Goal: Information Seeking & Learning: Learn about a topic

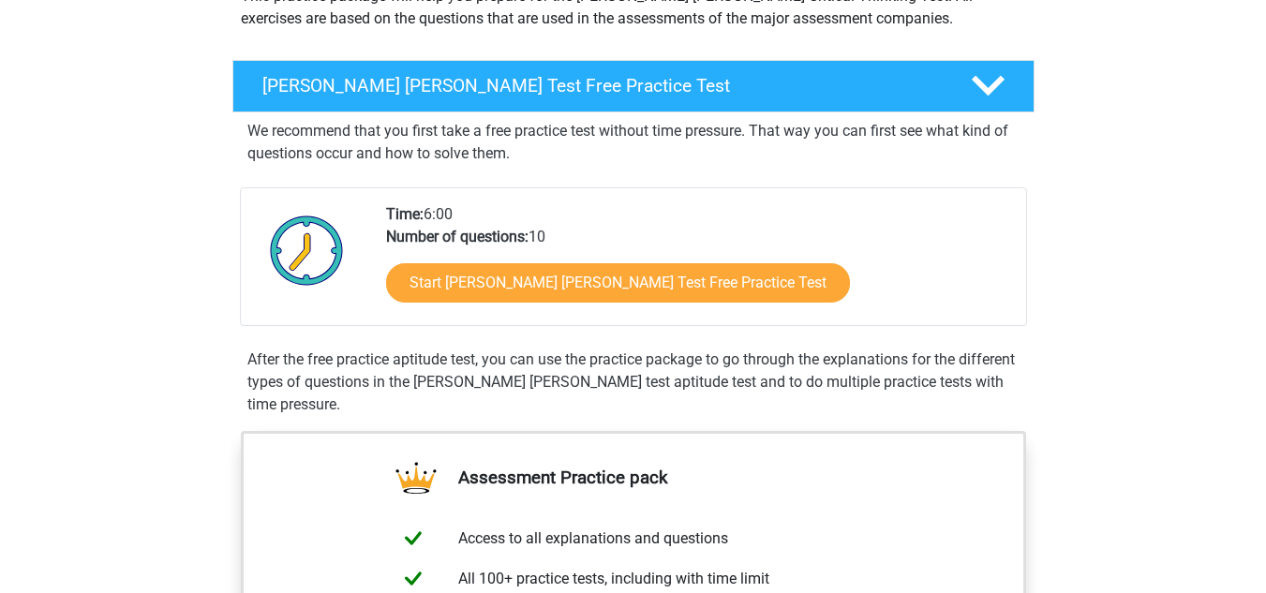
scroll to position [249, 0]
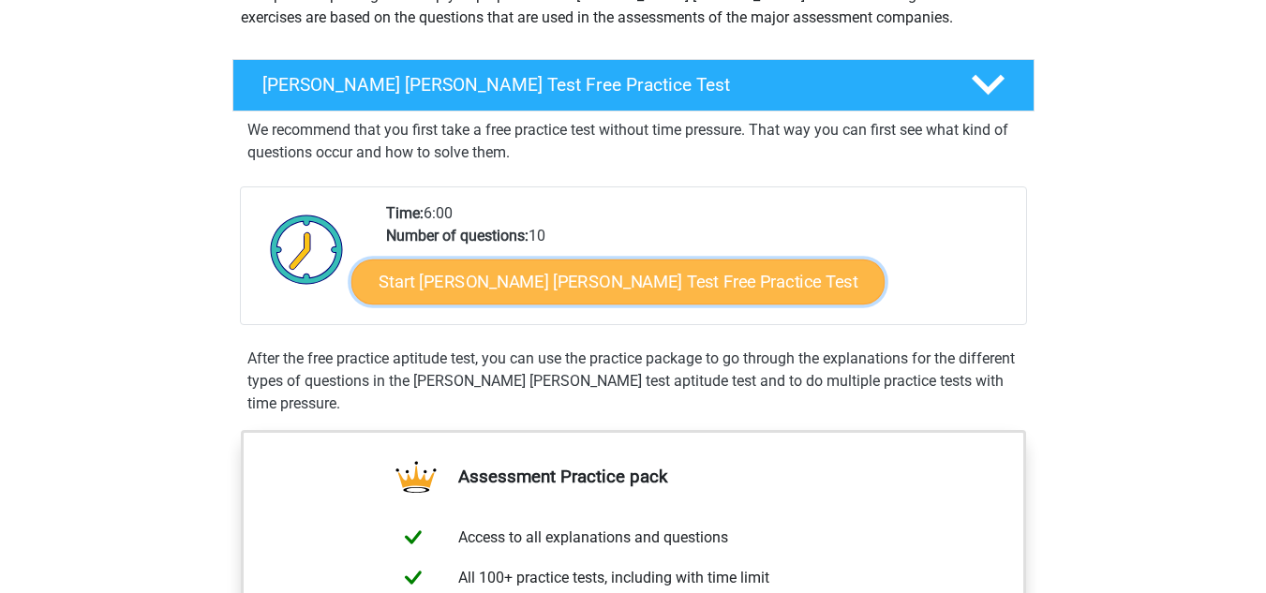
click at [463, 277] on link "Start Watson Glaser Test Free Practice Test" at bounding box center [618, 282] width 533 height 45
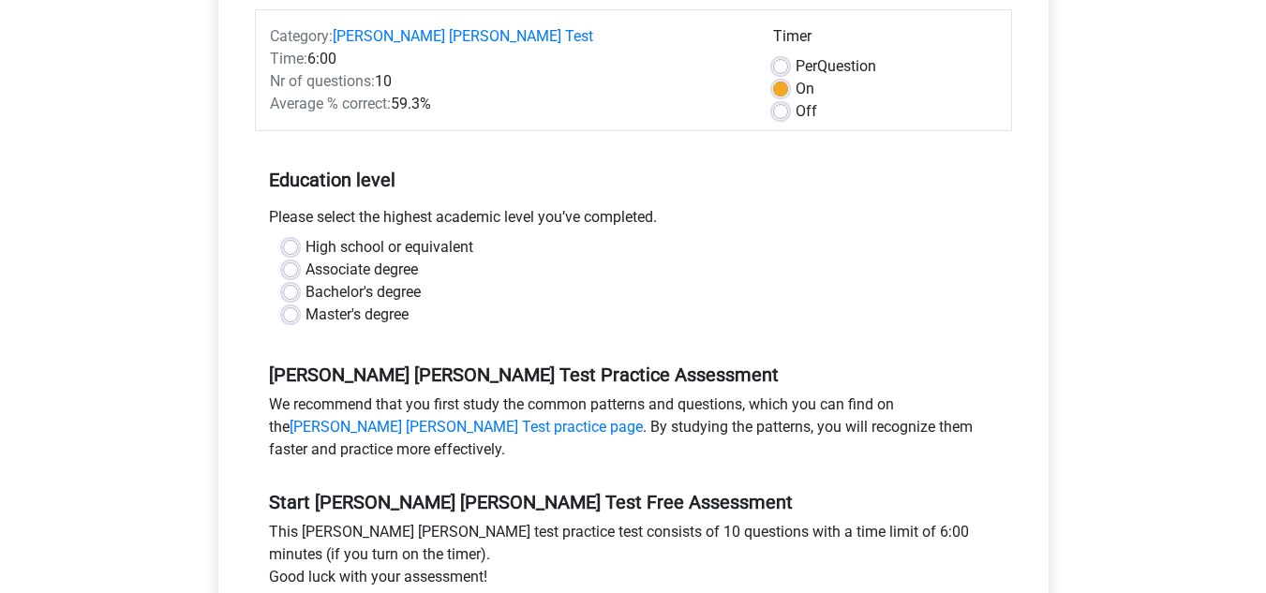
scroll to position [259, 0]
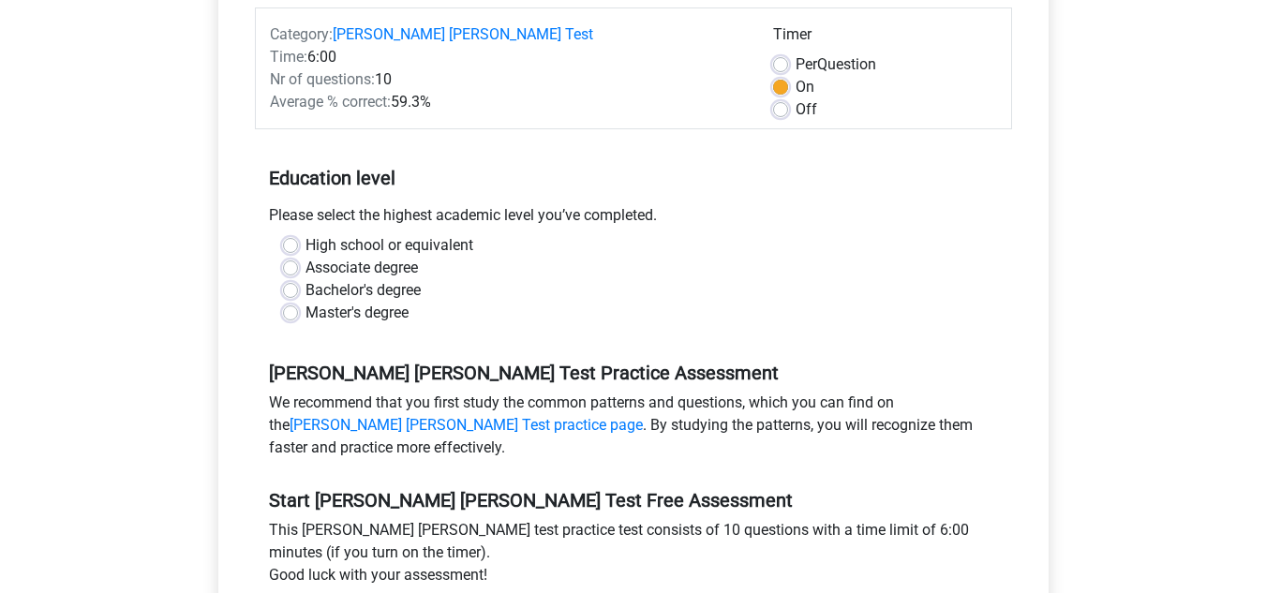
click at [306, 302] on label "Master's degree" at bounding box center [357, 313] width 103 height 22
click at [290, 302] on input "Master's degree" at bounding box center [290, 311] width 15 height 19
radio input "true"
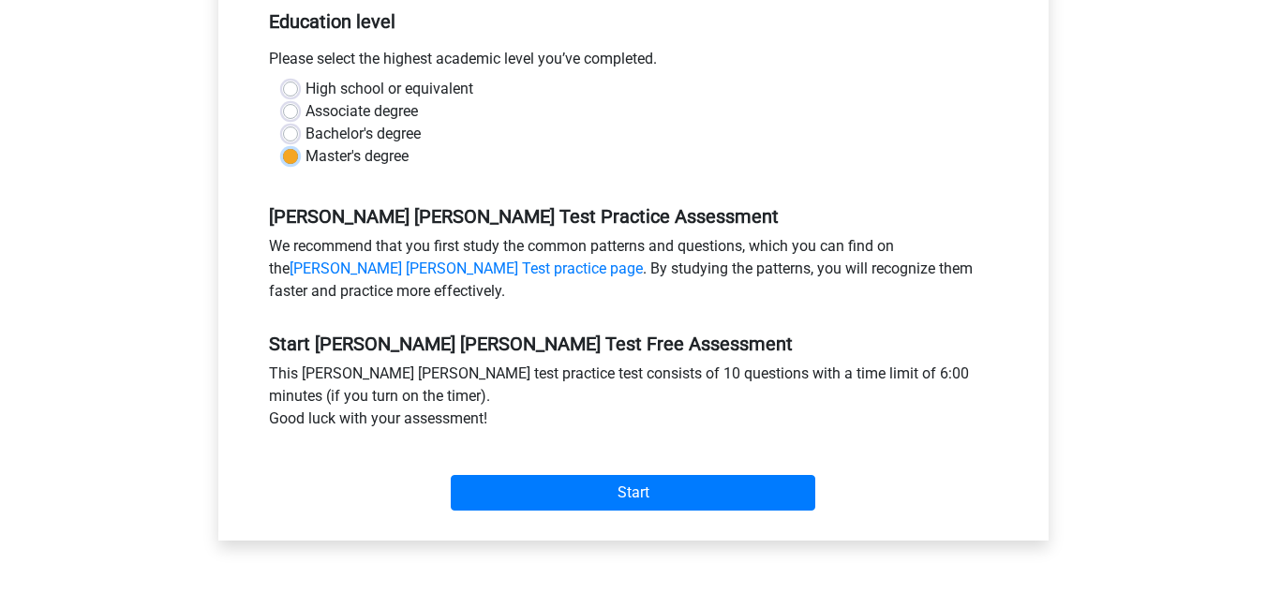
scroll to position [416, 0]
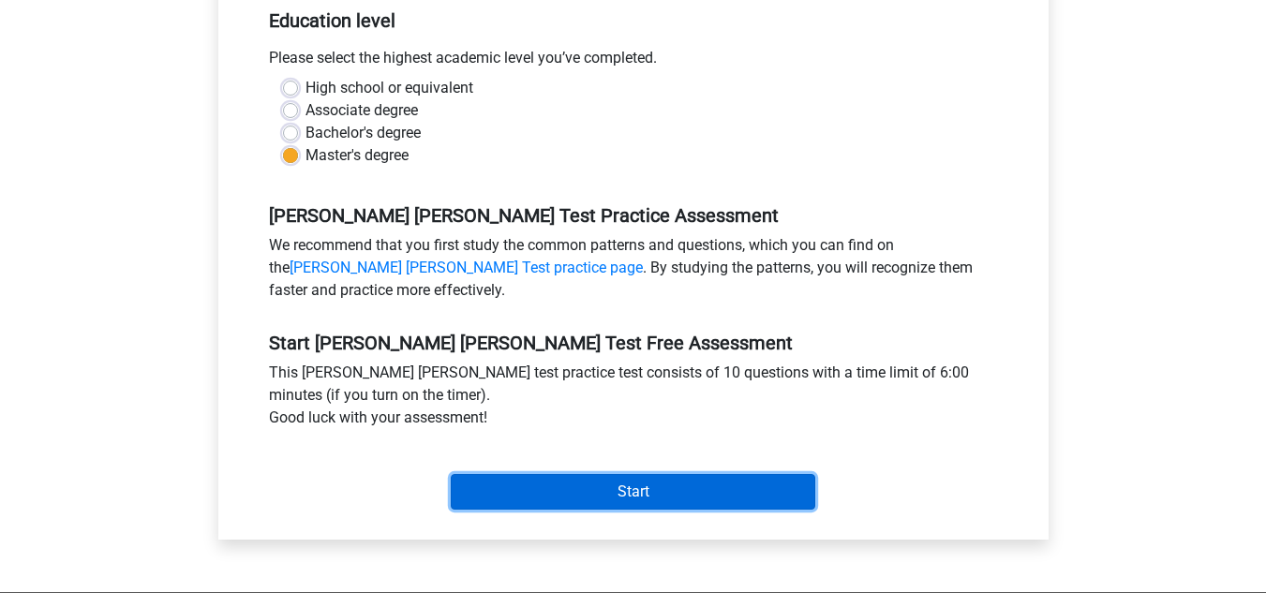
click at [566, 474] on input "Start" at bounding box center [633, 492] width 365 height 36
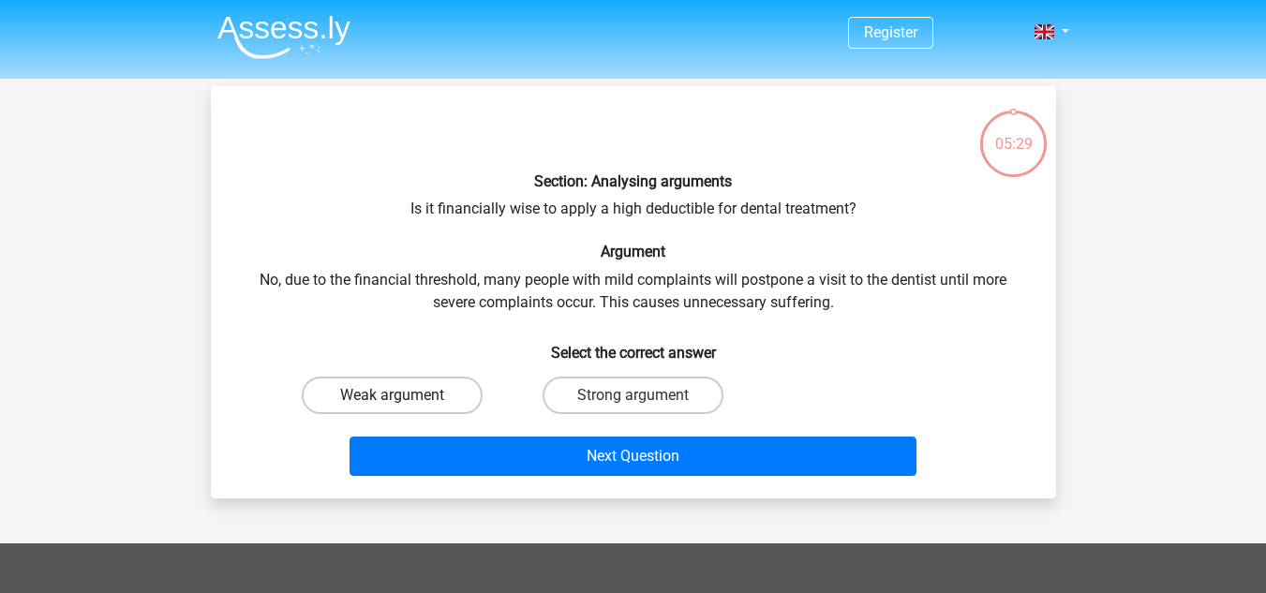
click at [428, 389] on label "Weak argument" at bounding box center [392, 395] width 181 height 37
click at [404, 396] on input "Weak argument" at bounding box center [398, 402] width 12 height 12
radio input "true"
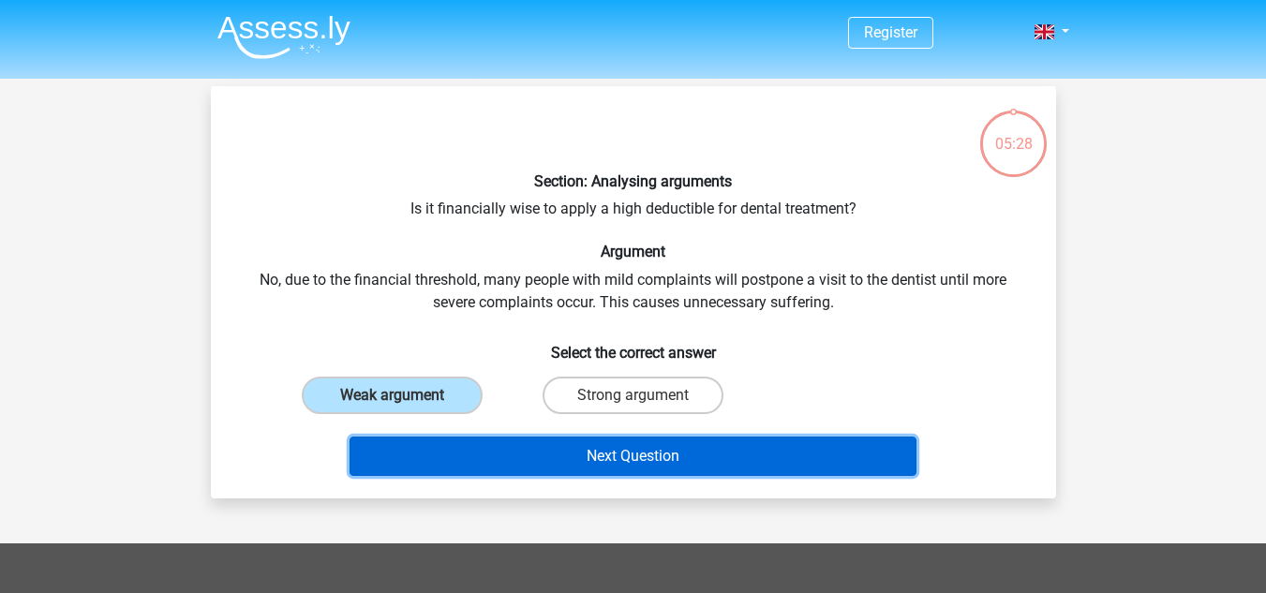
click at [584, 444] on button "Next Question" at bounding box center [633, 456] width 567 height 39
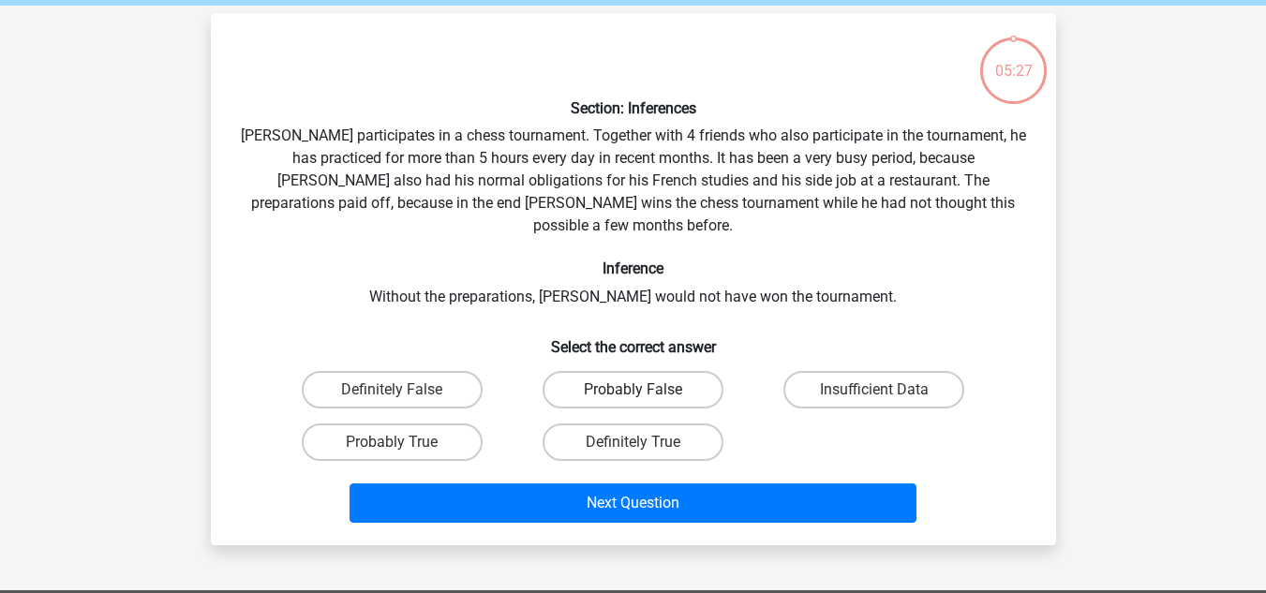
scroll to position [86, 0]
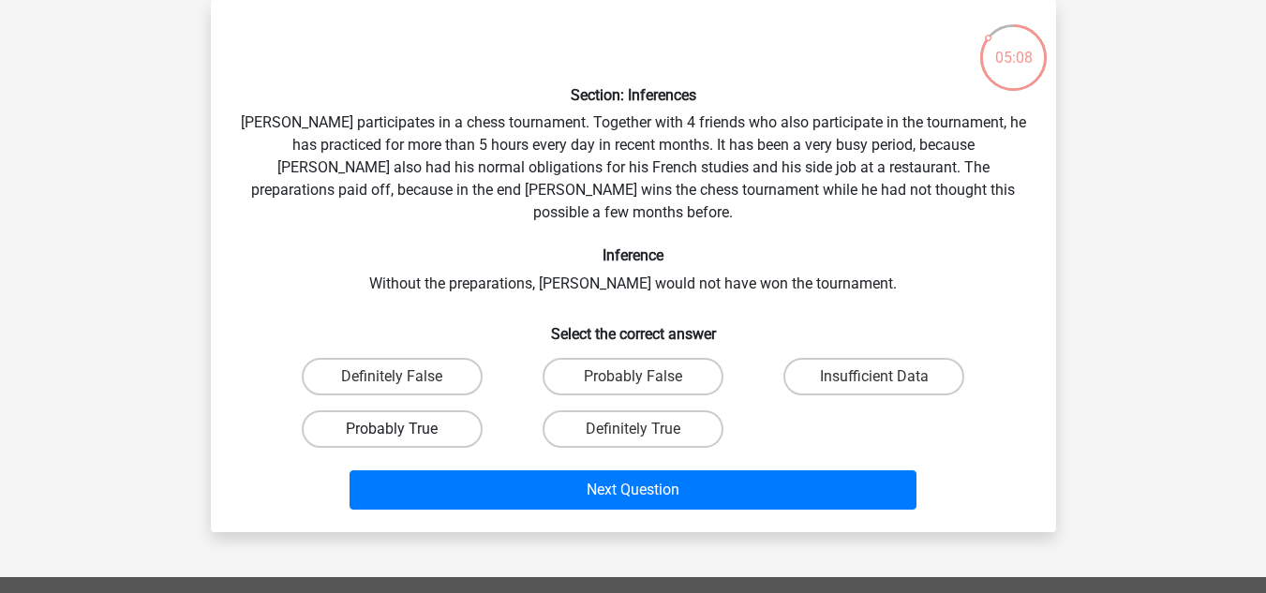
click at [446, 417] on label "Probably True" at bounding box center [392, 429] width 181 height 37
click at [404, 429] on input "Probably True" at bounding box center [398, 435] width 12 height 12
radio input "true"
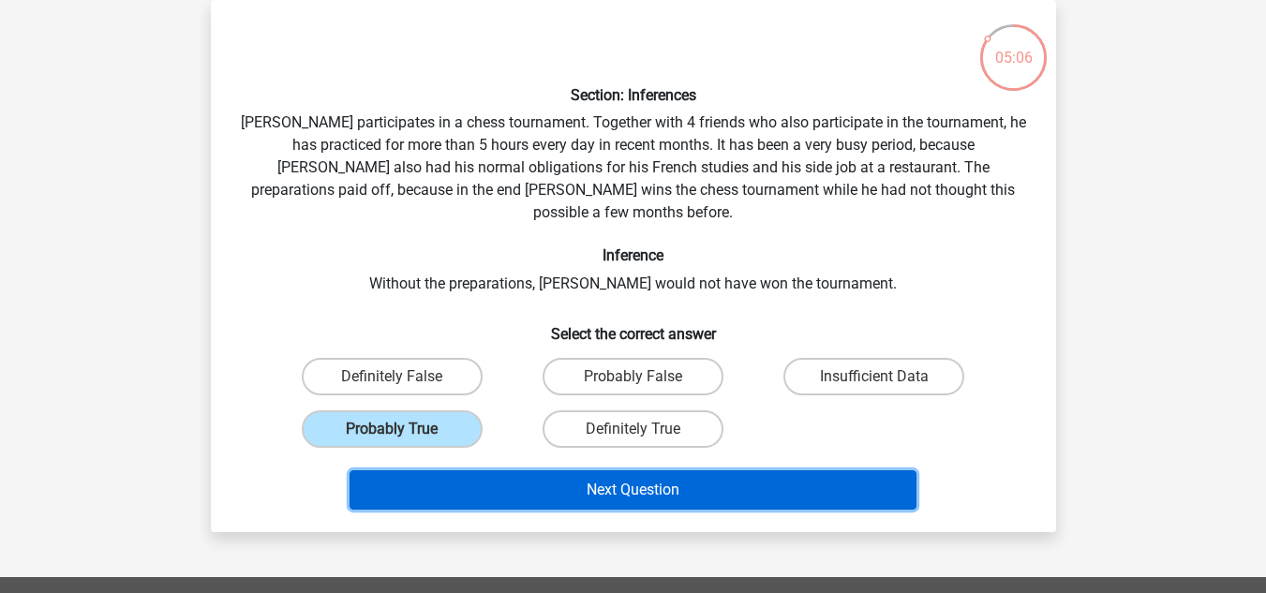
click at [554, 471] on button "Next Question" at bounding box center [633, 490] width 567 height 39
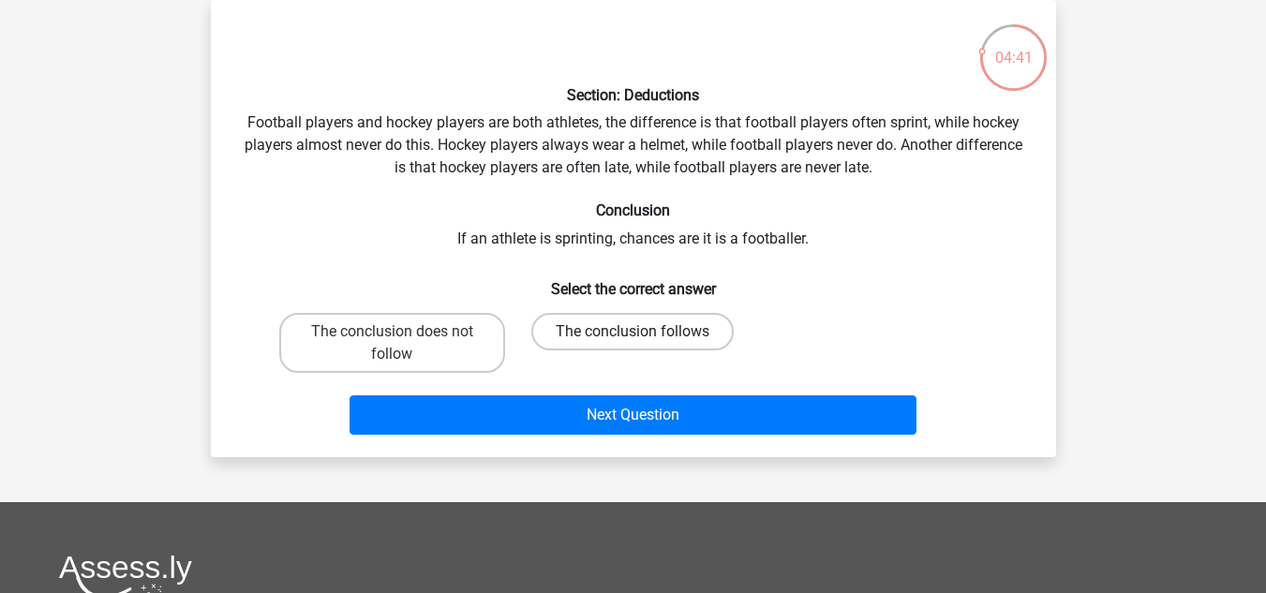
click at [580, 320] on label "The conclusion follows" at bounding box center [633, 331] width 202 height 37
click at [633, 332] on input "The conclusion follows" at bounding box center [639, 338] width 12 height 12
radio input "true"
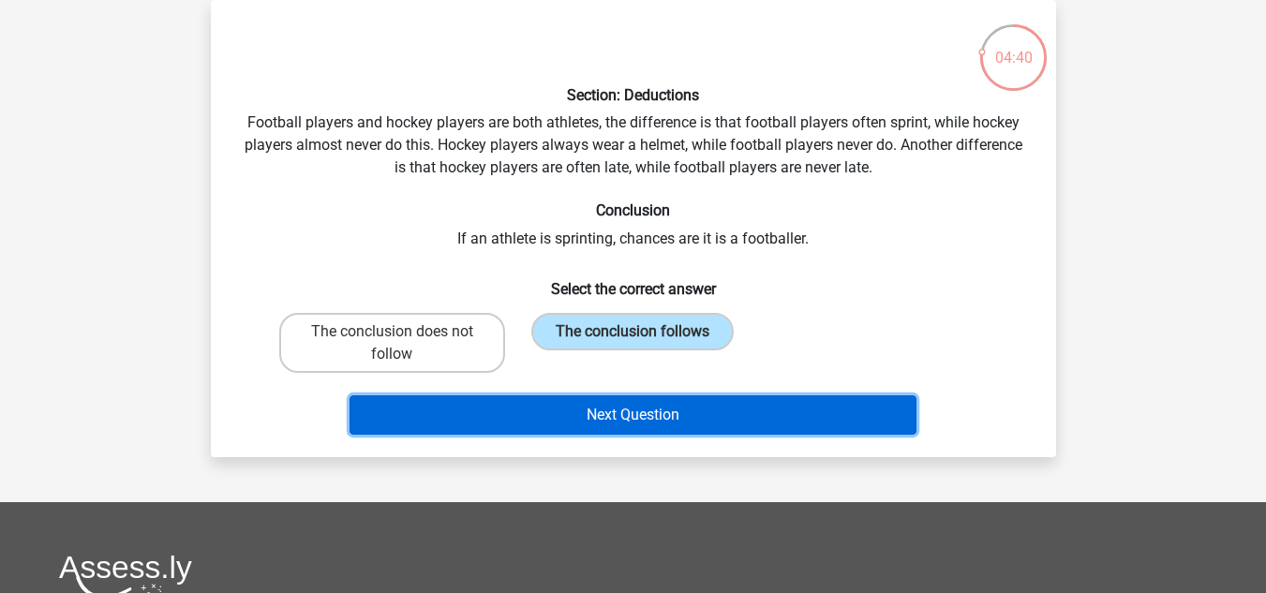
click at [647, 412] on button "Next Question" at bounding box center [633, 415] width 567 height 39
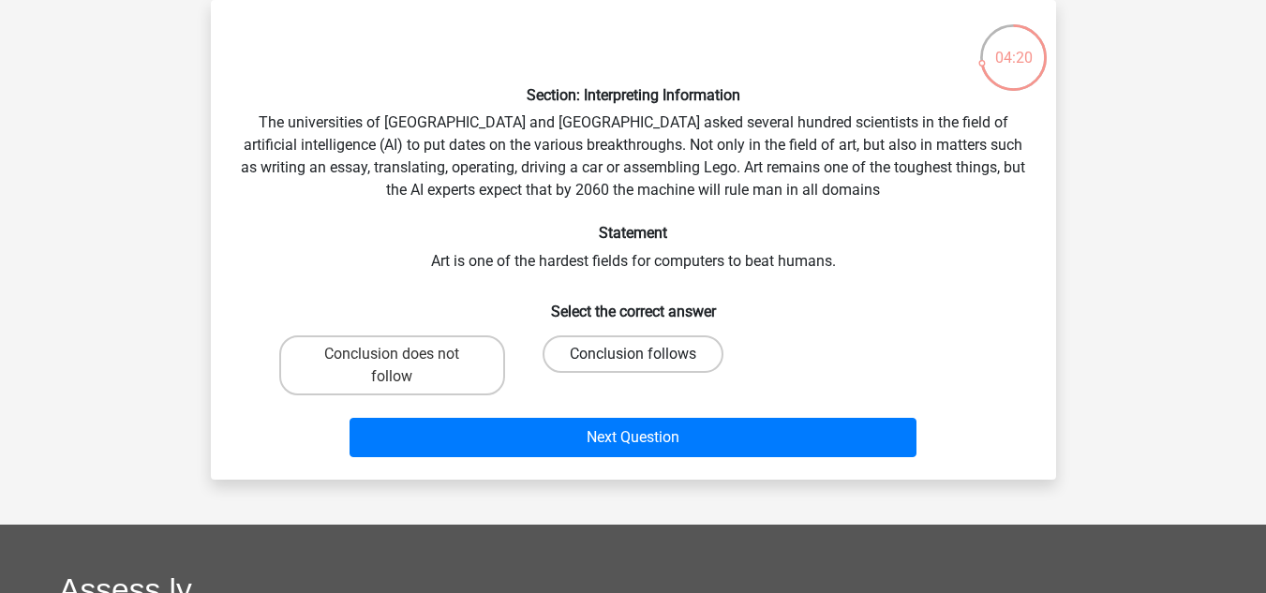
click at [593, 361] on label "Conclusion follows" at bounding box center [633, 354] width 181 height 37
click at [633, 361] on input "Conclusion follows" at bounding box center [639, 360] width 12 height 12
radio input "true"
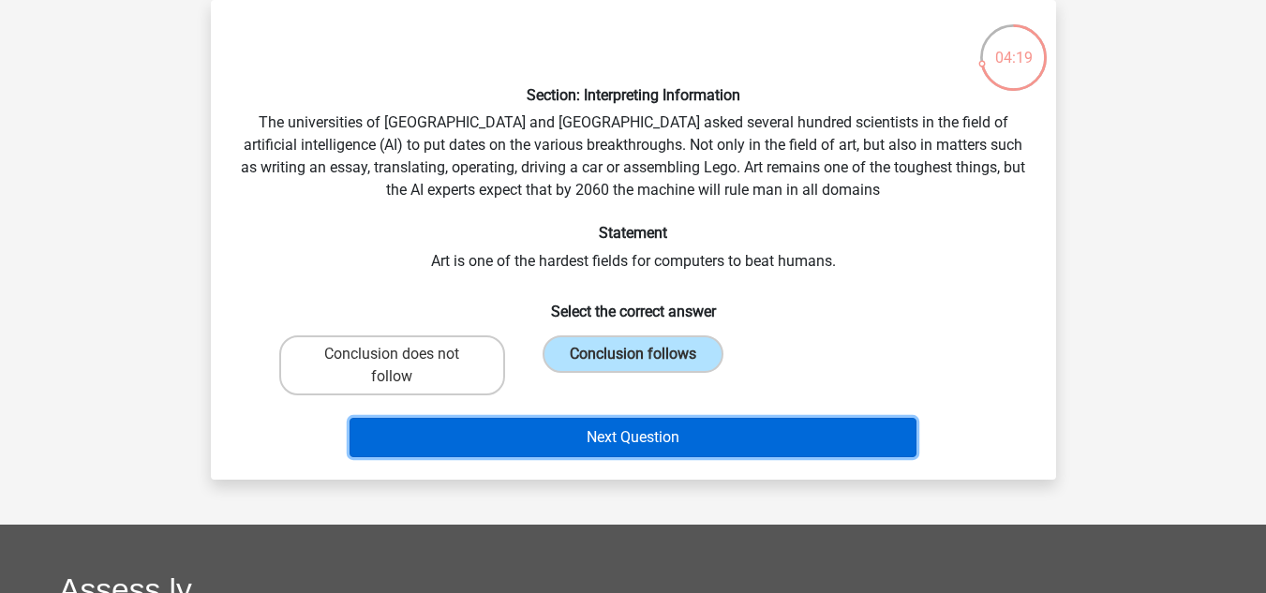
click at [638, 422] on button "Next Question" at bounding box center [633, 437] width 567 height 39
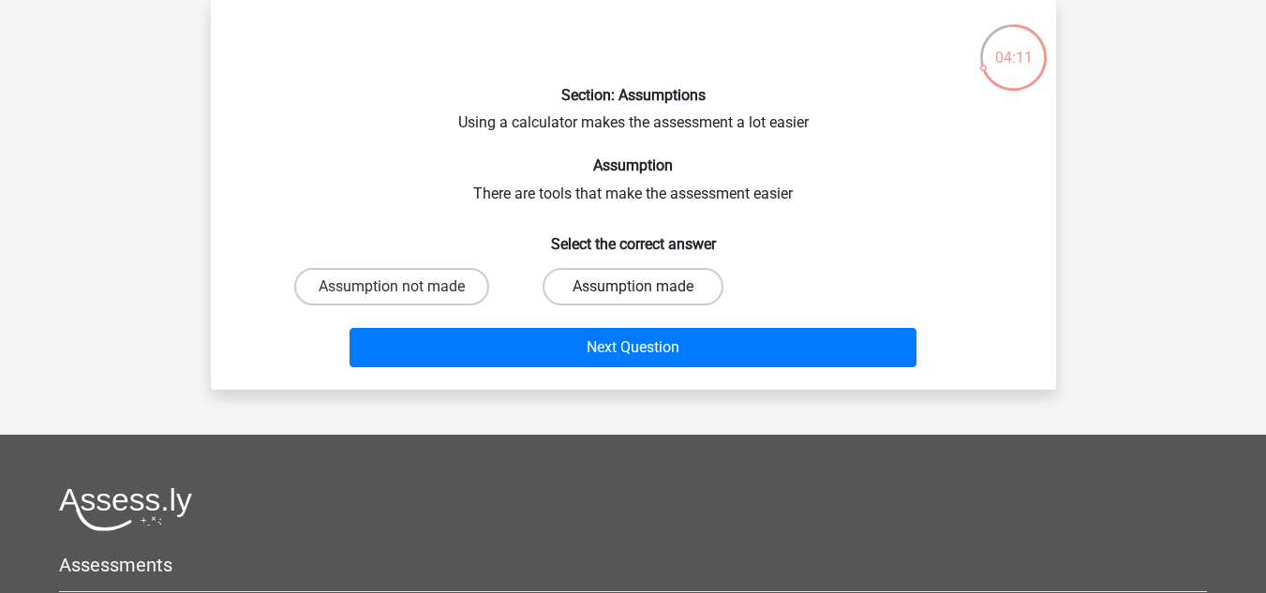
click at [589, 287] on label "Assumption made" at bounding box center [633, 286] width 181 height 37
click at [633, 287] on input "Assumption made" at bounding box center [639, 293] width 12 height 12
radio input "true"
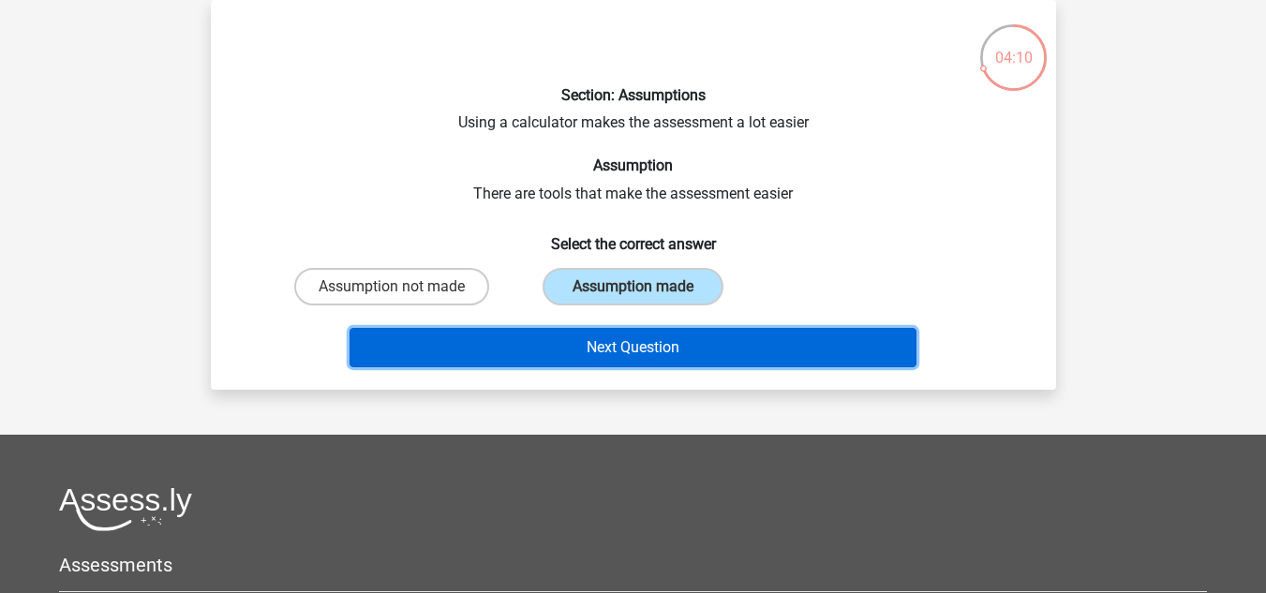
click at [649, 351] on button "Next Question" at bounding box center [633, 347] width 567 height 39
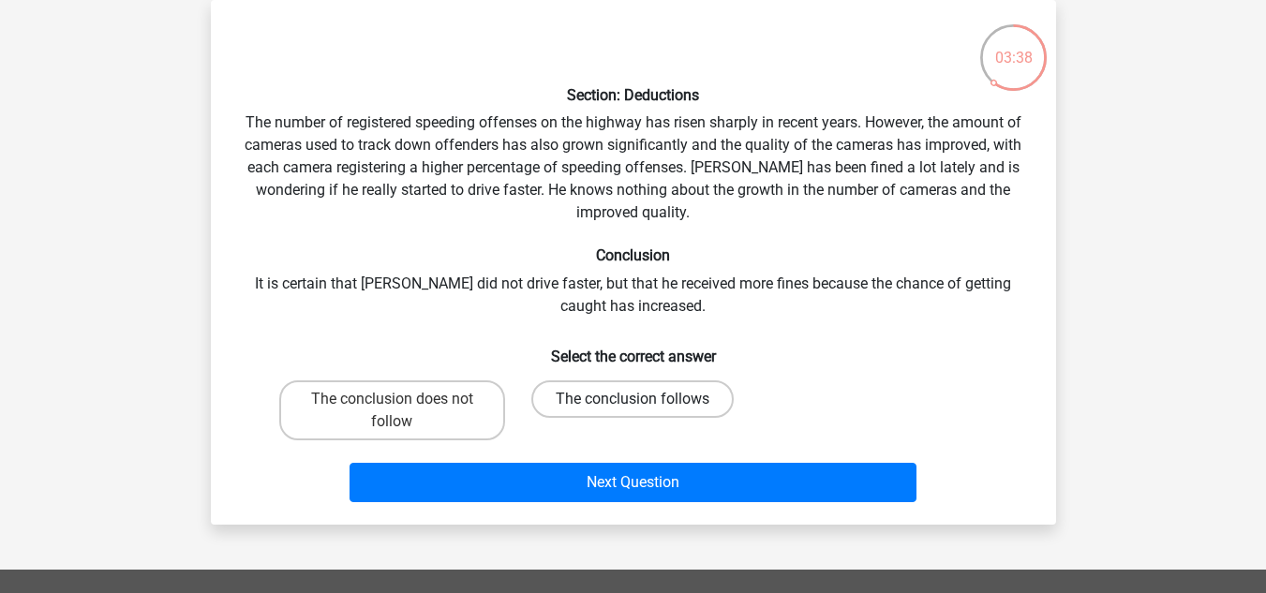
click at [577, 386] on label "The conclusion follows" at bounding box center [633, 399] width 202 height 37
click at [633, 399] on input "The conclusion follows" at bounding box center [639, 405] width 12 height 12
radio input "true"
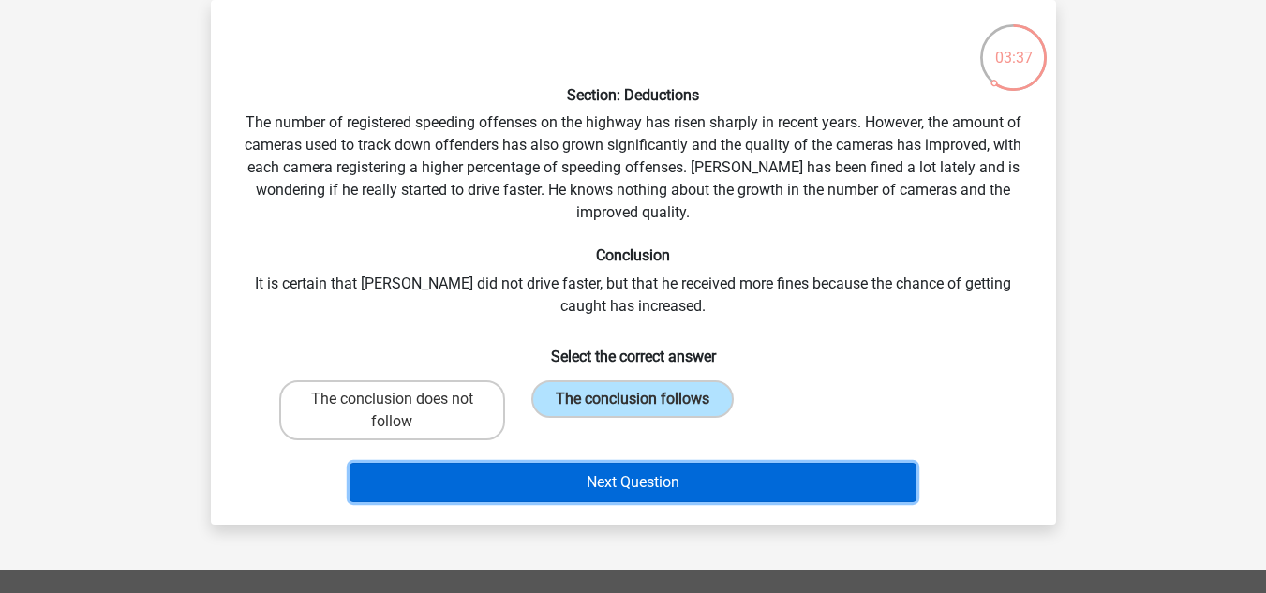
click at [645, 485] on button "Next Question" at bounding box center [633, 482] width 567 height 39
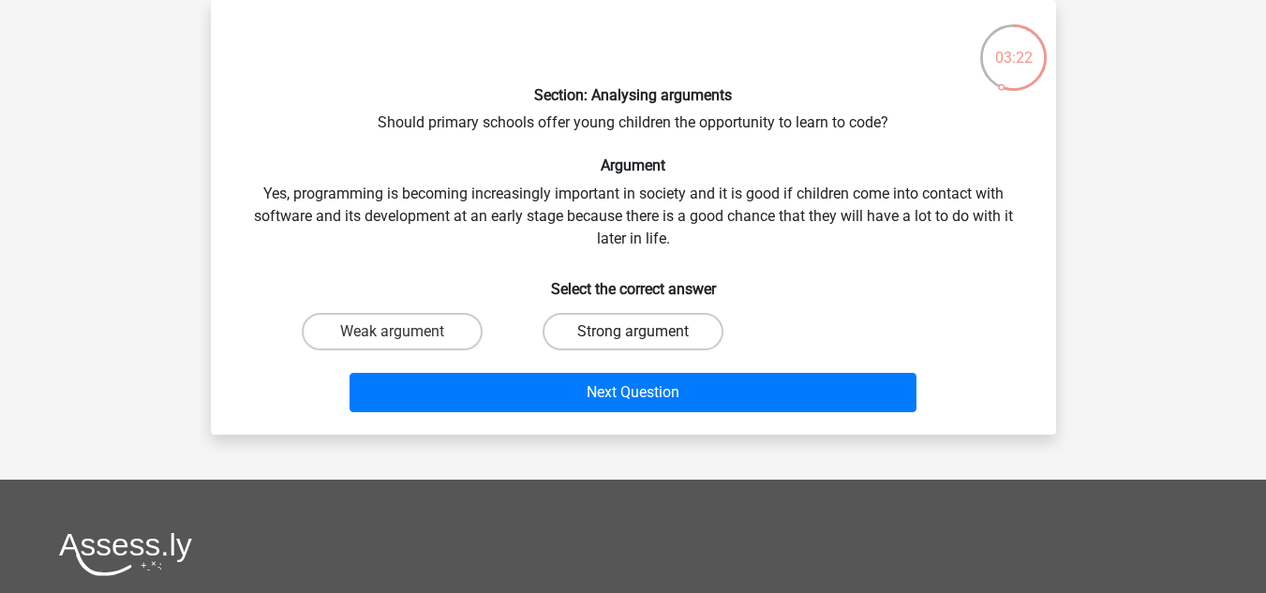
click at [562, 317] on label "Strong argument" at bounding box center [633, 331] width 181 height 37
click at [633, 332] on input "Strong argument" at bounding box center [639, 338] width 12 height 12
radio input "true"
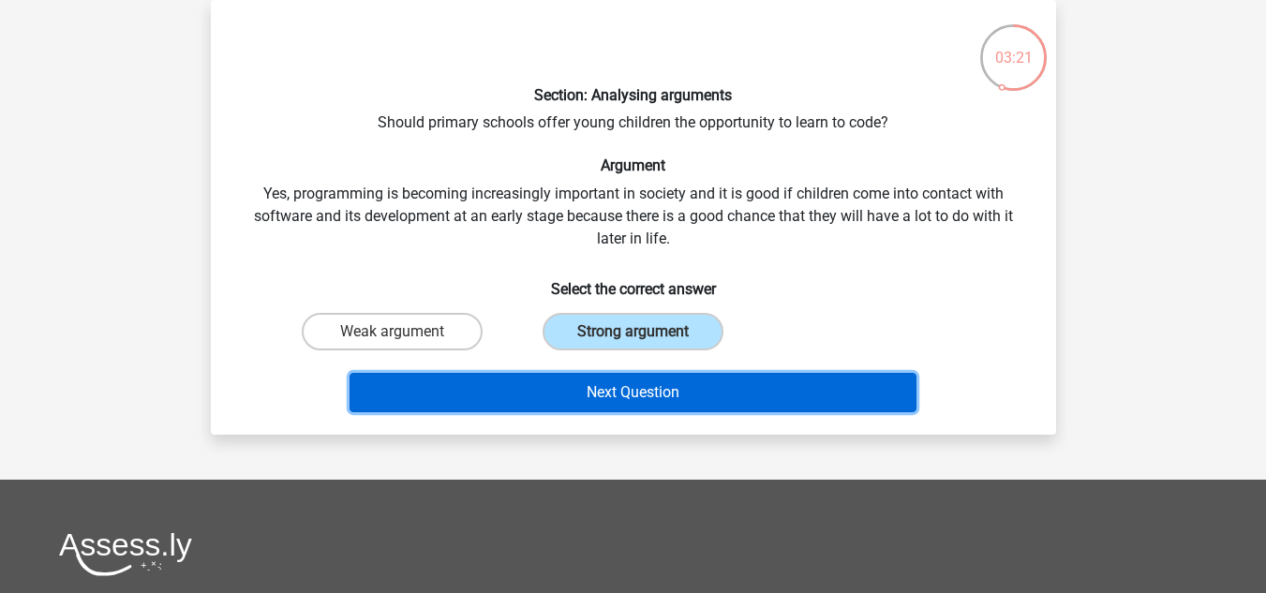
click at [630, 397] on button "Next Question" at bounding box center [633, 392] width 567 height 39
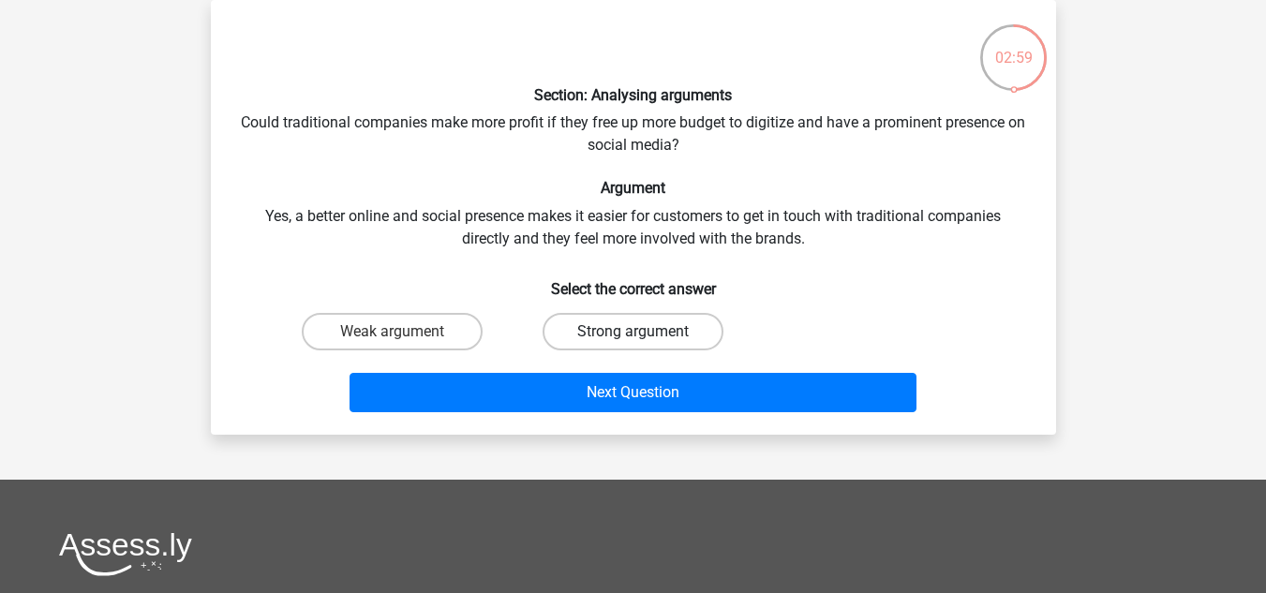
click at [614, 337] on label "Strong argument" at bounding box center [633, 331] width 181 height 37
click at [633, 337] on input "Strong argument" at bounding box center [639, 338] width 12 height 12
radio input "true"
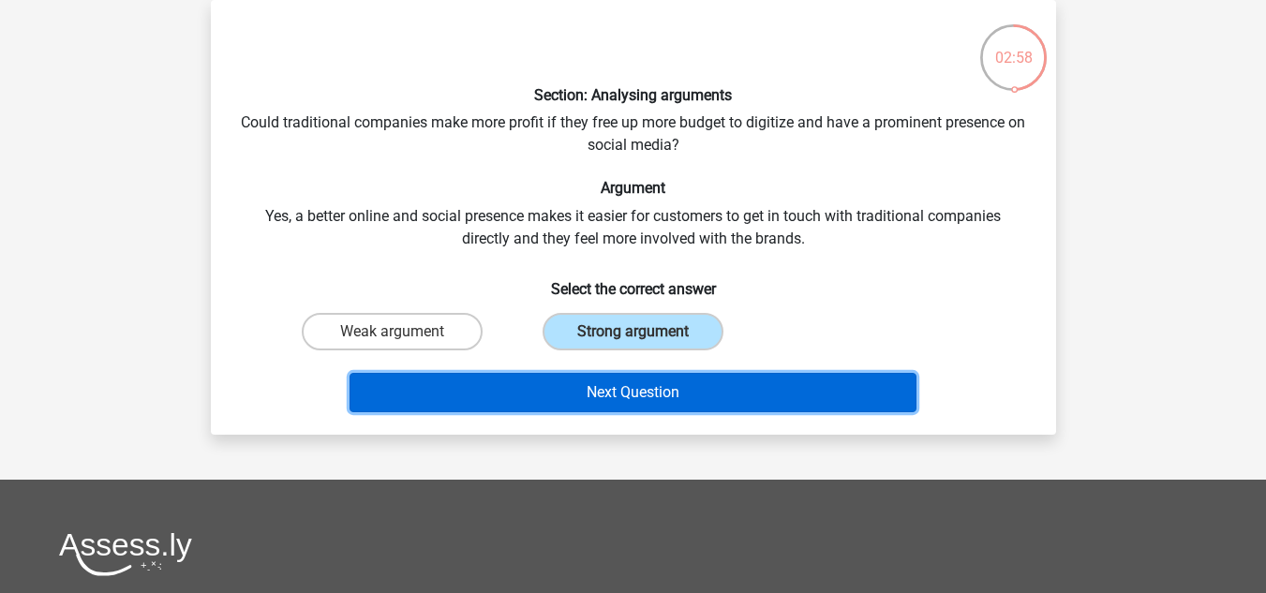
click at [645, 393] on button "Next Question" at bounding box center [633, 392] width 567 height 39
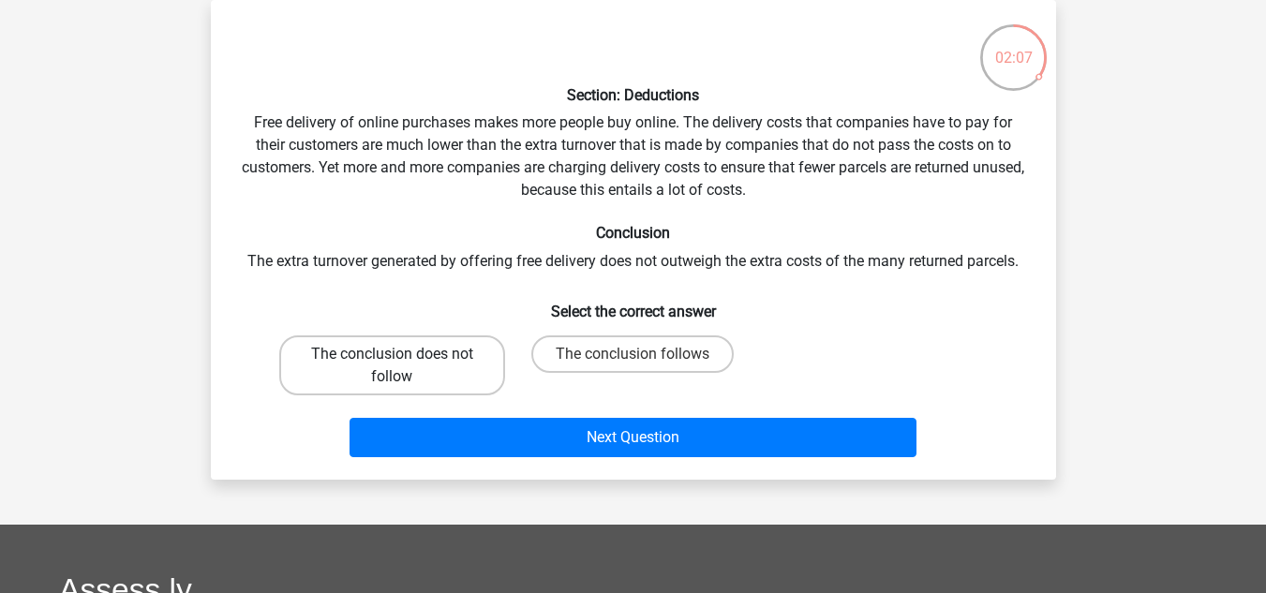
click at [422, 372] on label "The conclusion does not follow" at bounding box center [392, 366] width 226 height 60
click at [404, 367] on input "The conclusion does not follow" at bounding box center [398, 360] width 12 height 12
radio input "true"
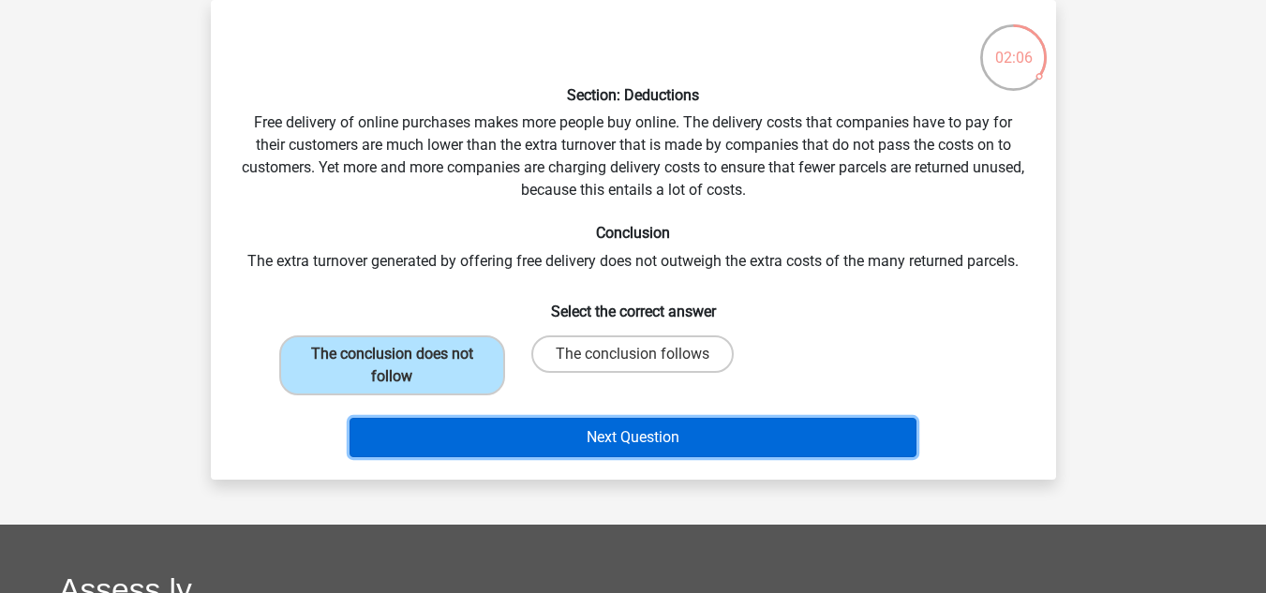
click at [628, 428] on button "Next Question" at bounding box center [633, 437] width 567 height 39
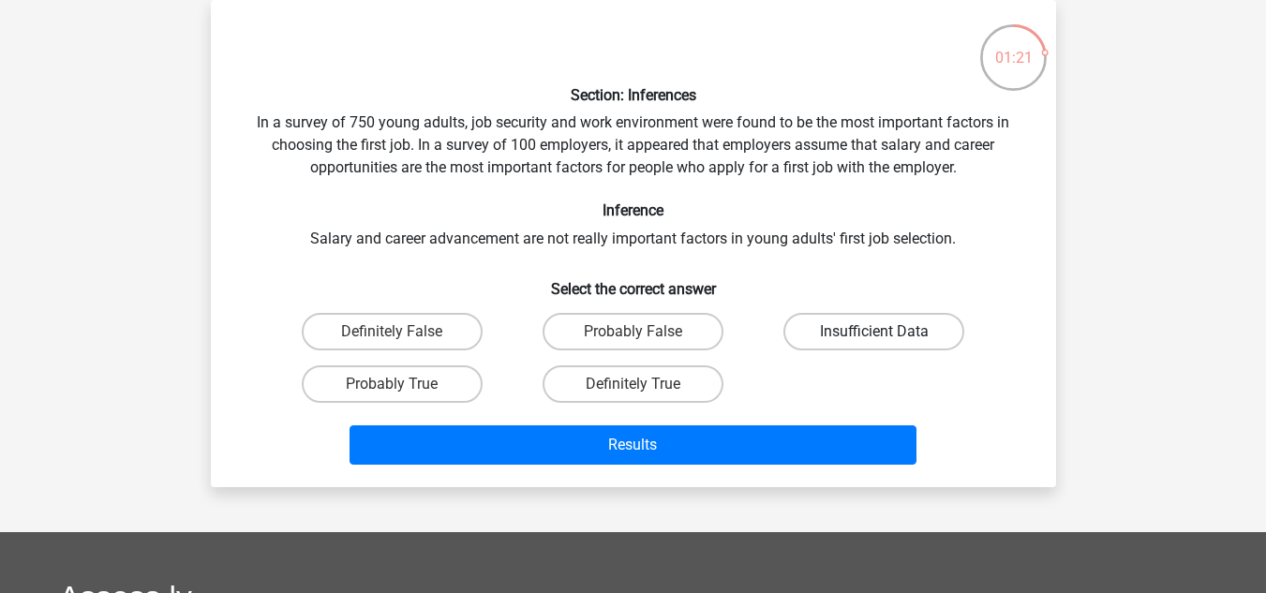
click at [838, 337] on label "Insufficient Data" at bounding box center [874, 331] width 181 height 37
click at [875, 337] on input "Insufficient Data" at bounding box center [881, 338] width 12 height 12
radio input "true"
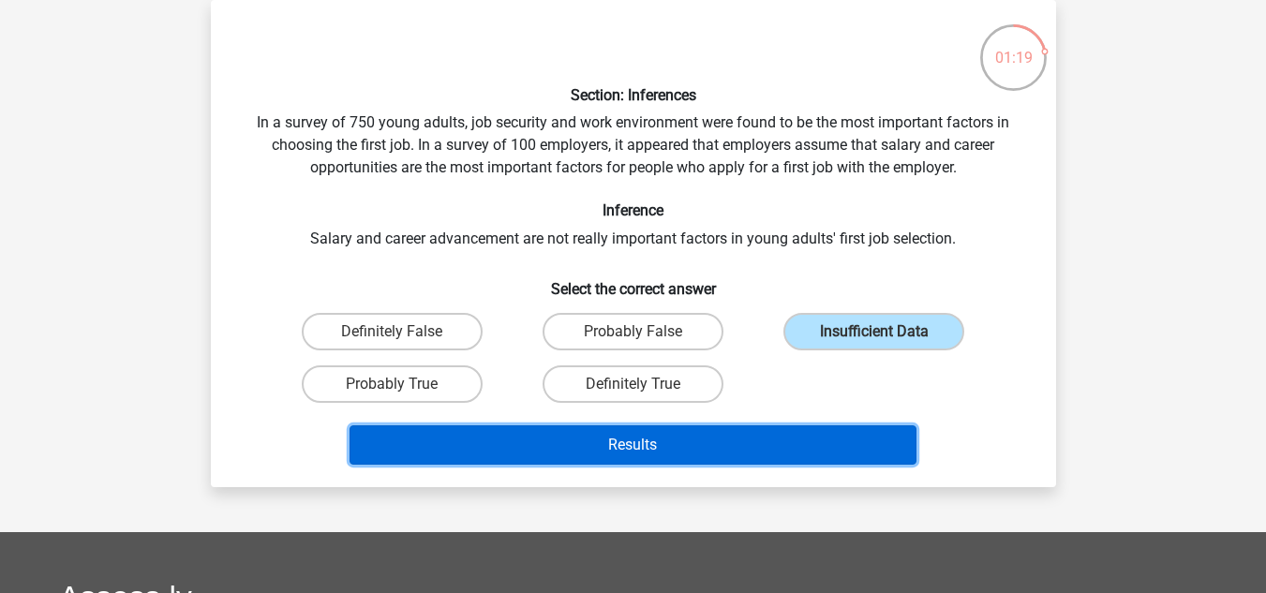
click at [713, 454] on button "Results" at bounding box center [633, 445] width 567 height 39
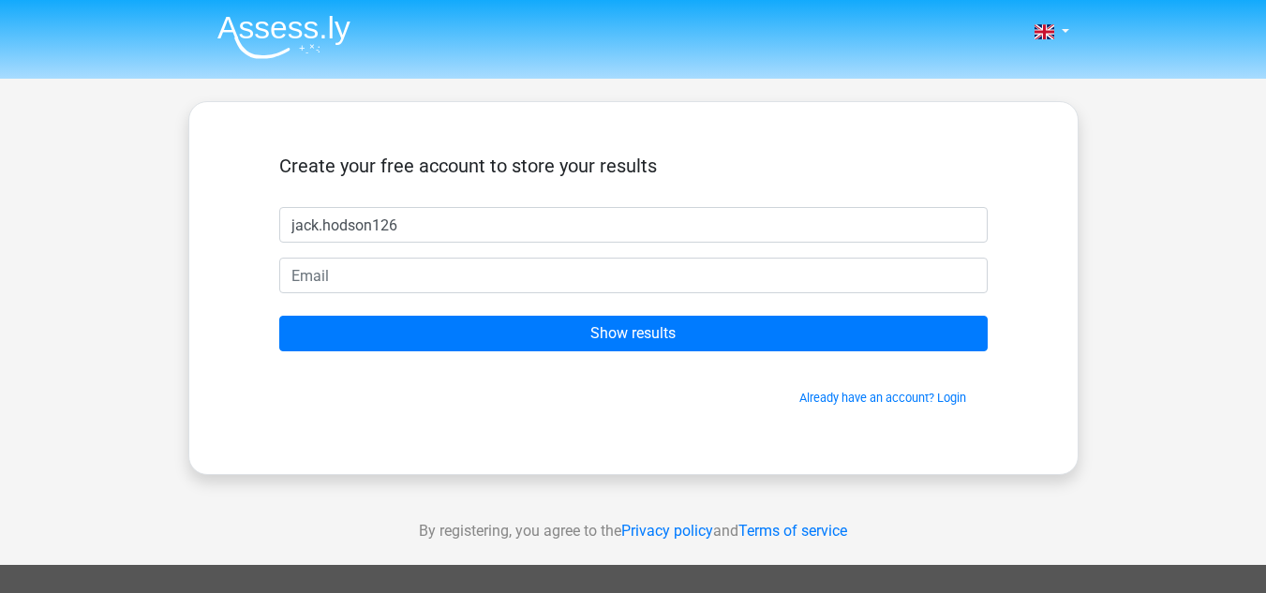
type input "jack.hodson126"
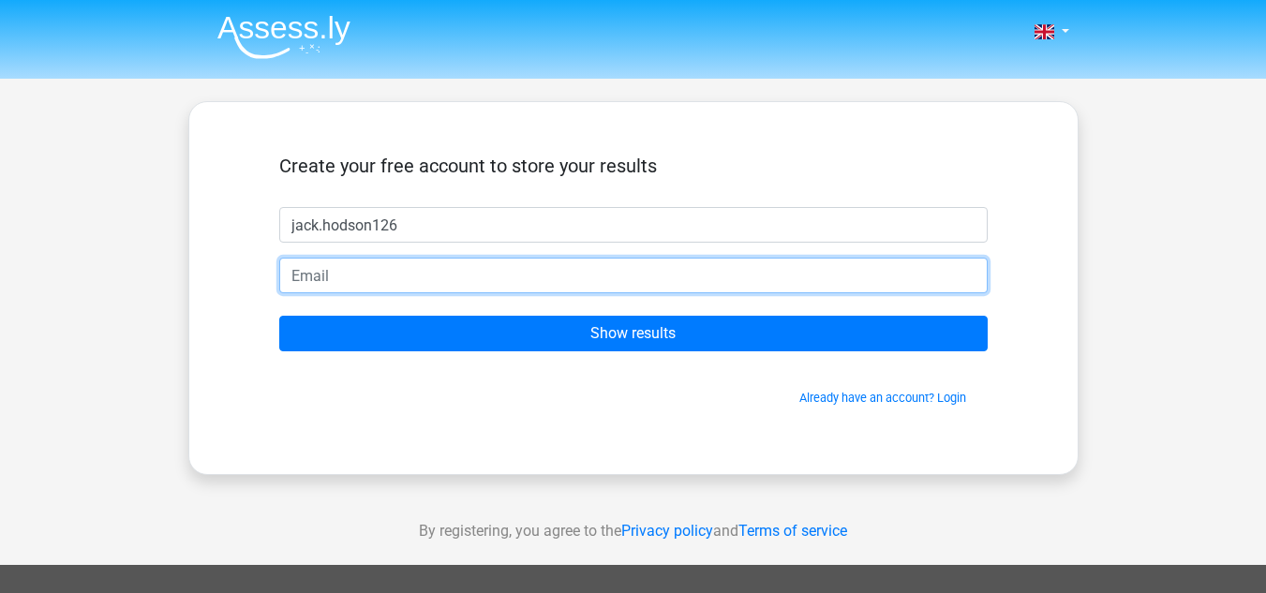
click at [367, 273] on input "email" at bounding box center [633, 276] width 709 height 36
type input "jack.hodson126@gmail.com"
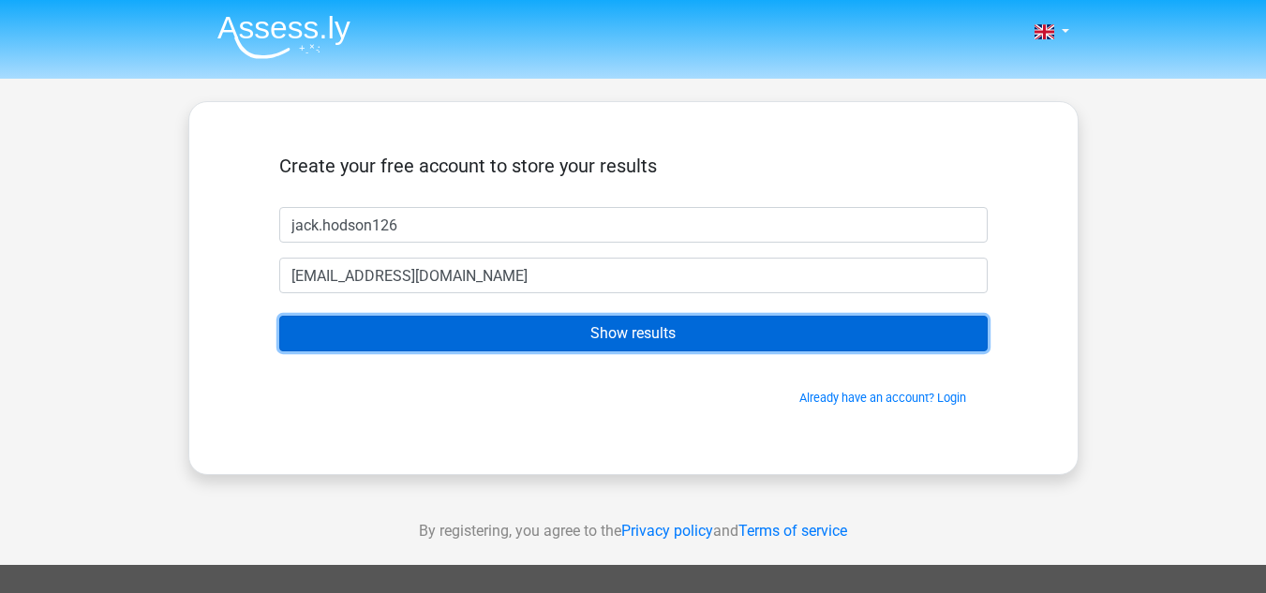
click at [611, 338] on input "Show results" at bounding box center [633, 334] width 709 height 36
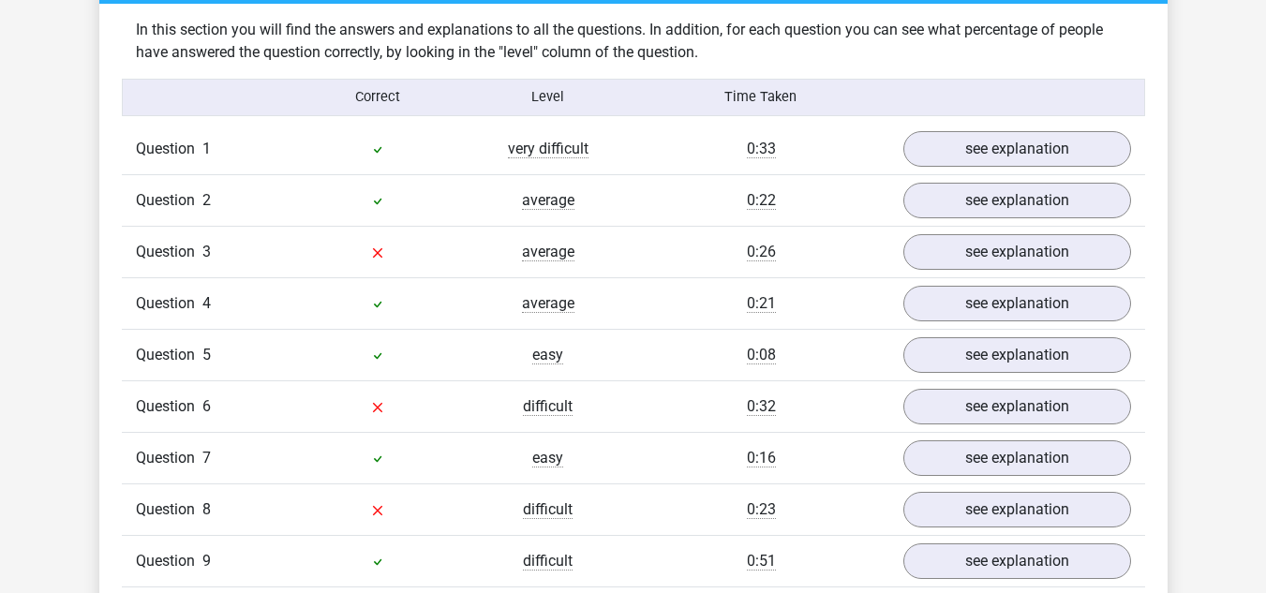
scroll to position [1463, 0]
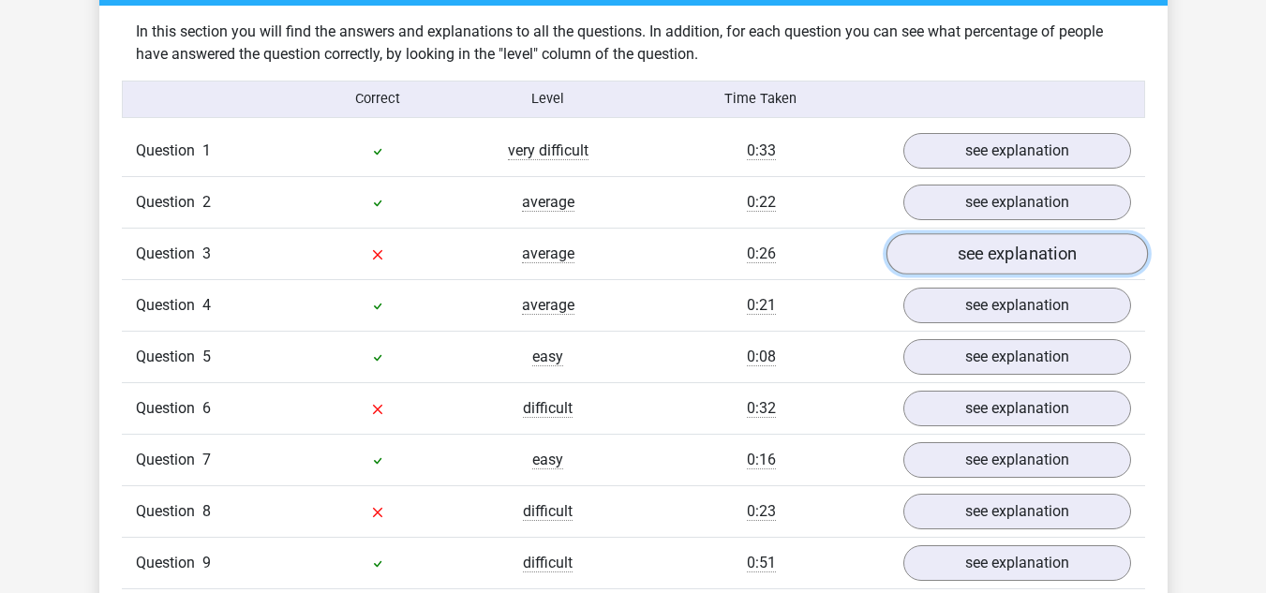
click at [968, 233] on link "see explanation" at bounding box center [1017, 253] width 262 height 41
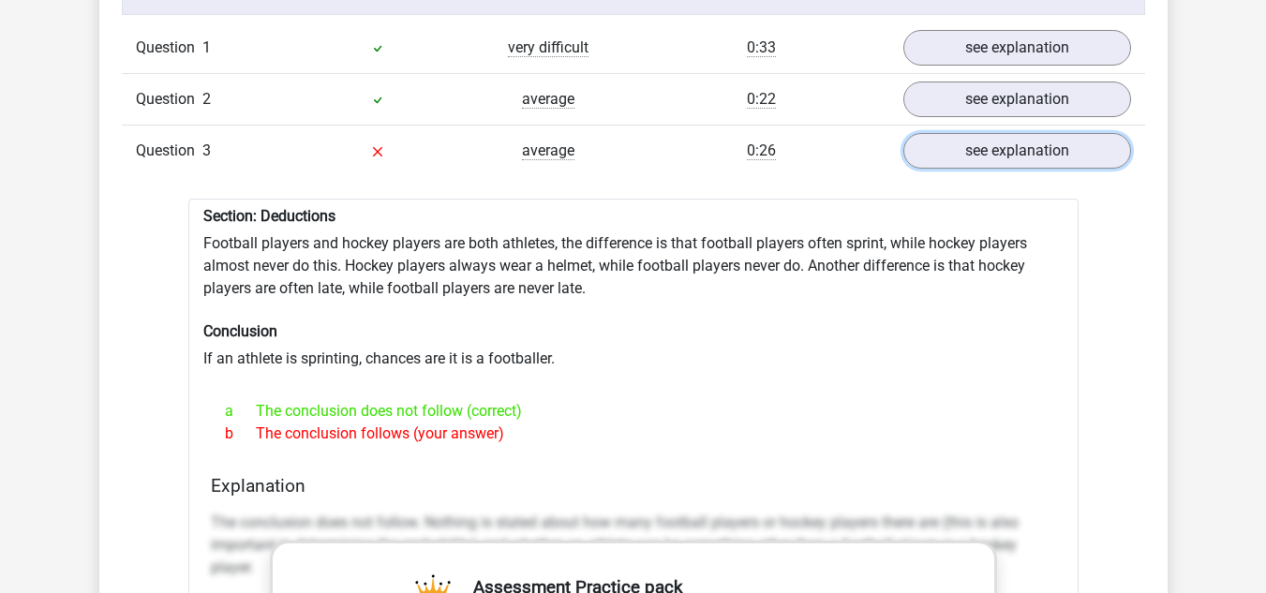
scroll to position [1567, 0]
click at [946, 139] on link "see explanation" at bounding box center [1017, 149] width 262 height 41
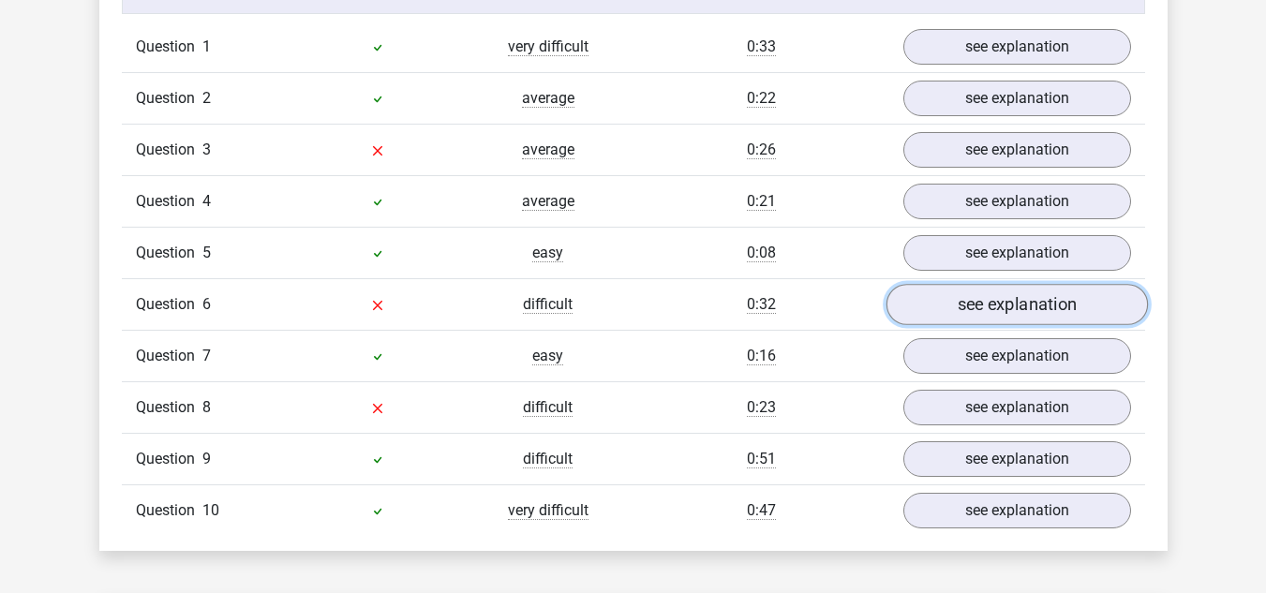
click at [968, 295] on link "see explanation" at bounding box center [1017, 304] width 262 height 41
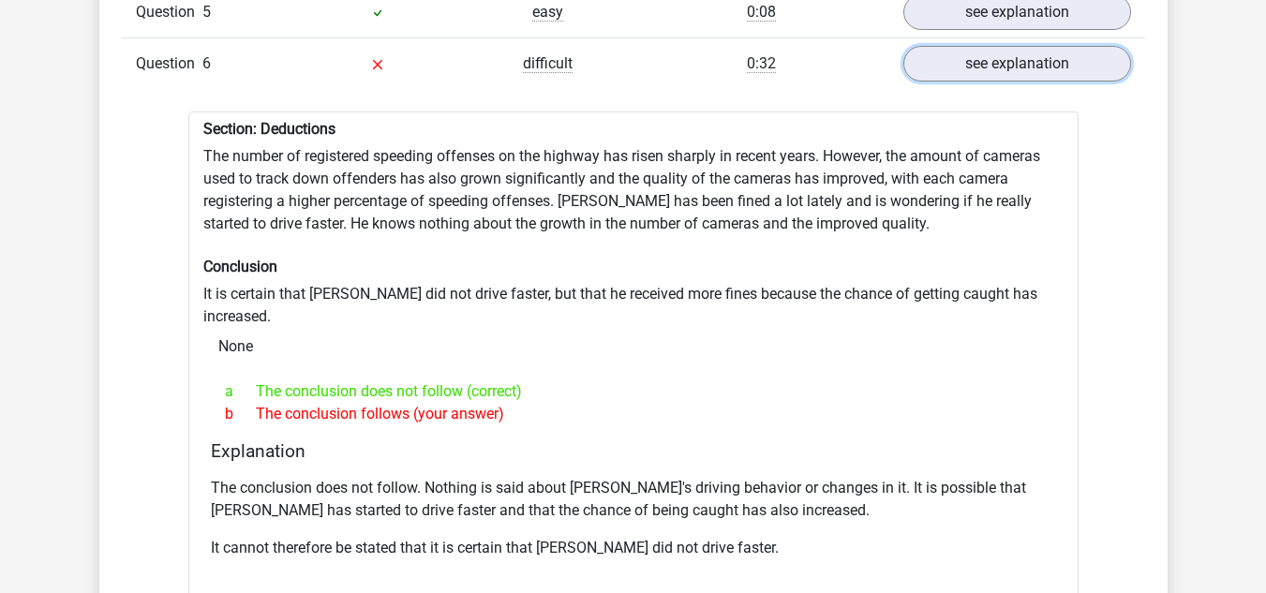
scroll to position [1819, 0]
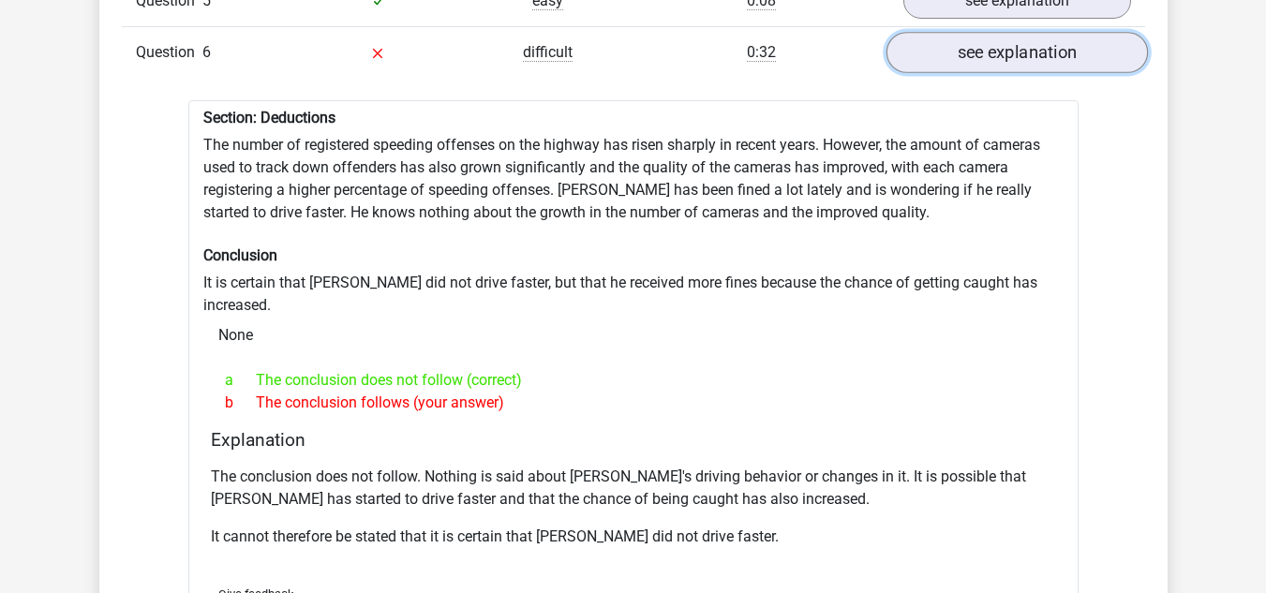
click at [955, 52] on link "see explanation" at bounding box center [1017, 52] width 262 height 41
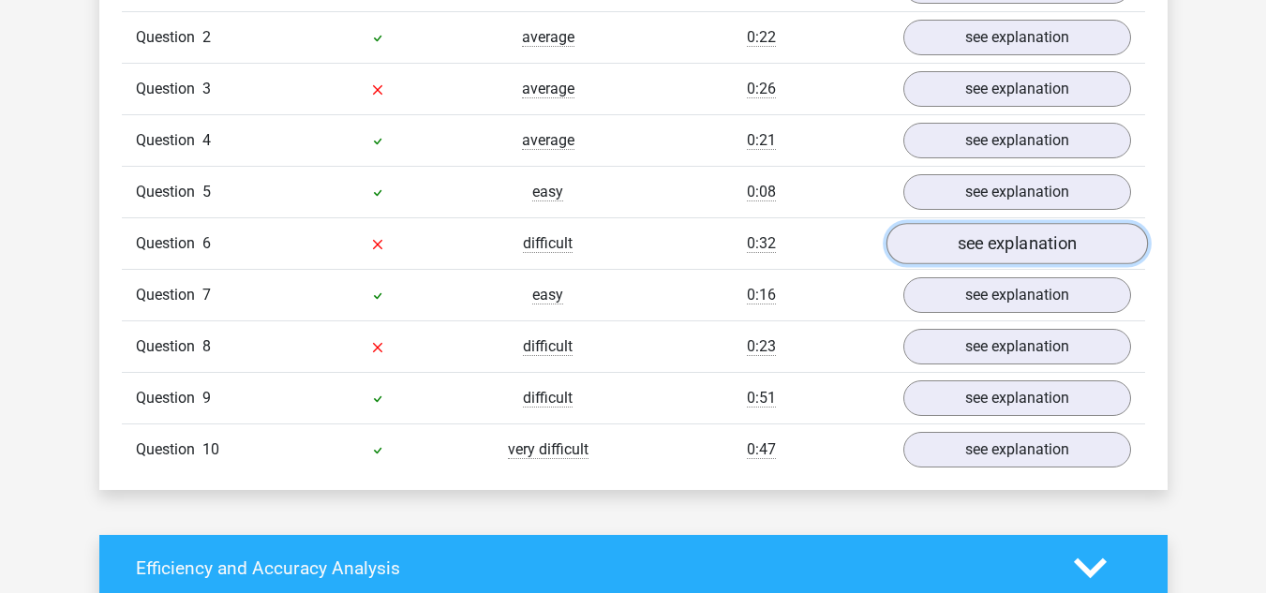
scroll to position [1618, 0]
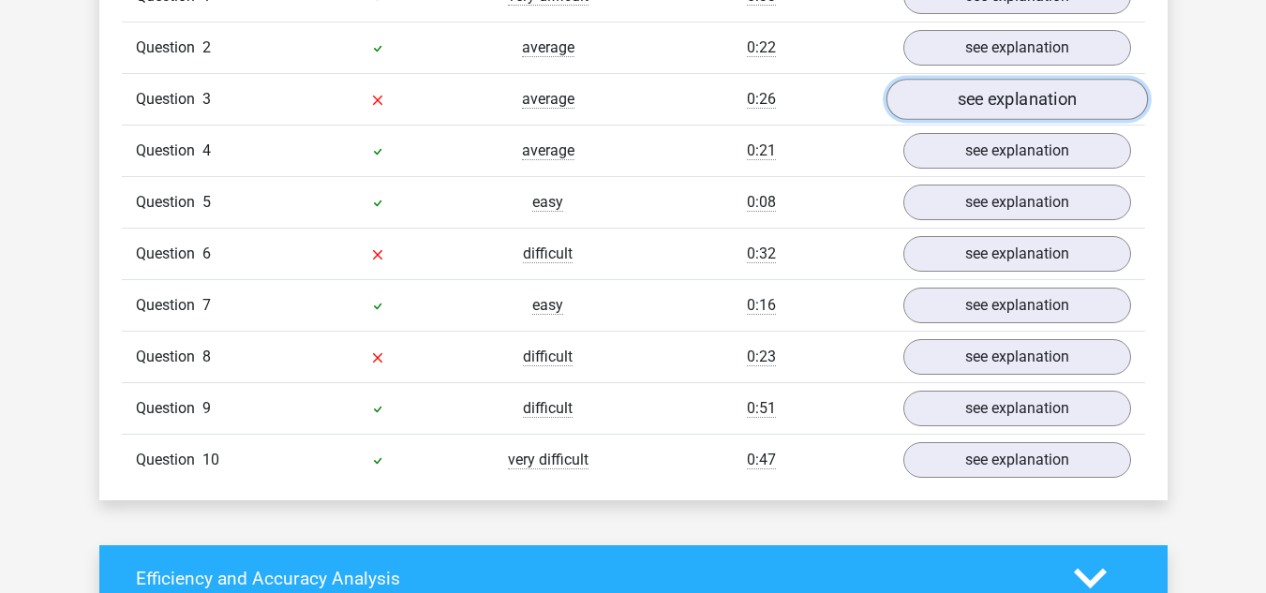
click at [954, 79] on link "see explanation" at bounding box center [1017, 99] width 262 height 41
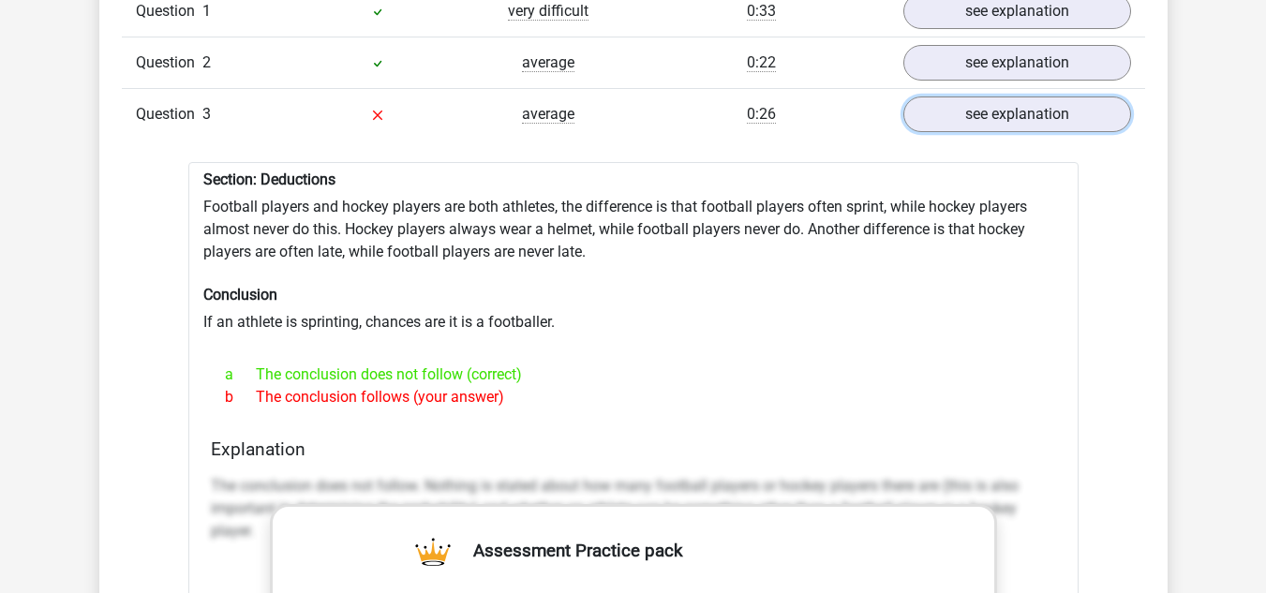
scroll to position [1602, 0]
click at [951, 109] on link "see explanation" at bounding box center [1017, 115] width 262 height 41
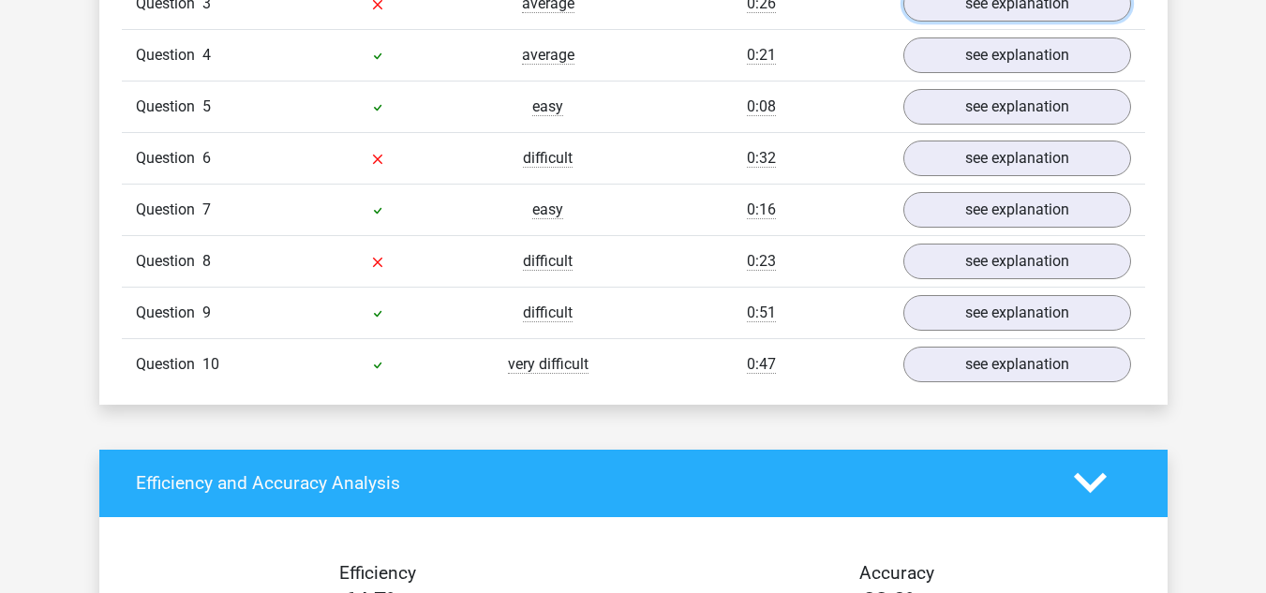
scroll to position [1718, 0]
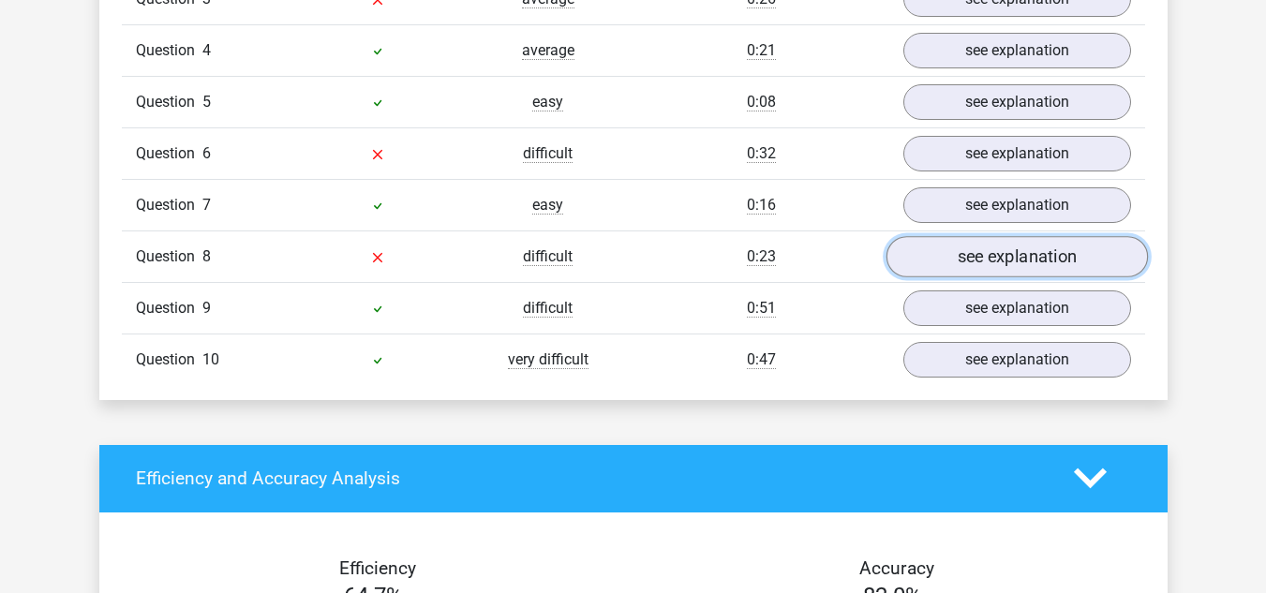
click at [938, 240] on link "see explanation" at bounding box center [1017, 256] width 262 height 41
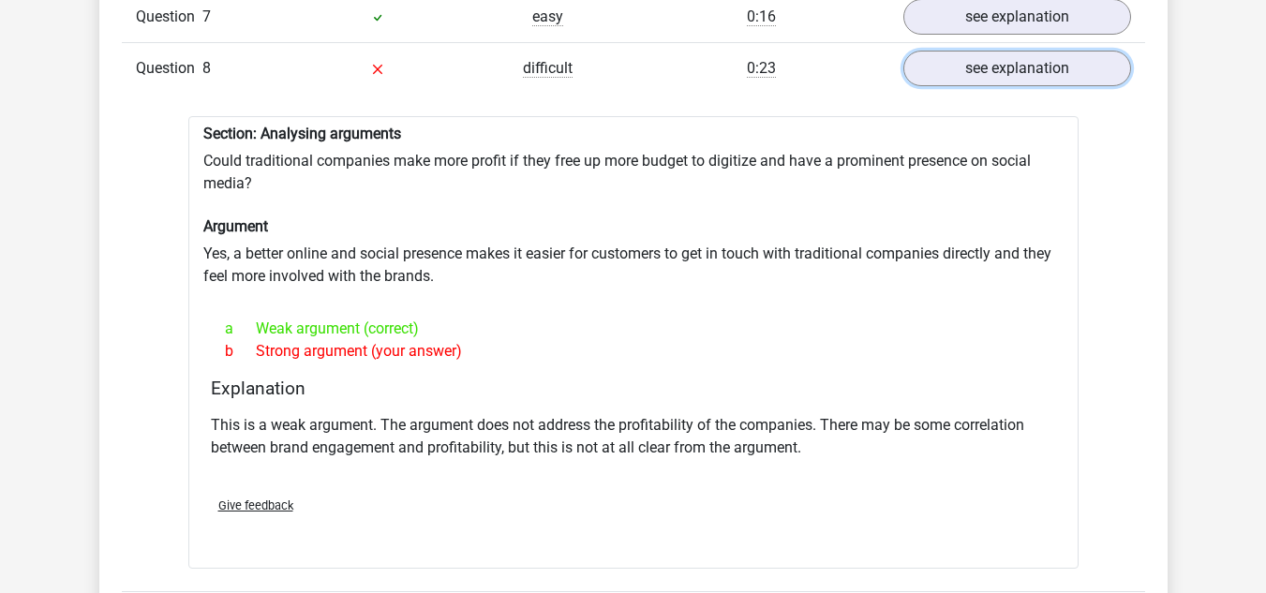
scroll to position [1914, 0]
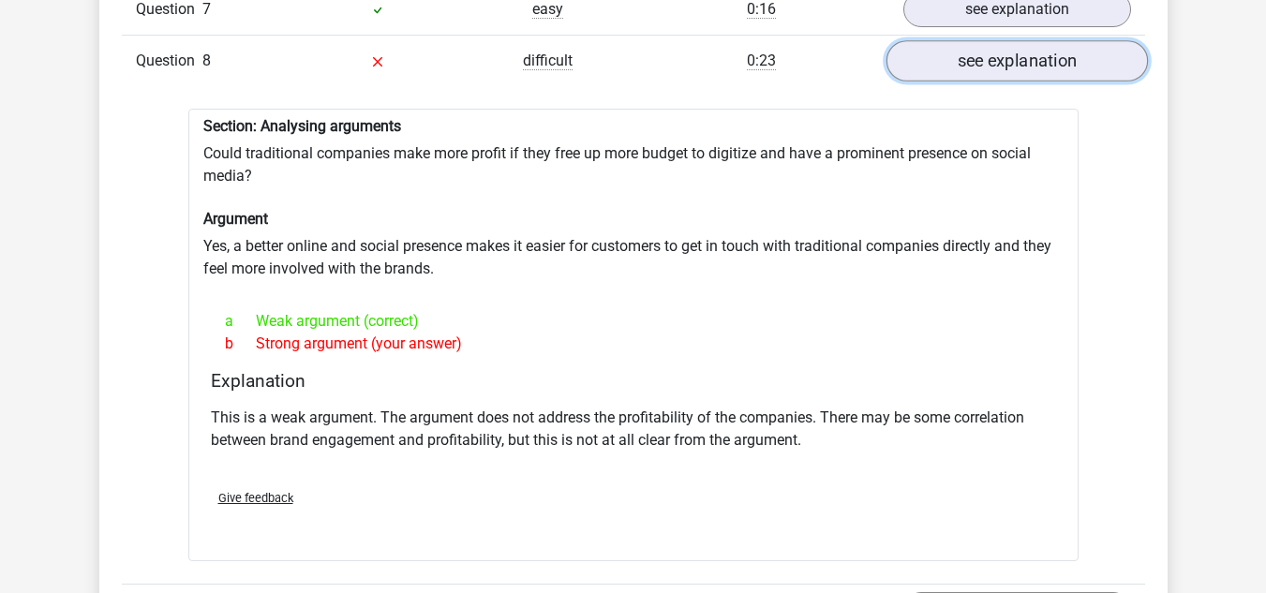
click at [969, 40] on link "see explanation" at bounding box center [1017, 60] width 262 height 41
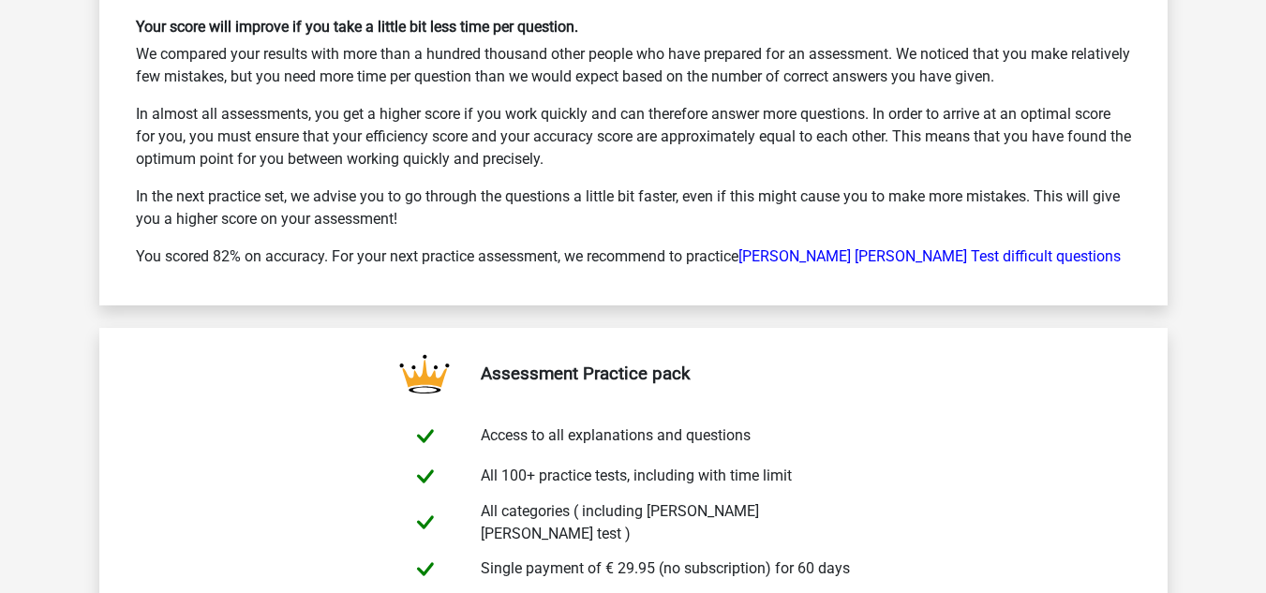
scroll to position [2868, 0]
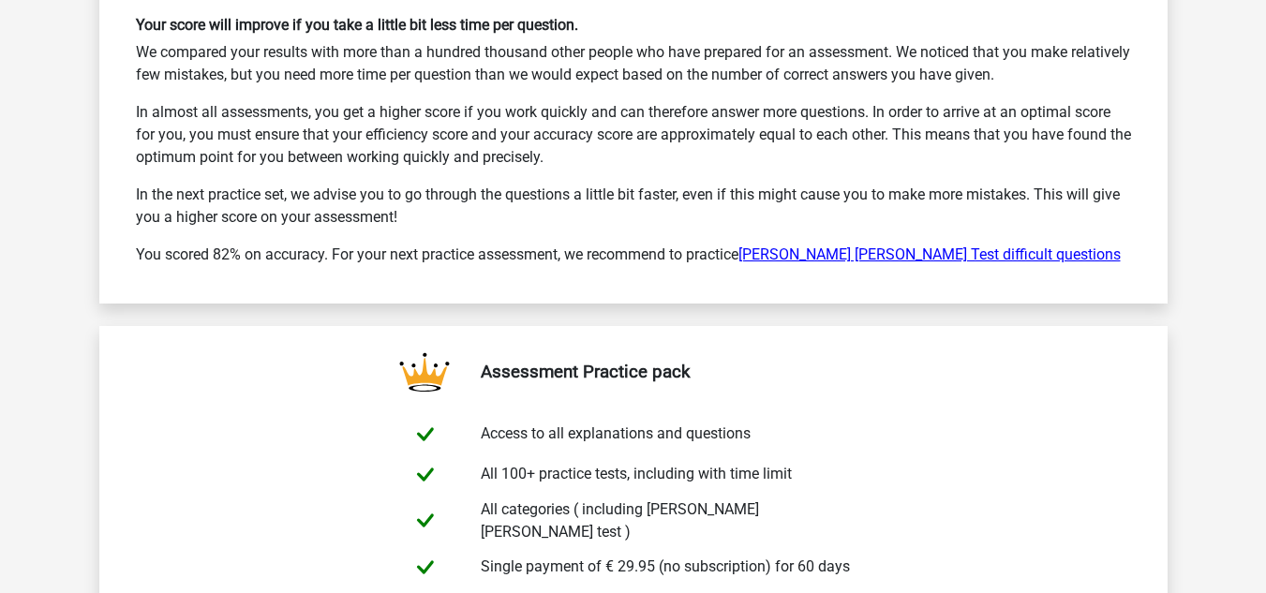
click at [777, 246] on link "[PERSON_NAME] [PERSON_NAME] Test difficult questions" at bounding box center [930, 255] width 382 height 18
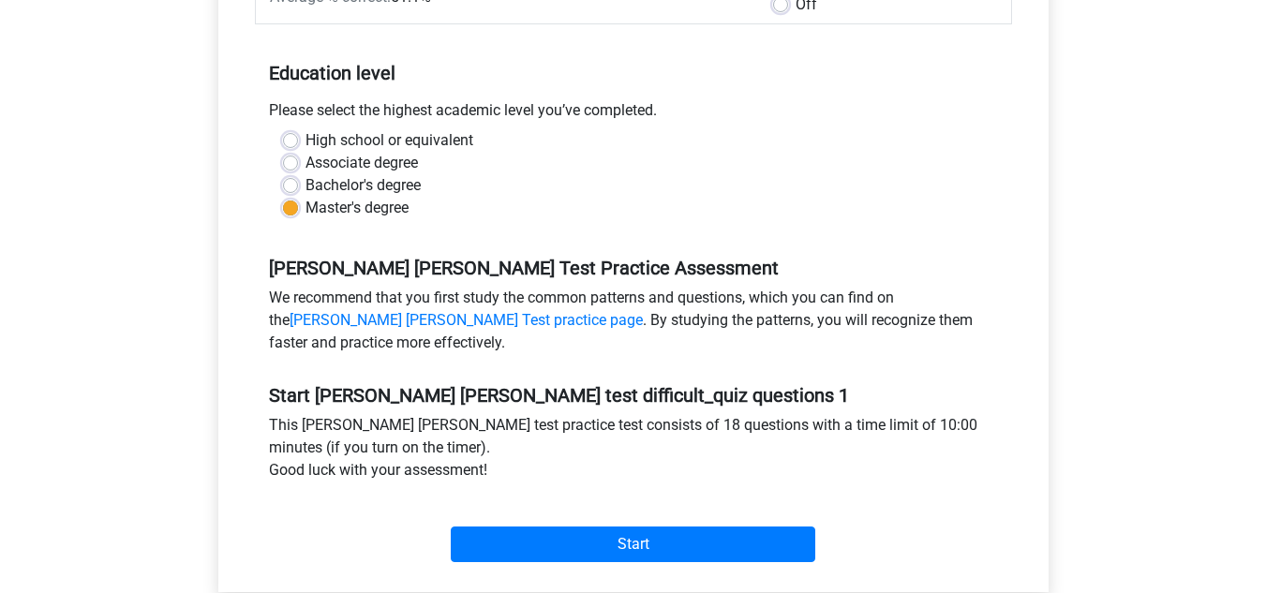
scroll to position [357, 0]
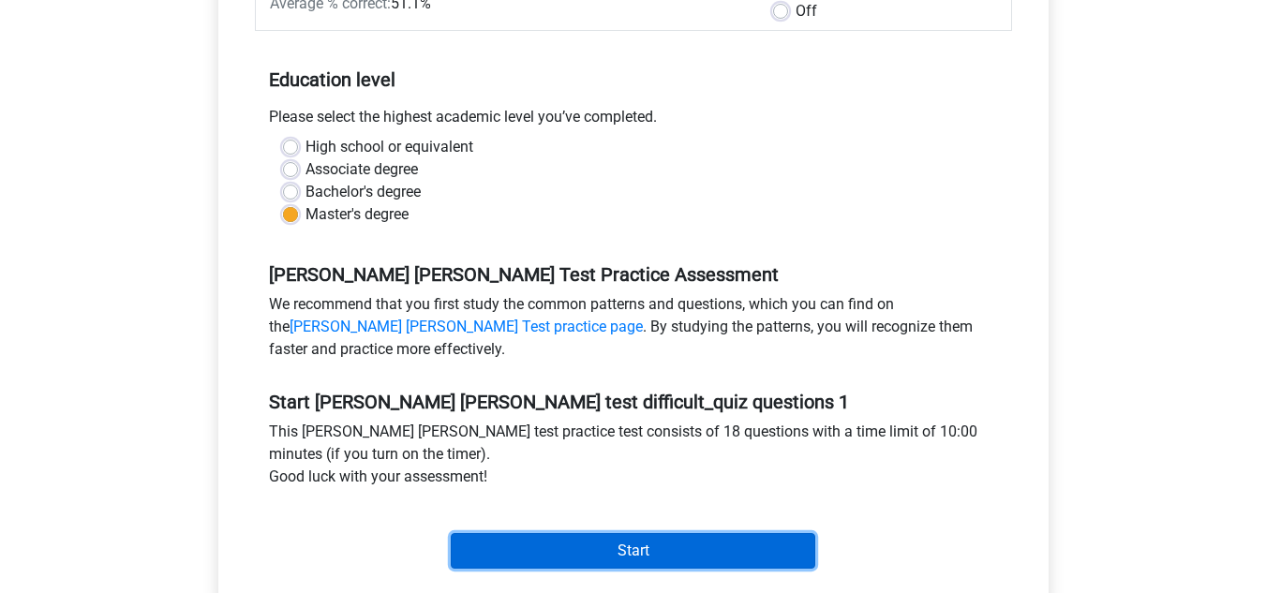
click at [641, 533] on input "Start" at bounding box center [633, 551] width 365 height 36
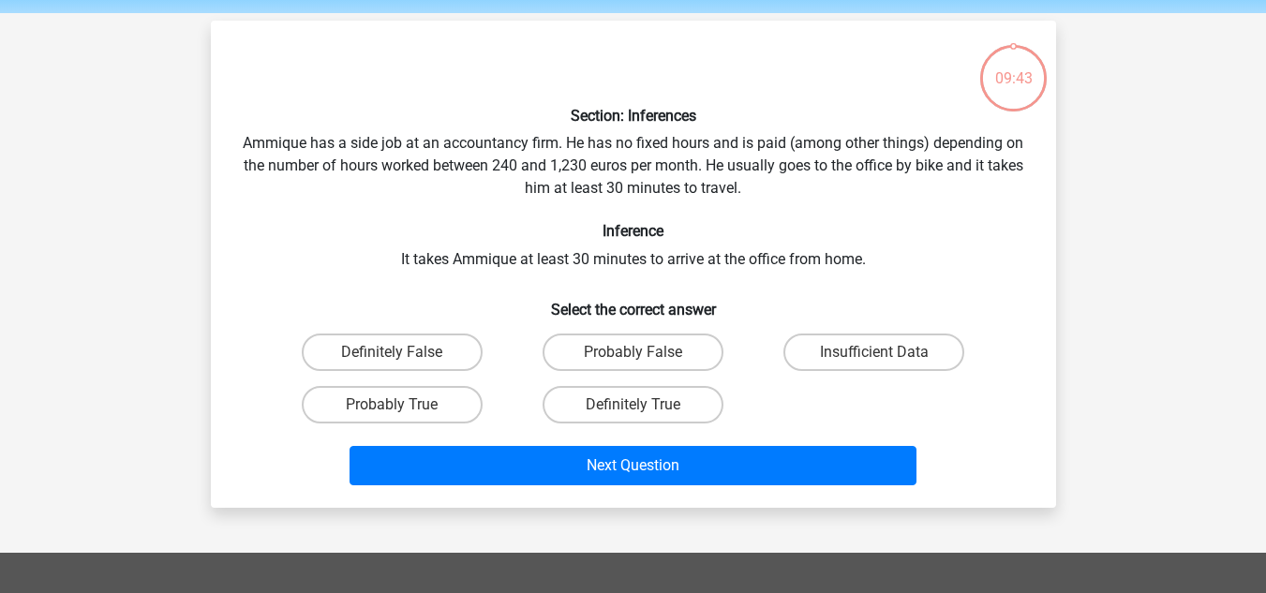
scroll to position [71, 0]
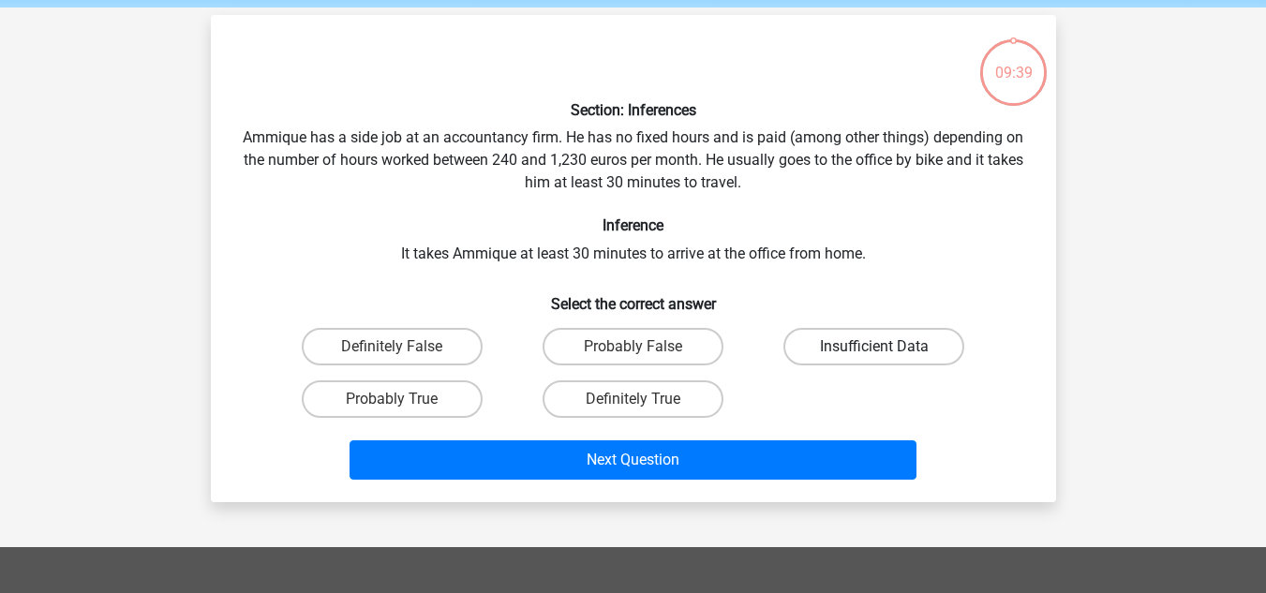
click at [811, 347] on label "Insufficient Data" at bounding box center [874, 346] width 181 height 37
click at [875, 347] on input "Insufficient Data" at bounding box center [881, 353] width 12 height 12
radio input "true"
click at [437, 401] on label "Probably True" at bounding box center [392, 399] width 181 height 37
click at [404, 401] on input "Probably True" at bounding box center [398, 405] width 12 height 12
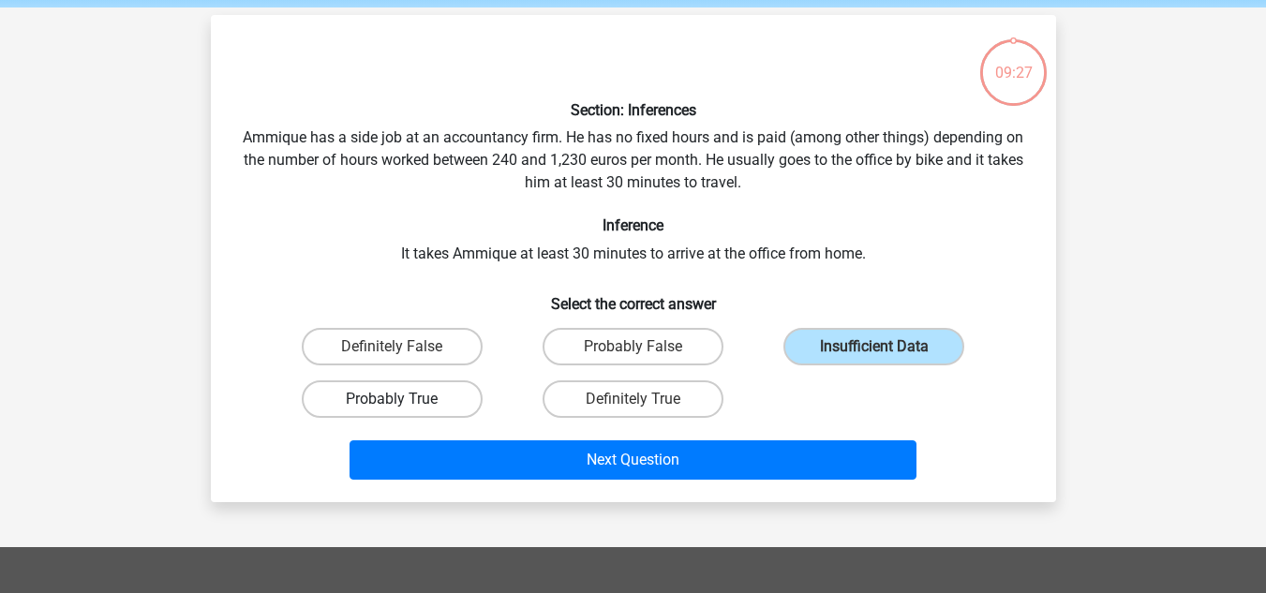
radio input "true"
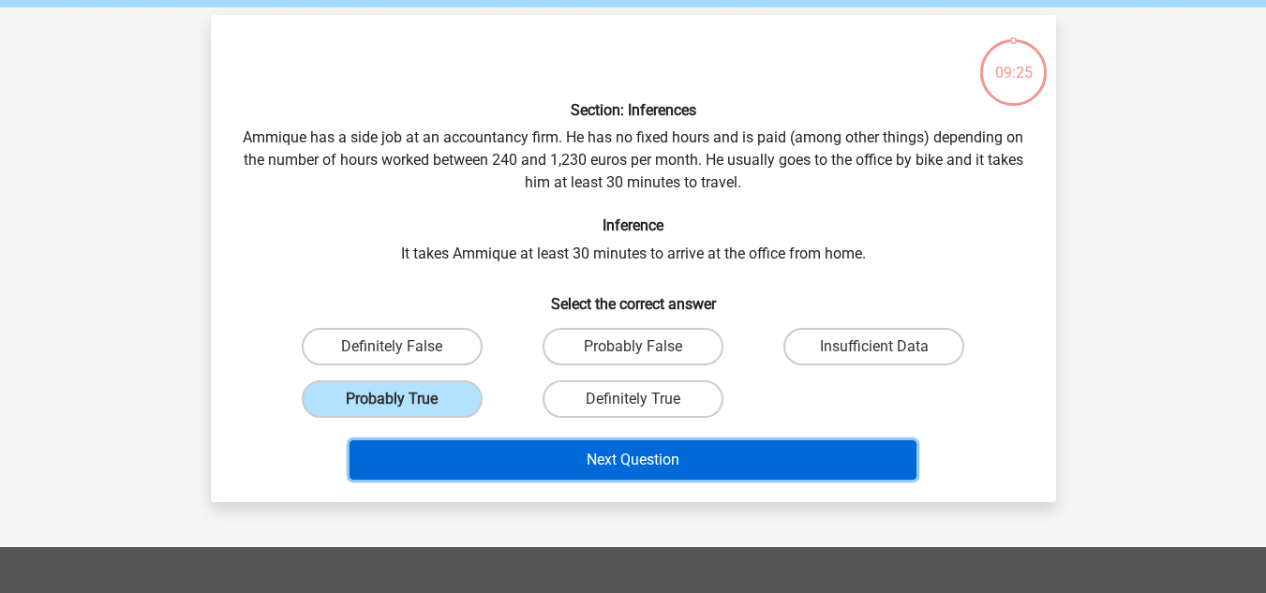
click at [669, 464] on button "Next Question" at bounding box center [633, 460] width 567 height 39
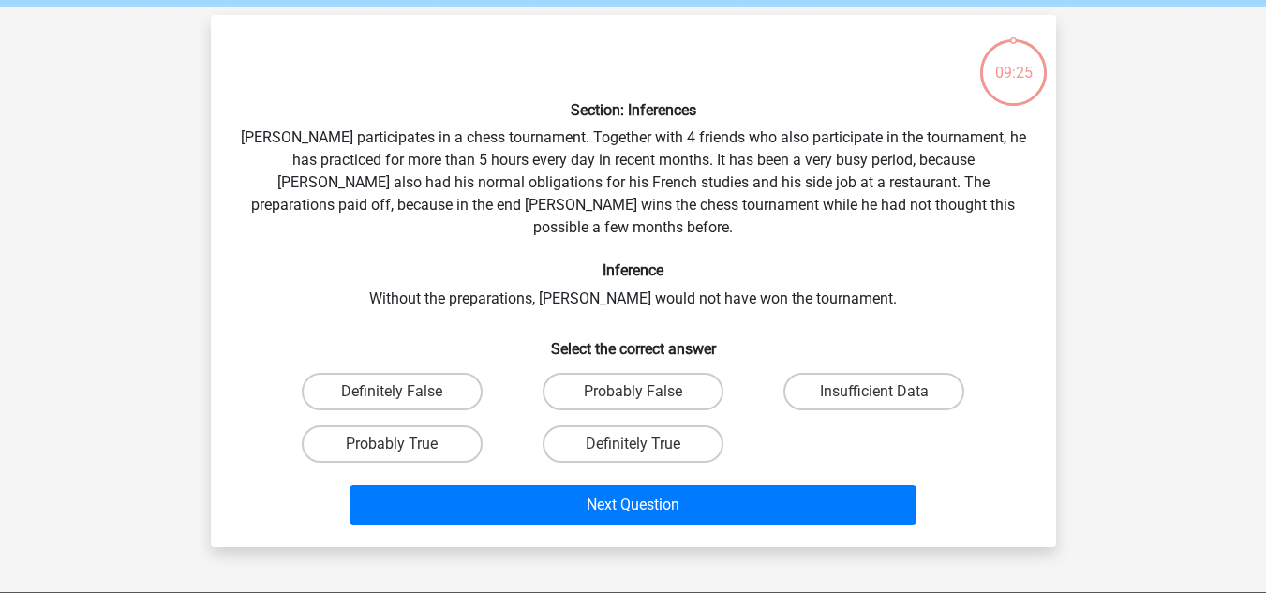
scroll to position [86, 0]
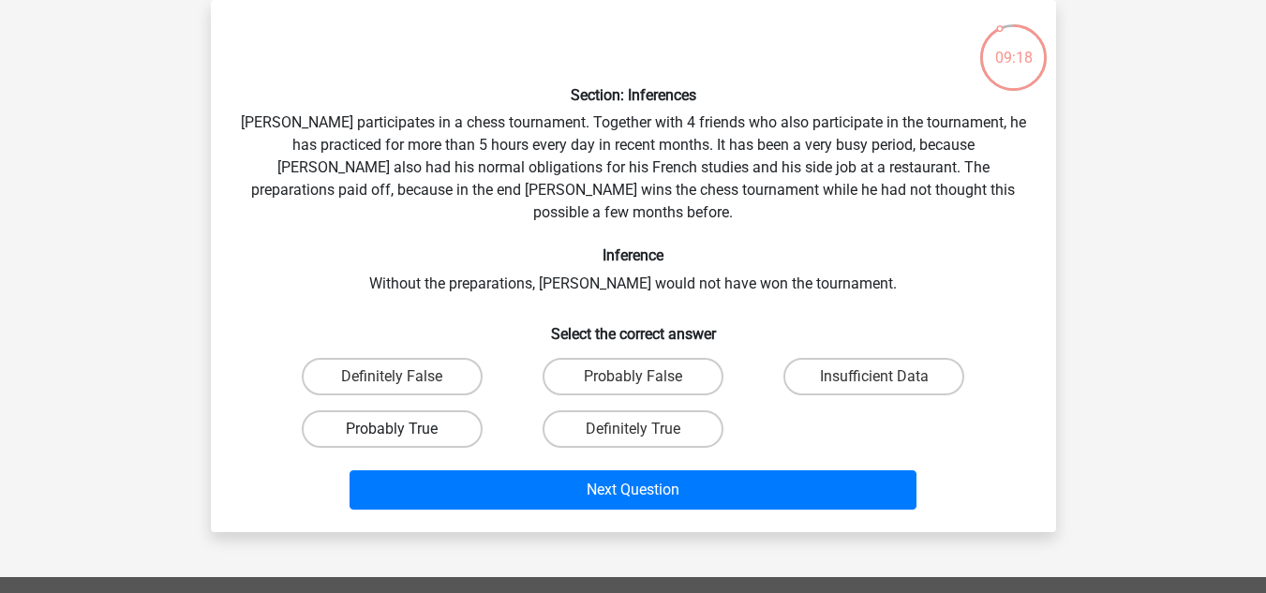
click at [440, 412] on label "Probably True" at bounding box center [392, 429] width 181 height 37
click at [404, 429] on input "Probably True" at bounding box center [398, 435] width 12 height 12
radio input "true"
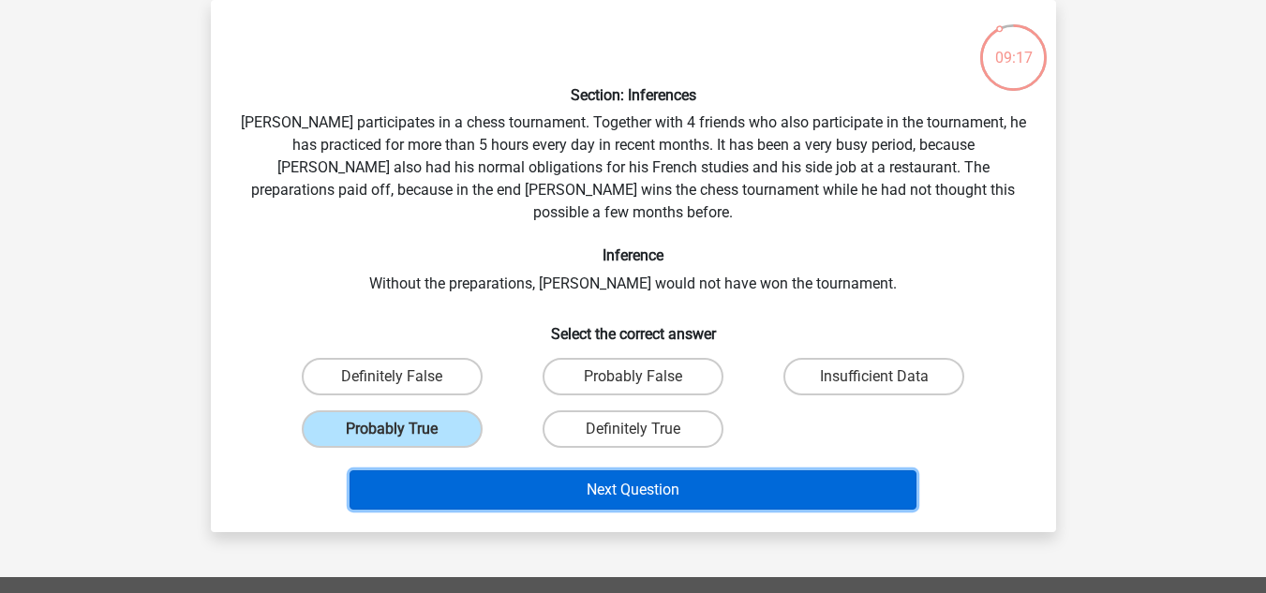
click at [616, 471] on button "Next Question" at bounding box center [633, 490] width 567 height 39
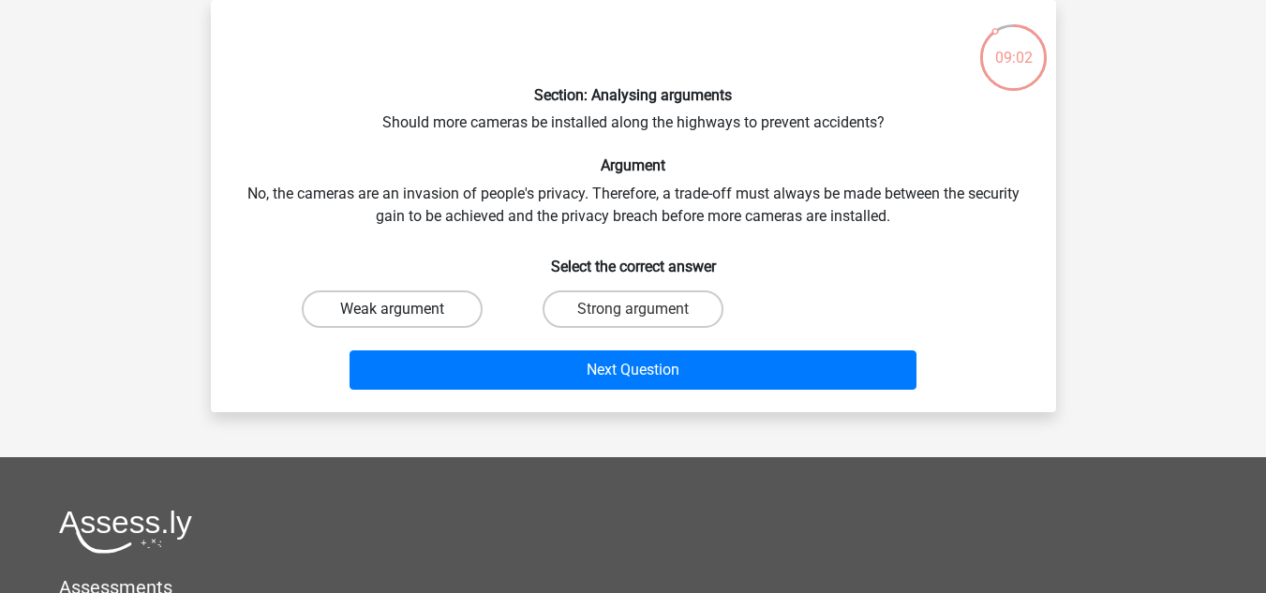
click at [415, 311] on label "Weak argument" at bounding box center [392, 309] width 181 height 37
click at [404, 311] on input "Weak argument" at bounding box center [398, 315] width 12 height 12
radio input "true"
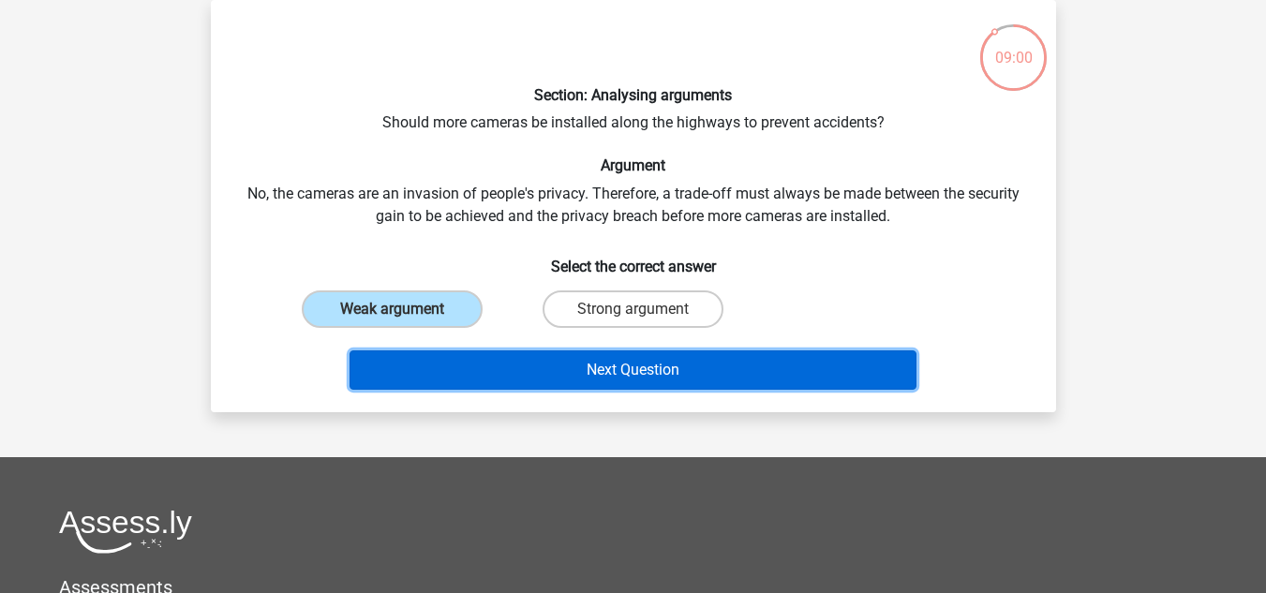
click at [642, 377] on button "Next Question" at bounding box center [633, 370] width 567 height 39
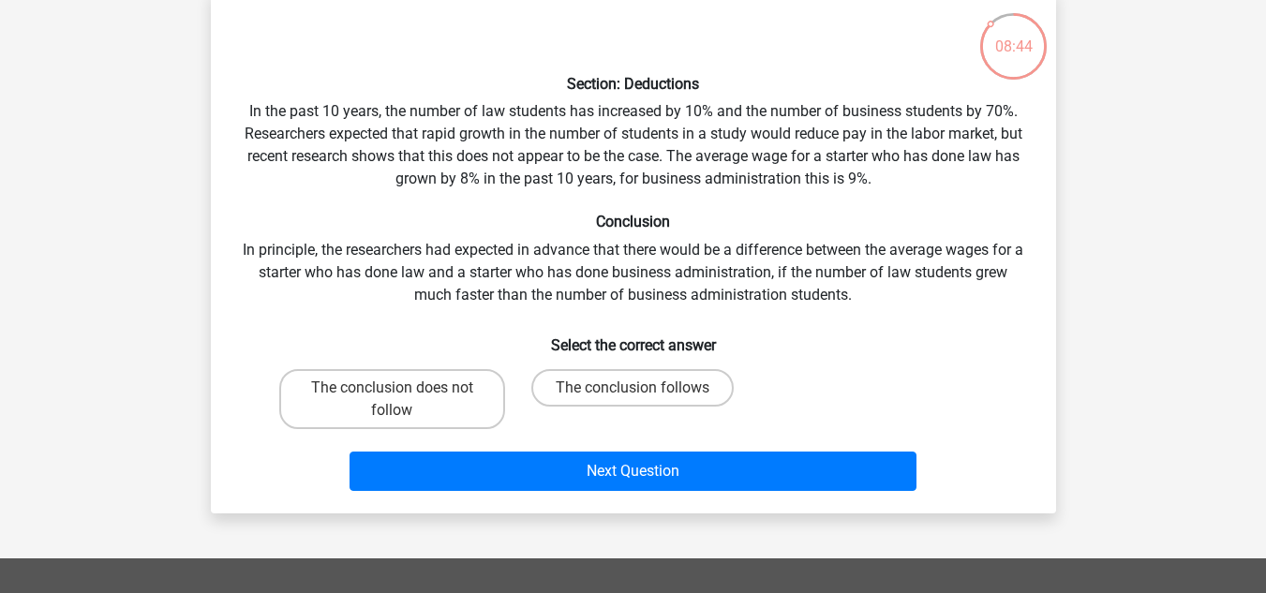
scroll to position [100, 0]
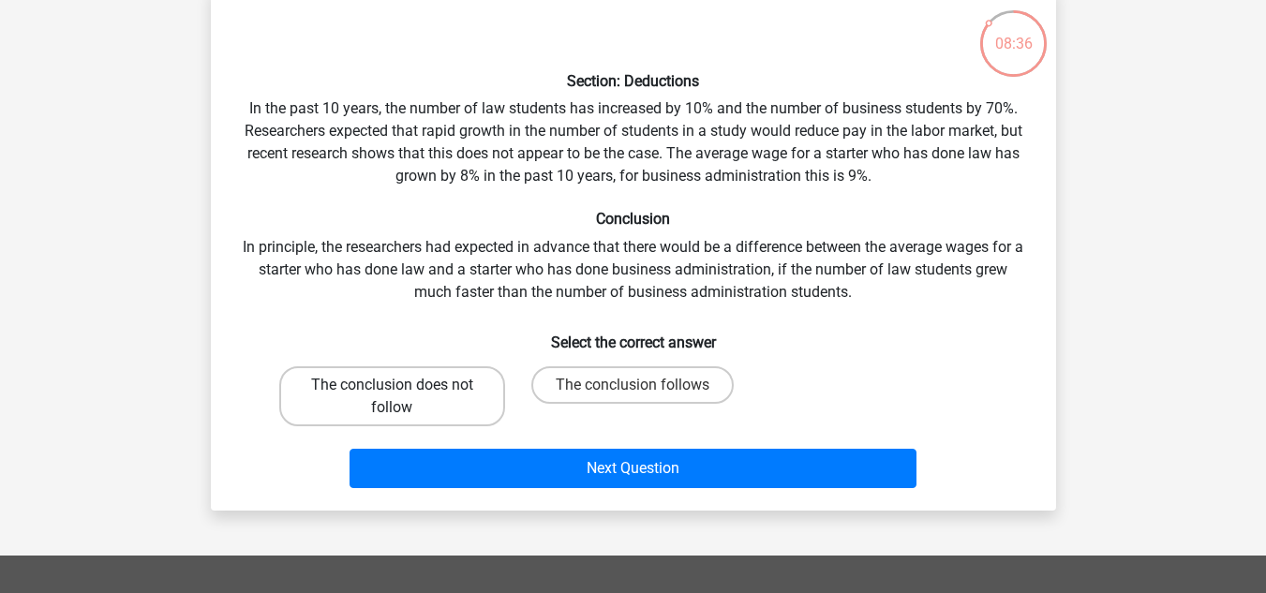
click at [460, 377] on label "The conclusion does not follow" at bounding box center [392, 397] width 226 height 60
click at [404, 385] on input "The conclusion does not follow" at bounding box center [398, 391] width 12 height 12
radio input "true"
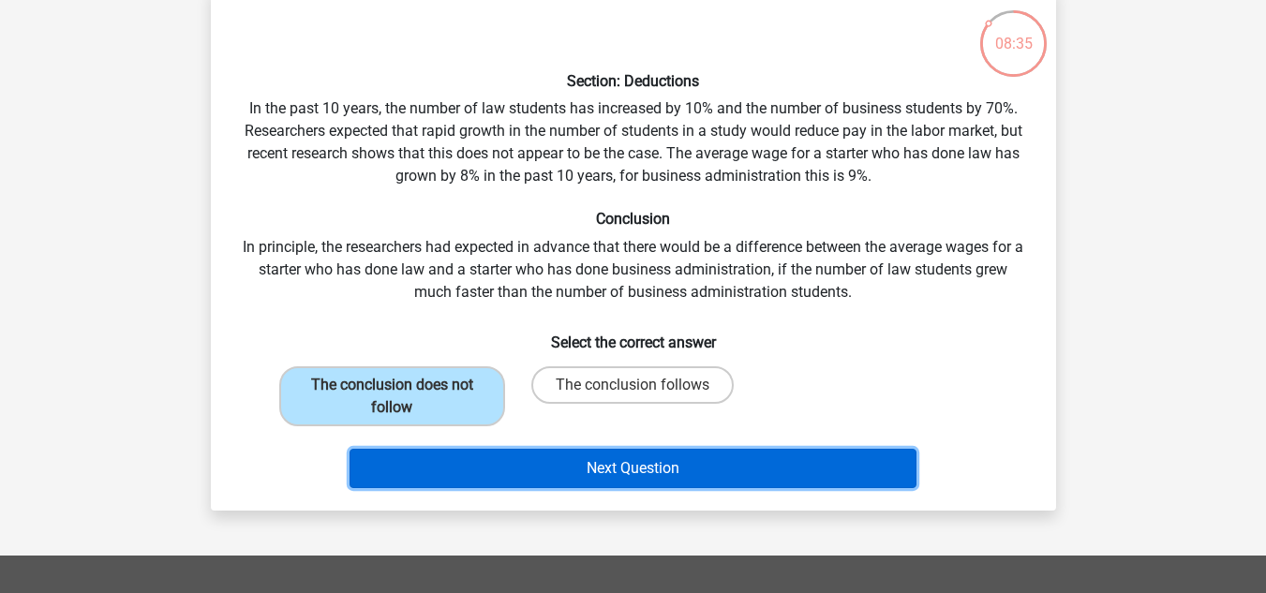
click at [622, 460] on button "Next Question" at bounding box center [633, 468] width 567 height 39
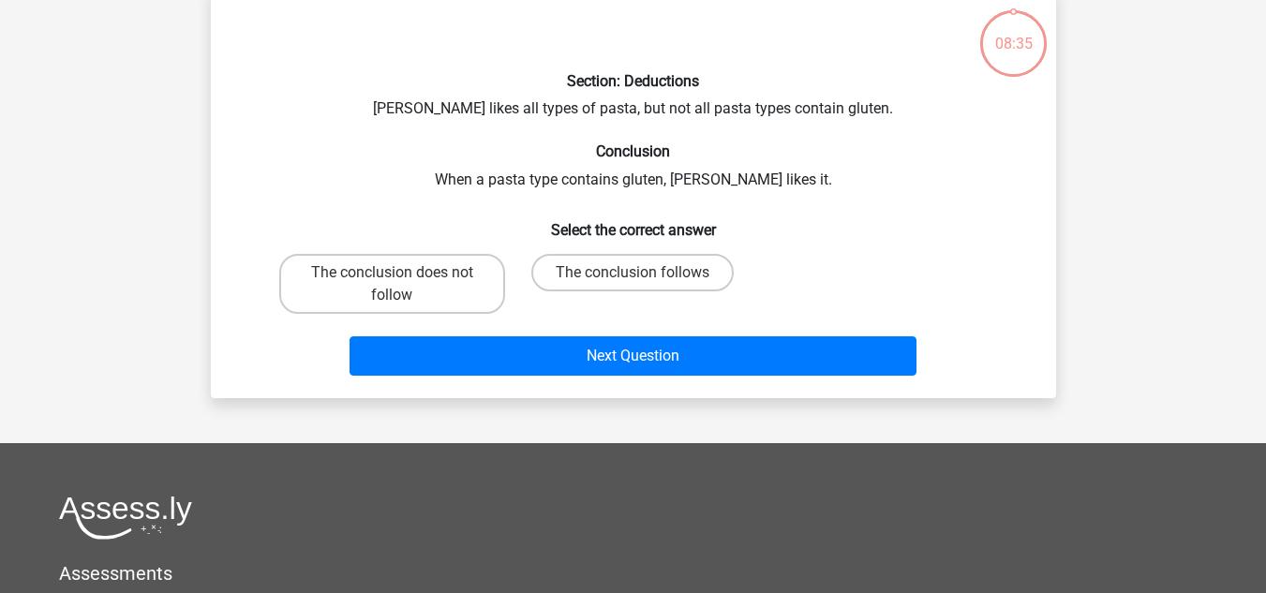
scroll to position [86, 0]
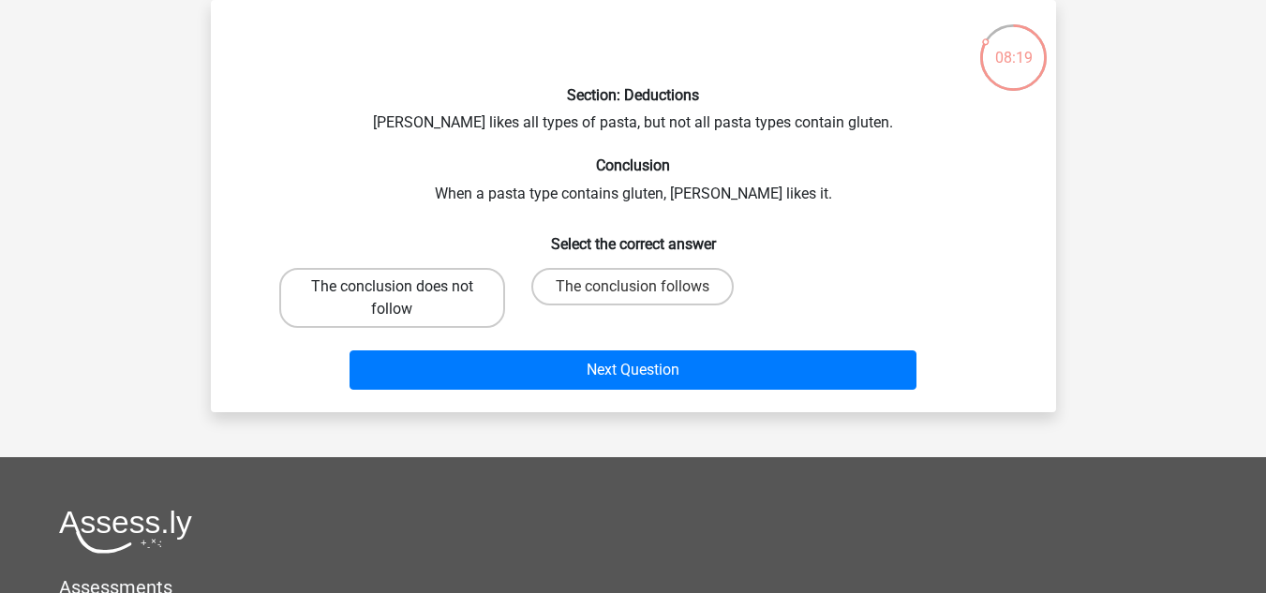
click at [452, 298] on label "The conclusion does not follow" at bounding box center [392, 298] width 226 height 60
click at [404, 298] on input "The conclusion does not follow" at bounding box center [398, 293] width 12 height 12
radio input "true"
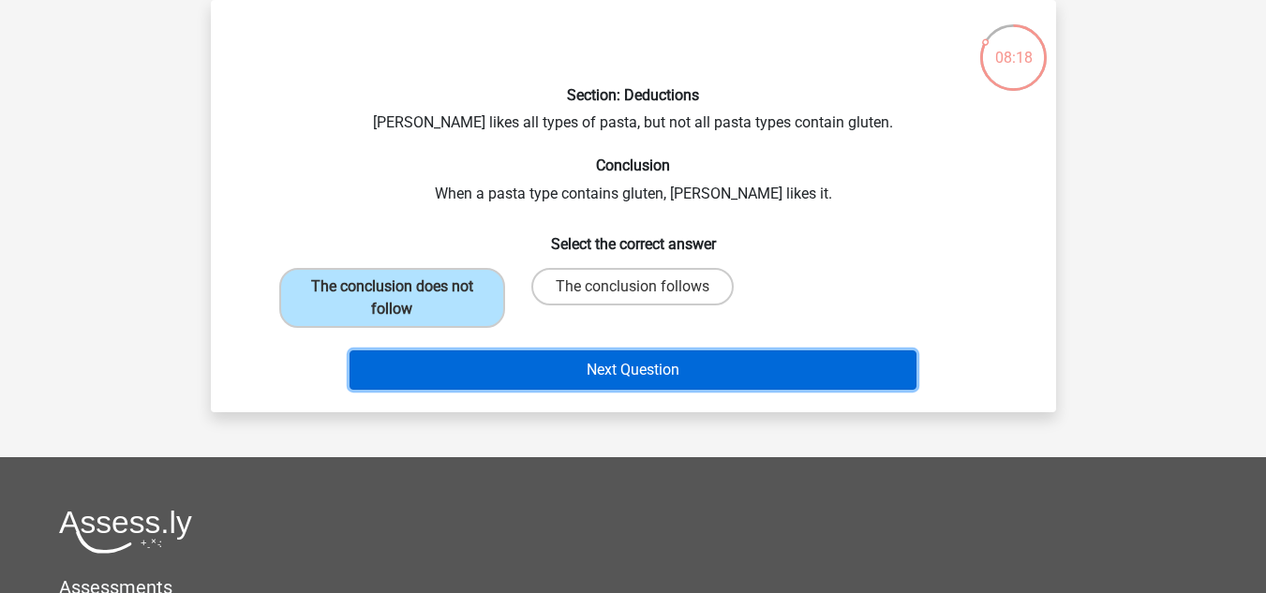
click at [561, 360] on button "Next Question" at bounding box center [633, 370] width 567 height 39
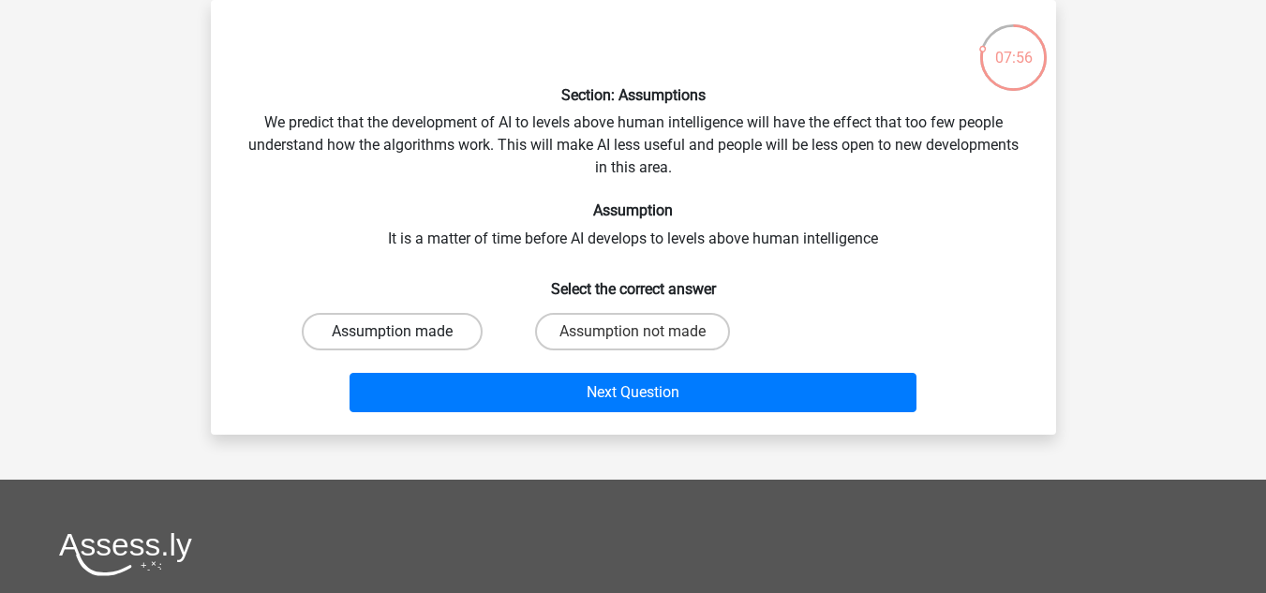
click at [458, 333] on label "Assumption made" at bounding box center [392, 331] width 181 height 37
click at [404, 333] on input "Assumption made" at bounding box center [398, 338] width 12 height 12
radio input "true"
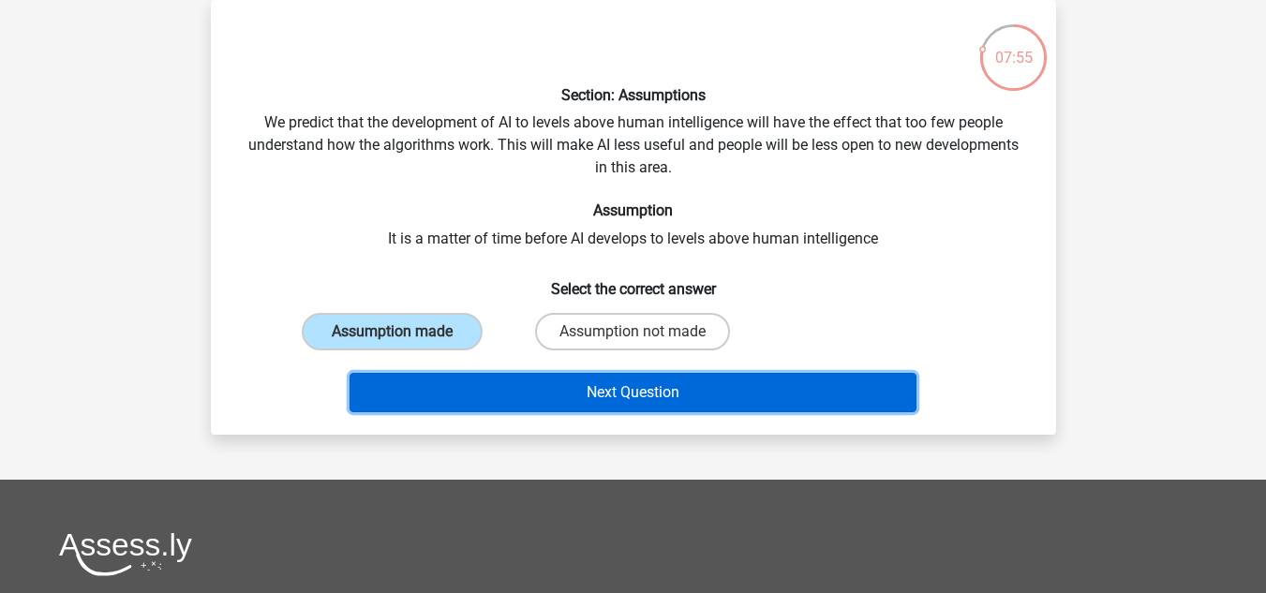
click at [576, 373] on button "Next Question" at bounding box center [633, 392] width 567 height 39
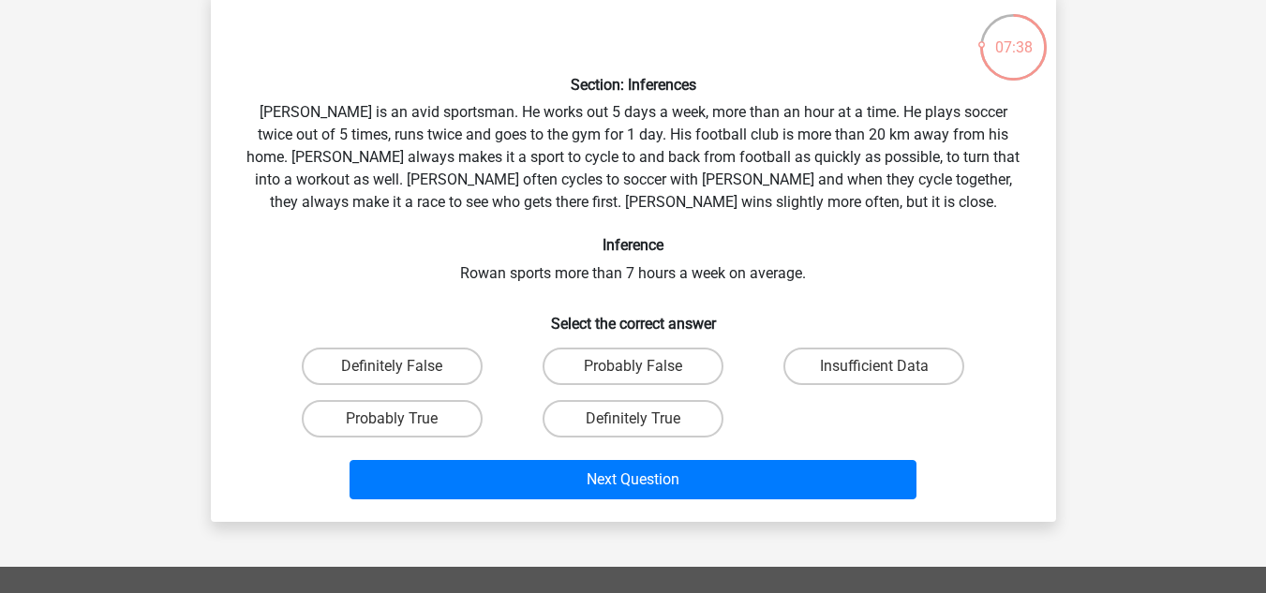
scroll to position [107, 0]
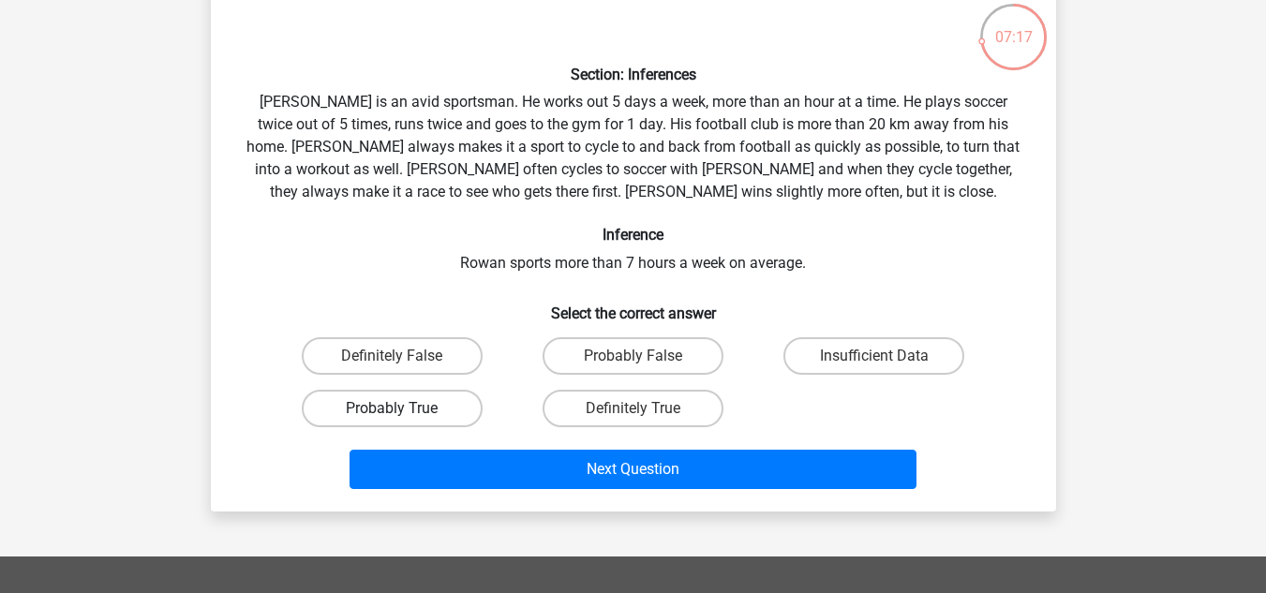
click at [427, 419] on label "Probably True" at bounding box center [392, 408] width 181 height 37
click at [404, 419] on input "Probably True" at bounding box center [398, 415] width 12 height 12
radio input "true"
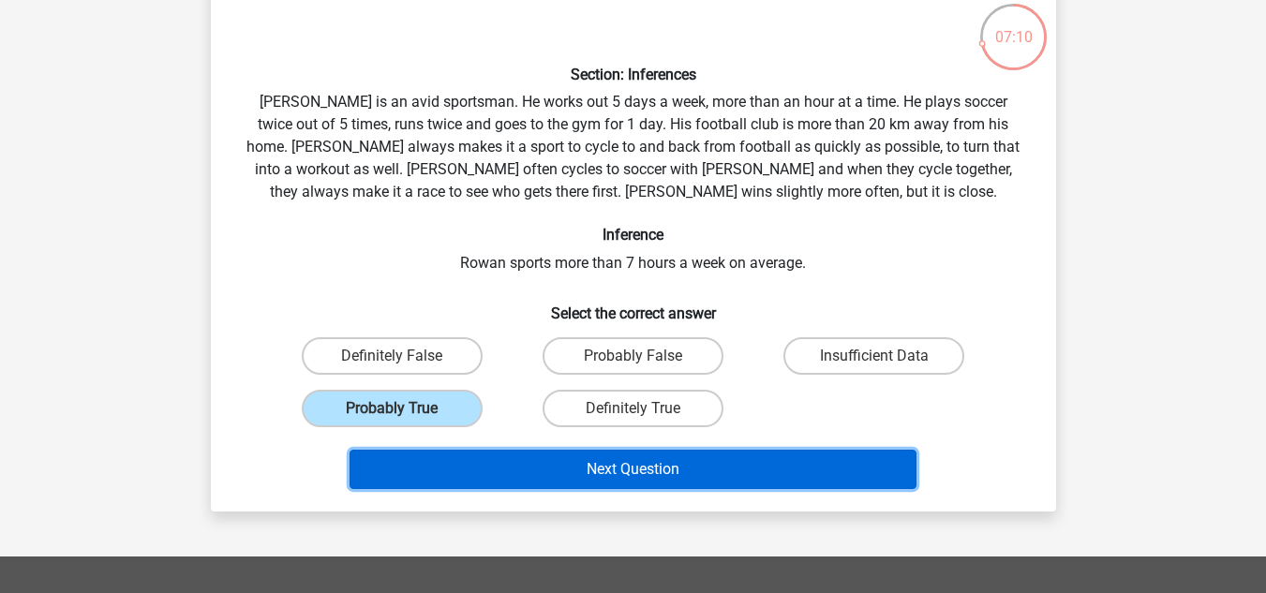
click at [630, 459] on button "Next Question" at bounding box center [633, 469] width 567 height 39
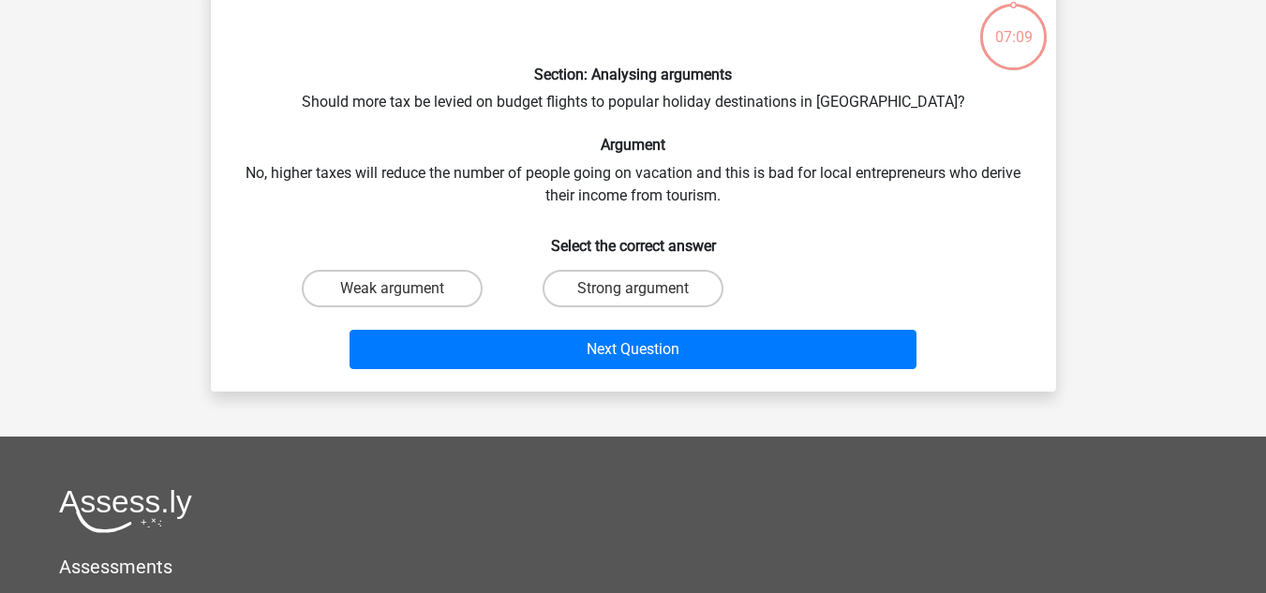
scroll to position [86, 0]
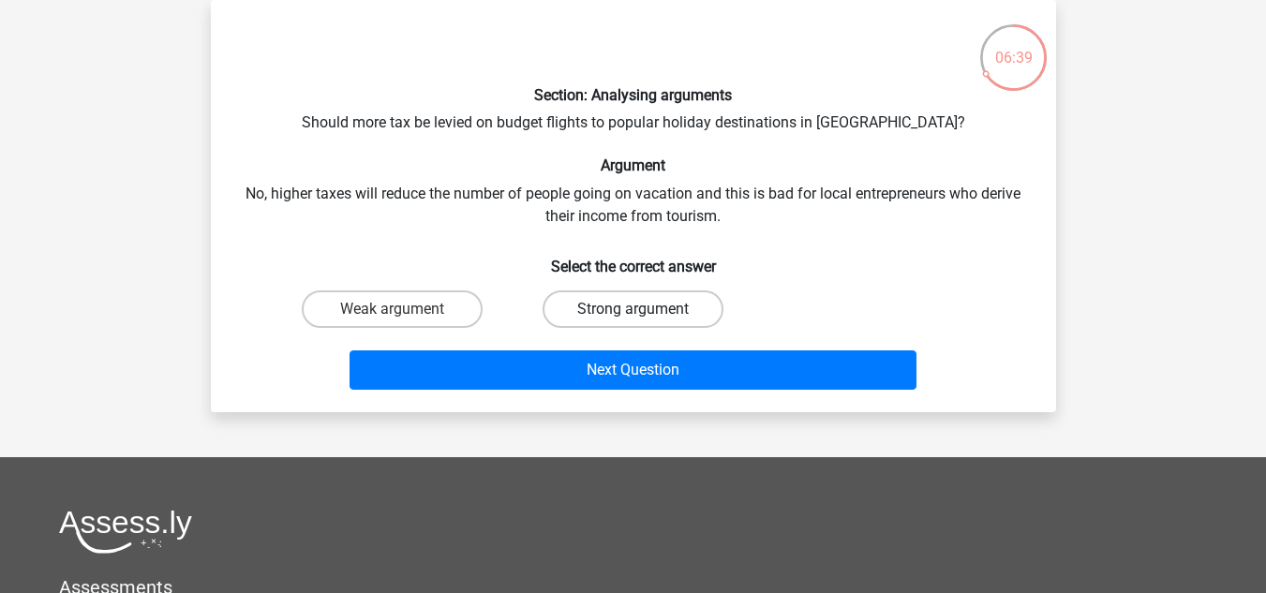
click at [593, 295] on label "Strong argument" at bounding box center [633, 309] width 181 height 37
click at [633, 309] on input "Strong argument" at bounding box center [639, 315] width 12 height 12
radio input "true"
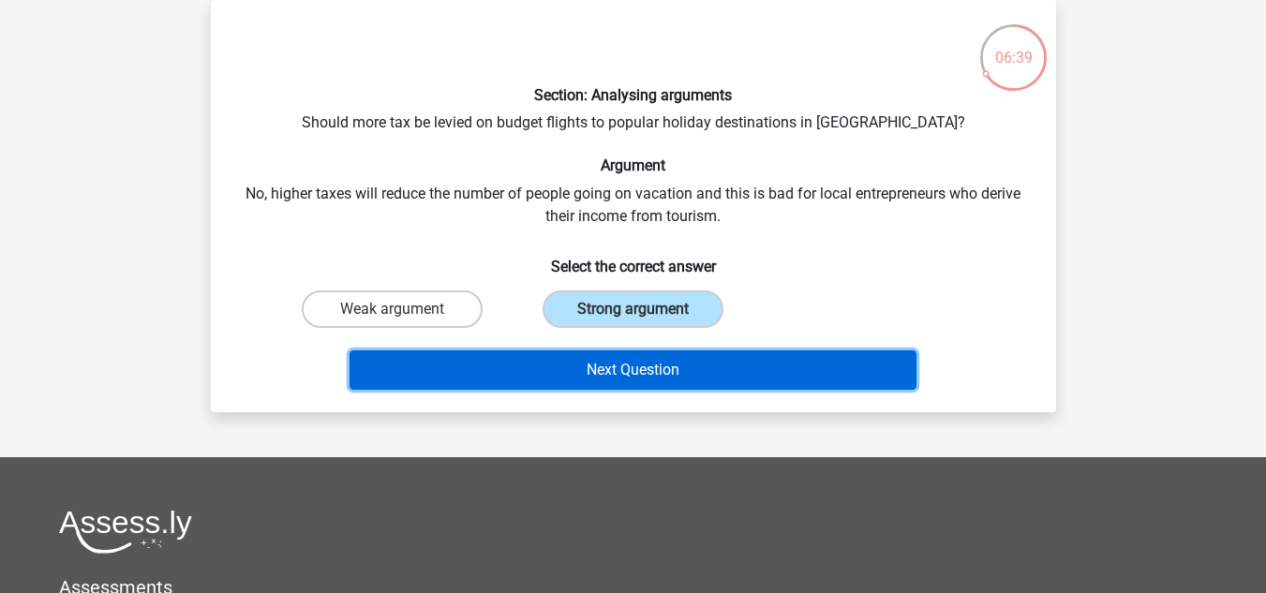
click at [624, 351] on button "Next Question" at bounding box center [633, 370] width 567 height 39
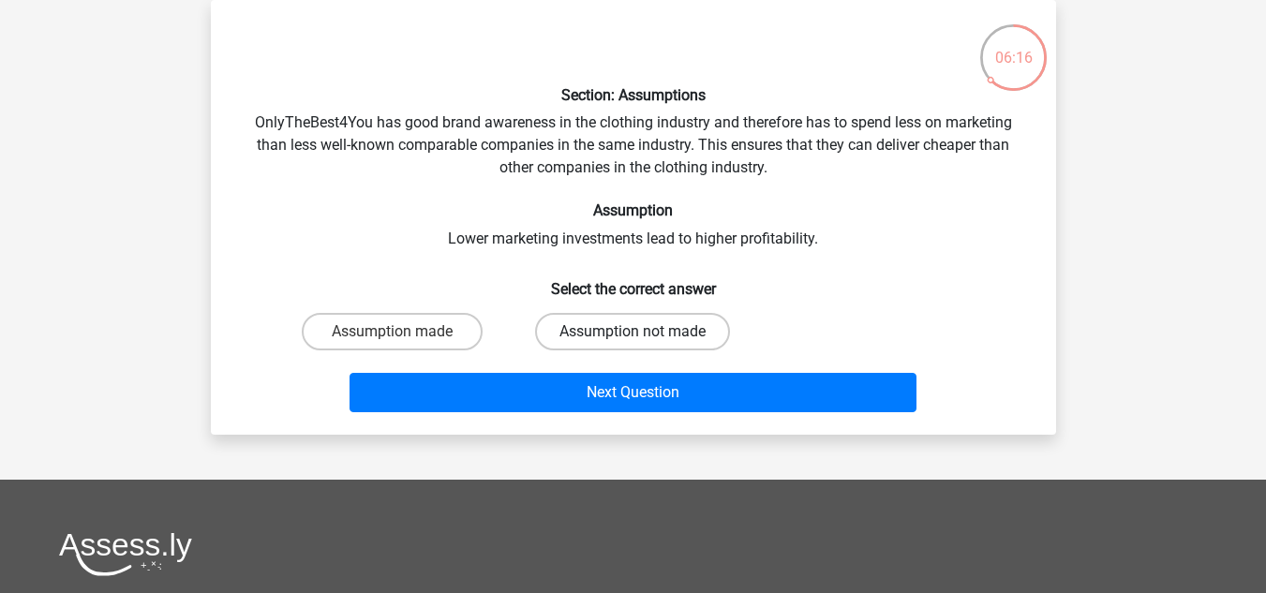
click at [581, 329] on label "Assumption not made" at bounding box center [632, 331] width 195 height 37
click at [633, 332] on input "Assumption not made" at bounding box center [639, 338] width 12 height 12
radio input "true"
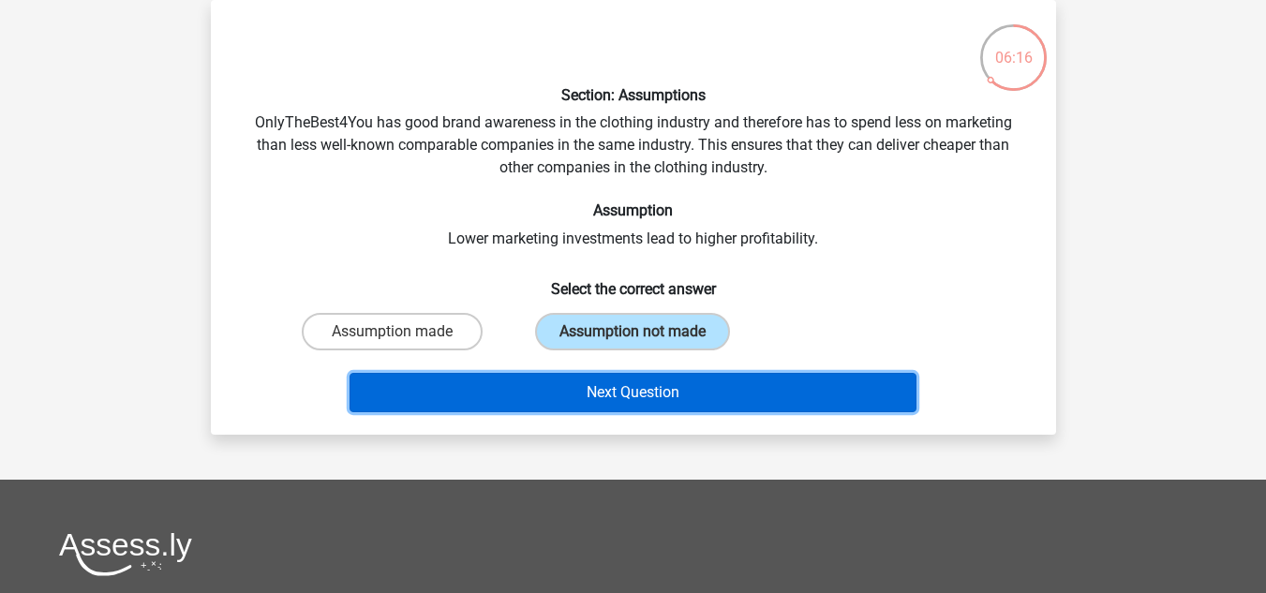
click at [601, 393] on button "Next Question" at bounding box center [633, 392] width 567 height 39
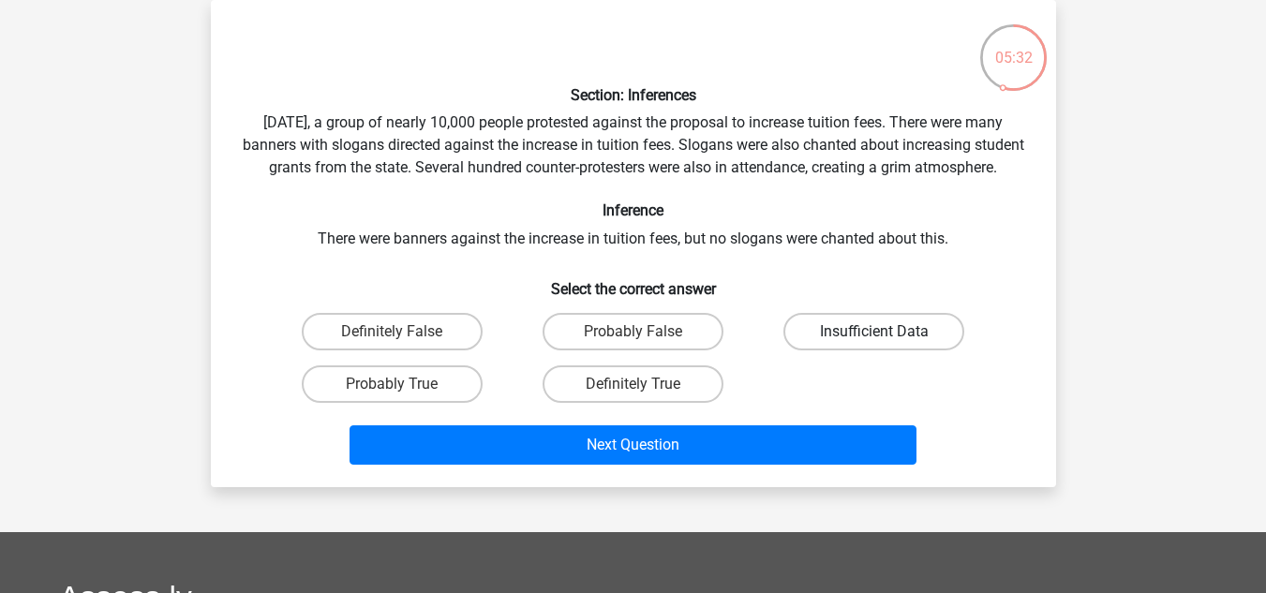
click at [822, 350] on label "Insufficient Data" at bounding box center [874, 331] width 181 height 37
click at [875, 344] on input "Insufficient Data" at bounding box center [881, 338] width 12 height 12
radio input "true"
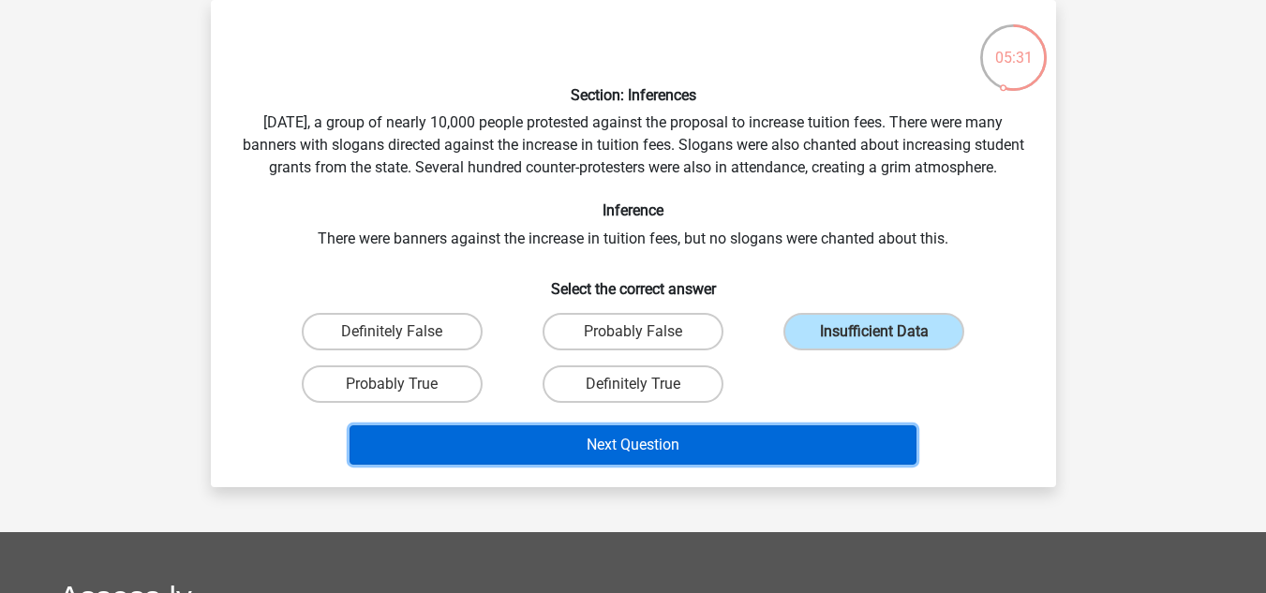
click at [690, 465] on button "Next Question" at bounding box center [633, 445] width 567 height 39
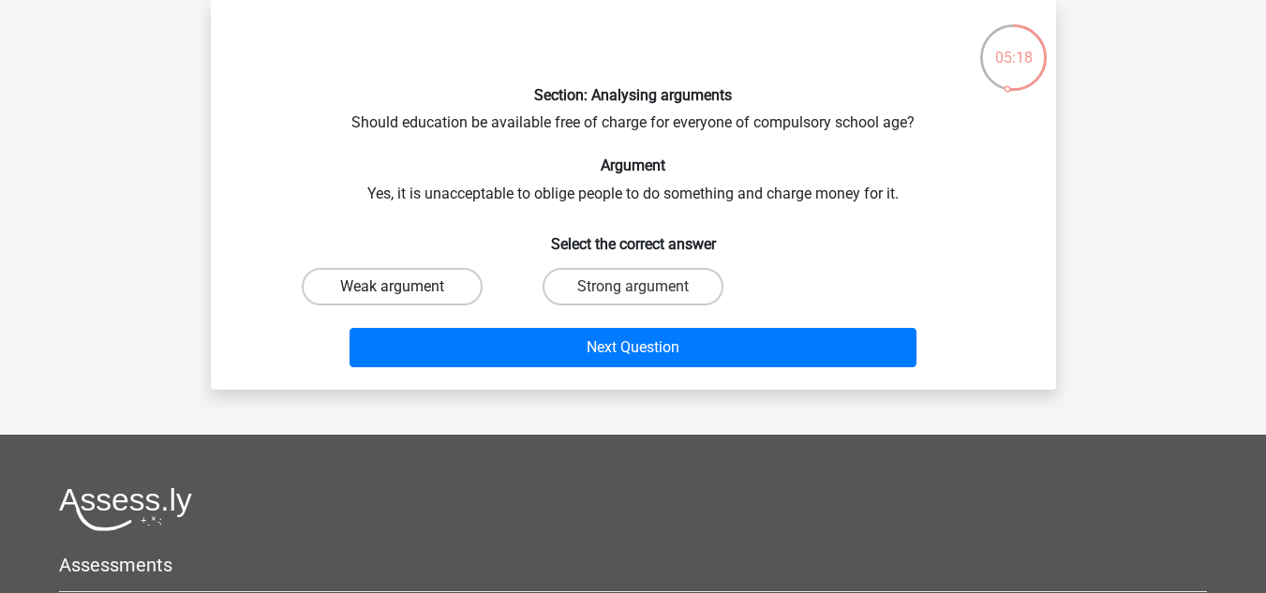
click at [412, 285] on label "Weak argument" at bounding box center [392, 286] width 181 height 37
click at [404, 287] on input "Weak argument" at bounding box center [398, 293] width 12 height 12
radio input "true"
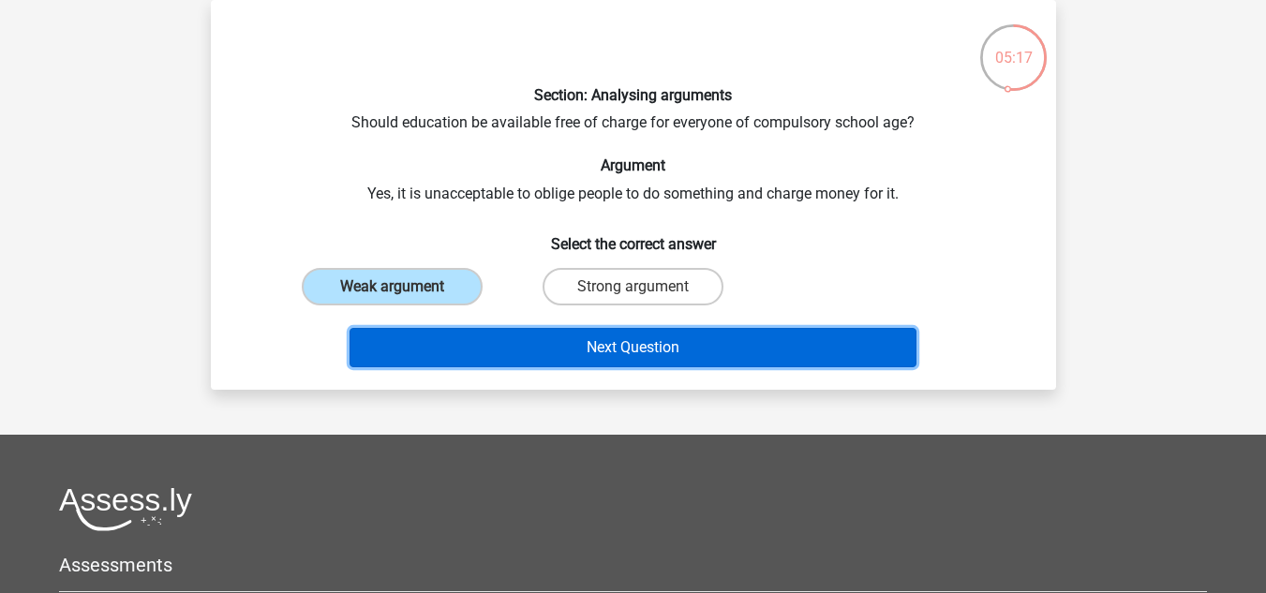
click at [558, 344] on button "Next Question" at bounding box center [633, 347] width 567 height 39
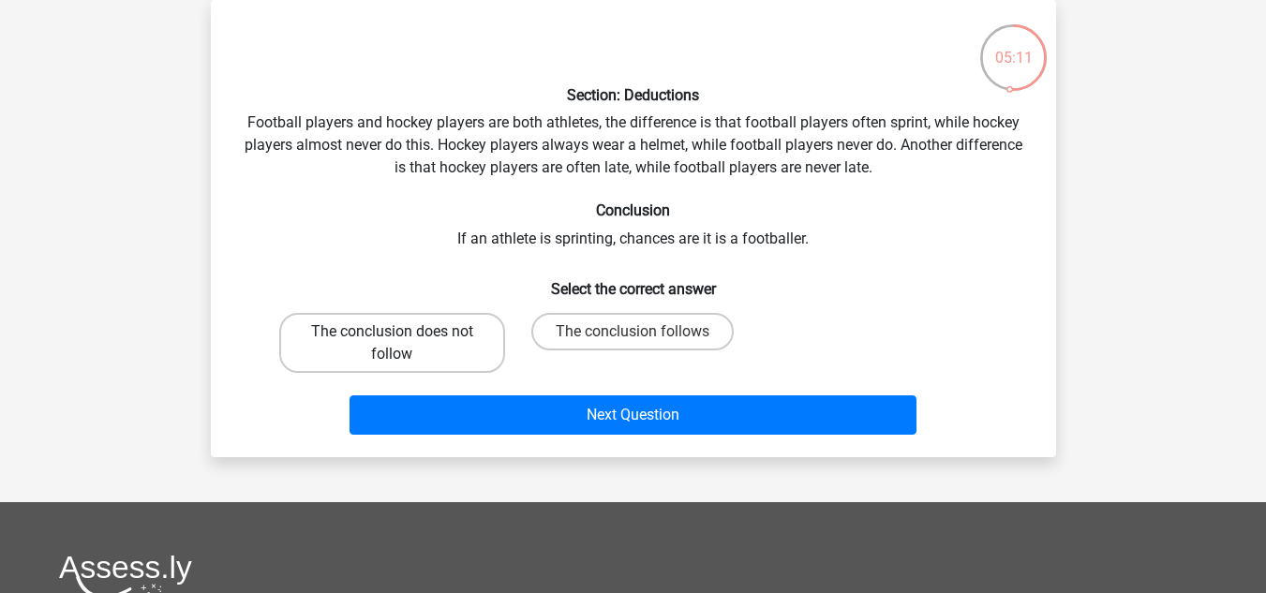
click at [437, 342] on label "The conclusion does not follow" at bounding box center [392, 343] width 226 height 60
click at [404, 342] on input "The conclusion does not follow" at bounding box center [398, 338] width 12 height 12
radio input "true"
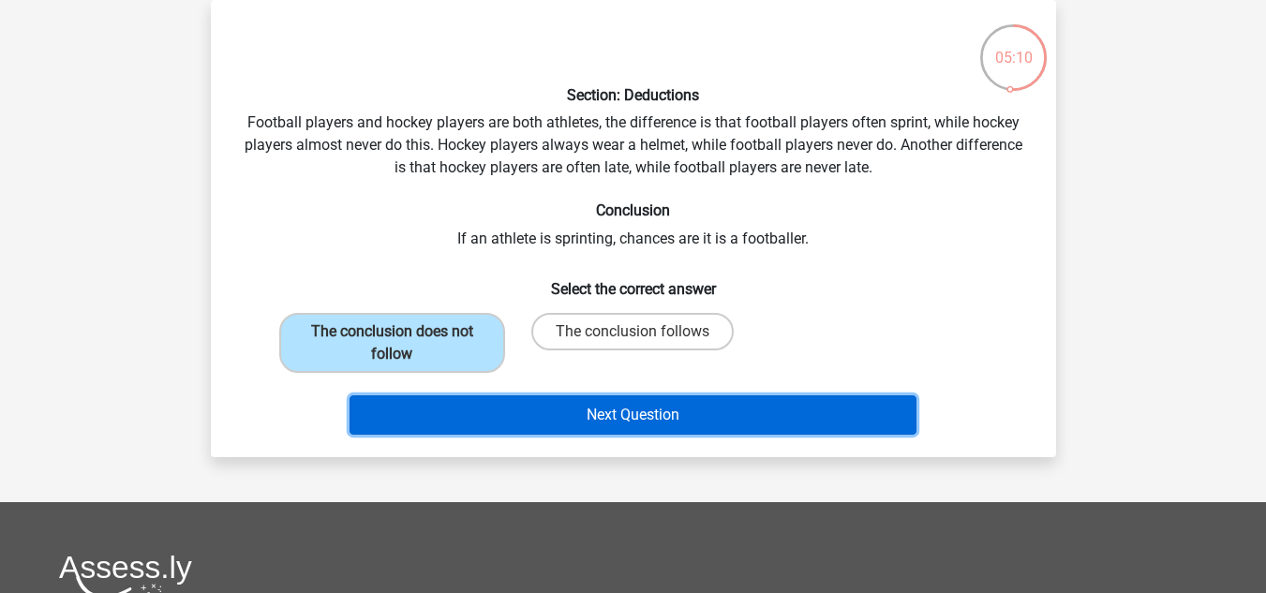
click at [562, 403] on button "Next Question" at bounding box center [633, 415] width 567 height 39
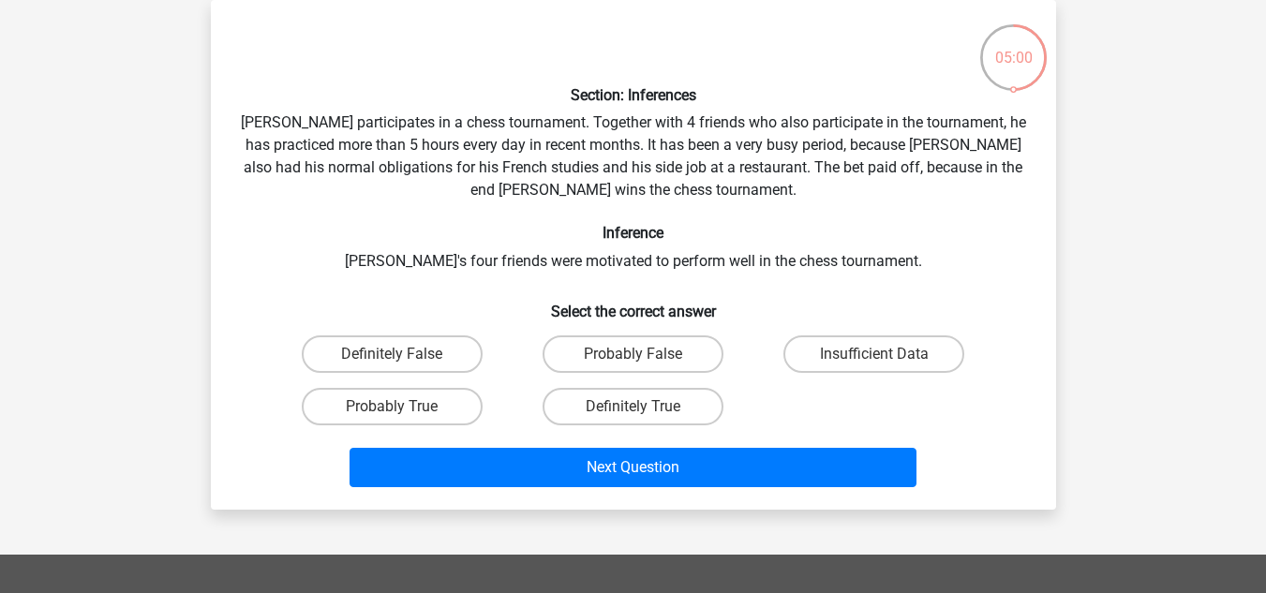
click at [876, 360] on input "Insufficient Data" at bounding box center [881, 360] width 12 height 12
radio input "true"
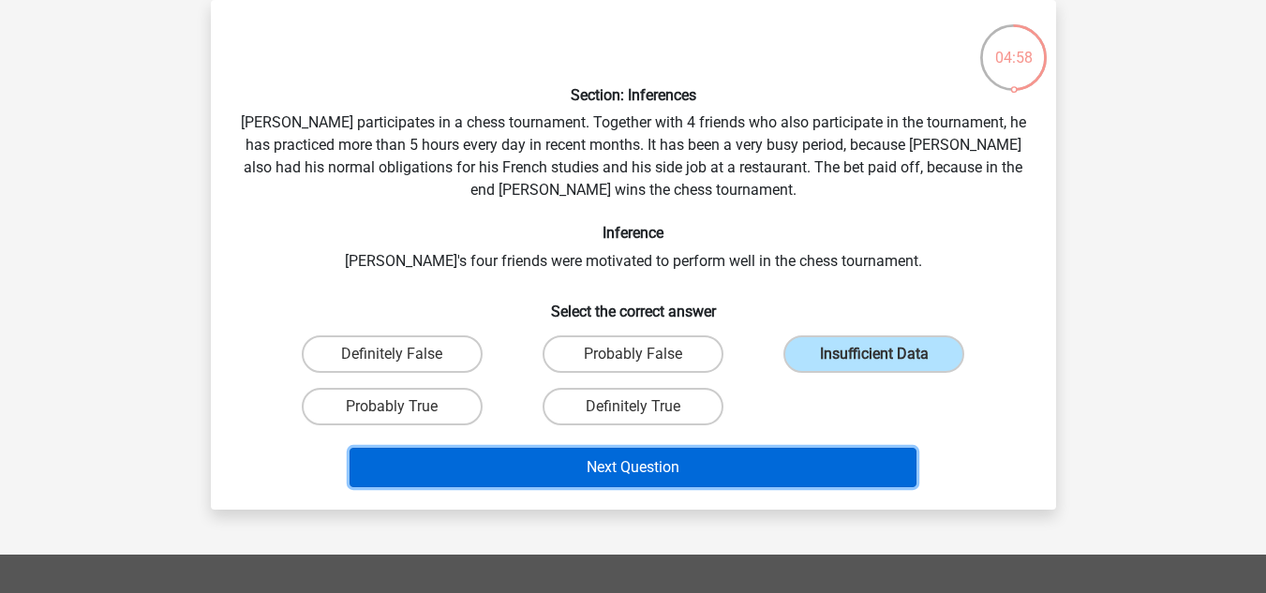
click at [684, 464] on button "Next Question" at bounding box center [633, 467] width 567 height 39
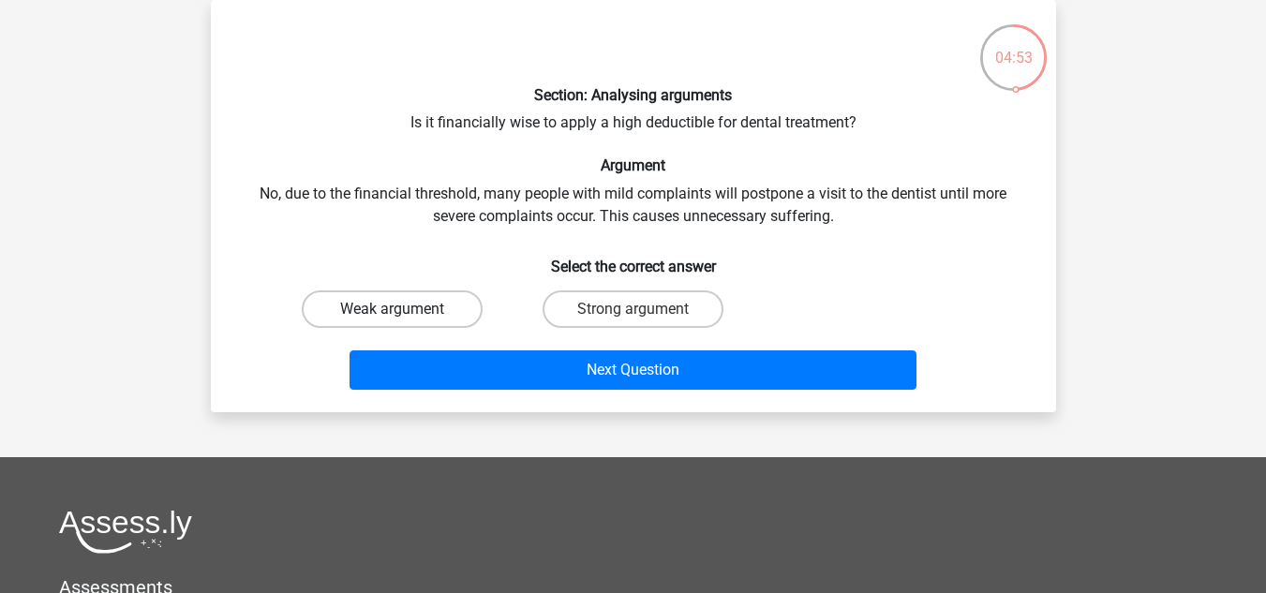
click at [397, 307] on label "Weak argument" at bounding box center [392, 309] width 181 height 37
click at [397, 309] on input "Weak argument" at bounding box center [398, 315] width 12 height 12
radio input "true"
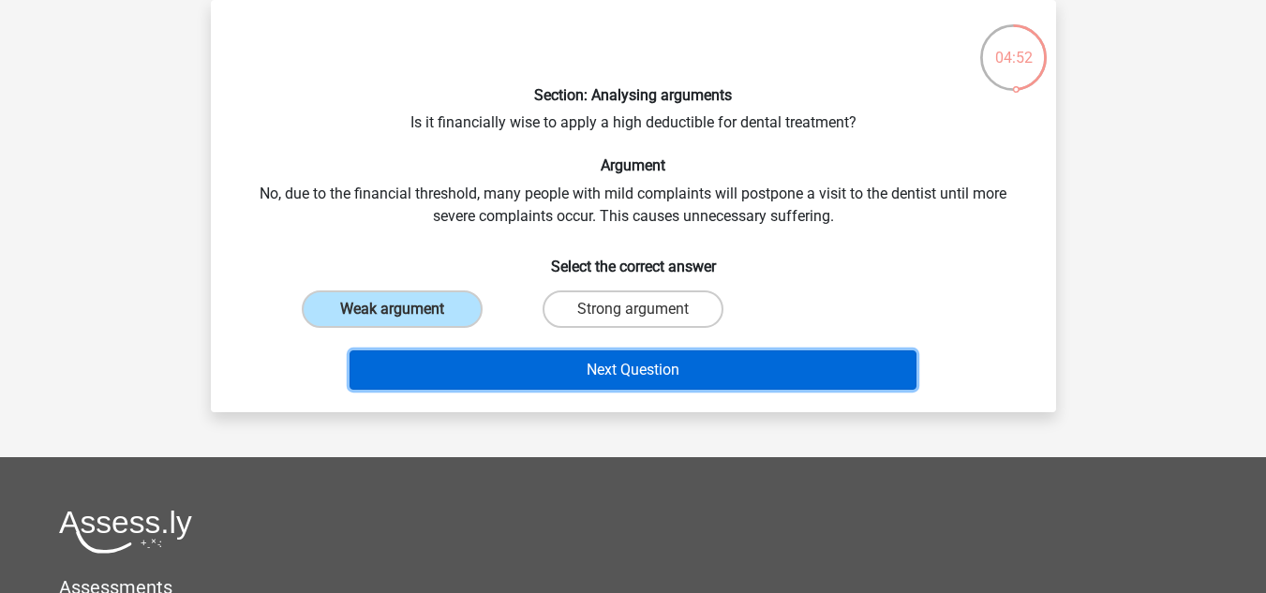
click at [517, 370] on button "Next Question" at bounding box center [633, 370] width 567 height 39
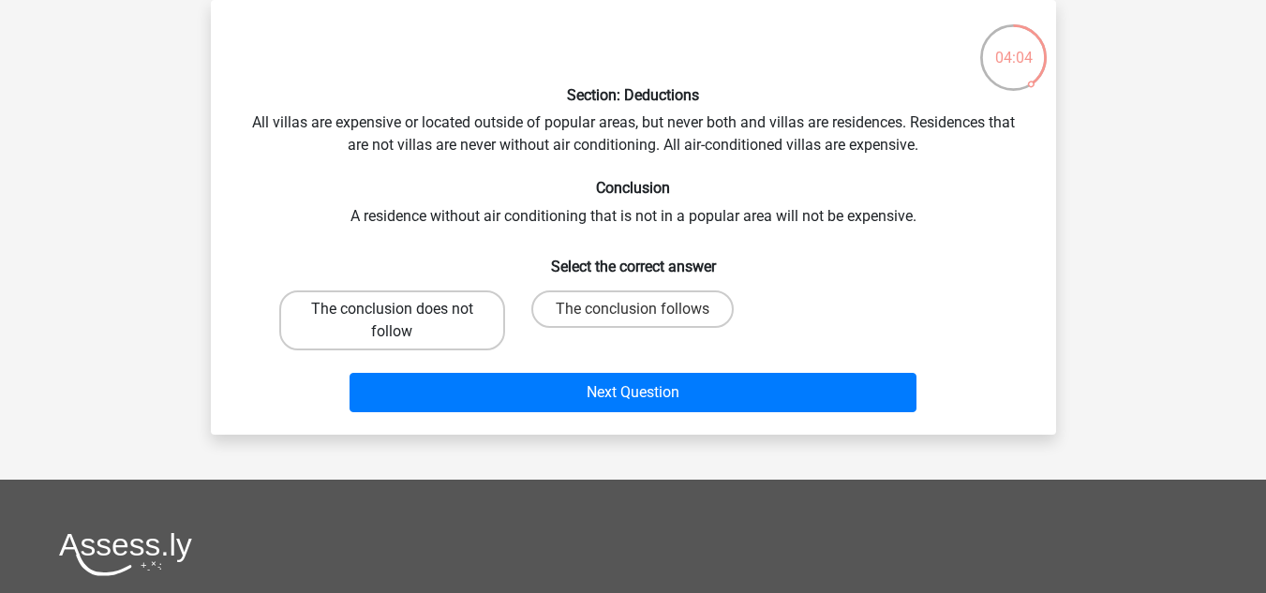
click at [462, 312] on label "The conclusion does not follow" at bounding box center [392, 321] width 226 height 60
click at [404, 312] on input "The conclusion does not follow" at bounding box center [398, 315] width 12 height 12
radio input "true"
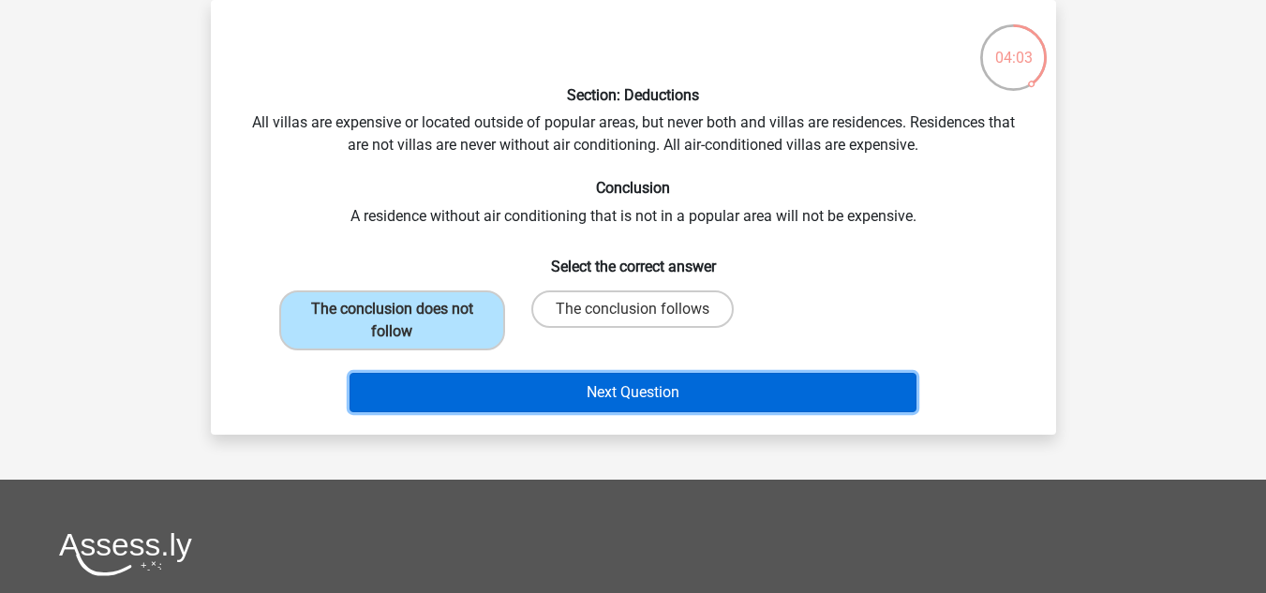
click at [626, 398] on button "Next Question" at bounding box center [633, 392] width 567 height 39
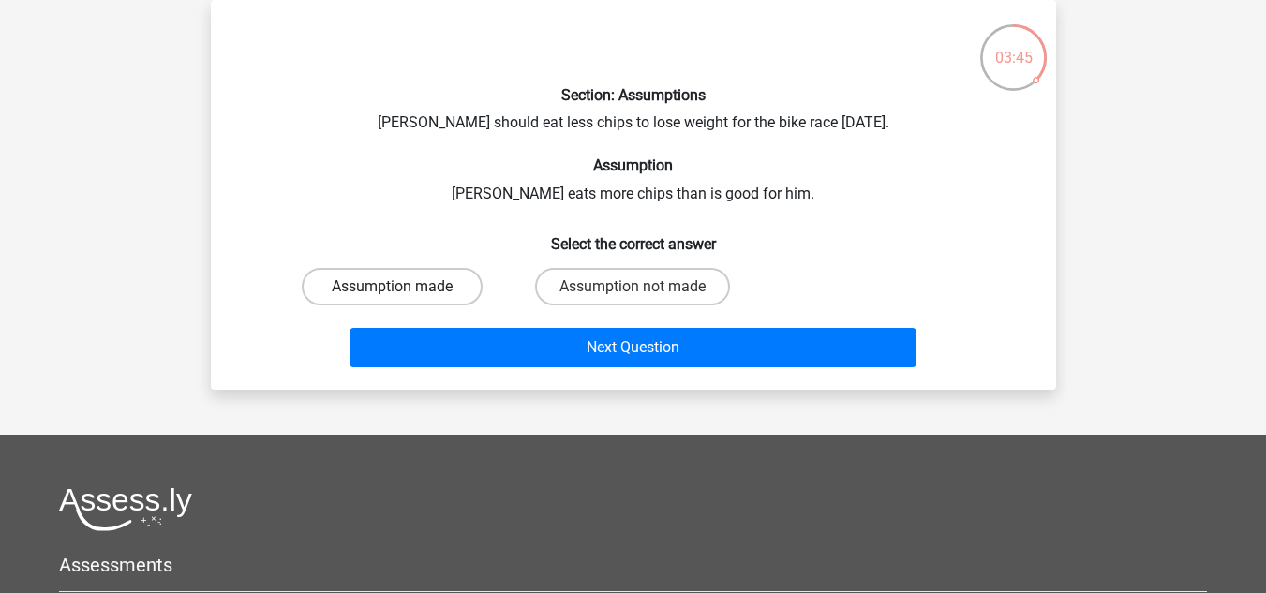
click at [428, 269] on label "Assumption made" at bounding box center [392, 286] width 181 height 37
click at [404, 287] on input "Assumption made" at bounding box center [398, 293] width 12 height 12
radio input "true"
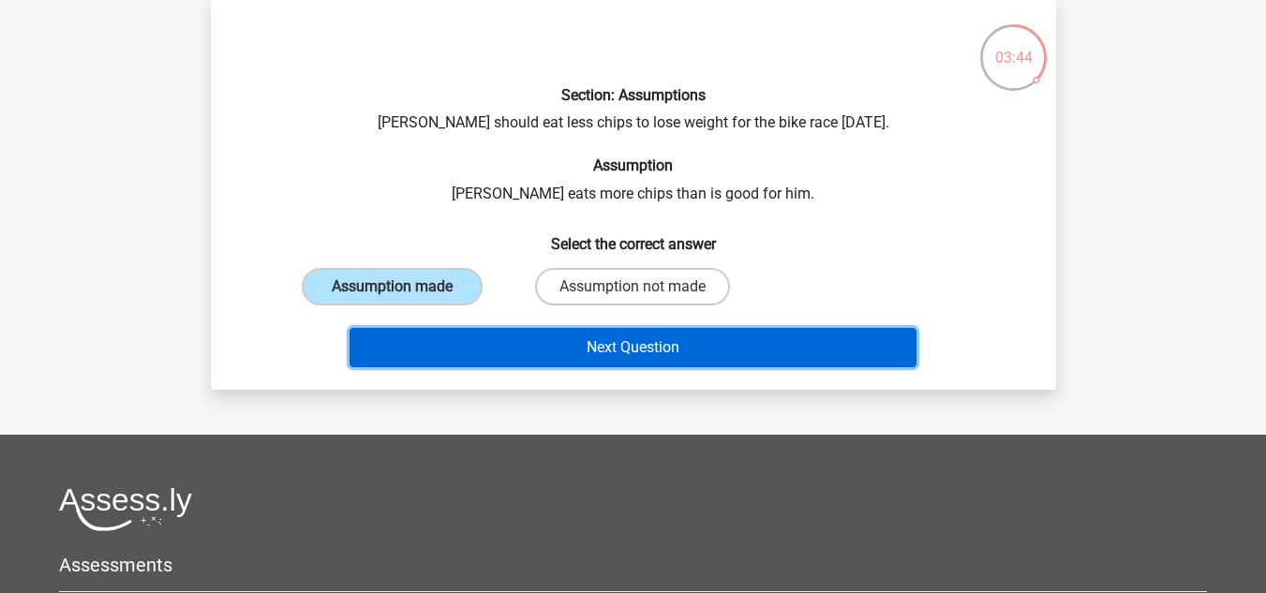
click at [552, 351] on button "Next Question" at bounding box center [633, 347] width 567 height 39
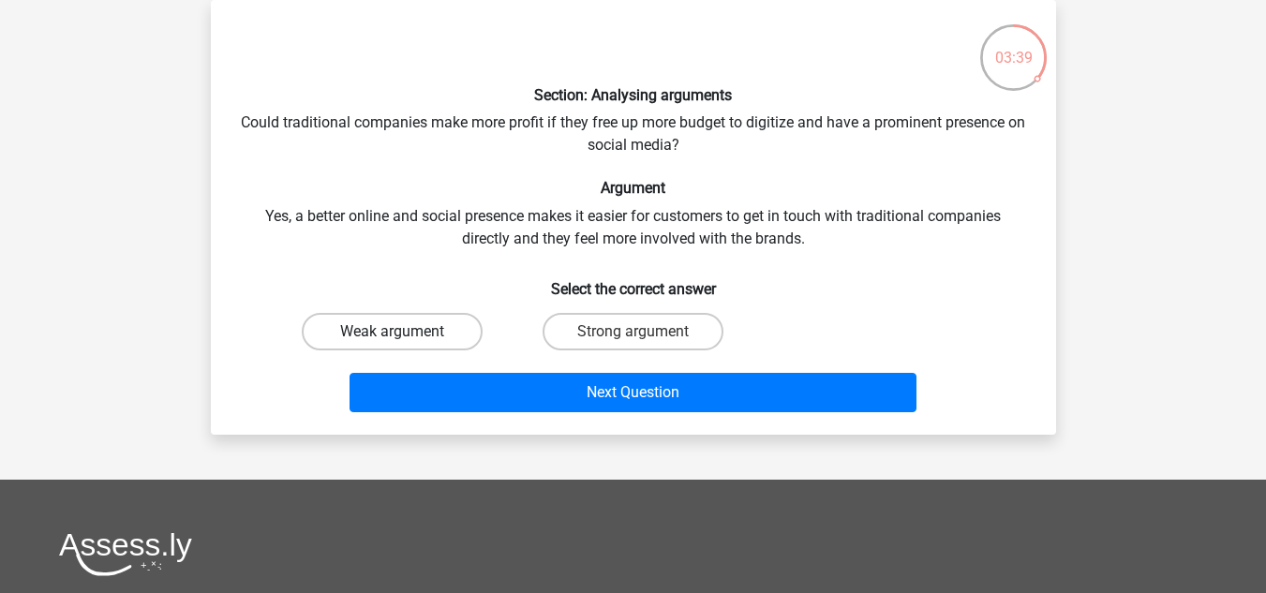
click at [431, 322] on label "Weak argument" at bounding box center [392, 331] width 181 height 37
click at [404, 332] on input "Weak argument" at bounding box center [398, 338] width 12 height 12
radio input "true"
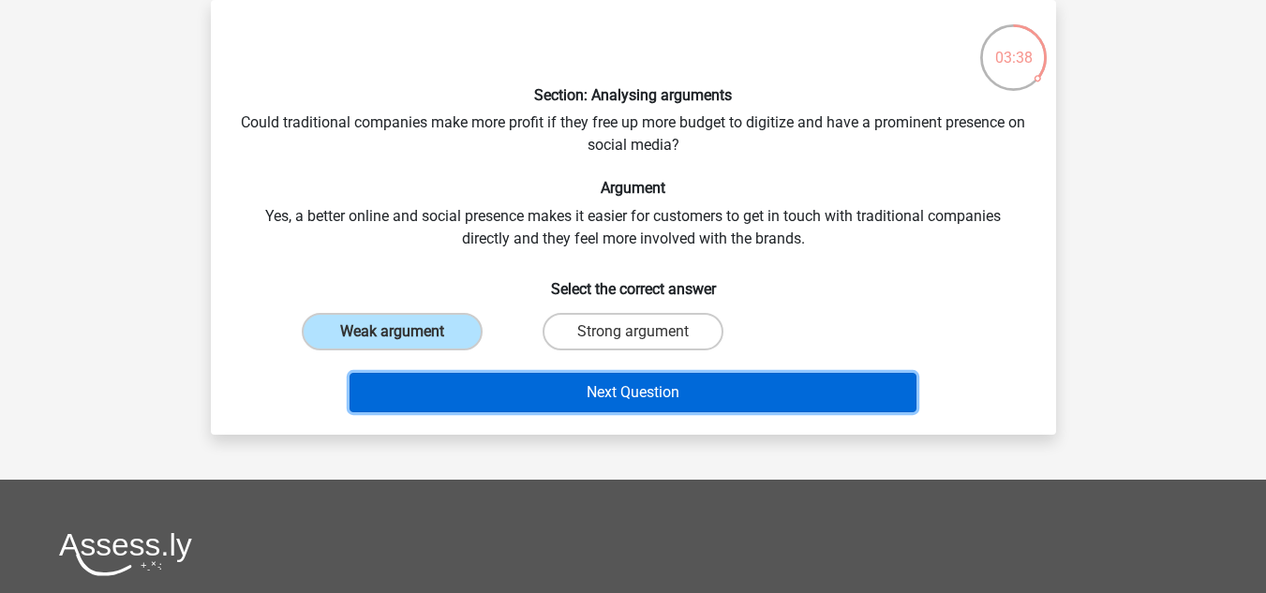
click at [552, 392] on button "Next Question" at bounding box center [633, 392] width 567 height 39
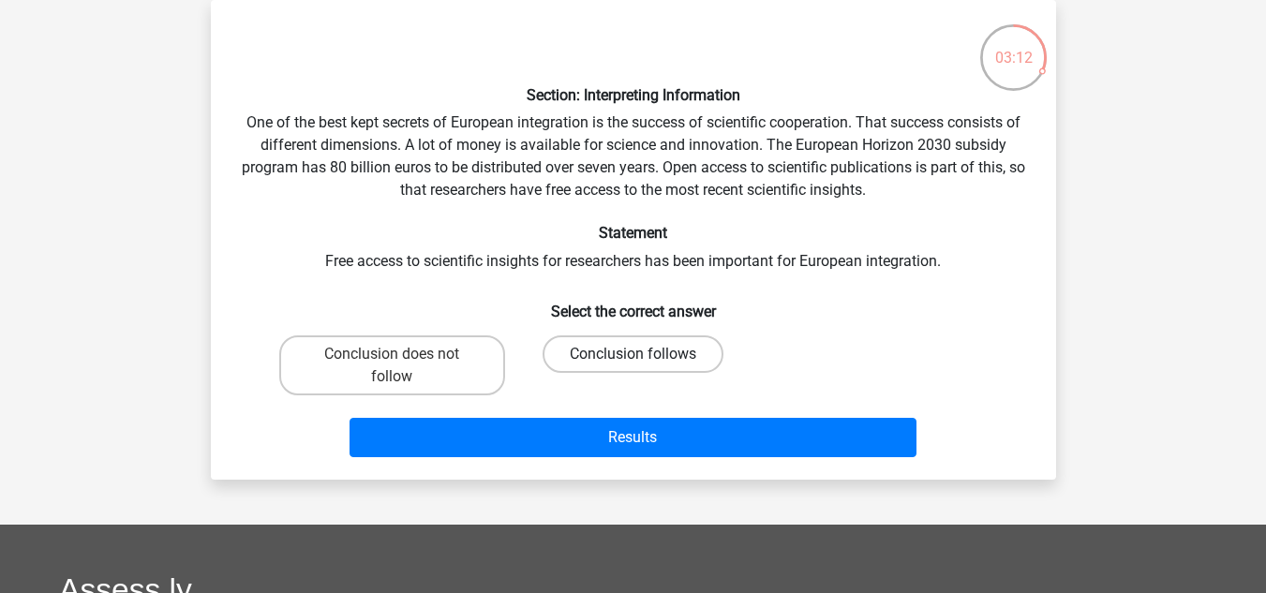
click at [590, 344] on label "Conclusion follows" at bounding box center [633, 354] width 181 height 37
click at [633, 354] on input "Conclusion follows" at bounding box center [639, 360] width 12 height 12
radio input "true"
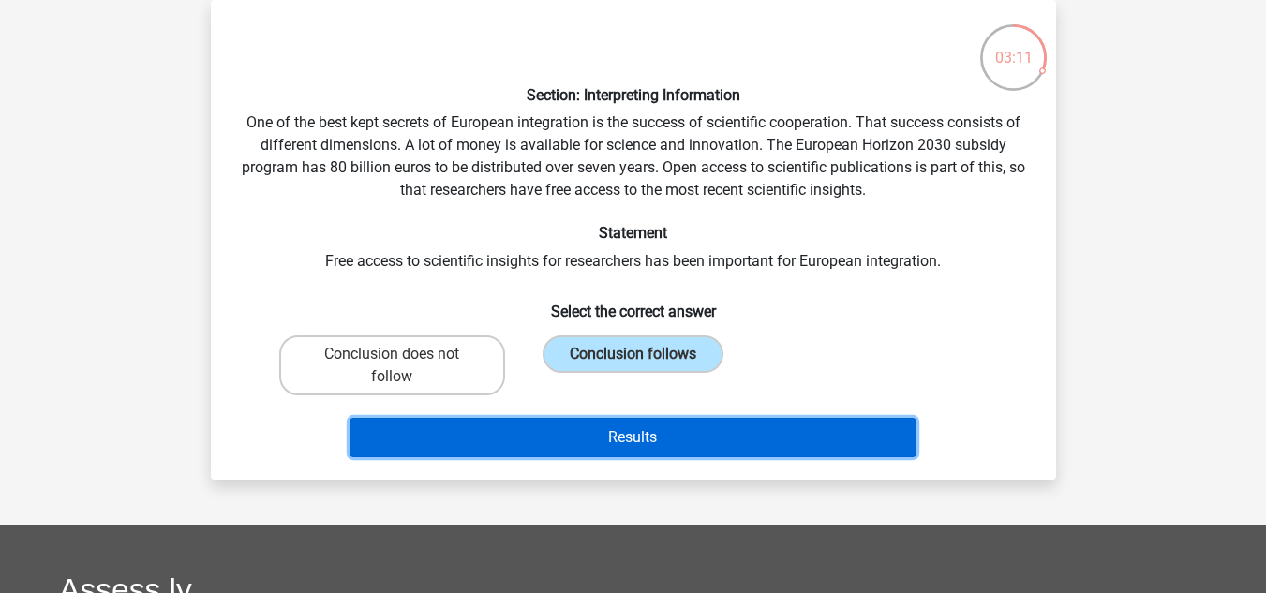
click at [632, 426] on button "Results" at bounding box center [633, 437] width 567 height 39
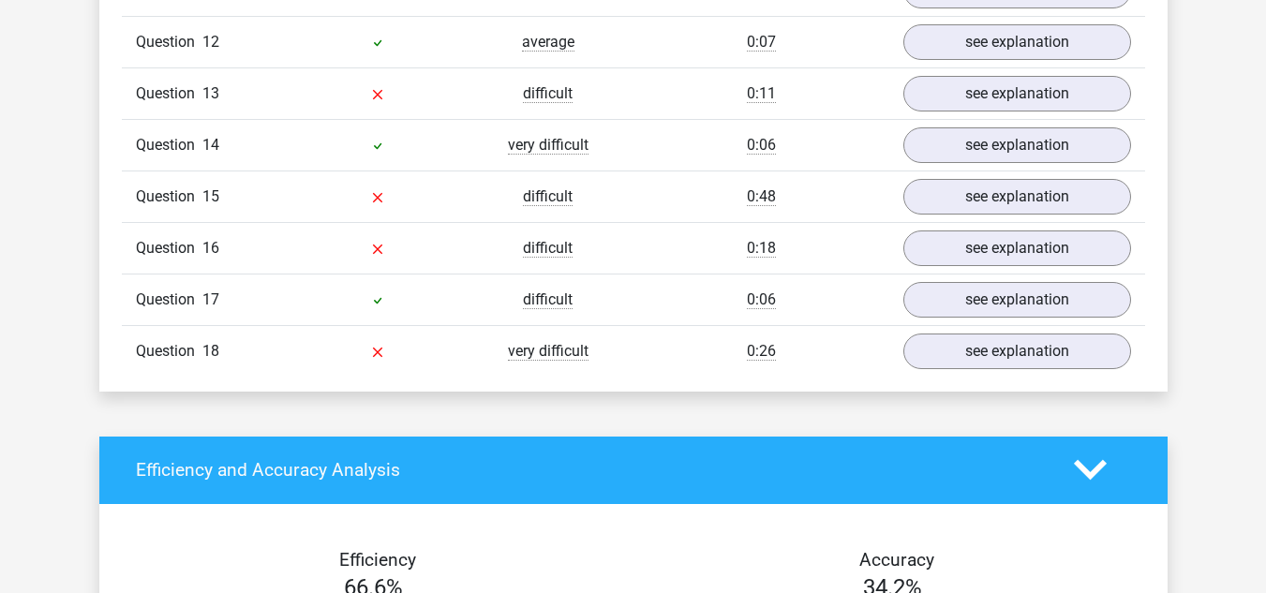
scroll to position [2163, 0]
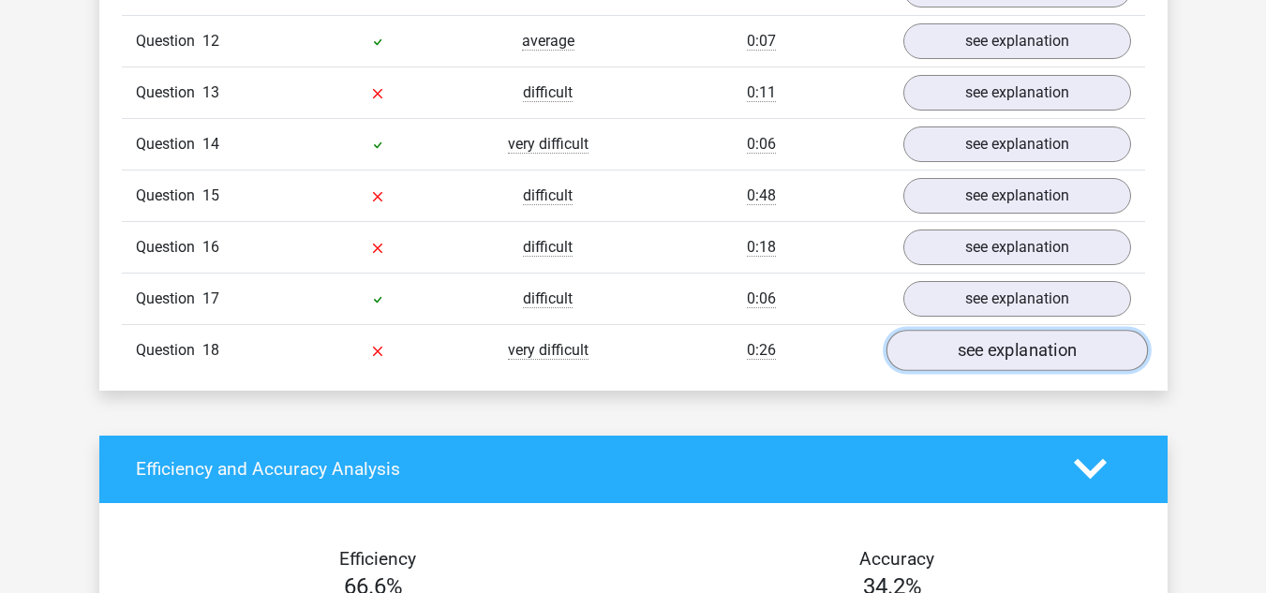
click at [918, 330] on link "see explanation" at bounding box center [1017, 350] width 262 height 41
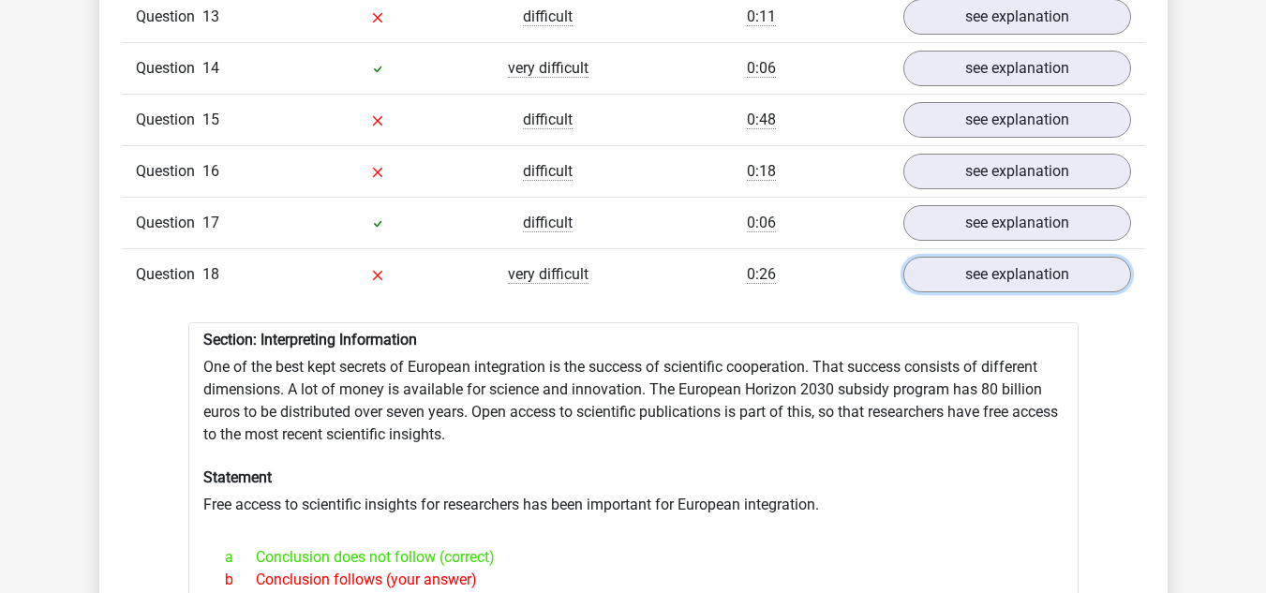
scroll to position [2298, 0]
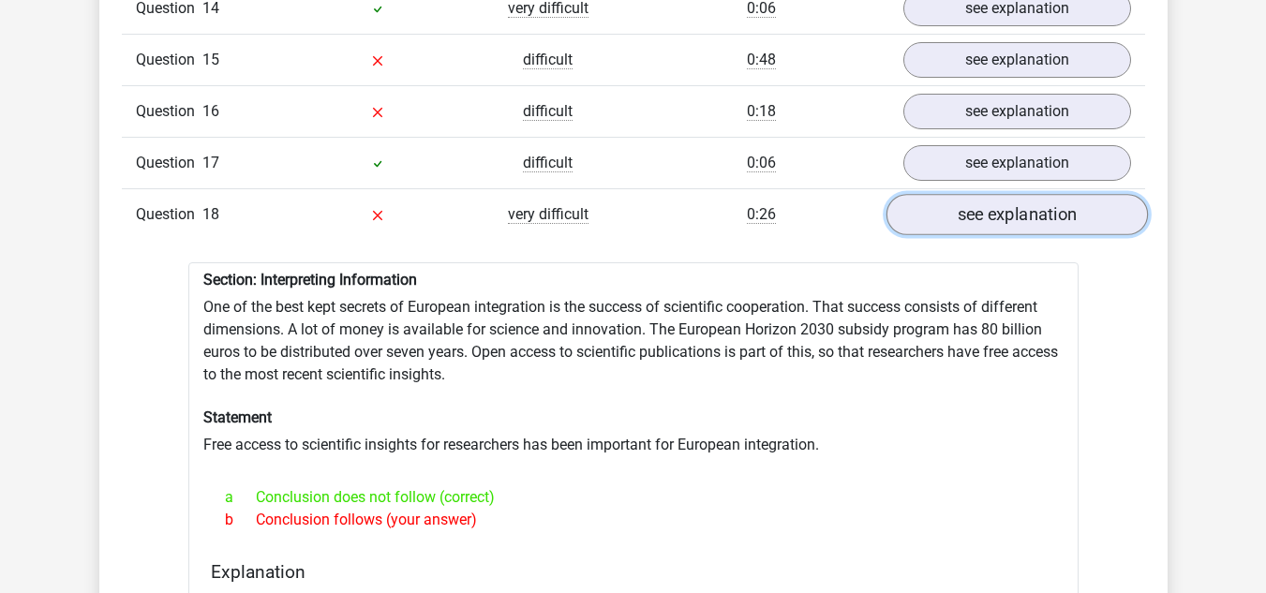
click at [987, 194] on link "see explanation" at bounding box center [1017, 214] width 262 height 41
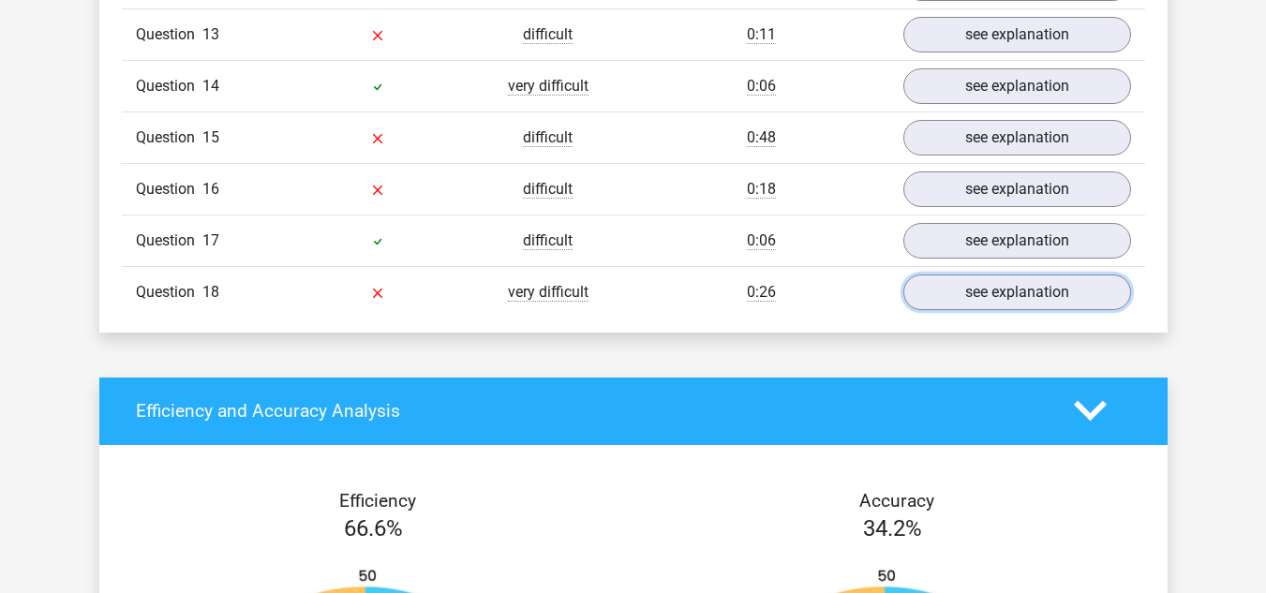
scroll to position [2220, 0]
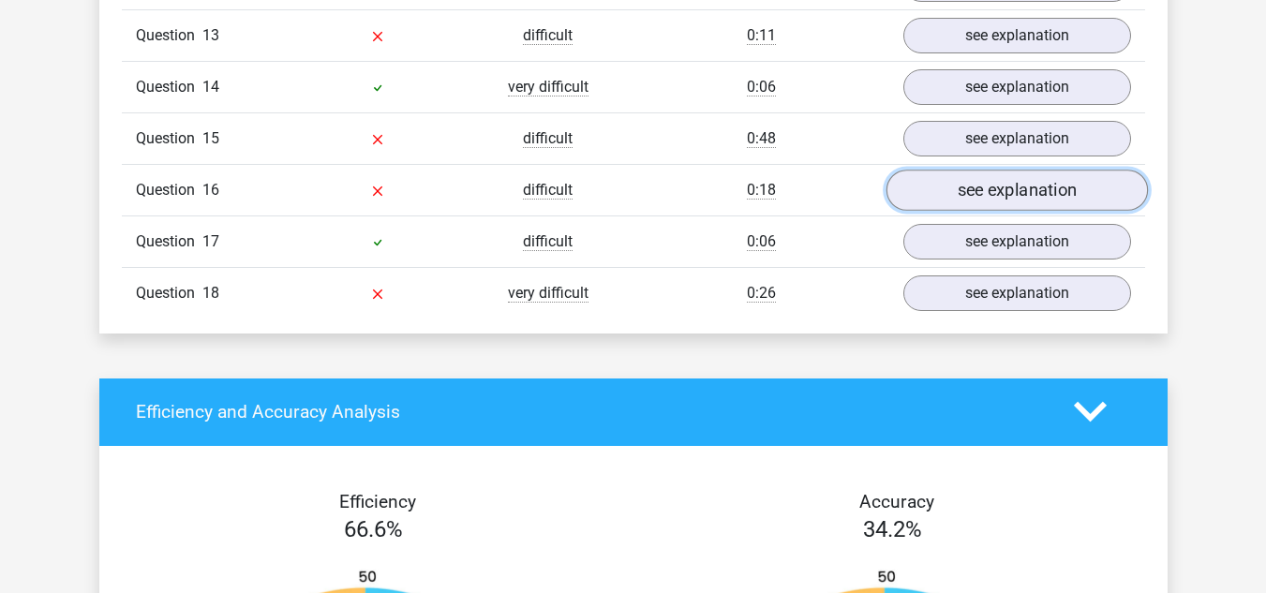
click at [923, 170] on link "see explanation" at bounding box center [1017, 190] width 262 height 41
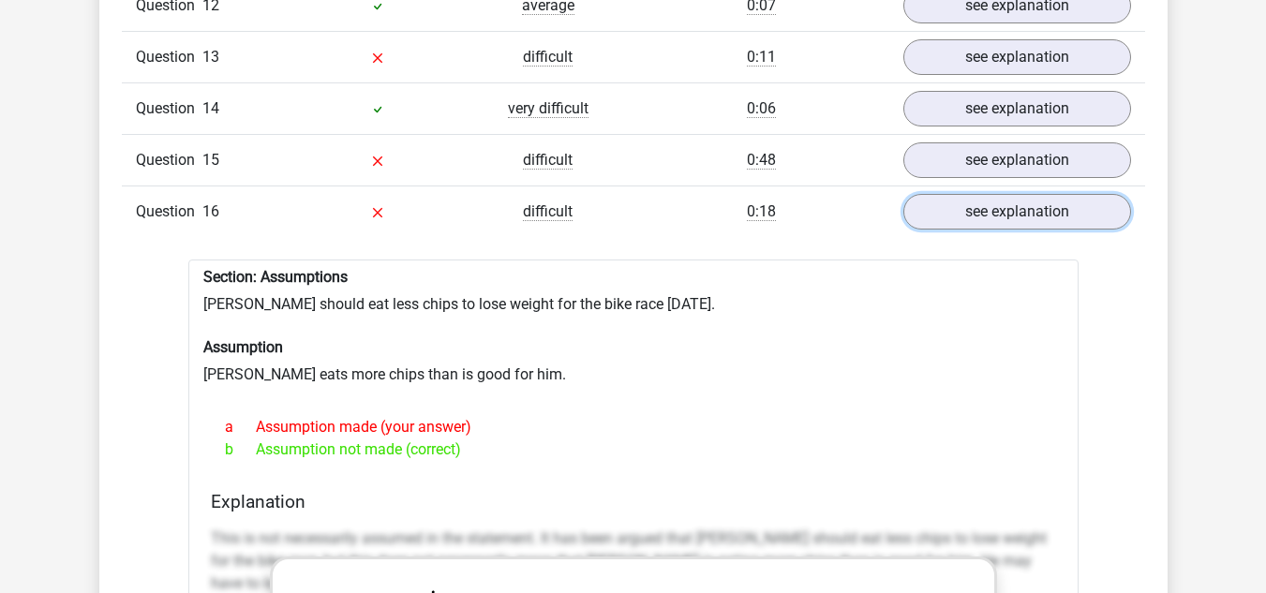
scroll to position [2165, 0]
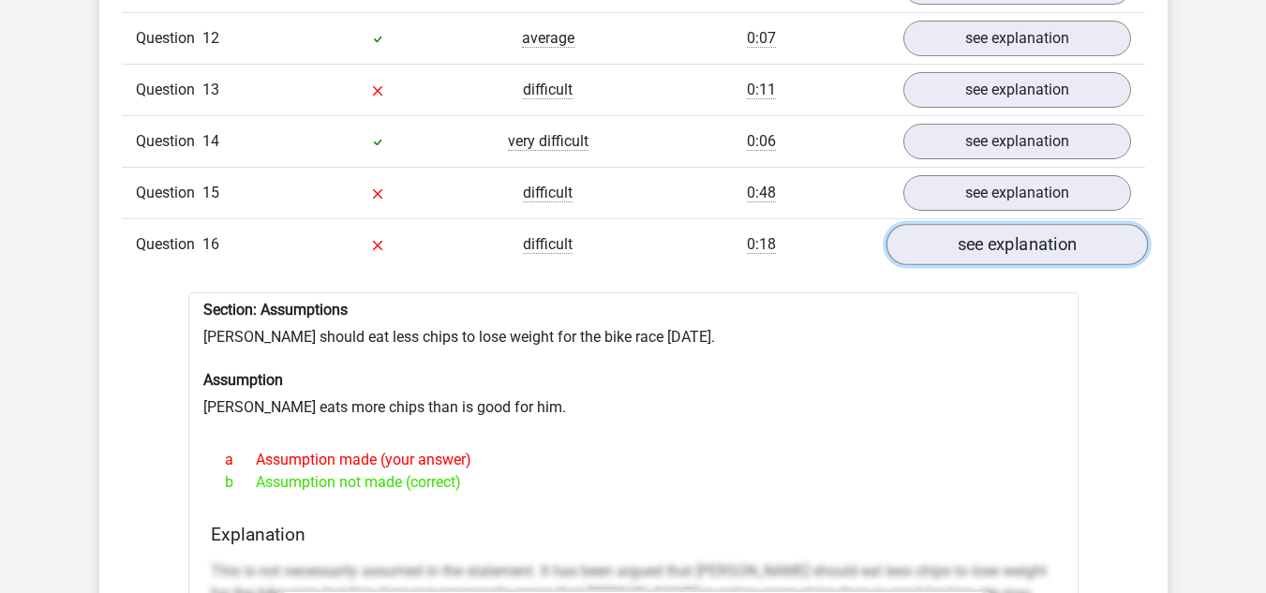
click at [948, 224] on link "see explanation" at bounding box center [1017, 244] width 262 height 41
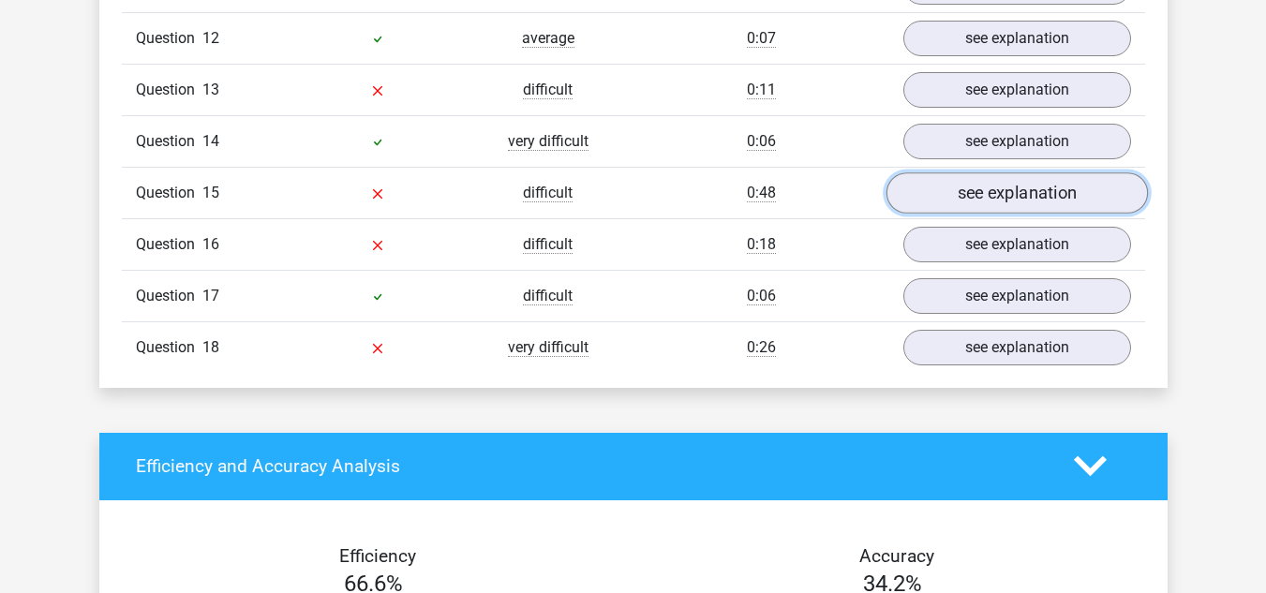
click at [921, 172] on link "see explanation" at bounding box center [1017, 192] width 262 height 41
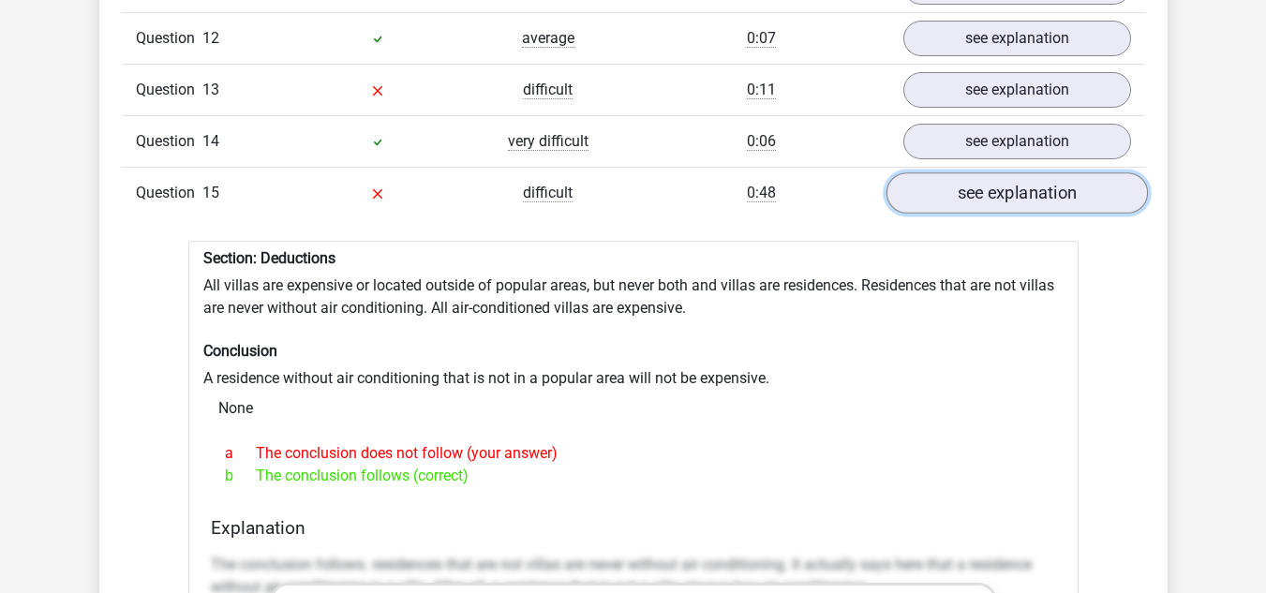
click at [921, 172] on link "see explanation" at bounding box center [1017, 192] width 262 height 41
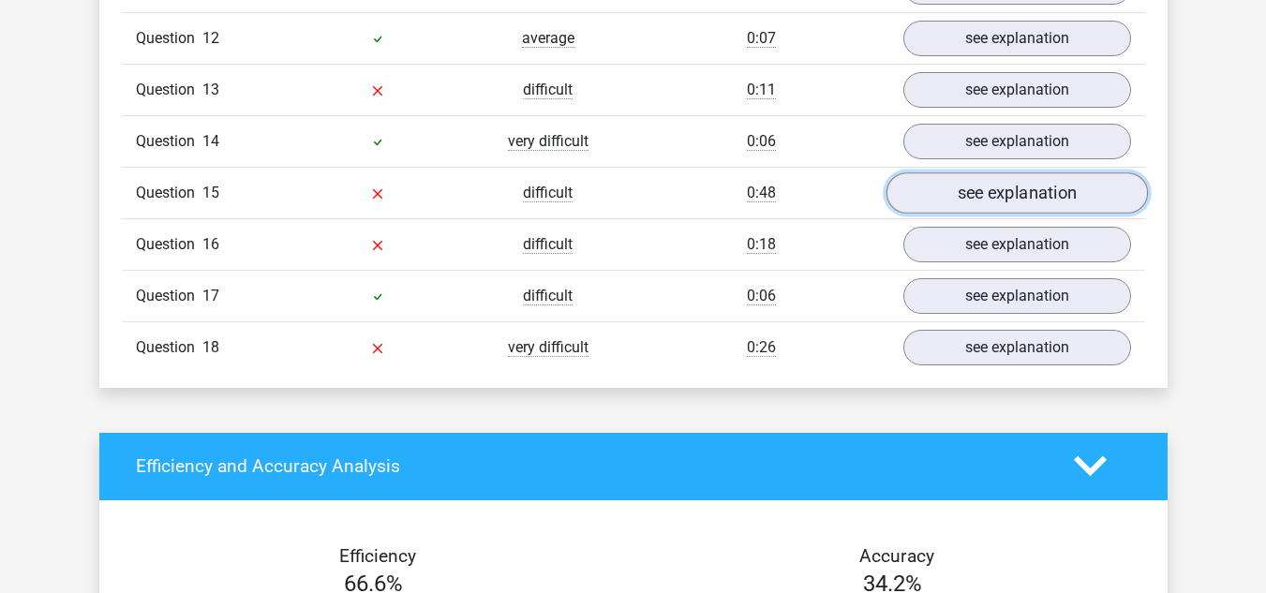
click at [918, 172] on link "see explanation" at bounding box center [1017, 192] width 262 height 41
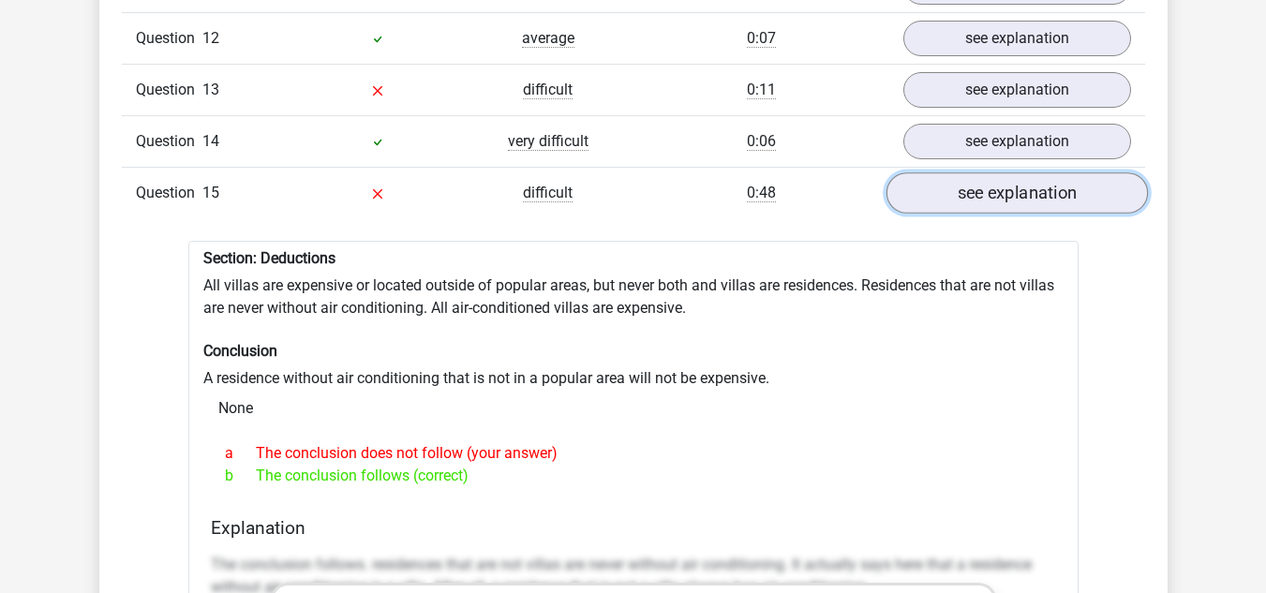
click at [918, 172] on link "see explanation" at bounding box center [1017, 192] width 262 height 41
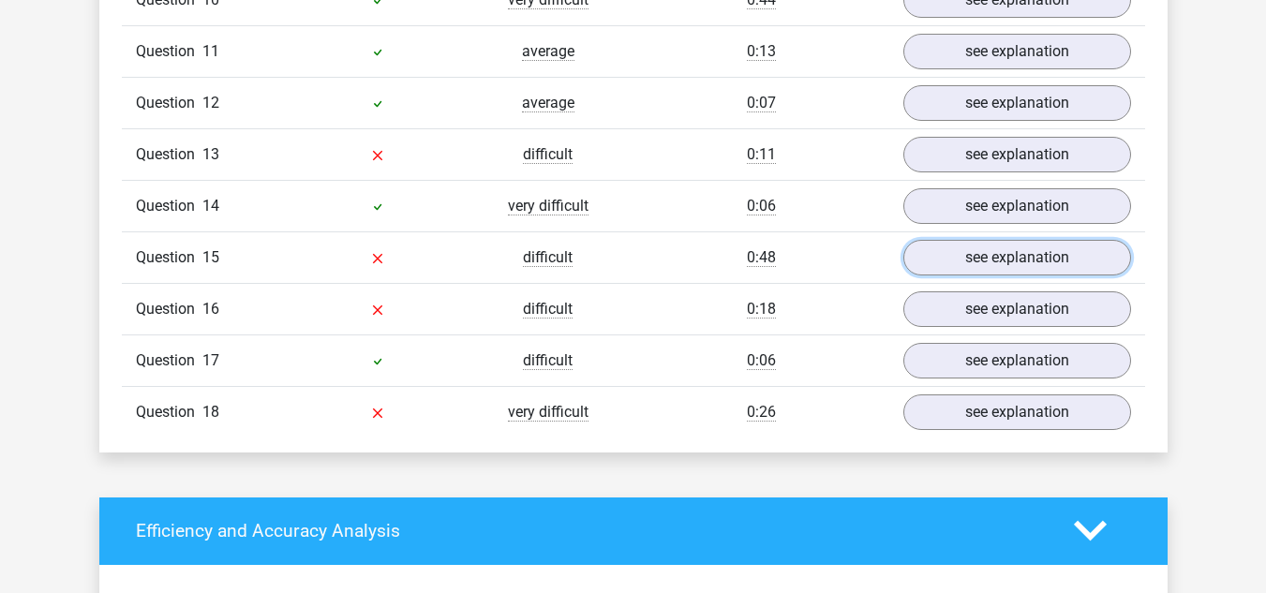
scroll to position [2098, 0]
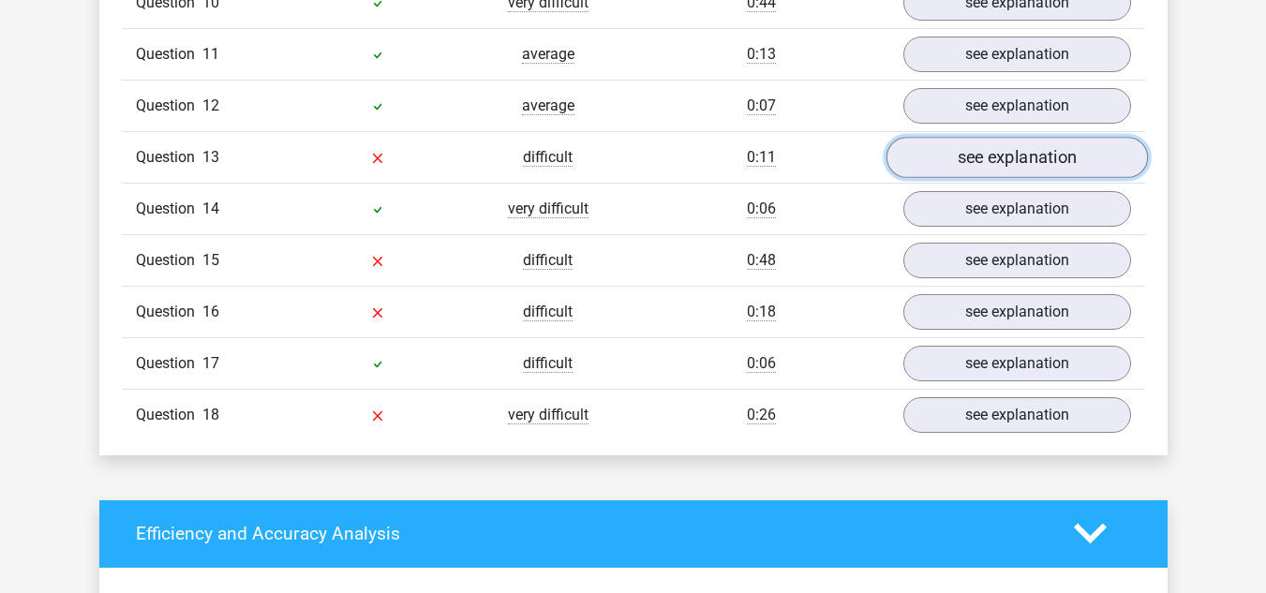
click at [932, 137] on link "see explanation" at bounding box center [1017, 157] width 262 height 41
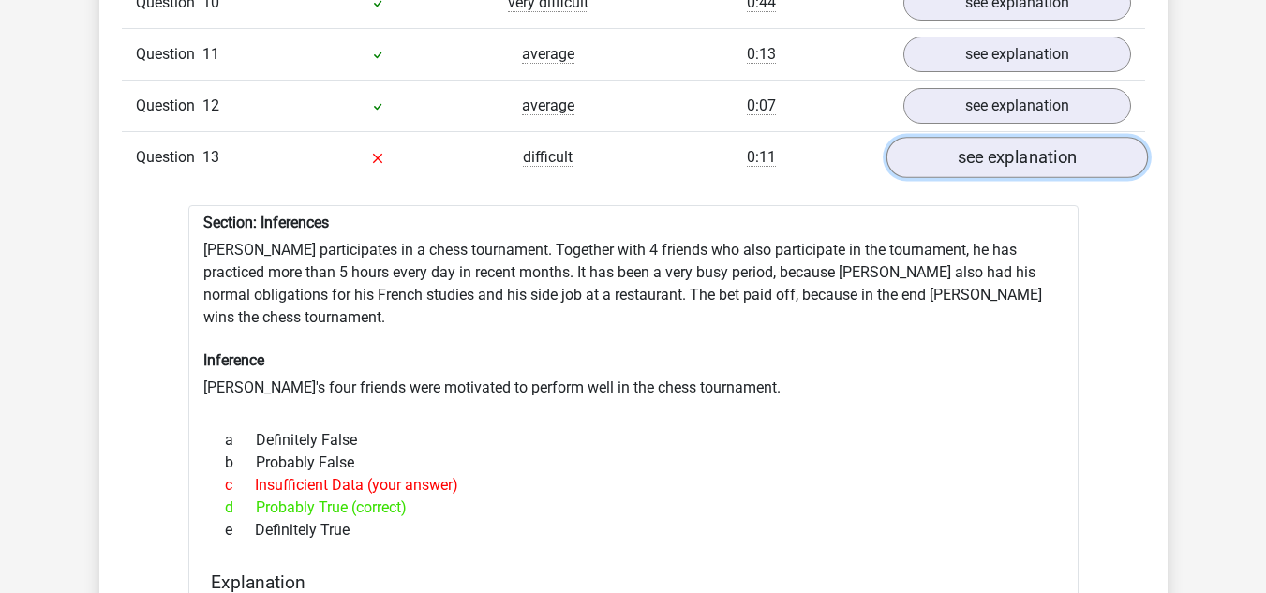
click at [942, 137] on link "see explanation" at bounding box center [1017, 157] width 262 height 41
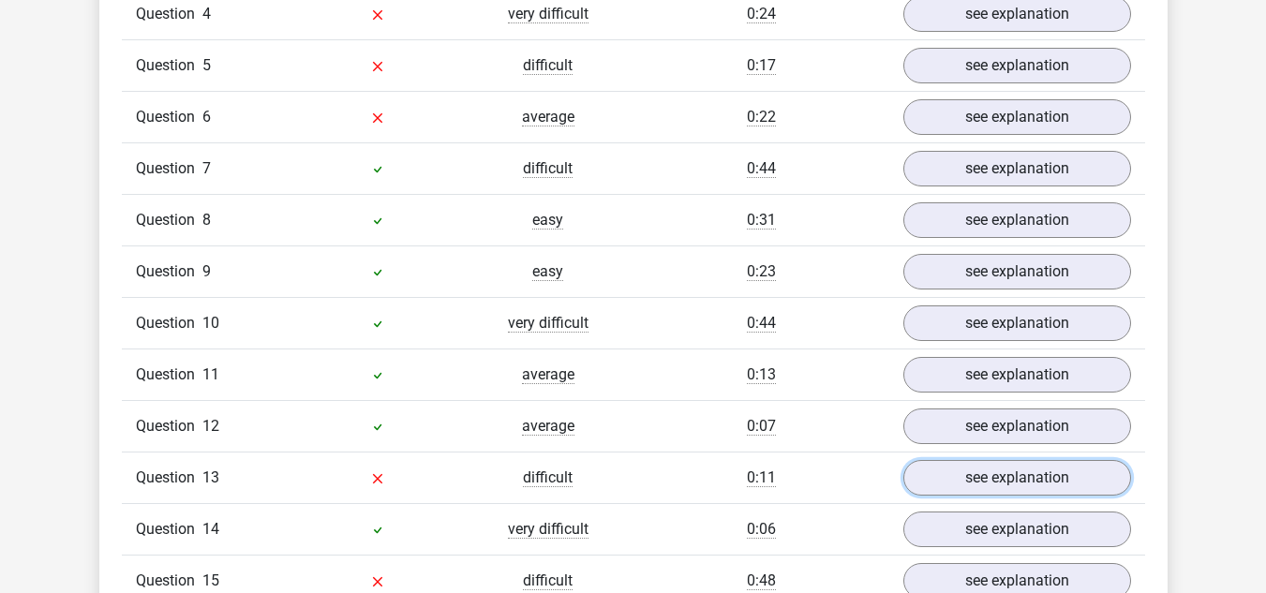
scroll to position [1774, 0]
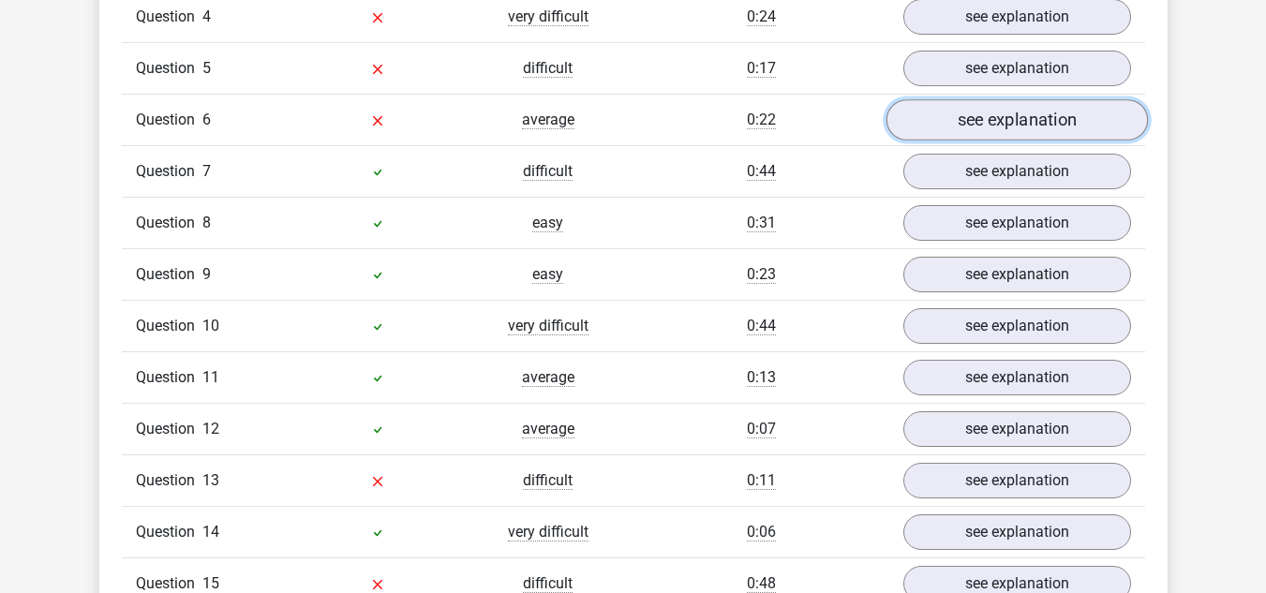
click at [940, 99] on link "see explanation" at bounding box center [1017, 119] width 262 height 41
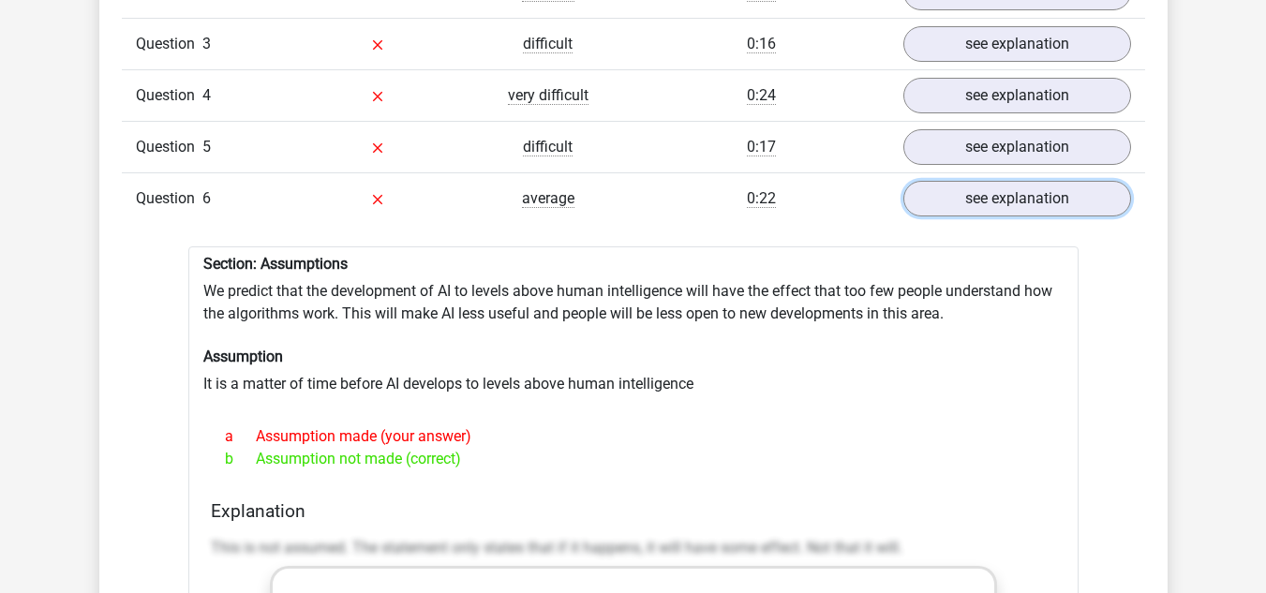
scroll to position [1695, 0]
click at [939, 179] on link "see explanation" at bounding box center [1017, 199] width 262 height 41
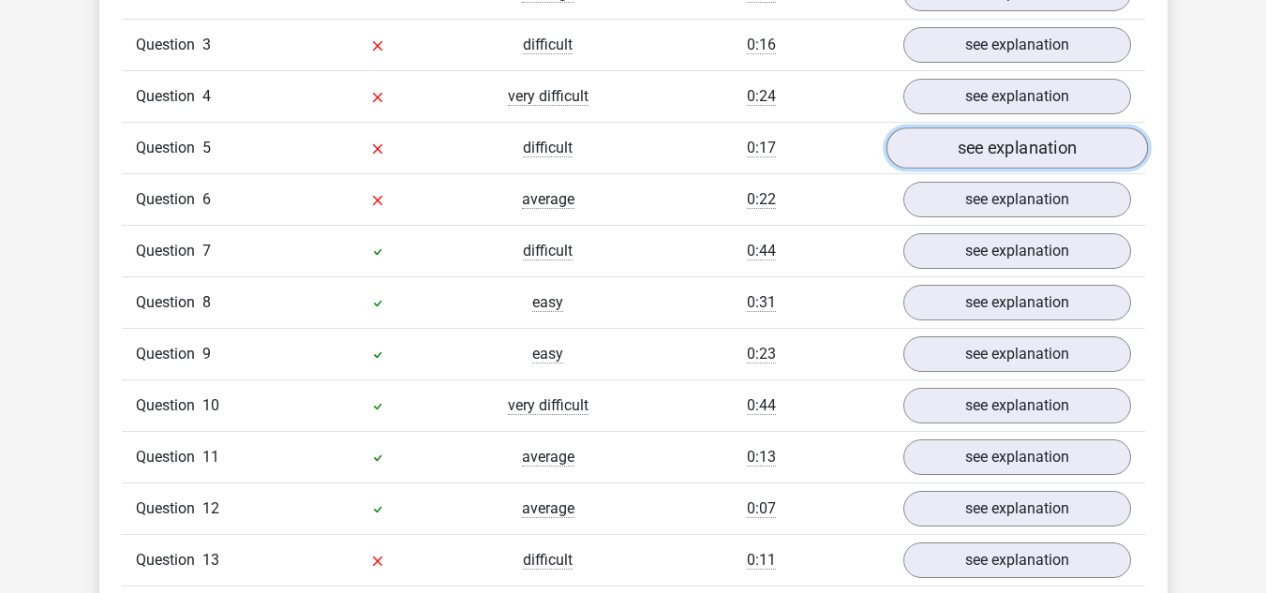
click at [926, 127] on link "see explanation" at bounding box center [1017, 147] width 262 height 41
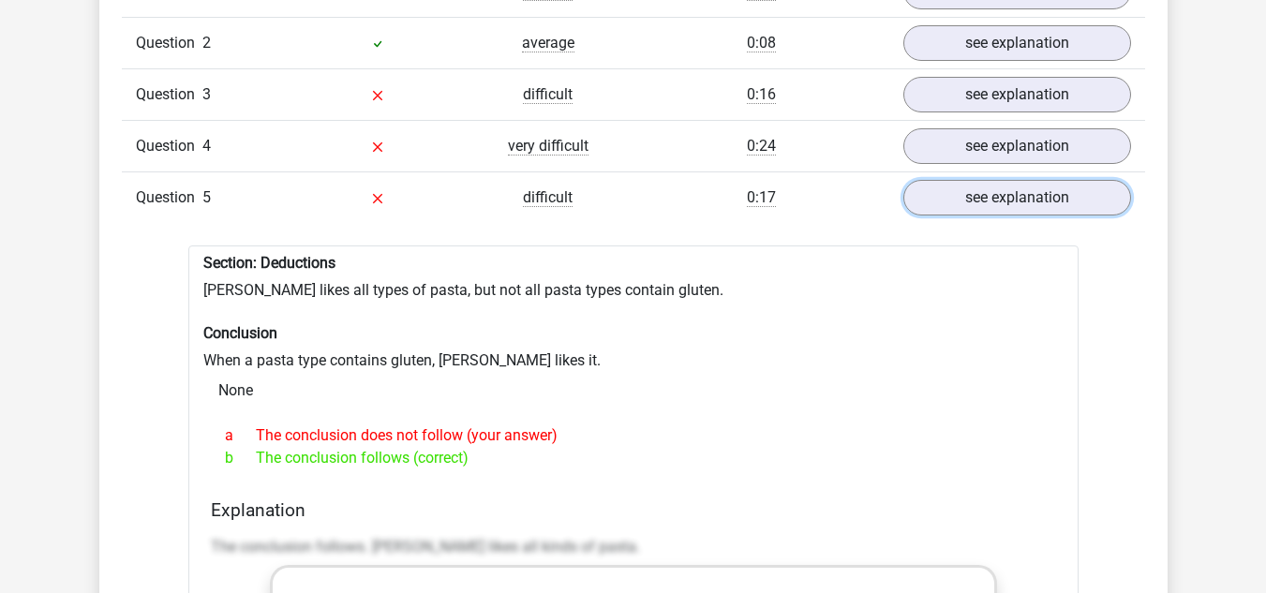
scroll to position [1644, 0]
click at [920, 179] on link "see explanation" at bounding box center [1017, 198] width 262 height 41
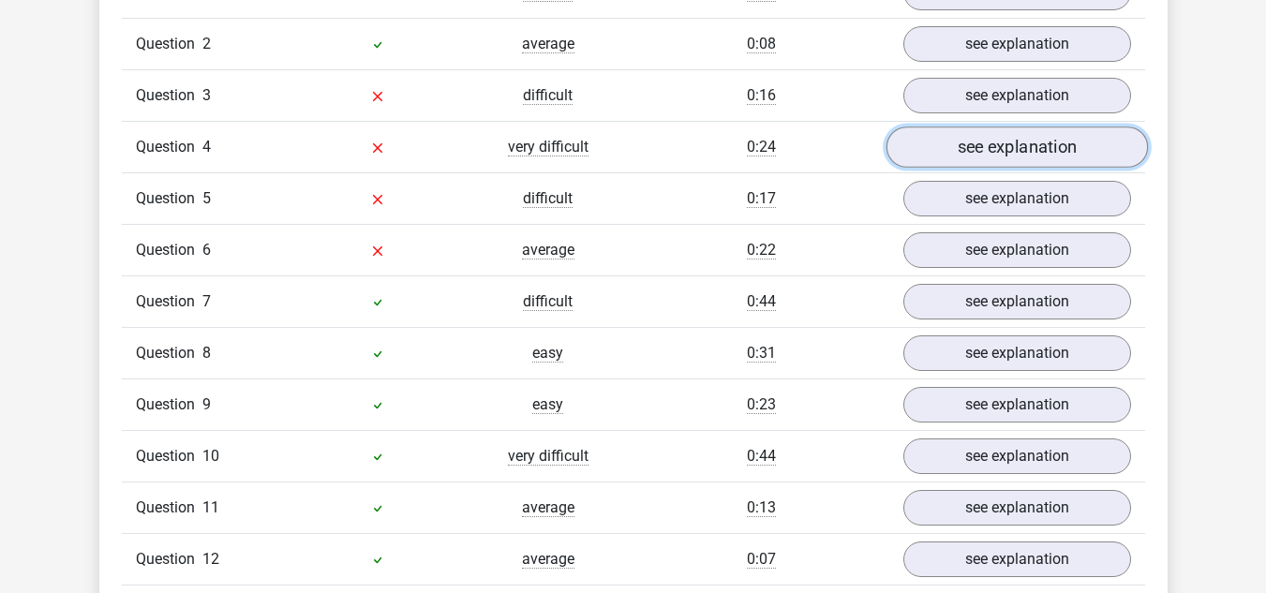
click at [931, 127] on link "see explanation" at bounding box center [1017, 147] width 262 height 41
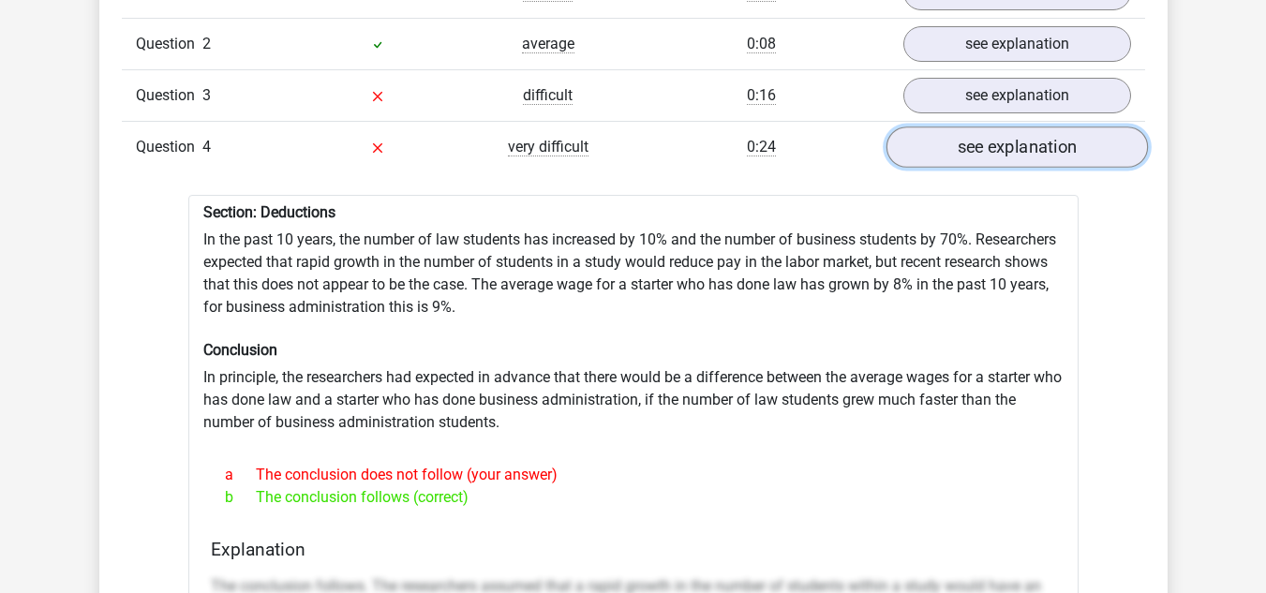
click at [923, 127] on link "see explanation" at bounding box center [1017, 147] width 262 height 41
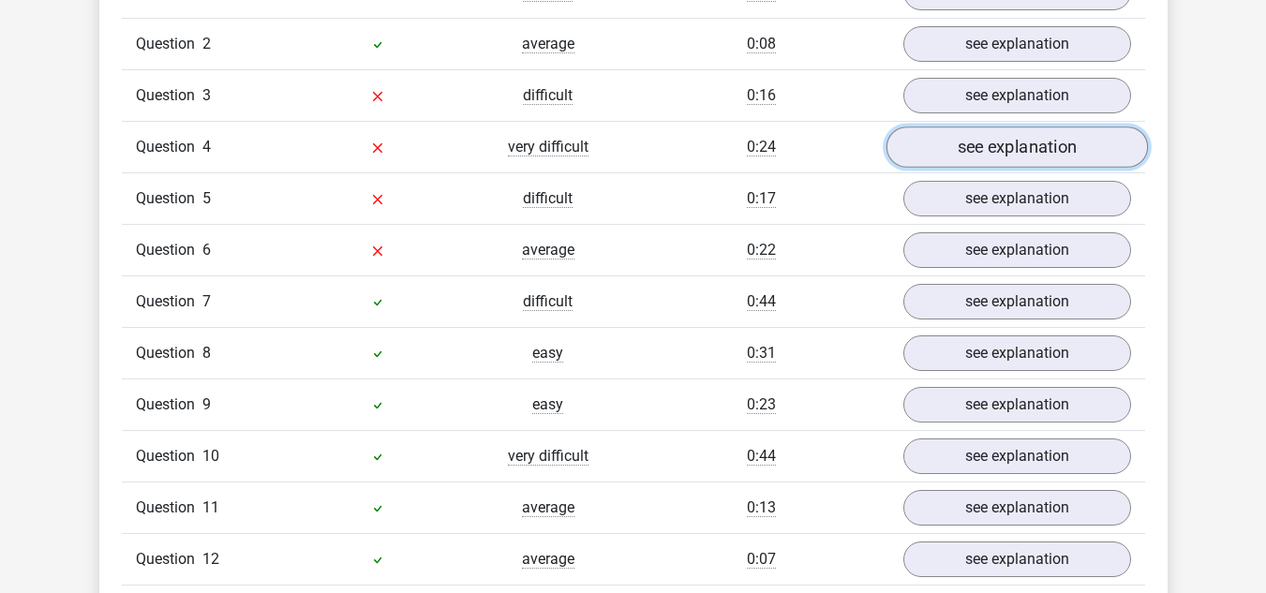
scroll to position [1562, 0]
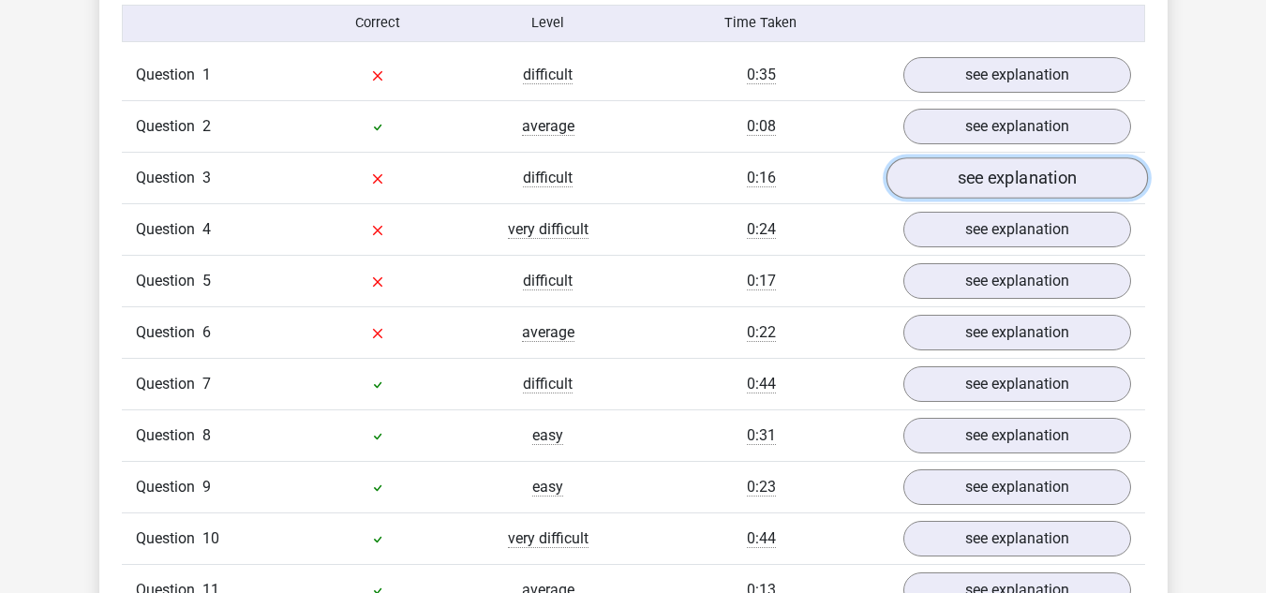
click at [936, 157] on link "see explanation" at bounding box center [1017, 177] width 262 height 41
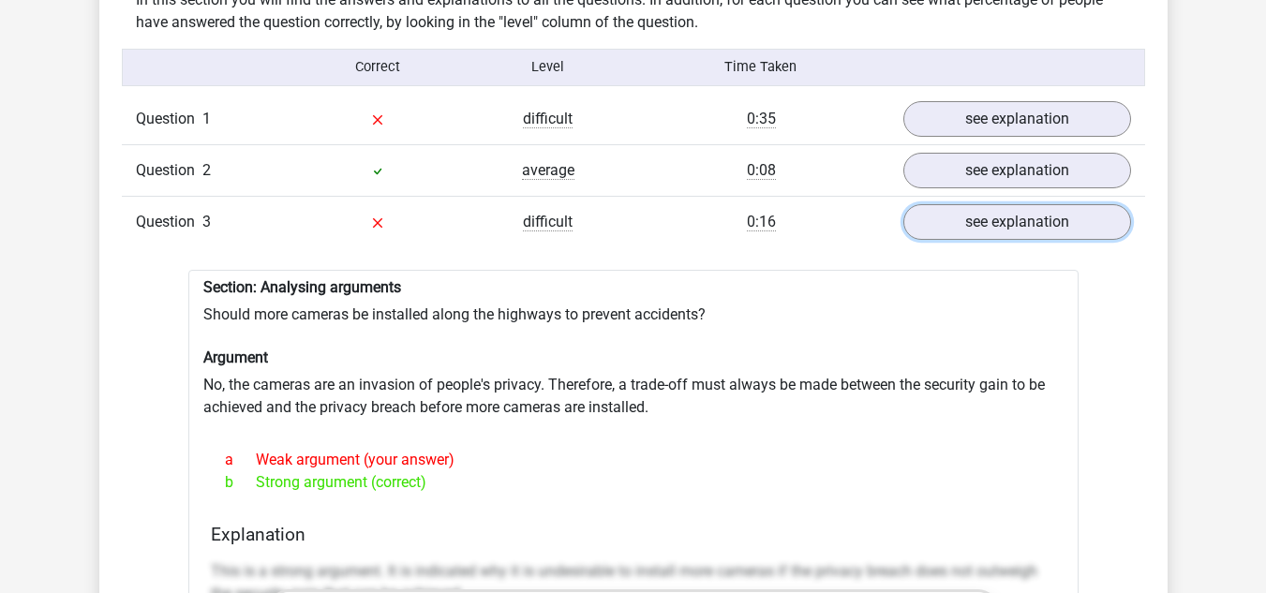
scroll to position [1510, 0]
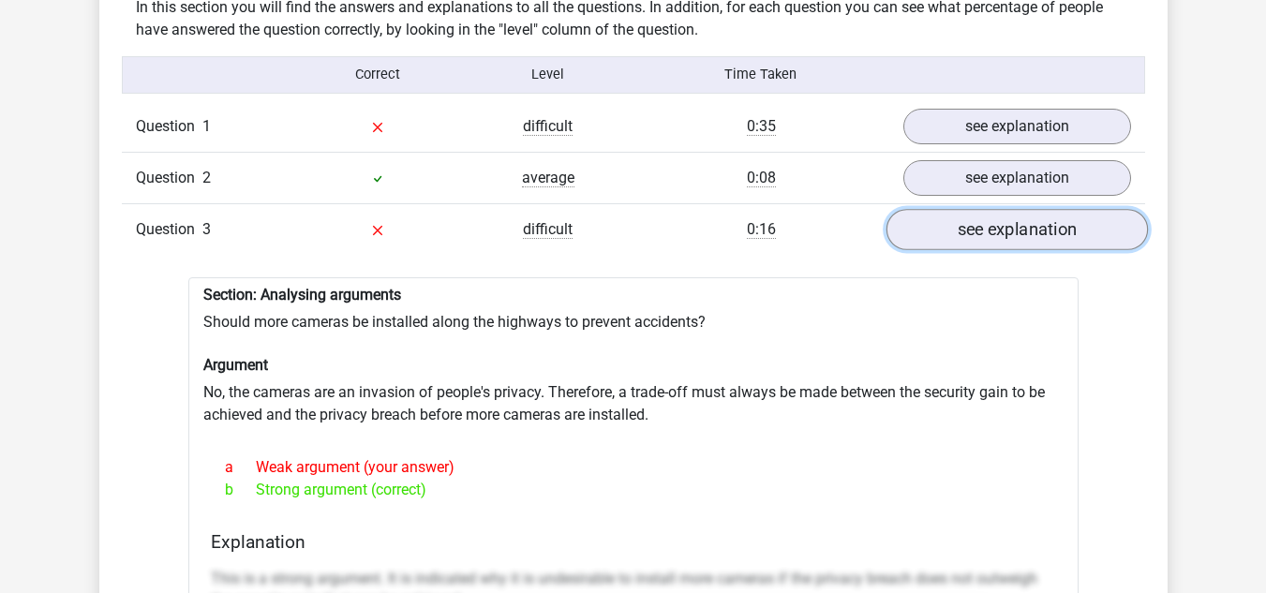
click at [931, 209] on link "see explanation" at bounding box center [1017, 229] width 262 height 41
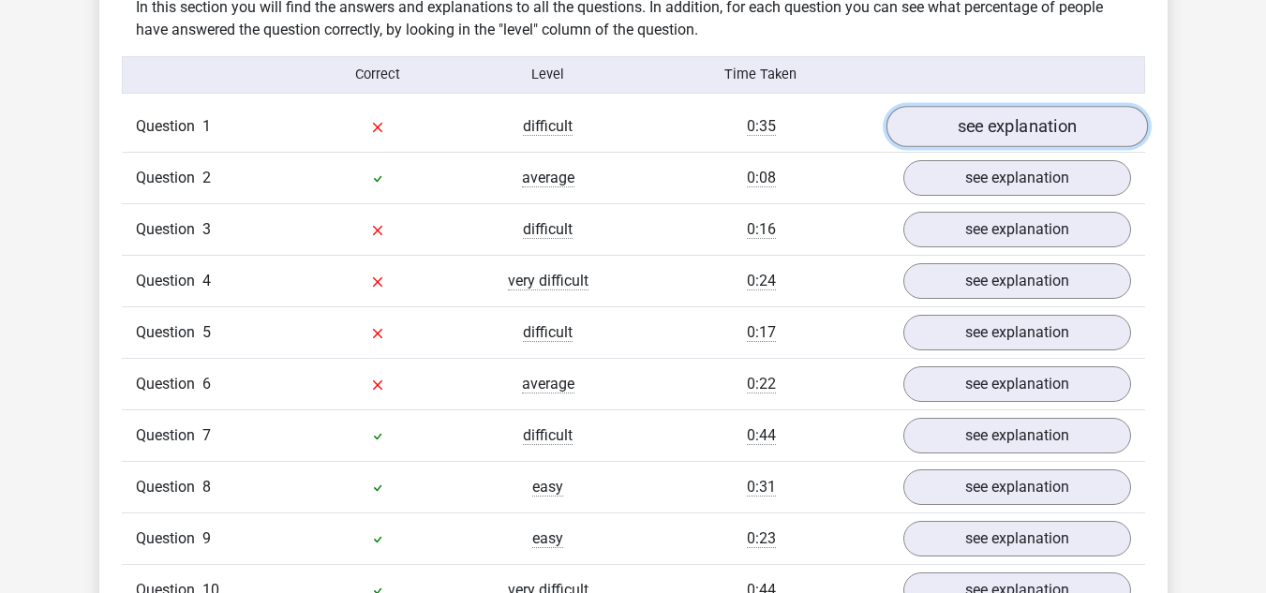
click at [916, 106] on link "see explanation" at bounding box center [1017, 126] width 262 height 41
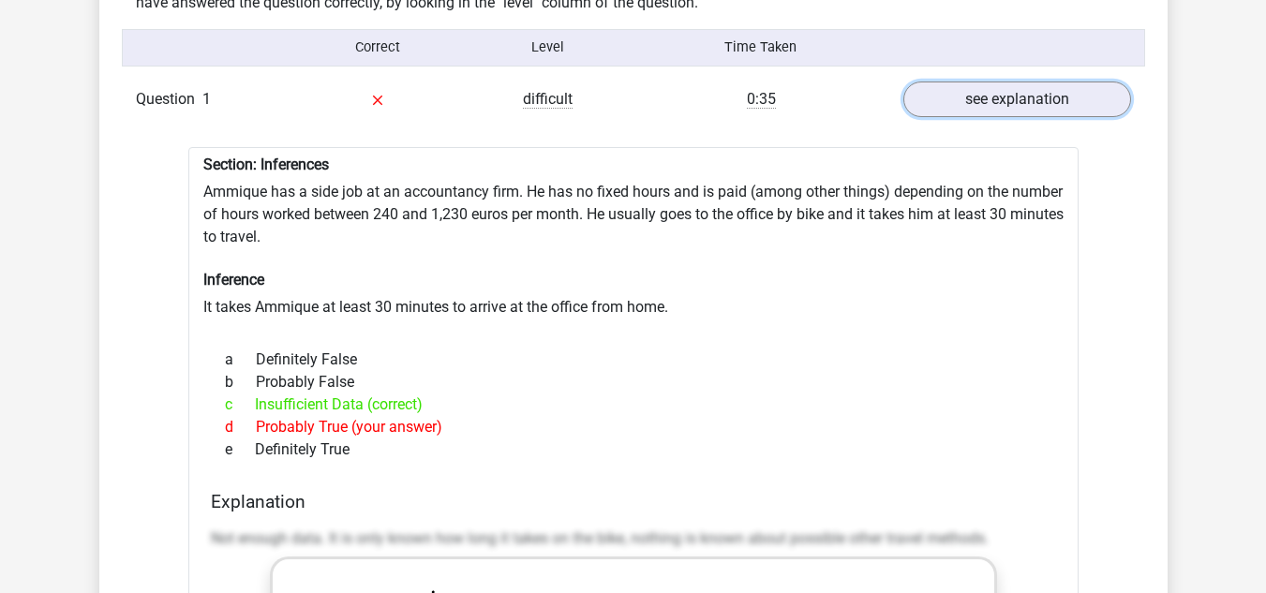
scroll to position [1538, 0]
click at [942, 78] on link "see explanation" at bounding box center [1017, 98] width 262 height 41
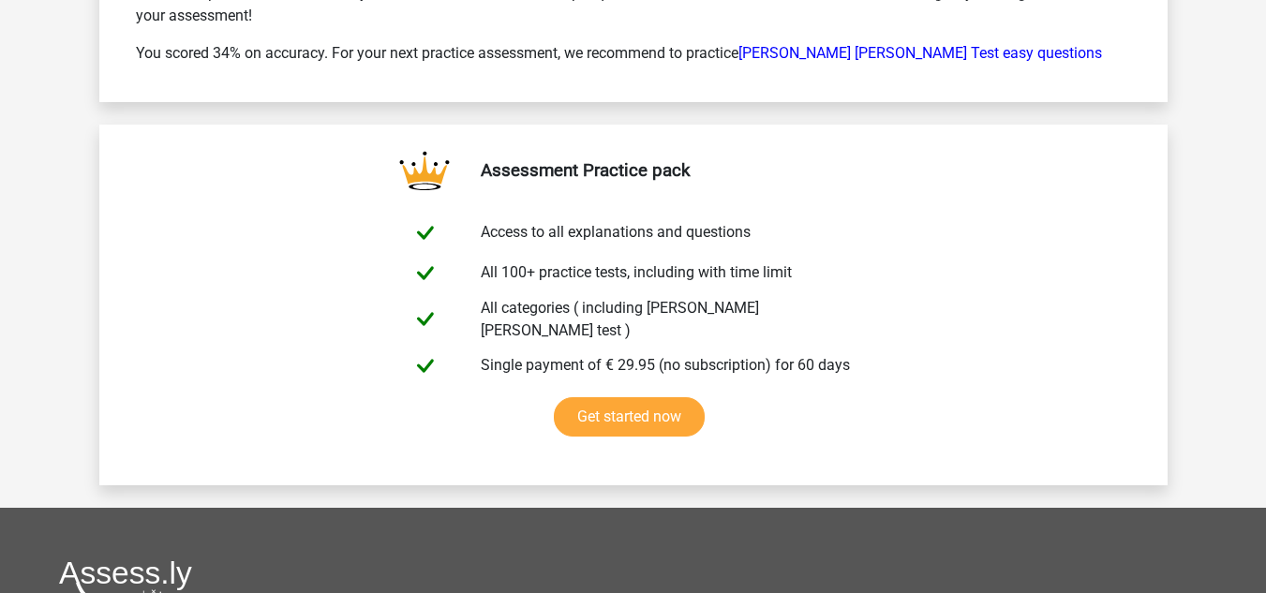
scroll to position [3505, 0]
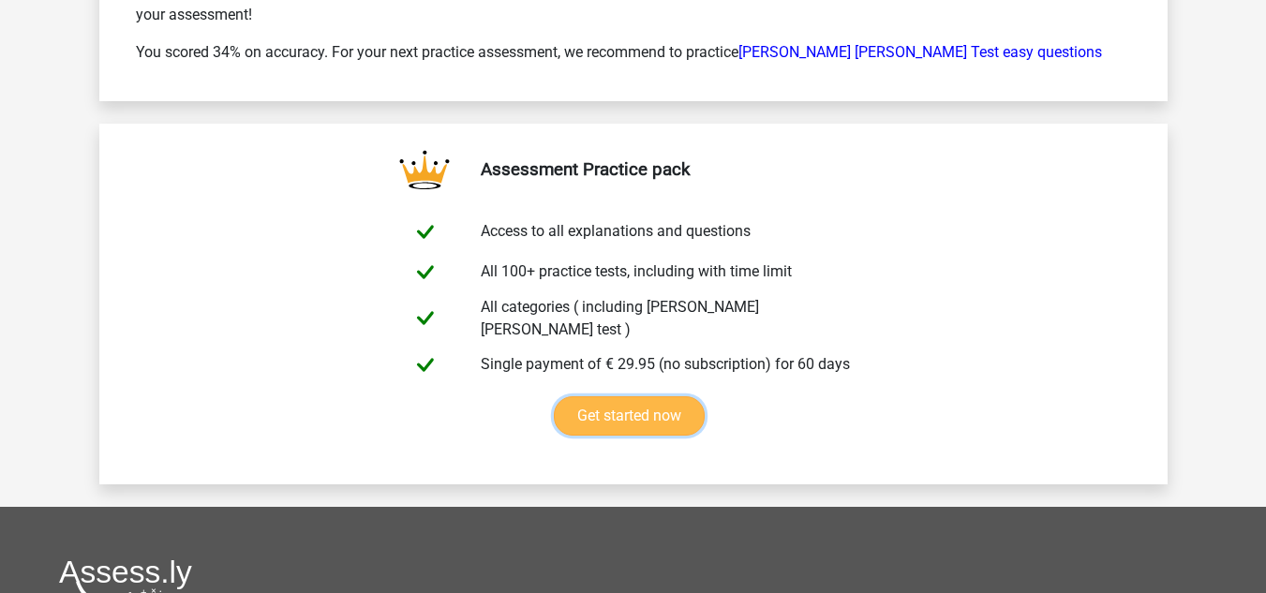
click at [661, 397] on link "Get started now" at bounding box center [629, 416] width 151 height 39
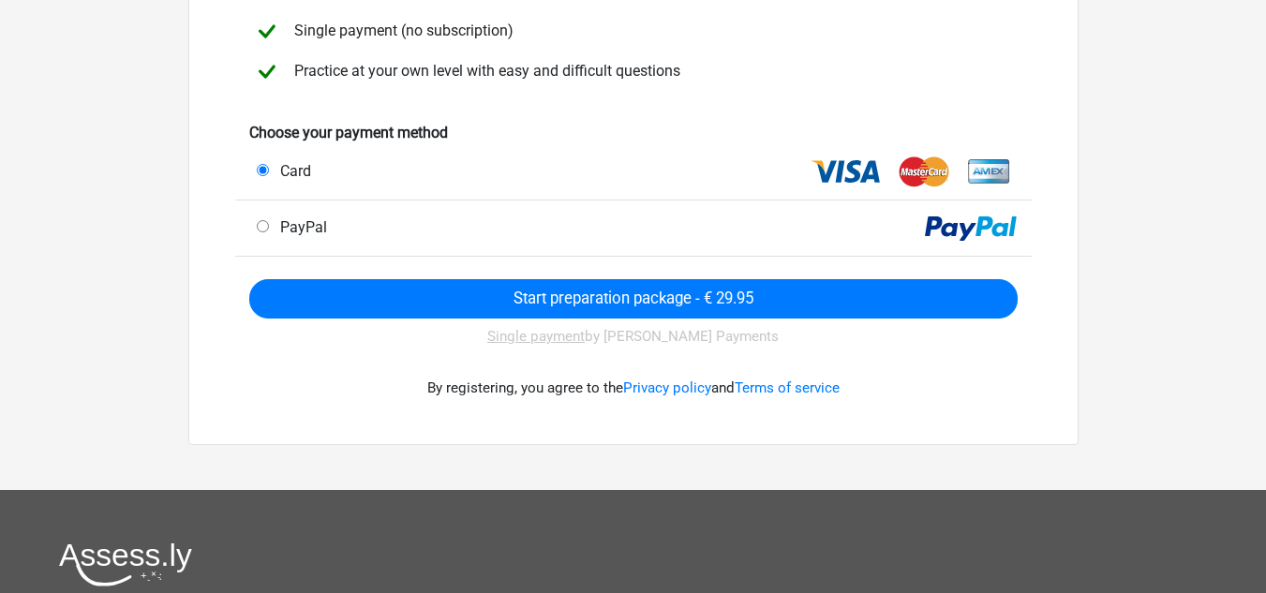
scroll to position [302, 0]
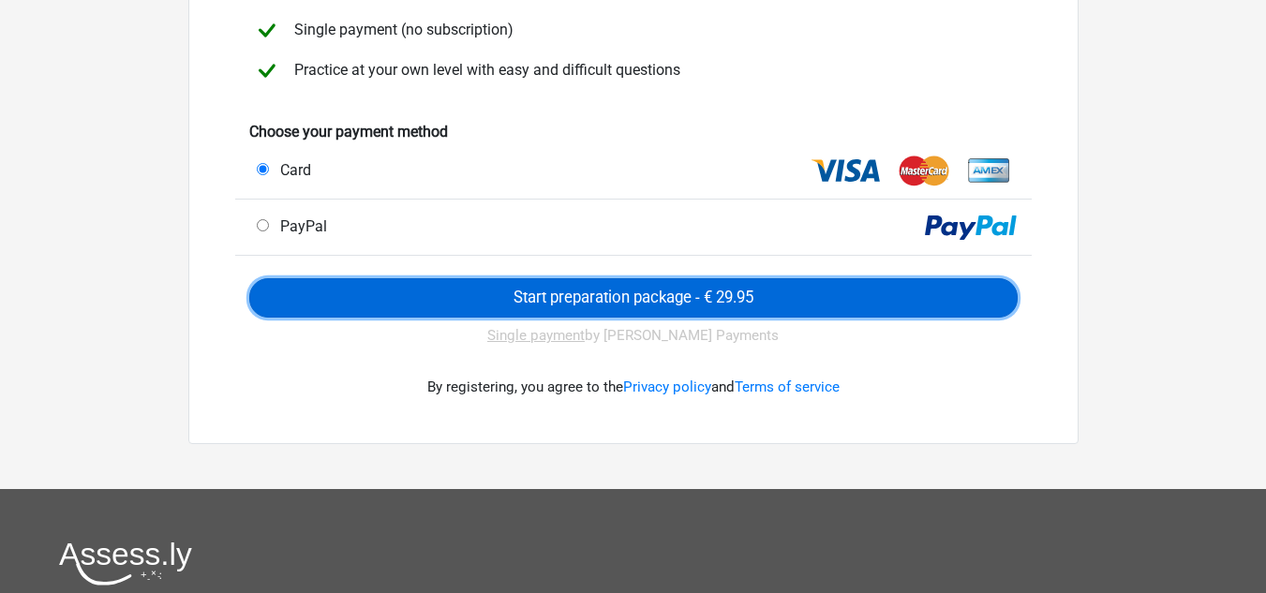
click at [627, 292] on input "Start preparation package - € 29.95" at bounding box center [633, 297] width 769 height 39
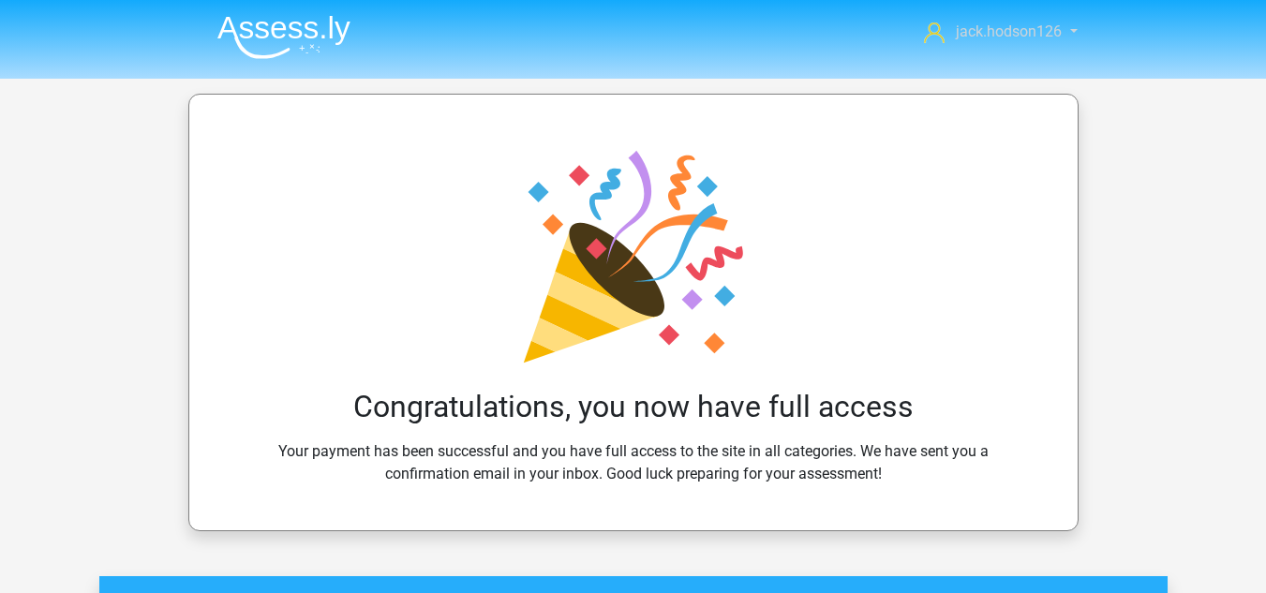
click at [1064, 37] on link "jack.hodson126" at bounding box center [990, 32] width 147 height 22
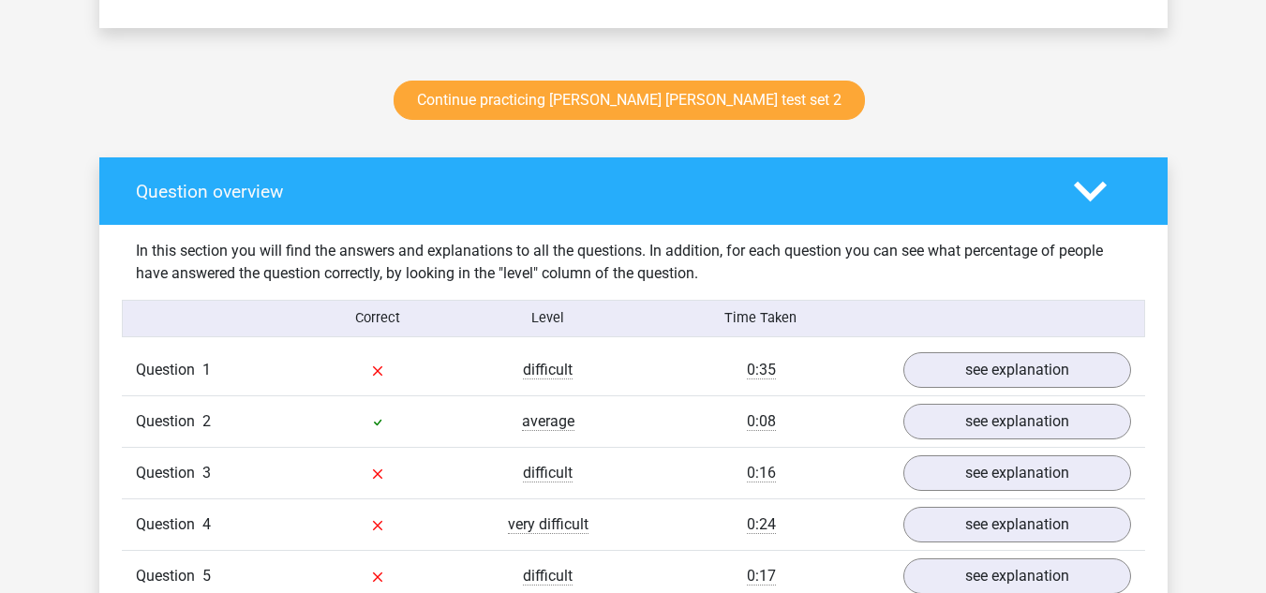
scroll to position [1426, 0]
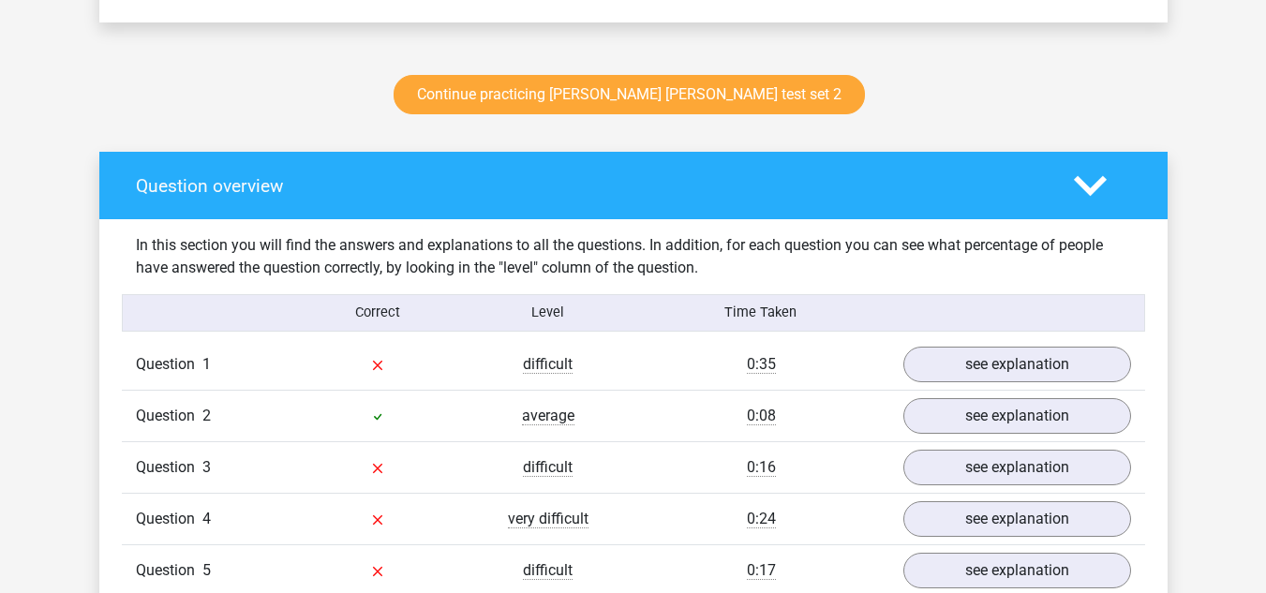
click at [1082, 178] on icon at bounding box center [1090, 186] width 33 height 33
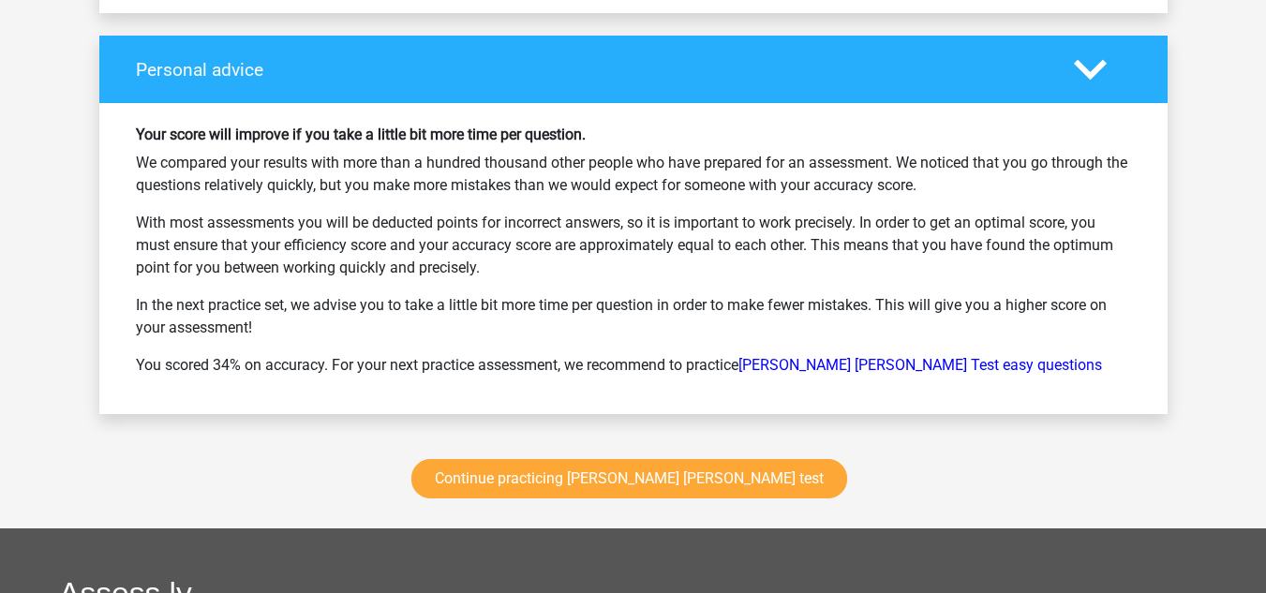
scroll to position [2285, 0]
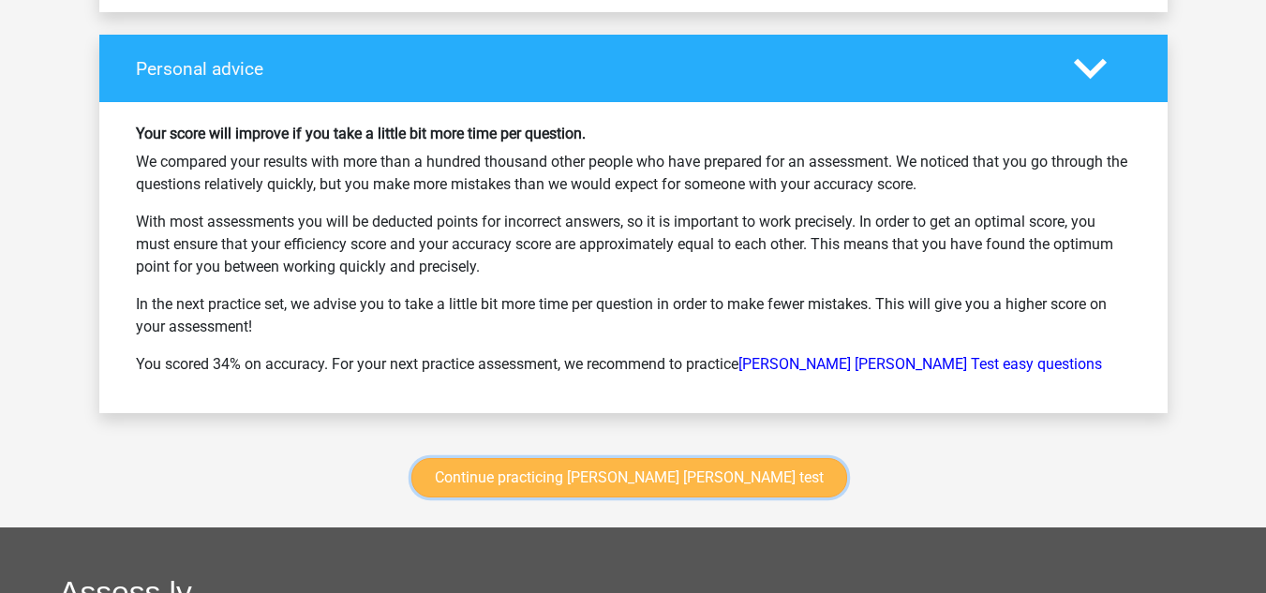
click at [626, 458] on link "Continue practicing [PERSON_NAME] [PERSON_NAME] test" at bounding box center [630, 477] width 436 height 39
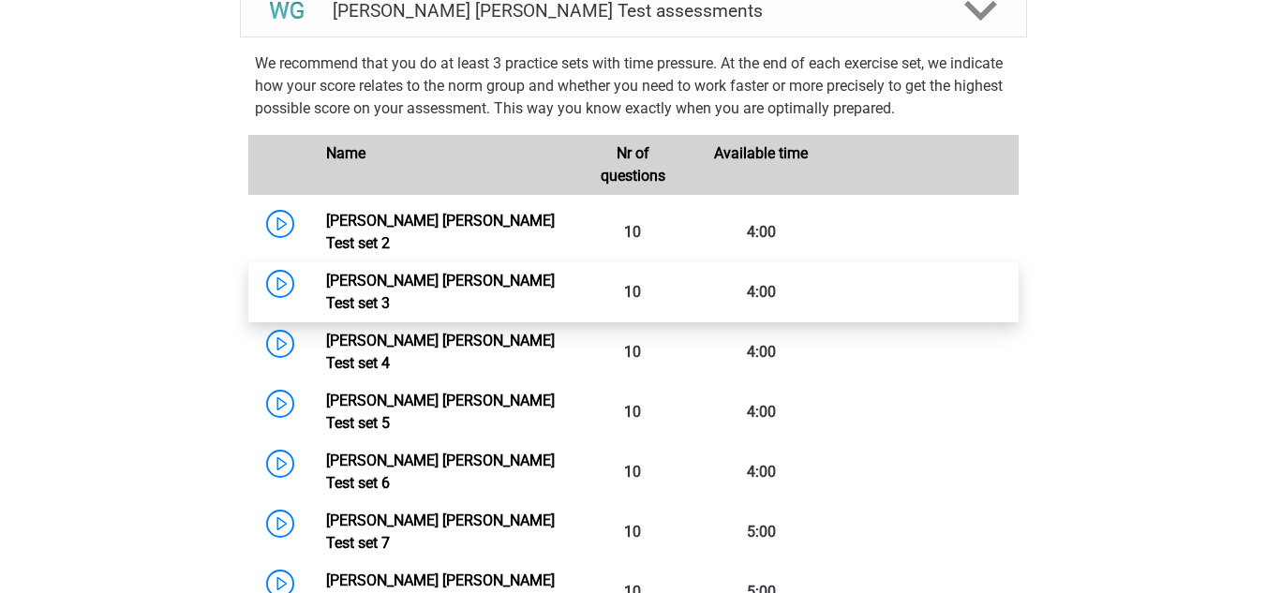
scroll to position [798, 0]
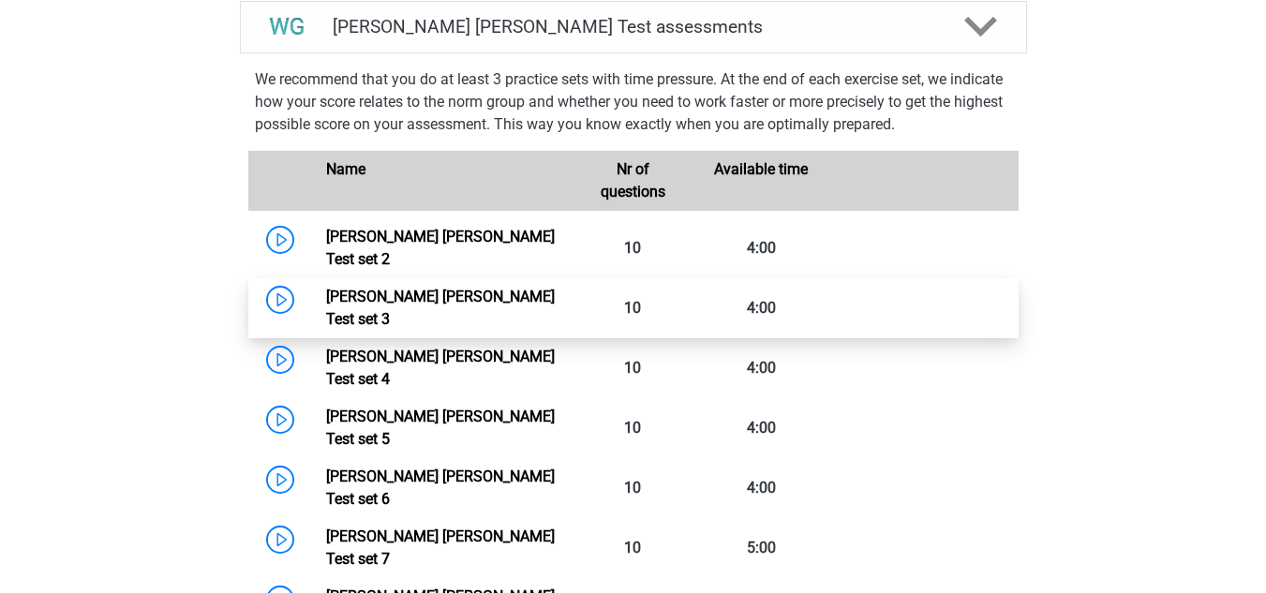
click at [326, 288] on link "Watson Glaser Test set 3" at bounding box center [440, 308] width 229 height 40
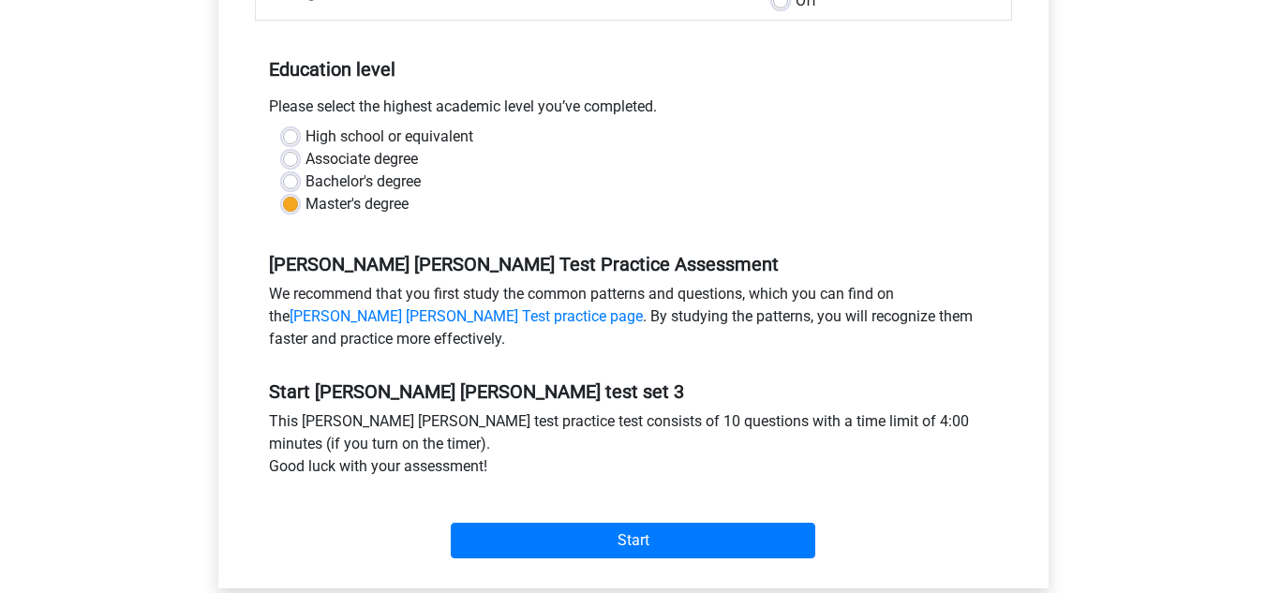
scroll to position [375, 0]
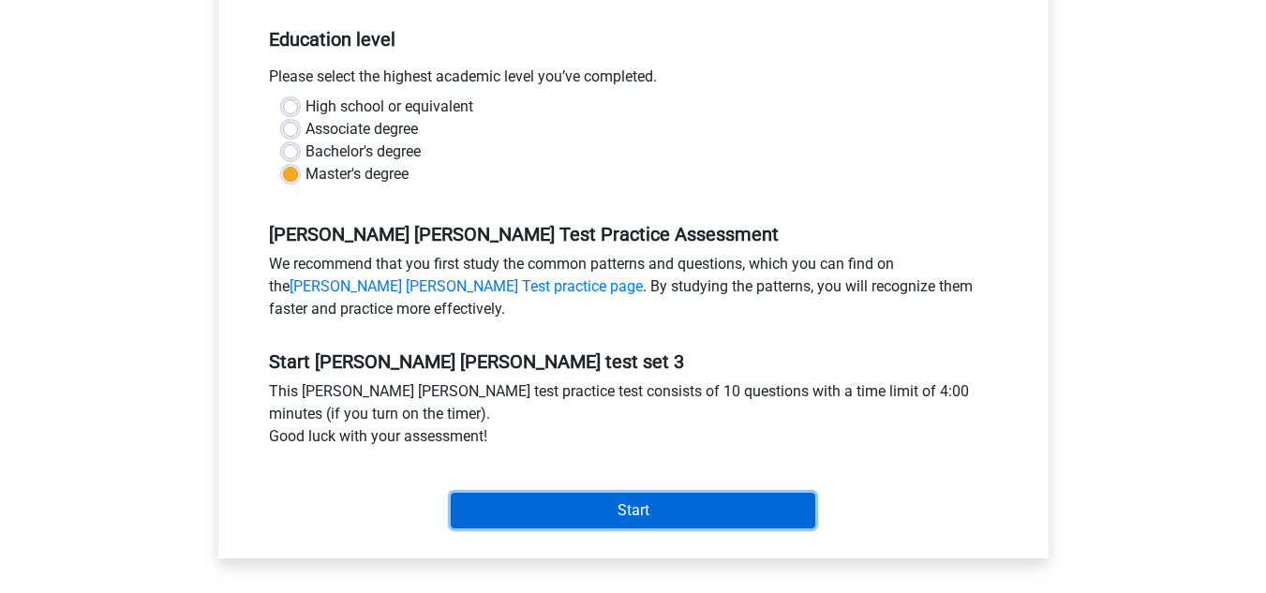
click at [576, 501] on input "Start" at bounding box center [633, 511] width 365 height 36
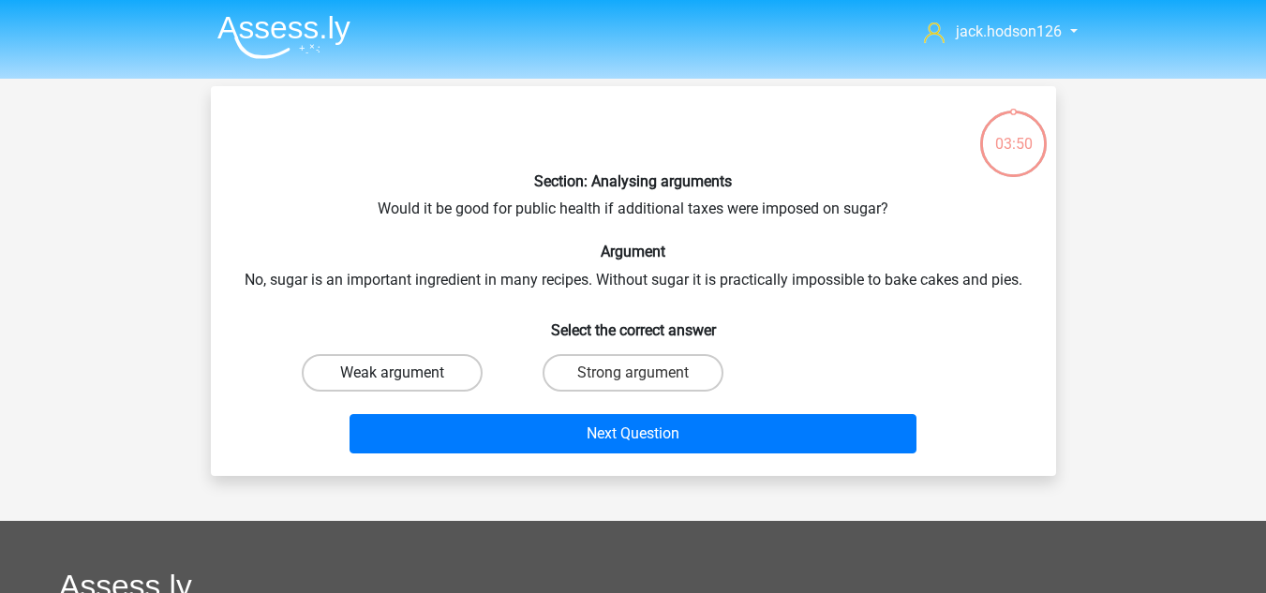
click at [458, 375] on label "Weak argument" at bounding box center [392, 372] width 181 height 37
click at [404, 375] on input "Weak argument" at bounding box center [398, 379] width 12 height 12
radio input "true"
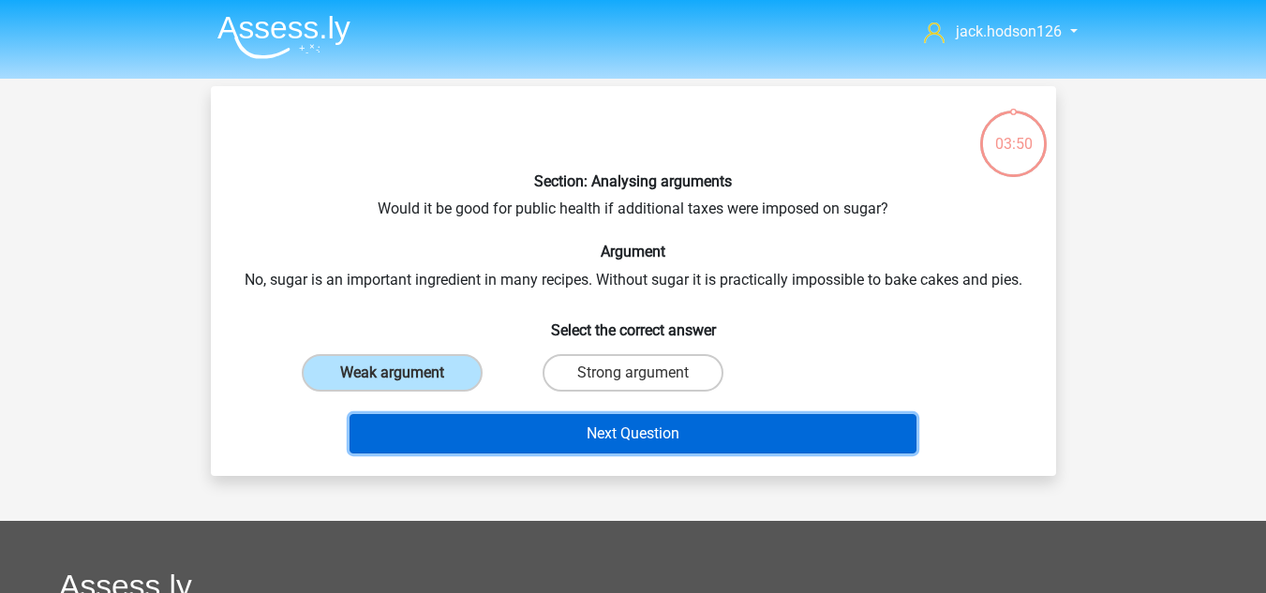
click at [524, 423] on button "Next Question" at bounding box center [633, 433] width 567 height 39
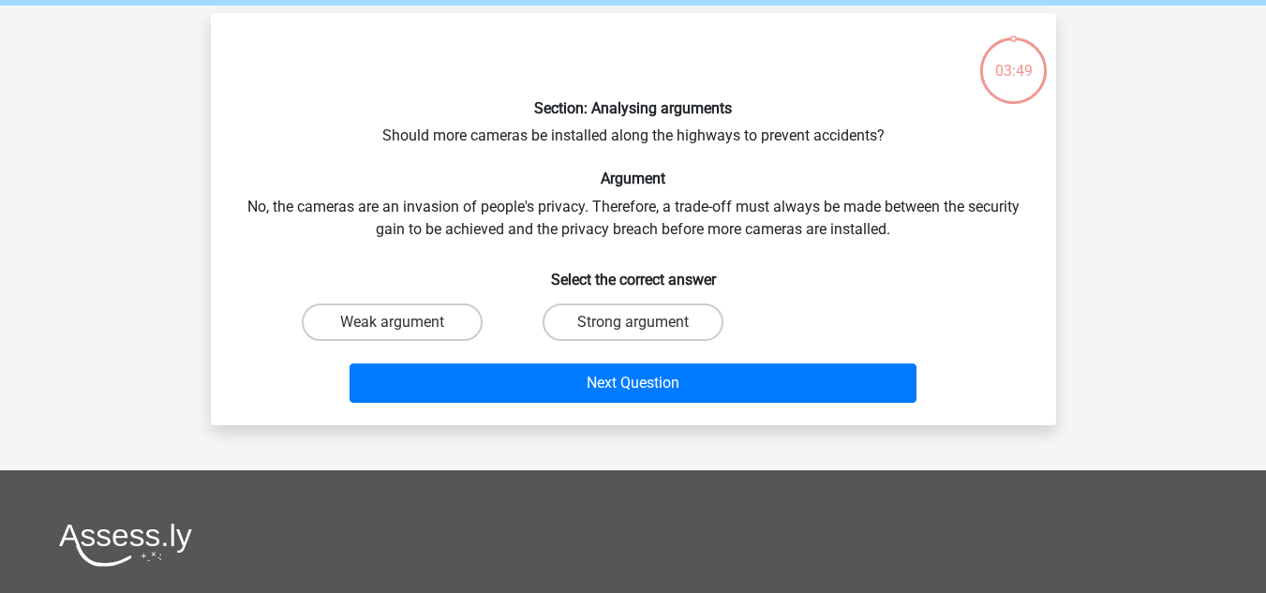
scroll to position [86, 0]
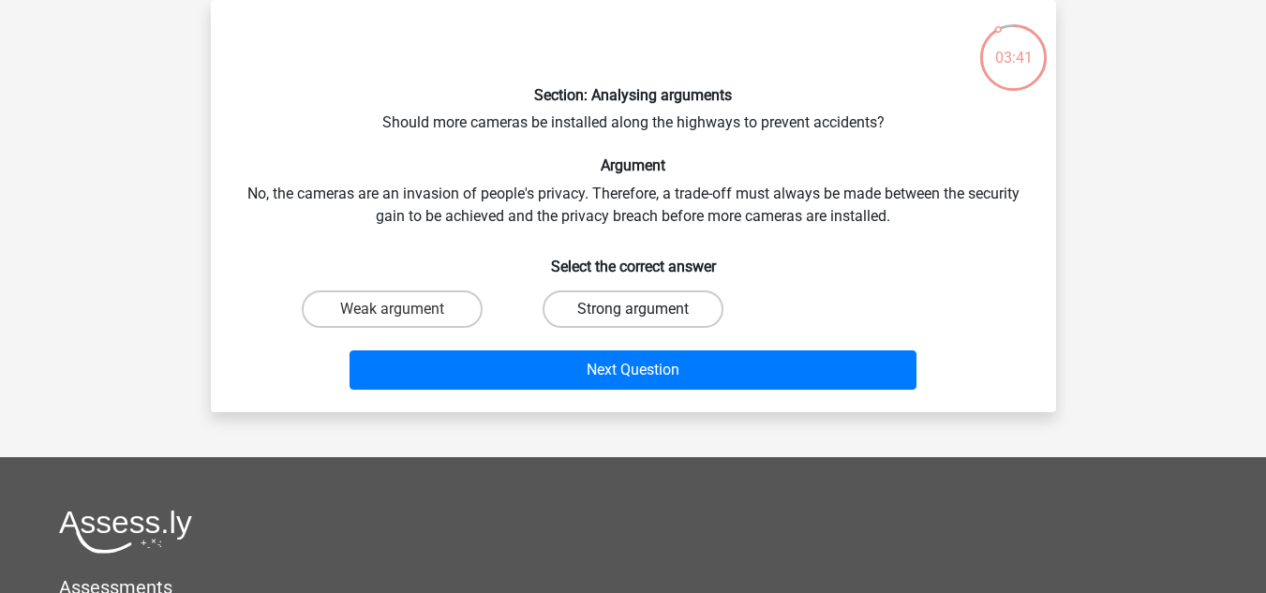
click at [574, 308] on label "Strong argument" at bounding box center [633, 309] width 181 height 37
click at [633, 309] on input "Strong argument" at bounding box center [639, 315] width 12 height 12
radio input "true"
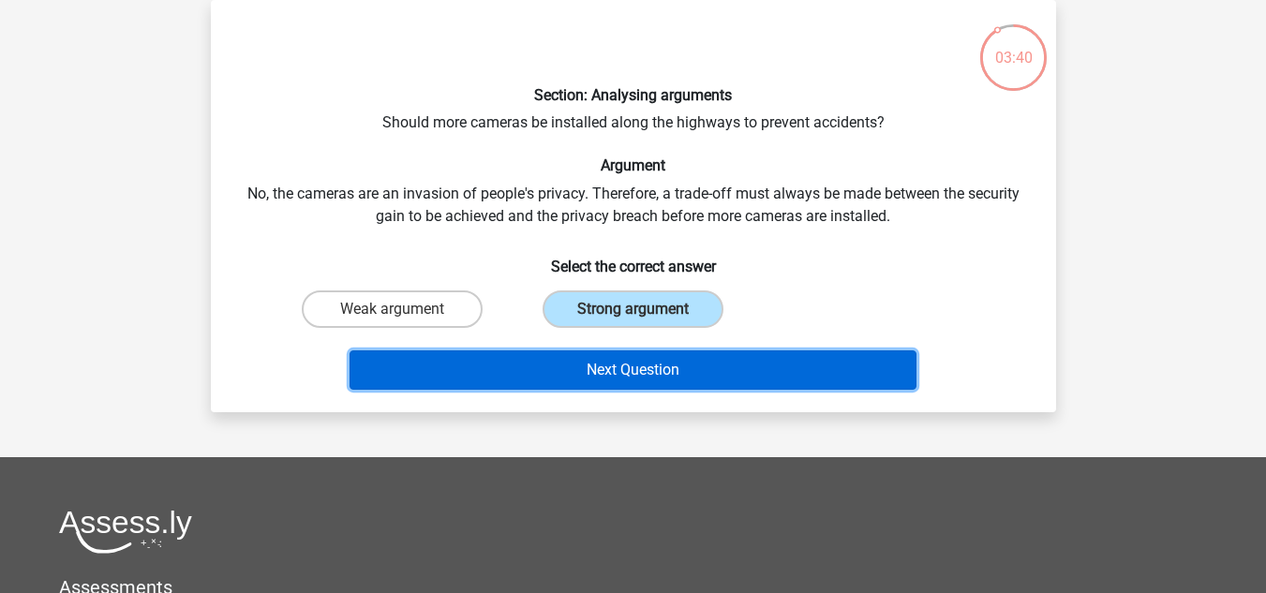
click at [600, 366] on button "Next Question" at bounding box center [633, 370] width 567 height 39
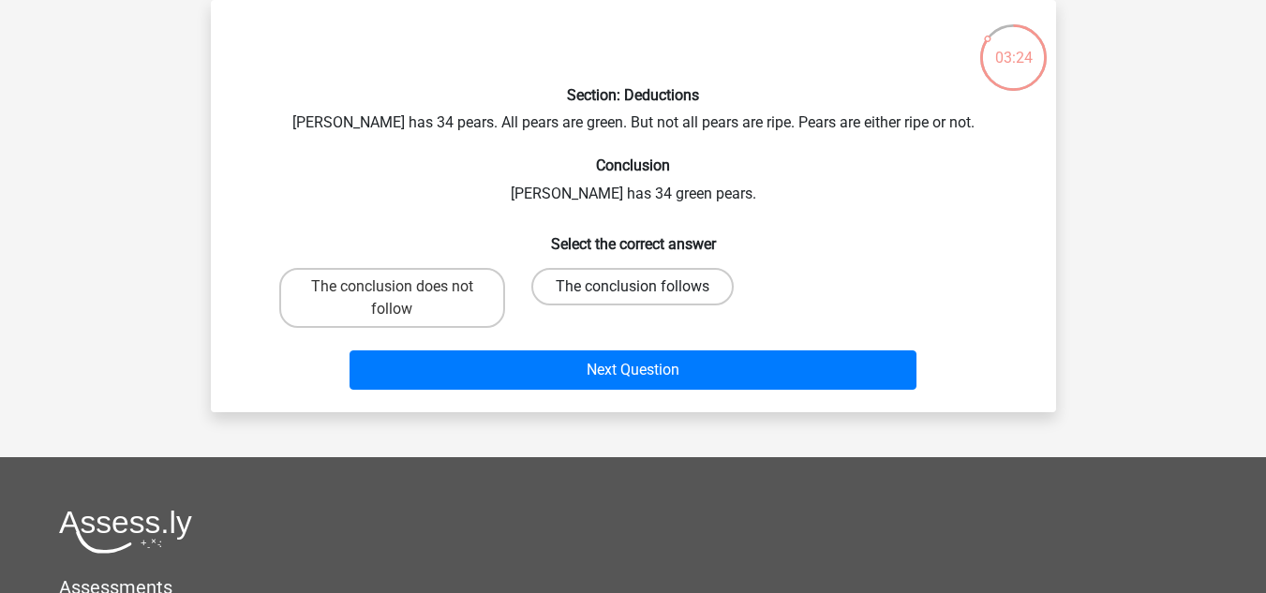
click at [568, 285] on label "The conclusion follows" at bounding box center [633, 286] width 202 height 37
click at [633, 287] on input "The conclusion follows" at bounding box center [639, 293] width 12 height 12
radio input "true"
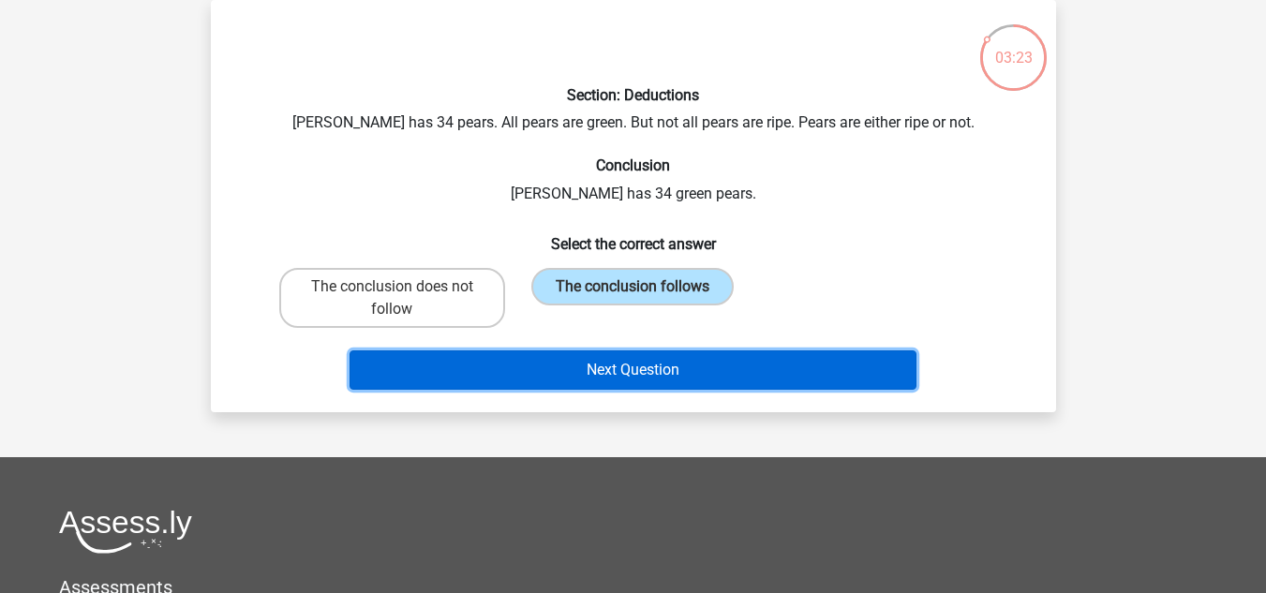
click at [589, 372] on button "Next Question" at bounding box center [633, 370] width 567 height 39
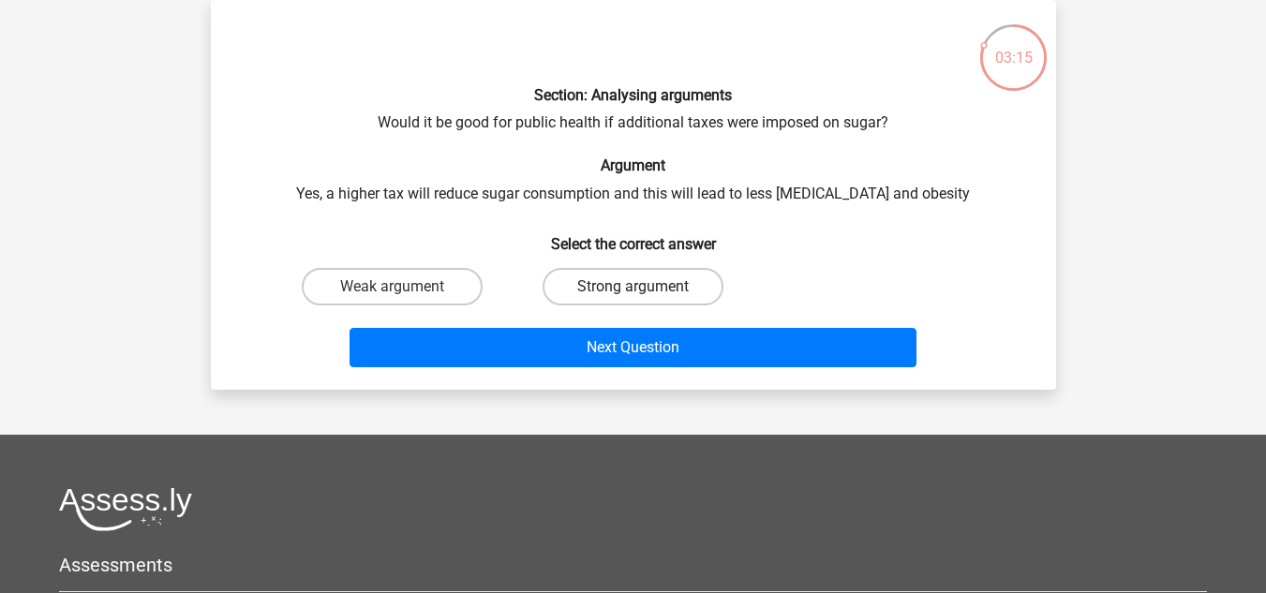
click at [572, 287] on label "Strong argument" at bounding box center [633, 286] width 181 height 37
click at [633, 287] on input "Strong argument" at bounding box center [639, 293] width 12 height 12
radio input "true"
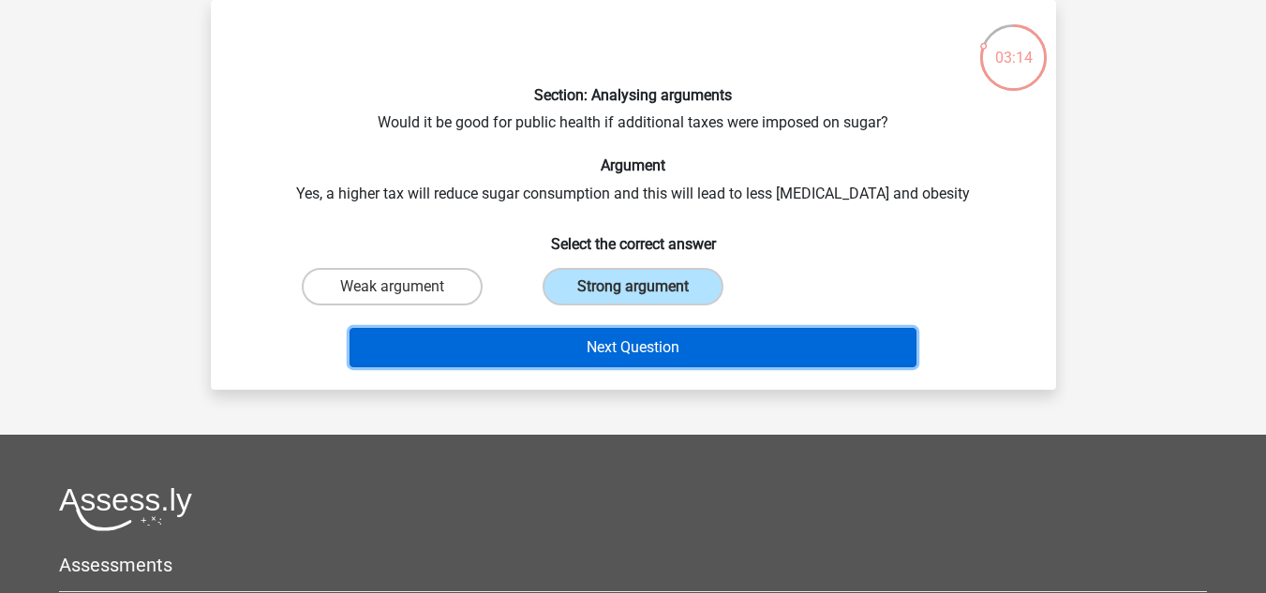
click at [582, 341] on button "Next Question" at bounding box center [633, 347] width 567 height 39
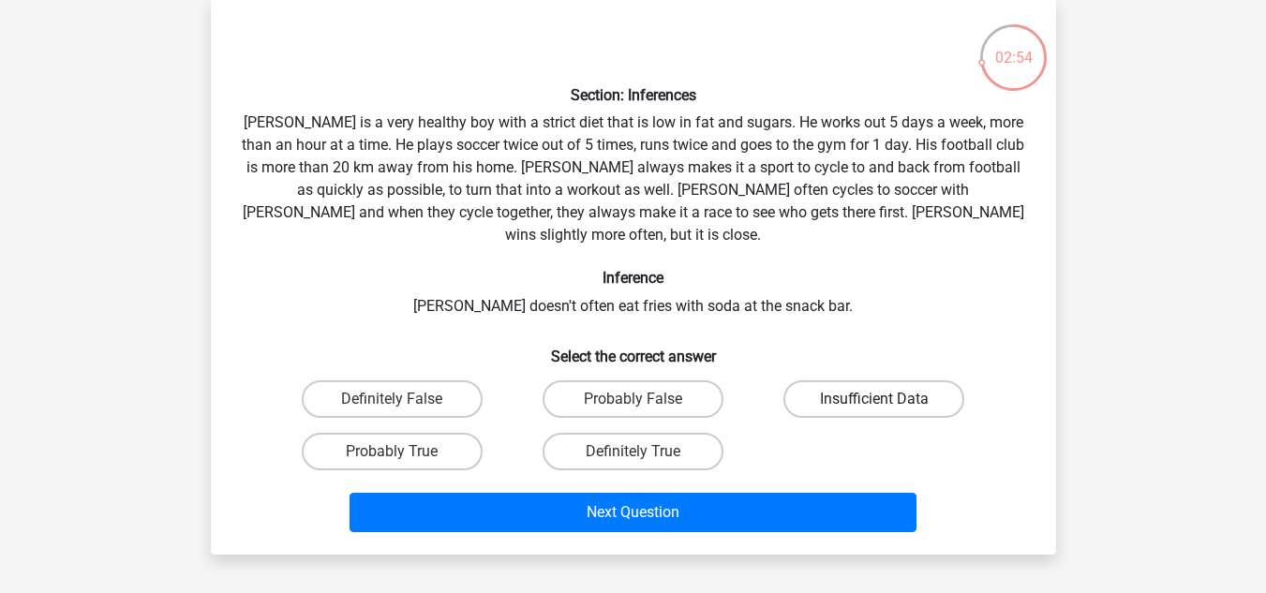
click at [821, 381] on label "Insufficient Data" at bounding box center [874, 399] width 181 height 37
click at [875, 399] on input "Insufficient Data" at bounding box center [881, 405] width 12 height 12
radio input "true"
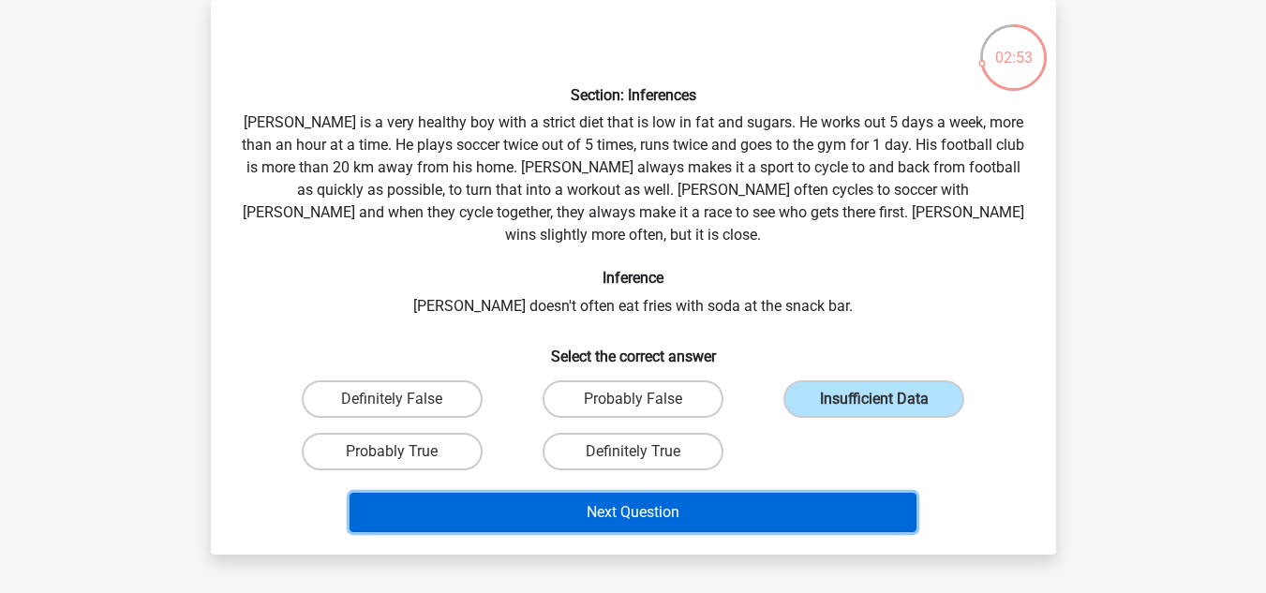
click at [715, 493] on button "Next Question" at bounding box center [633, 512] width 567 height 39
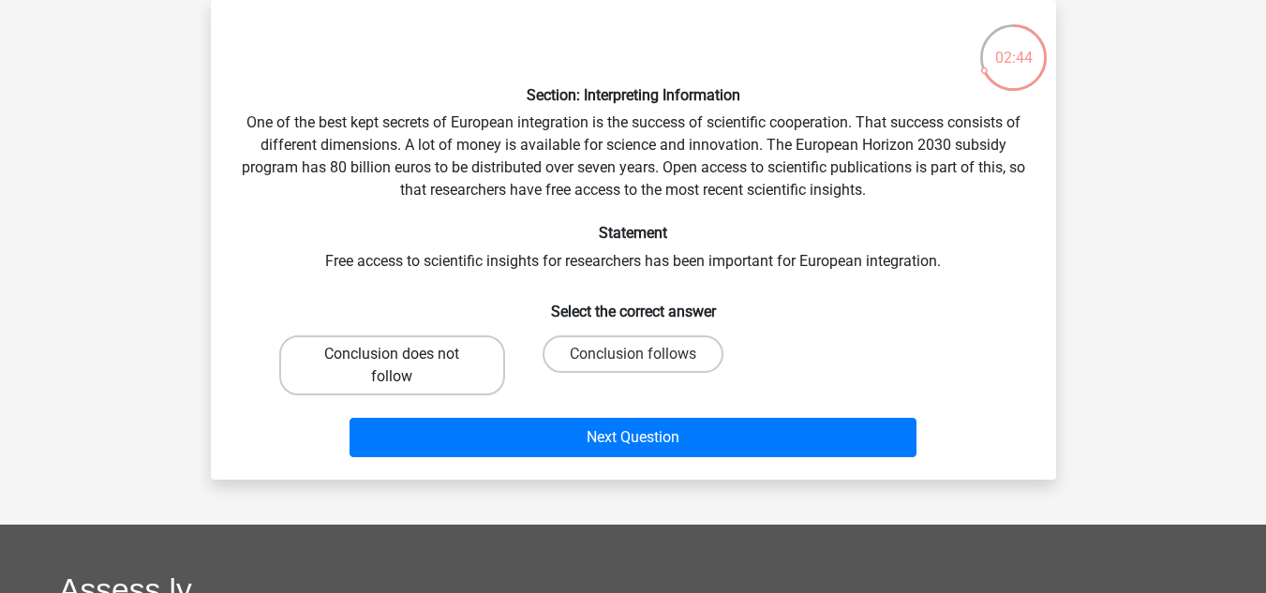
click at [454, 357] on label "Conclusion does not follow" at bounding box center [392, 366] width 226 height 60
click at [404, 357] on input "Conclusion does not follow" at bounding box center [398, 360] width 12 height 12
radio input "true"
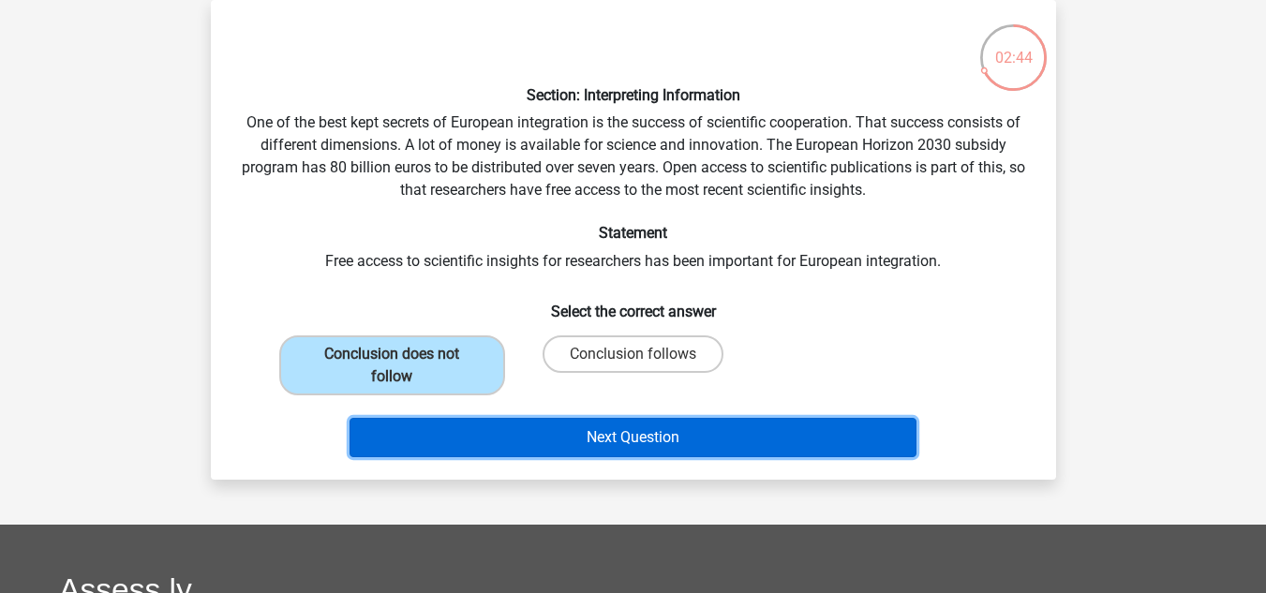
click at [565, 433] on button "Next Question" at bounding box center [633, 437] width 567 height 39
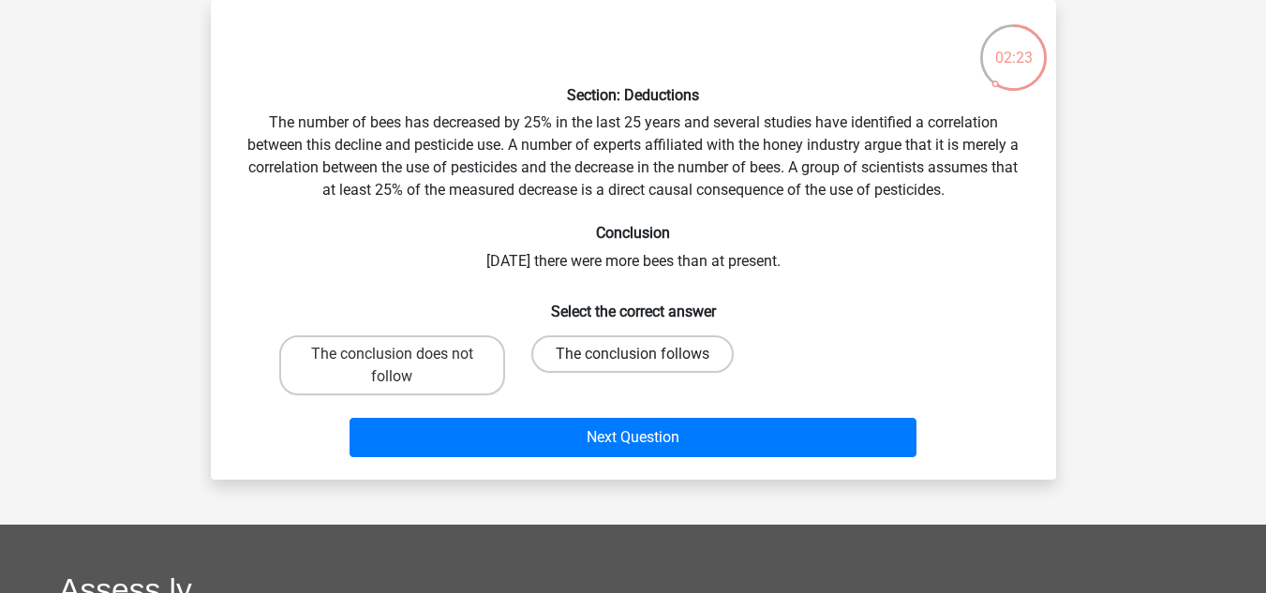
click at [565, 354] on label "The conclusion follows" at bounding box center [633, 354] width 202 height 37
click at [633, 354] on input "The conclusion follows" at bounding box center [639, 360] width 12 height 12
radio input "true"
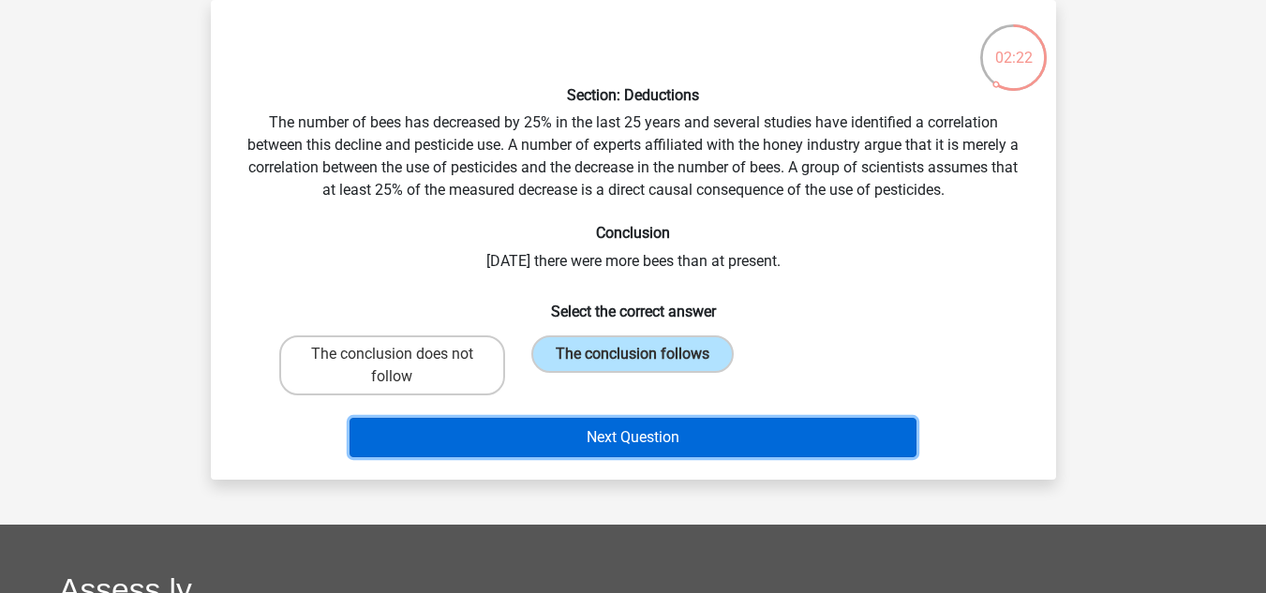
click at [594, 427] on button "Next Question" at bounding box center [633, 437] width 567 height 39
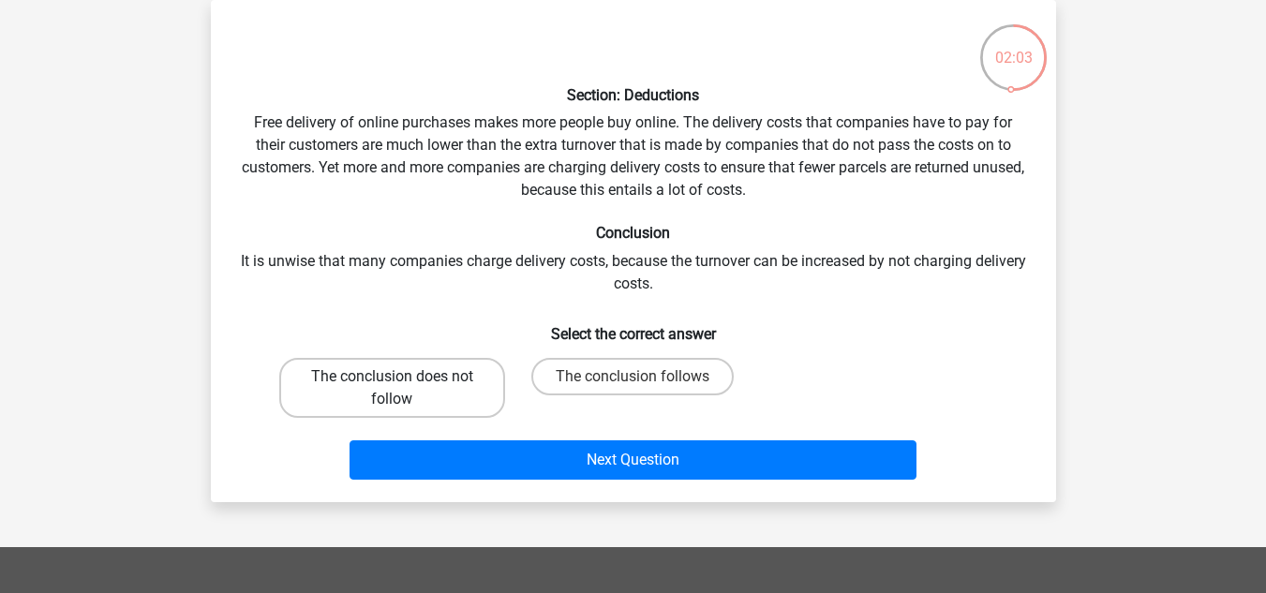
click at [465, 387] on label "The conclusion does not follow" at bounding box center [392, 388] width 226 height 60
click at [404, 387] on input "The conclusion does not follow" at bounding box center [398, 383] width 12 height 12
radio input "true"
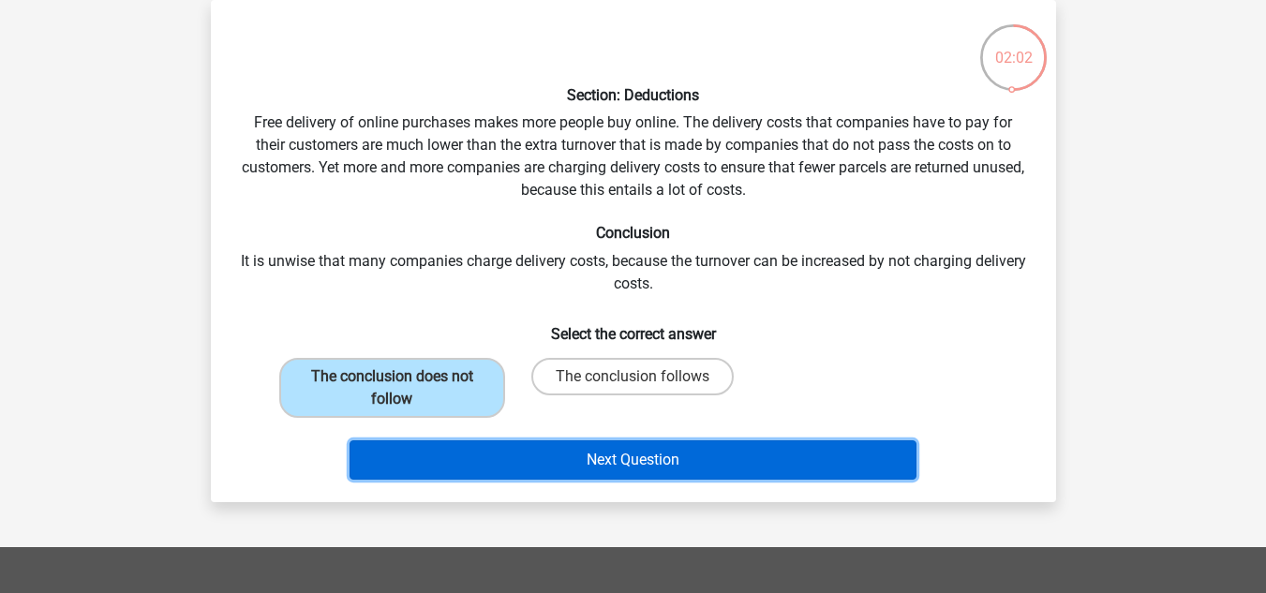
click at [591, 447] on button "Next Question" at bounding box center [633, 460] width 567 height 39
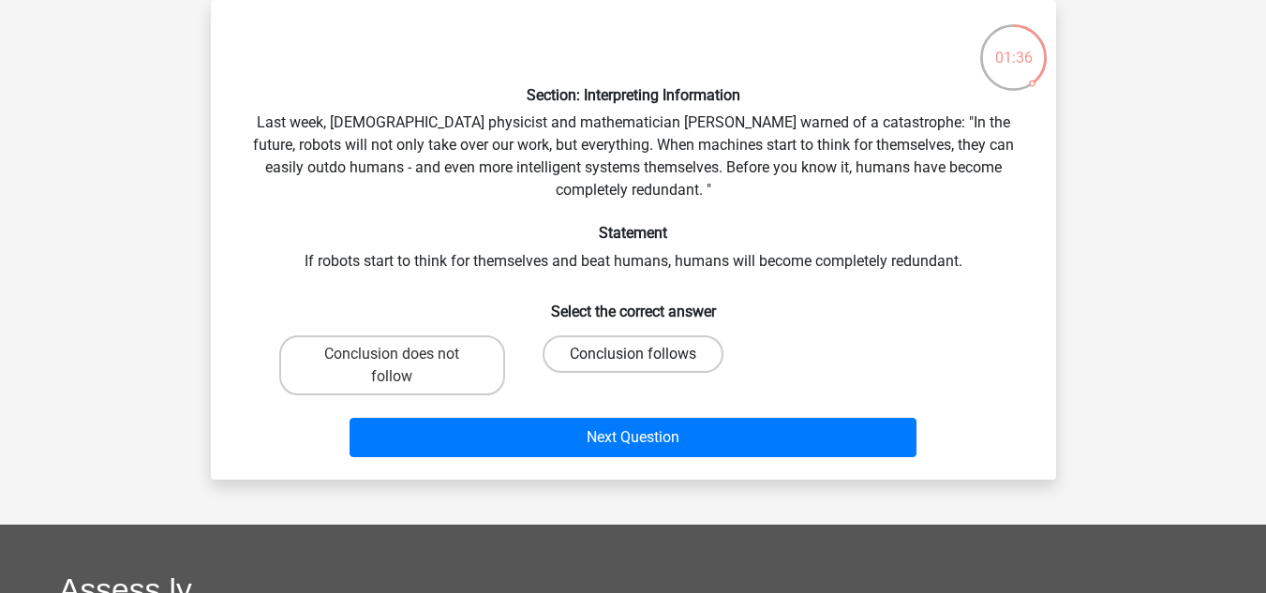
click at [607, 357] on label "Conclusion follows" at bounding box center [633, 354] width 181 height 37
click at [633, 357] on input "Conclusion follows" at bounding box center [639, 360] width 12 height 12
radio input "true"
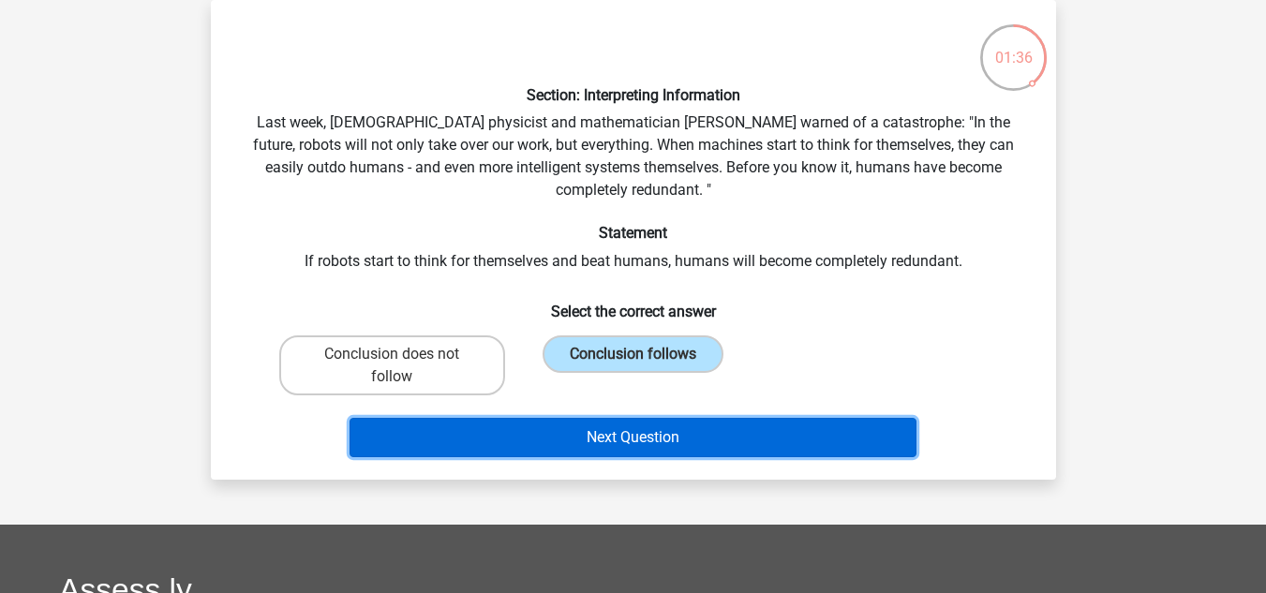
click at [629, 433] on button "Next Question" at bounding box center [633, 437] width 567 height 39
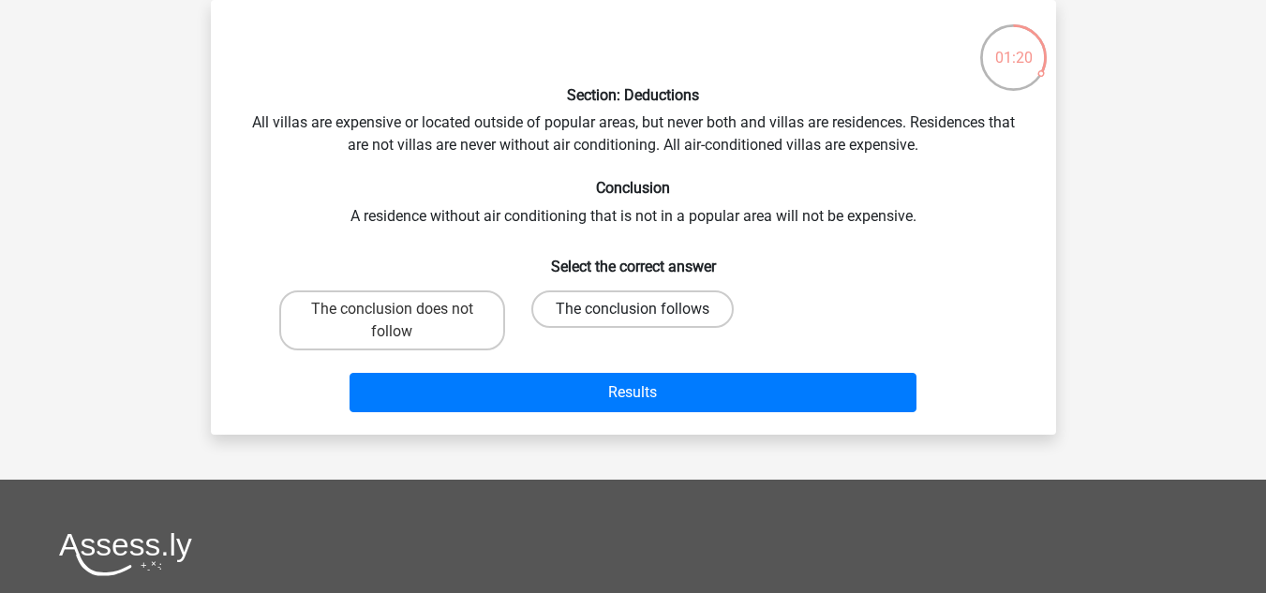
click at [601, 320] on label "The conclusion follows" at bounding box center [633, 309] width 202 height 37
click at [633, 320] on input "The conclusion follows" at bounding box center [639, 315] width 12 height 12
radio input "true"
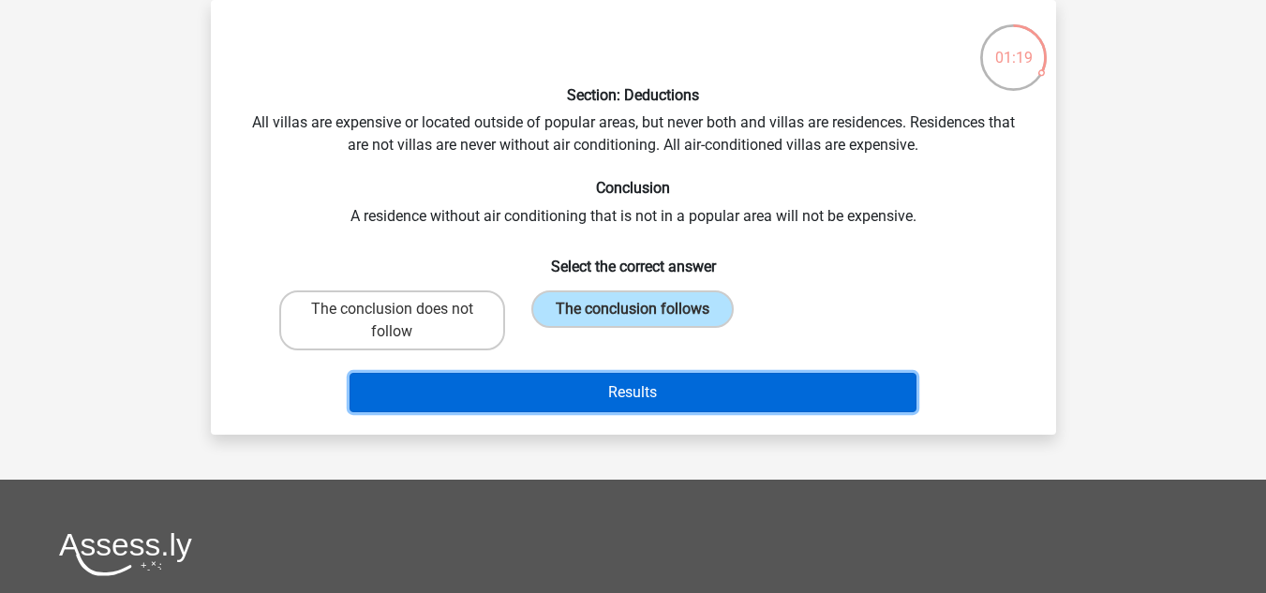
click at [613, 396] on button "Results" at bounding box center [633, 392] width 567 height 39
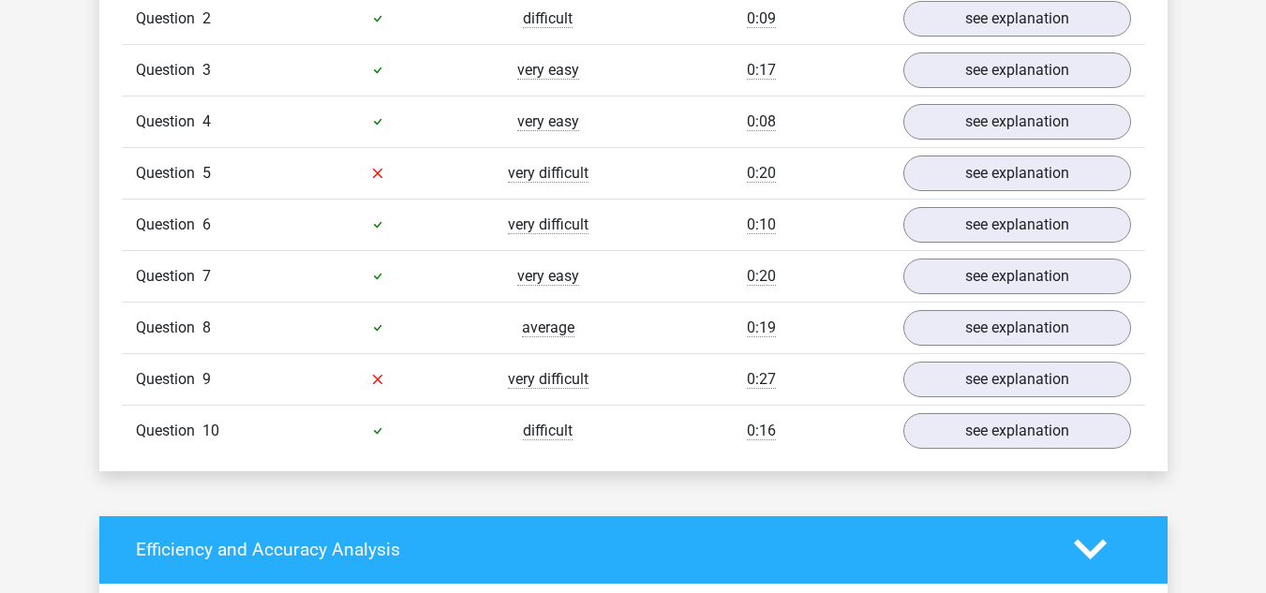
scroll to position [1312, 0]
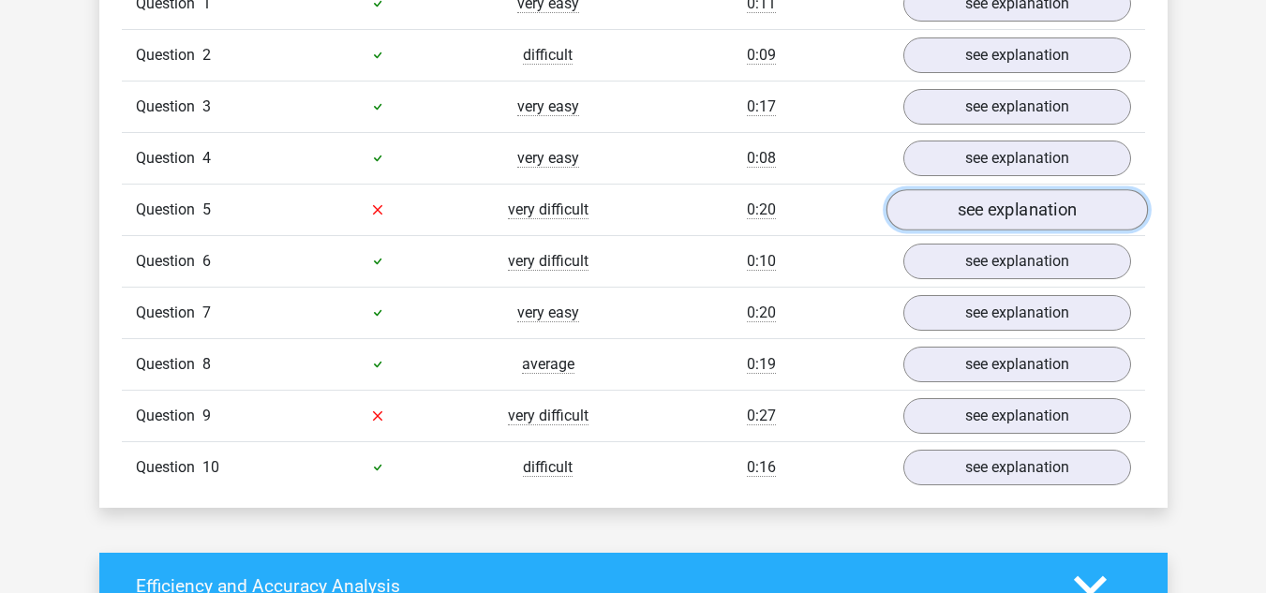
click at [931, 219] on link "see explanation" at bounding box center [1017, 209] width 262 height 41
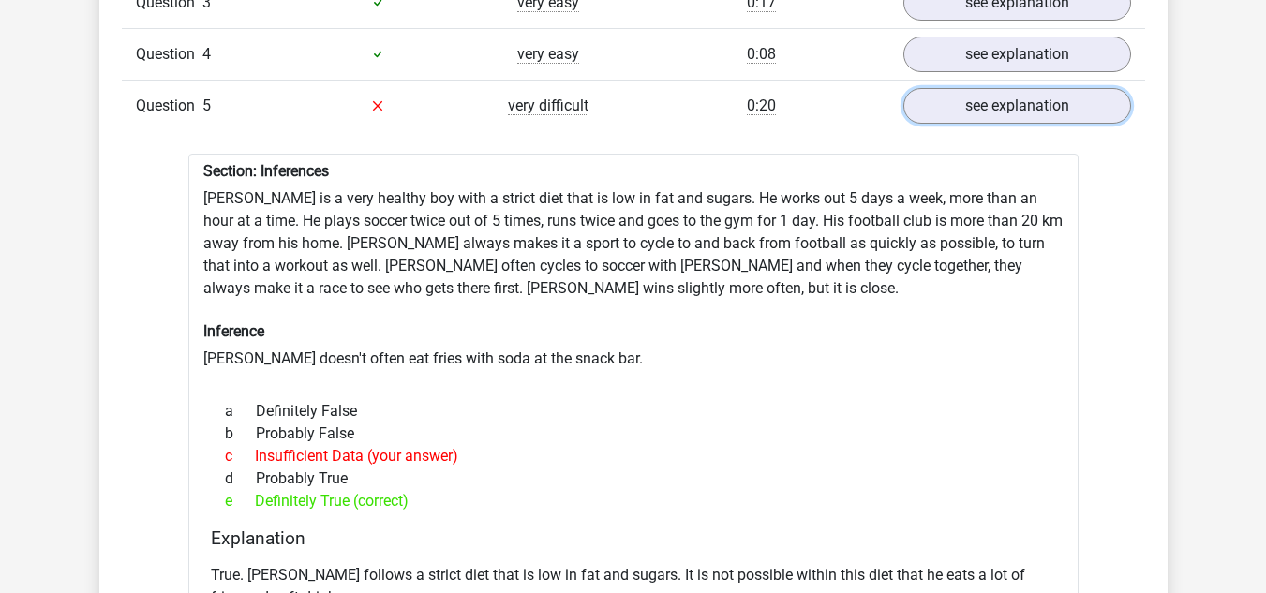
scroll to position [1406, 0]
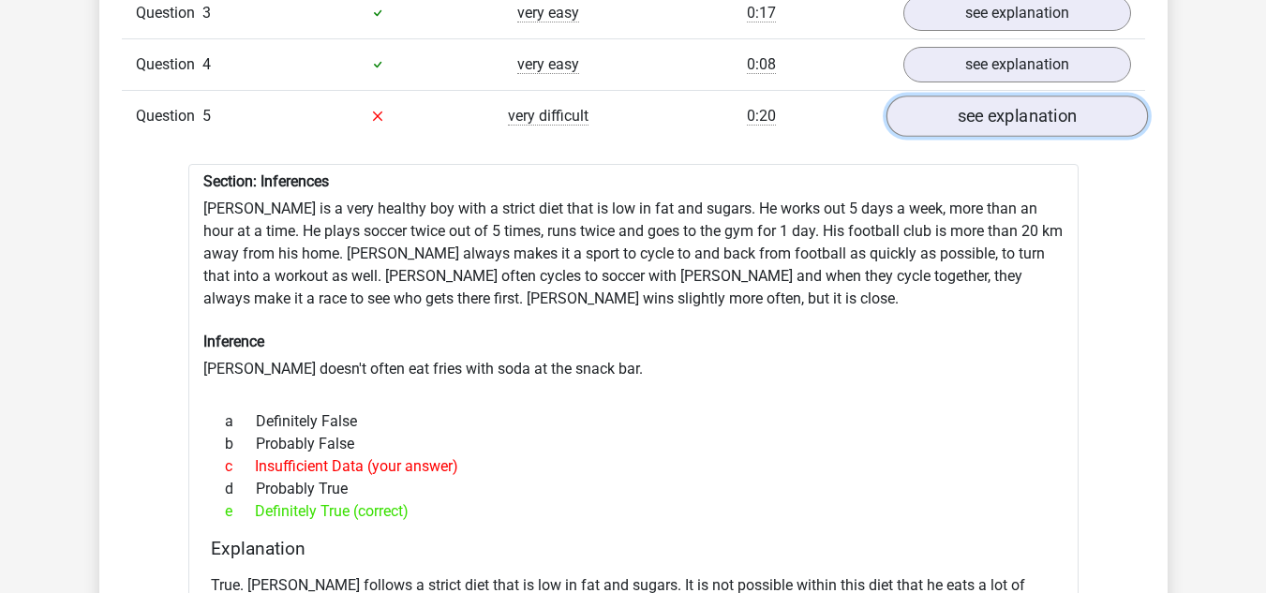
click at [949, 112] on link "see explanation" at bounding box center [1017, 116] width 262 height 41
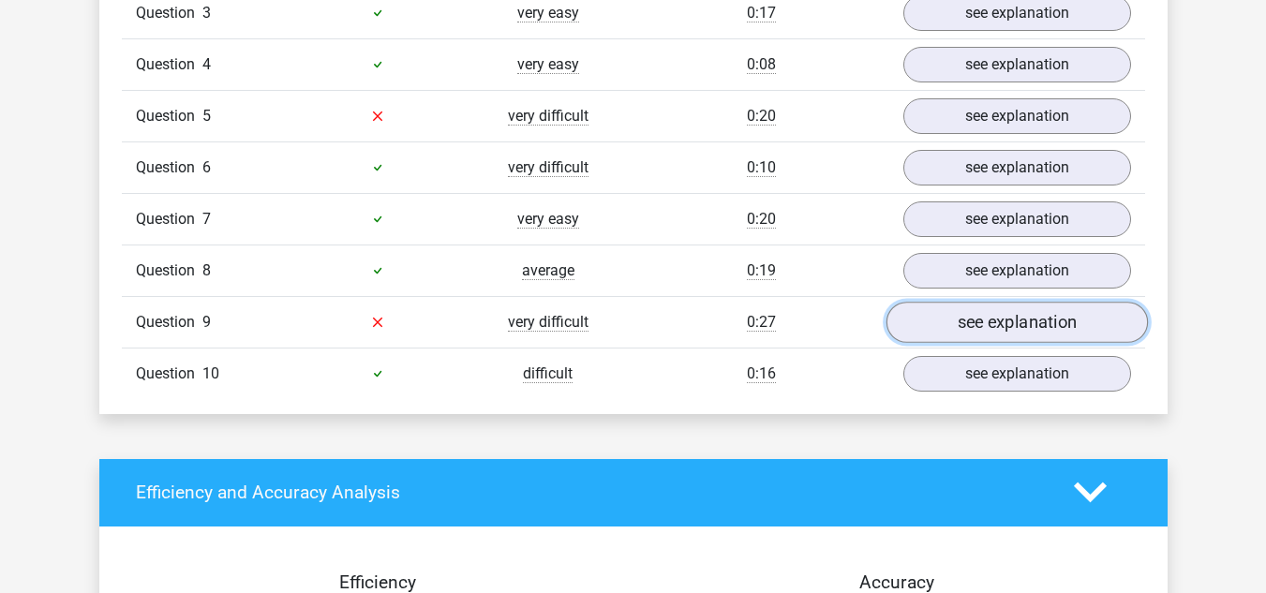
click at [925, 322] on link "see explanation" at bounding box center [1017, 322] width 262 height 41
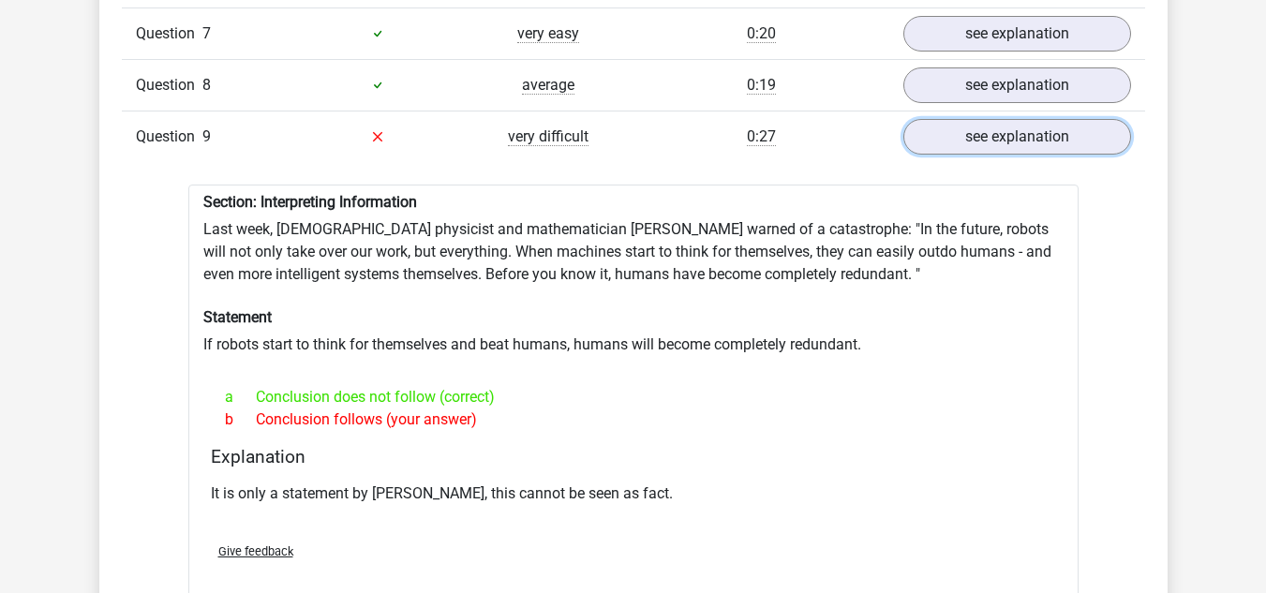
scroll to position [1594, 0]
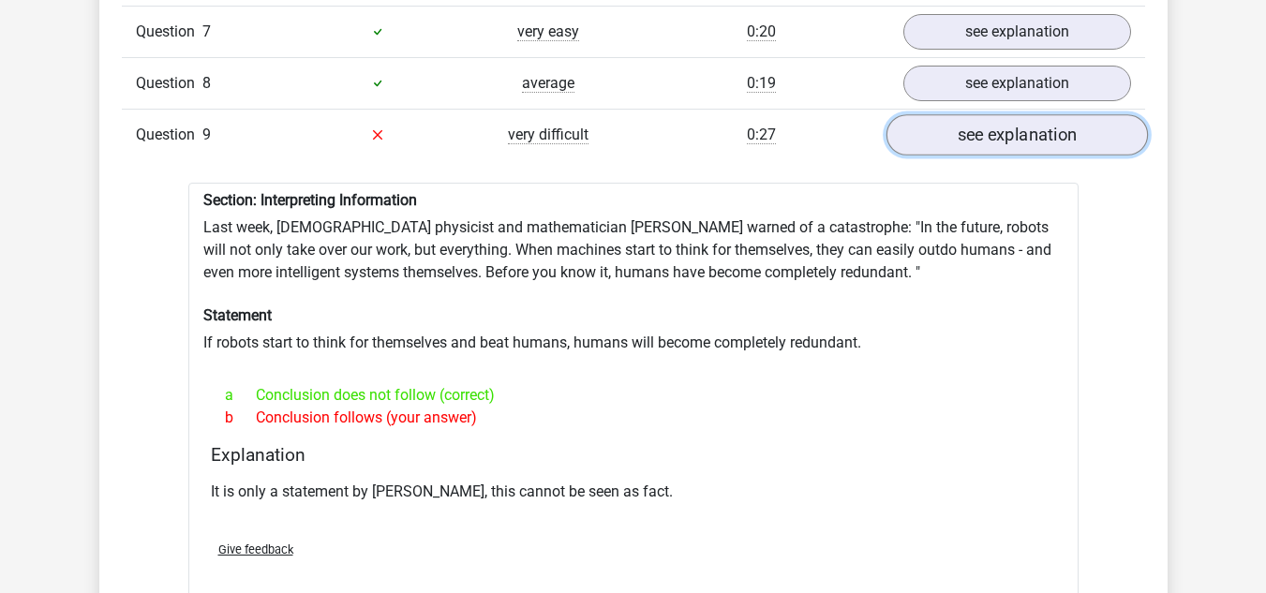
click at [956, 136] on link "see explanation" at bounding box center [1017, 134] width 262 height 41
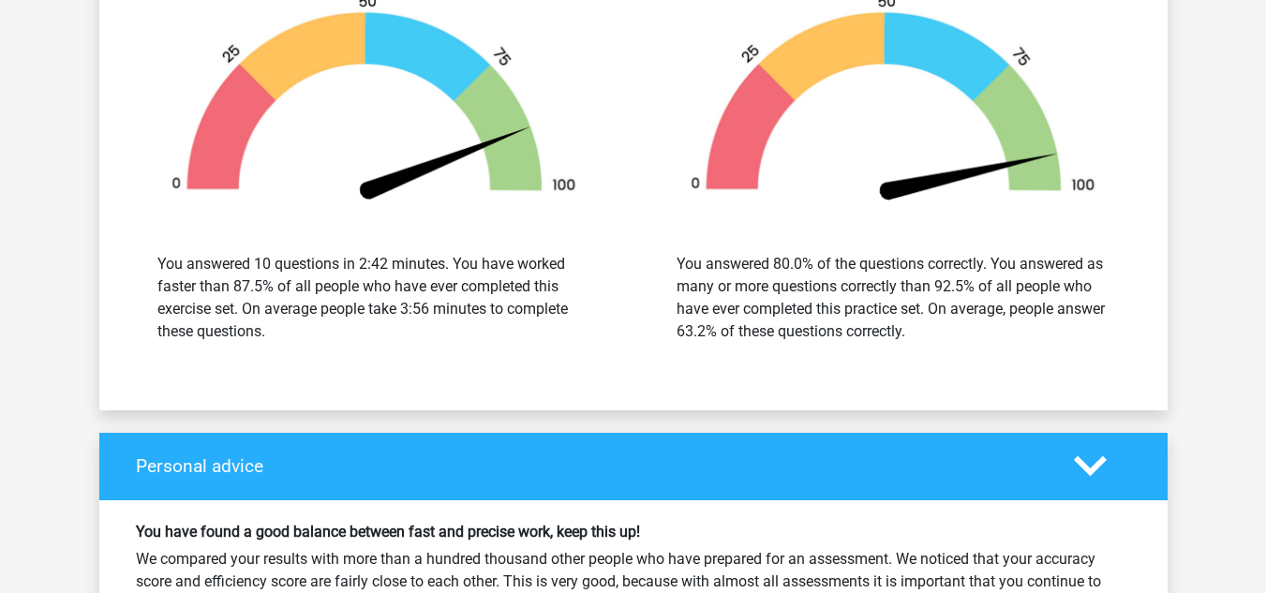
scroll to position [2718, 0]
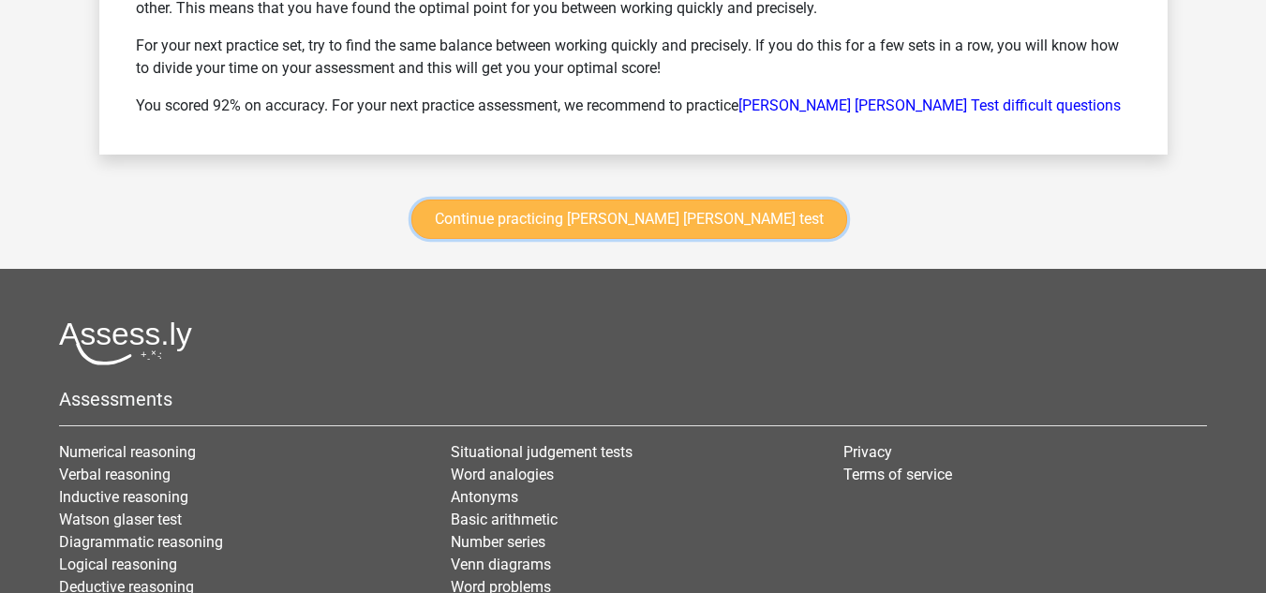
click at [654, 225] on link "Continue practicing watson glaser test" at bounding box center [630, 219] width 436 height 39
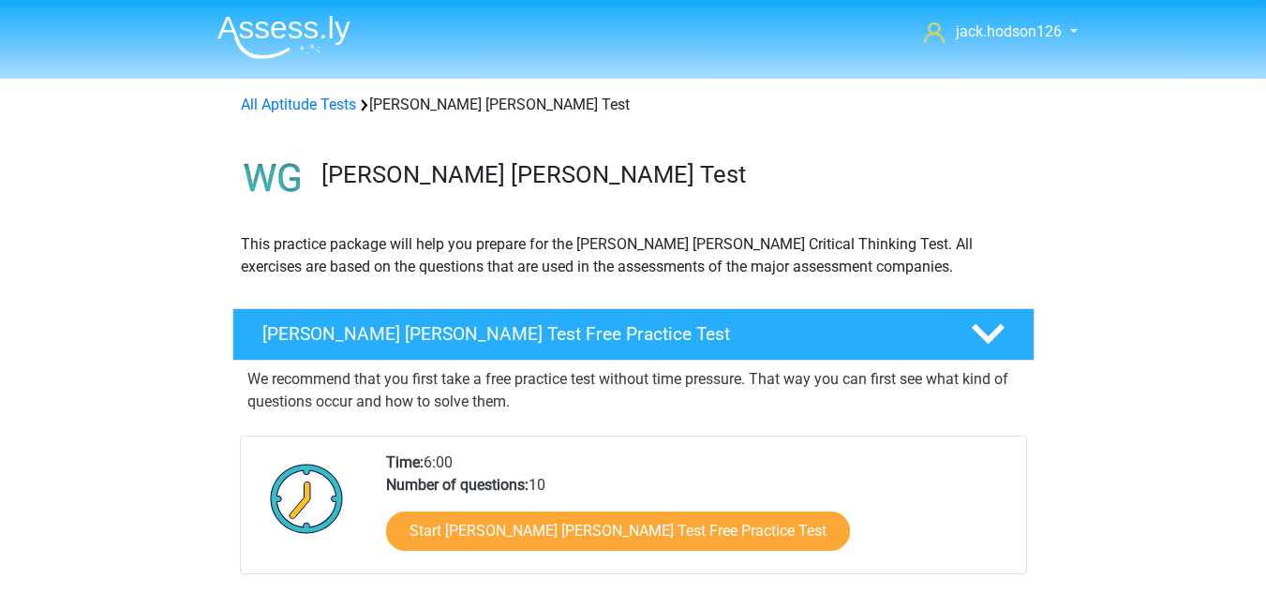
scroll to position [885, 0]
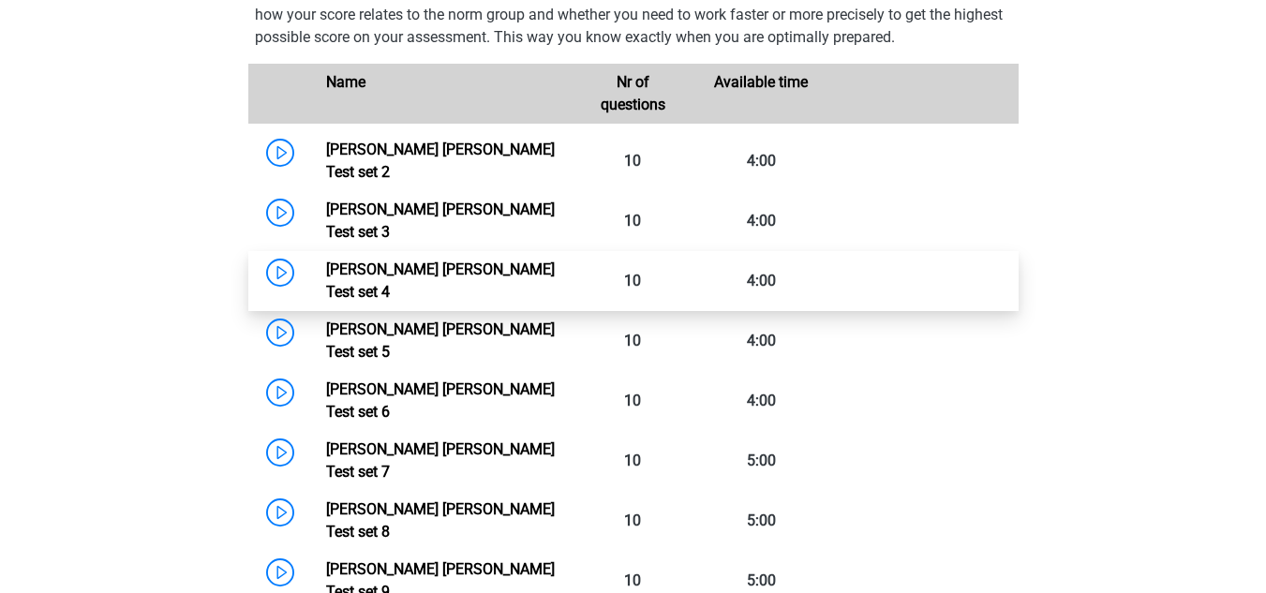
click at [326, 261] on link "[PERSON_NAME] [PERSON_NAME] Test set 4" at bounding box center [440, 281] width 229 height 40
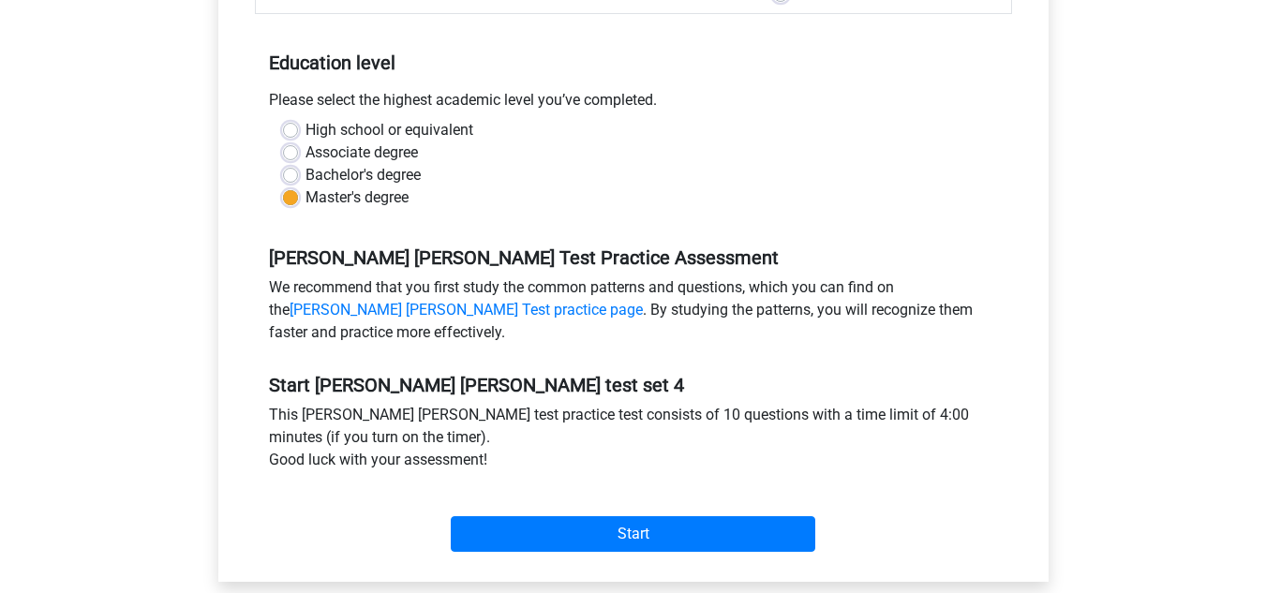
scroll to position [375, 0]
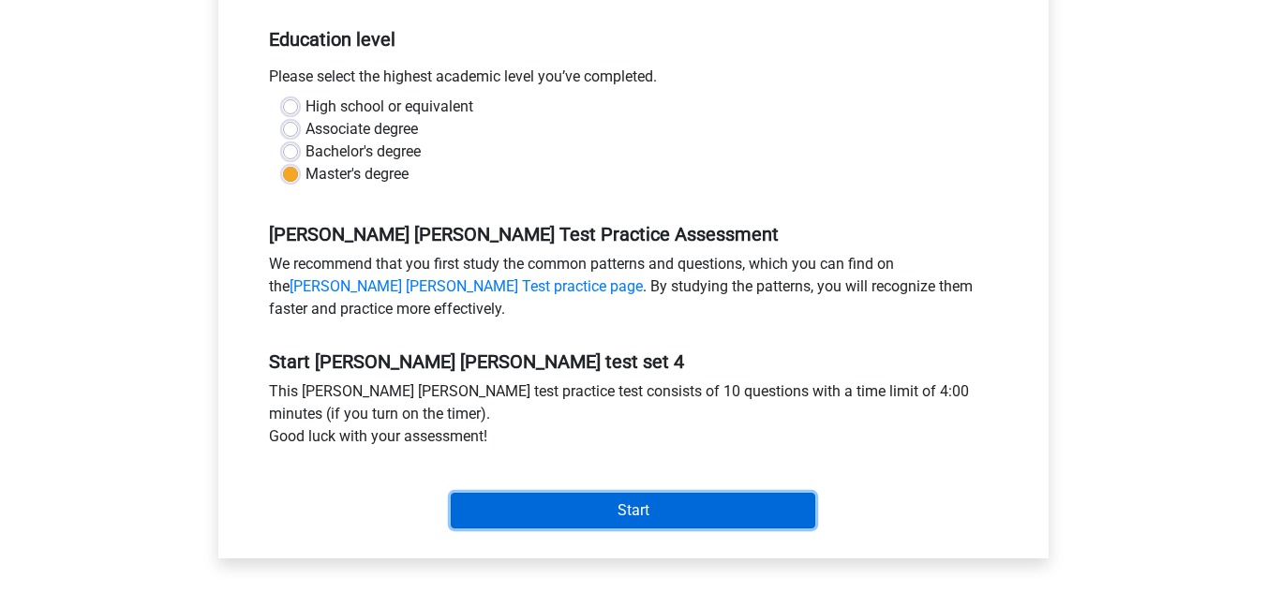
click at [632, 515] on input "Start" at bounding box center [633, 511] width 365 height 36
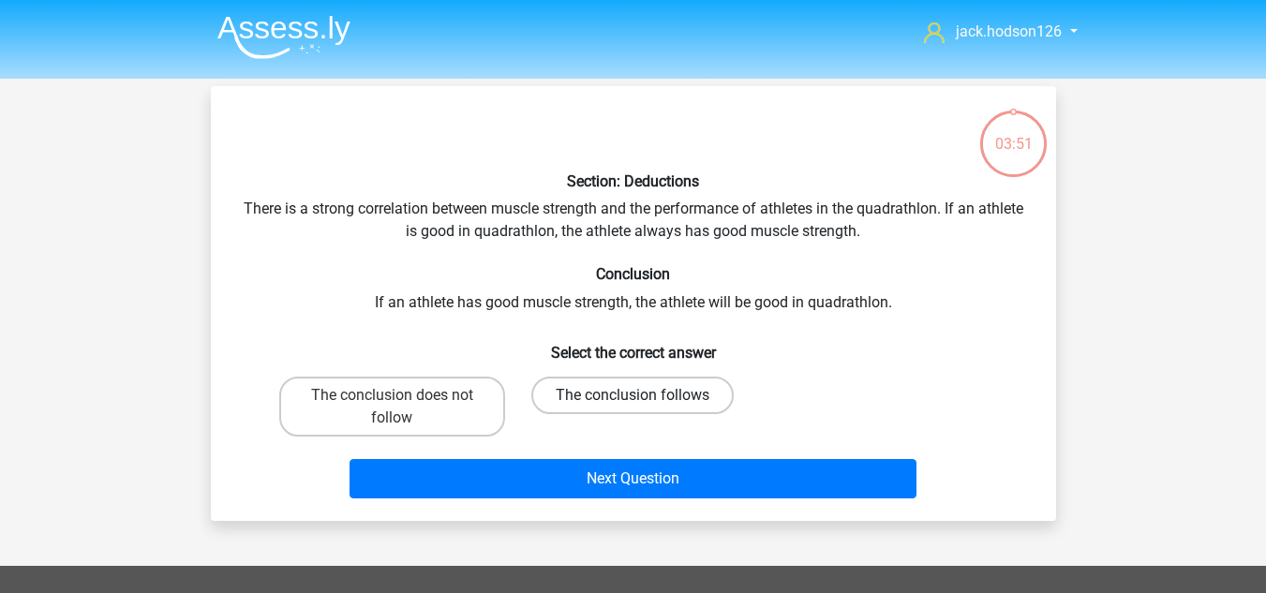
click at [595, 395] on label "The conclusion follows" at bounding box center [633, 395] width 202 height 37
click at [633, 396] on input "The conclusion follows" at bounding box center [639, 402] width 12 height 12
radio input "true"
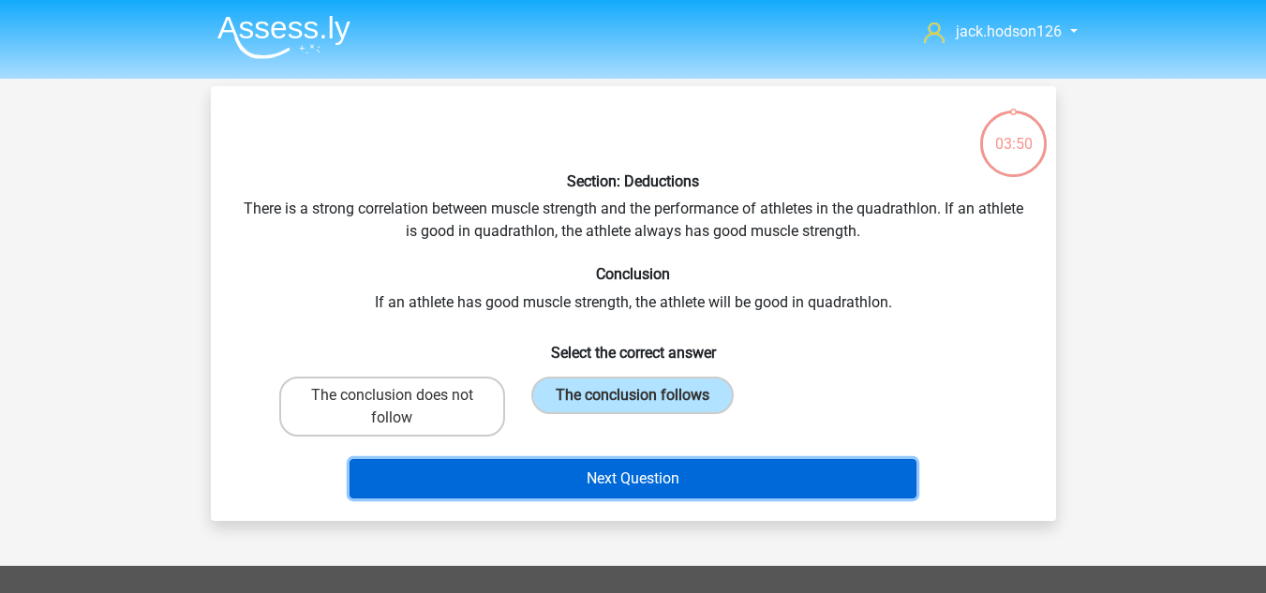
click at [623, 472] on button "Next Question" at bounding box center [633, 478] width 567 height 39
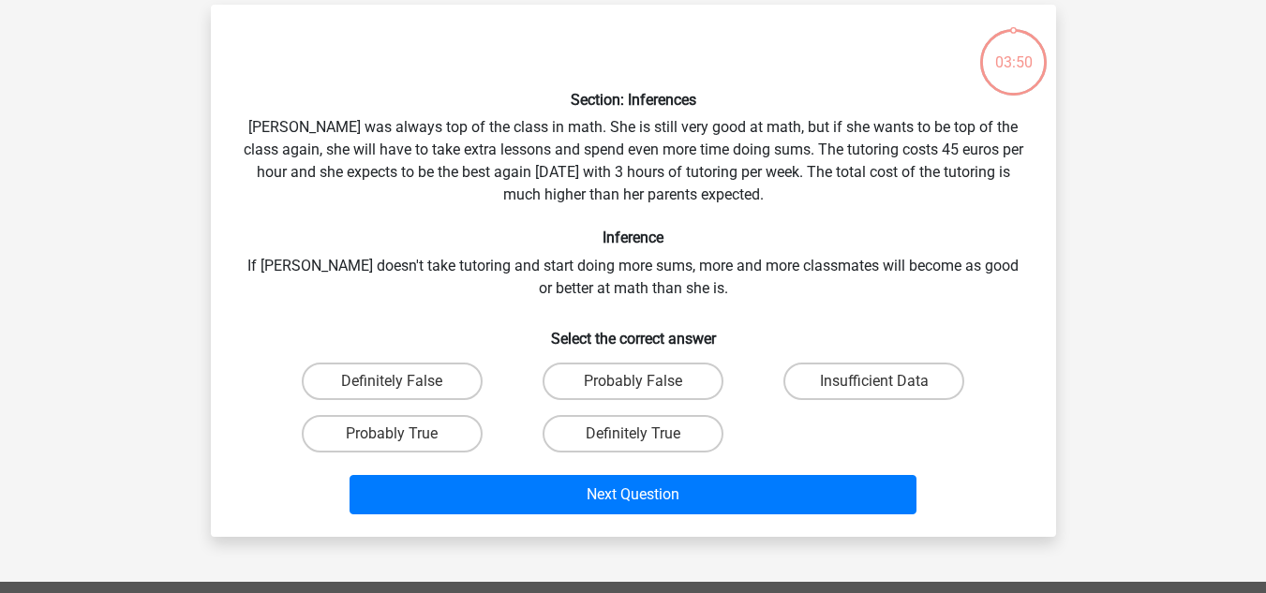
scroll to position [86, 0]
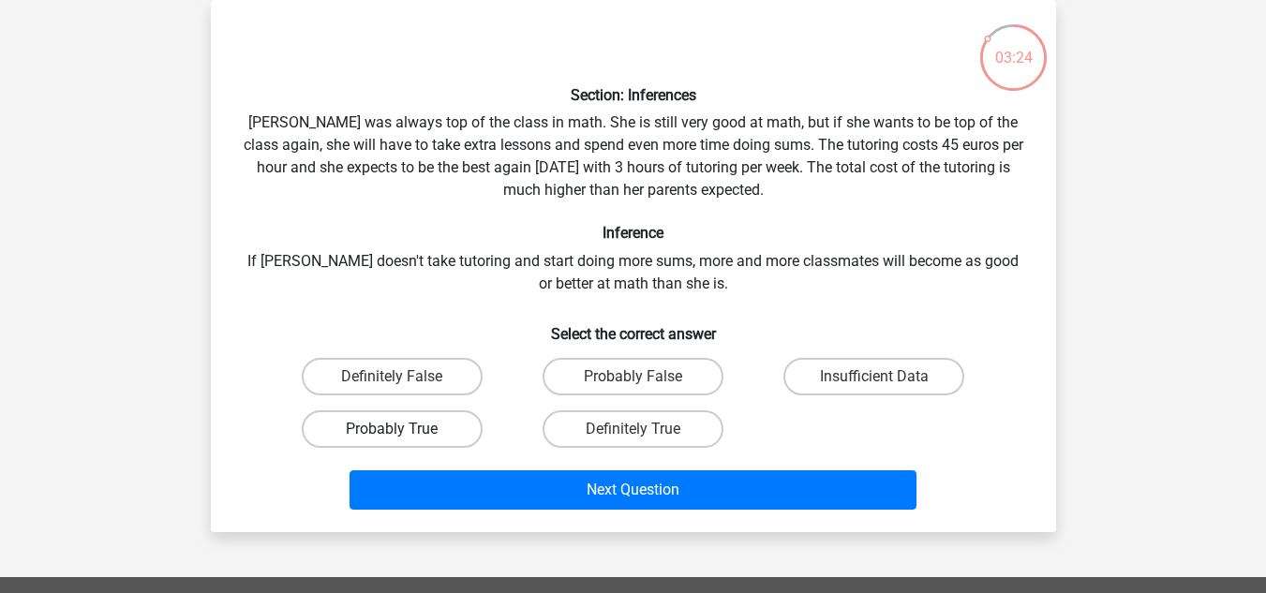
click at [447, 430] on label "Probably True" at bounding box center [392, 429] width 181 height 37
click at [404, 430] on input "Probably True" at bounding box center [398, 435] width 12 height 12
radio input "true"
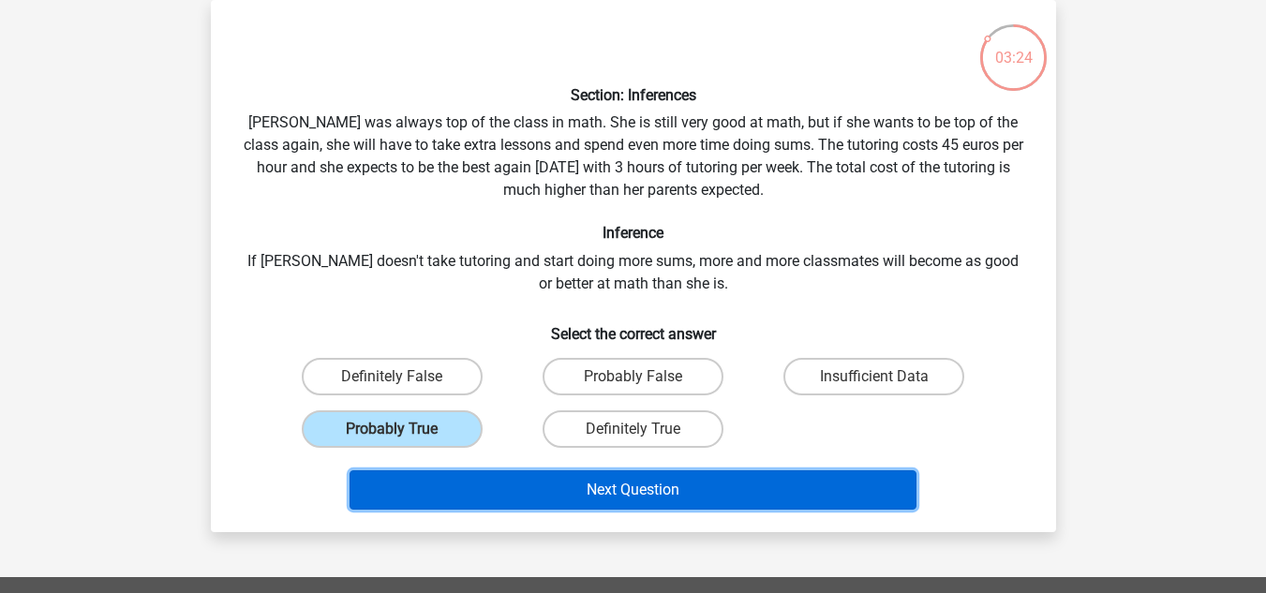
click at [546, 488] on button "Next Question" at bounding box center [633, 490] width 567 height 39
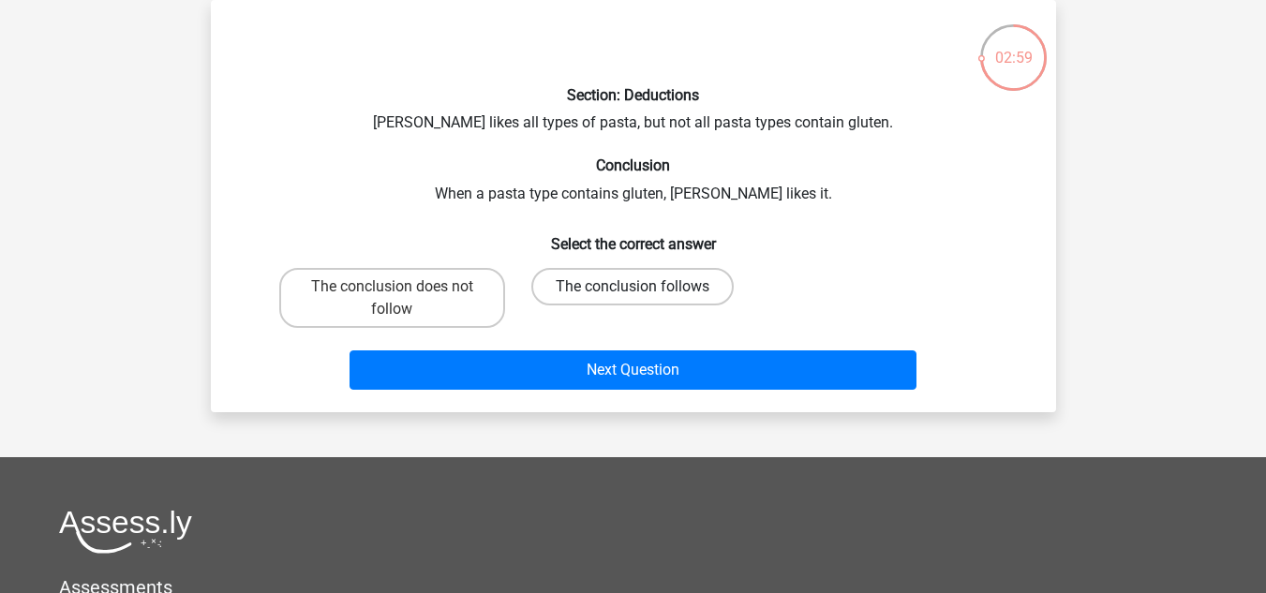
click at [569, 284] on label "The conclusion follows" at bounding box center [633, 286] width 202 height 37
click at [633, 287] on input "The conclusion follows" at bounding box center [639, 293] width 12 height 12
radio input "true"
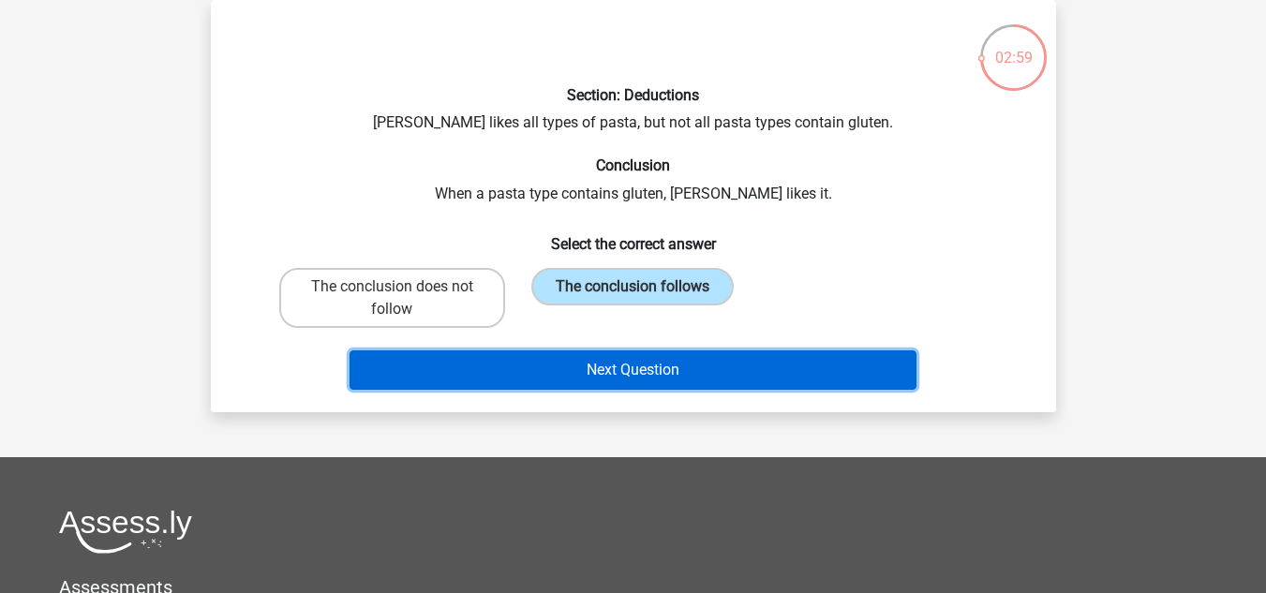
click at [615, 382] on button "Next Question" at bounding box center [633, 370] width 567 height 39
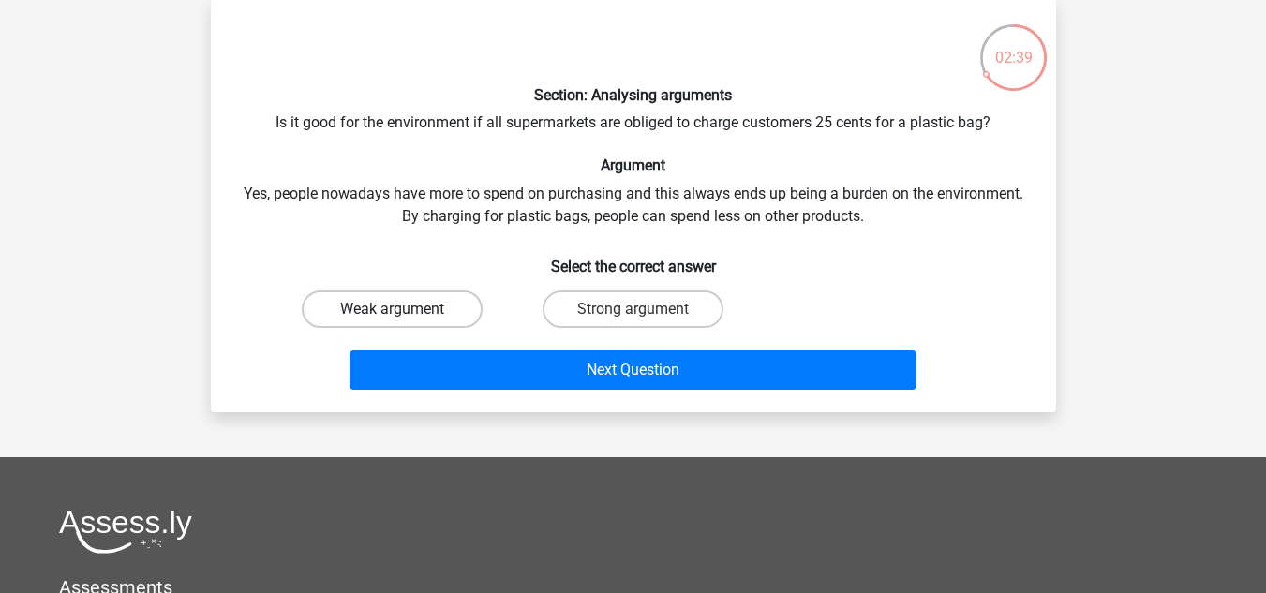
click at [465, 305] on label "Weak argument" at bounding box center [392, 309] width 181 height 37
click at [404, 309] on input "Weak argument" at bounding box center [398, 315] width 12 height 12
radio input "true"
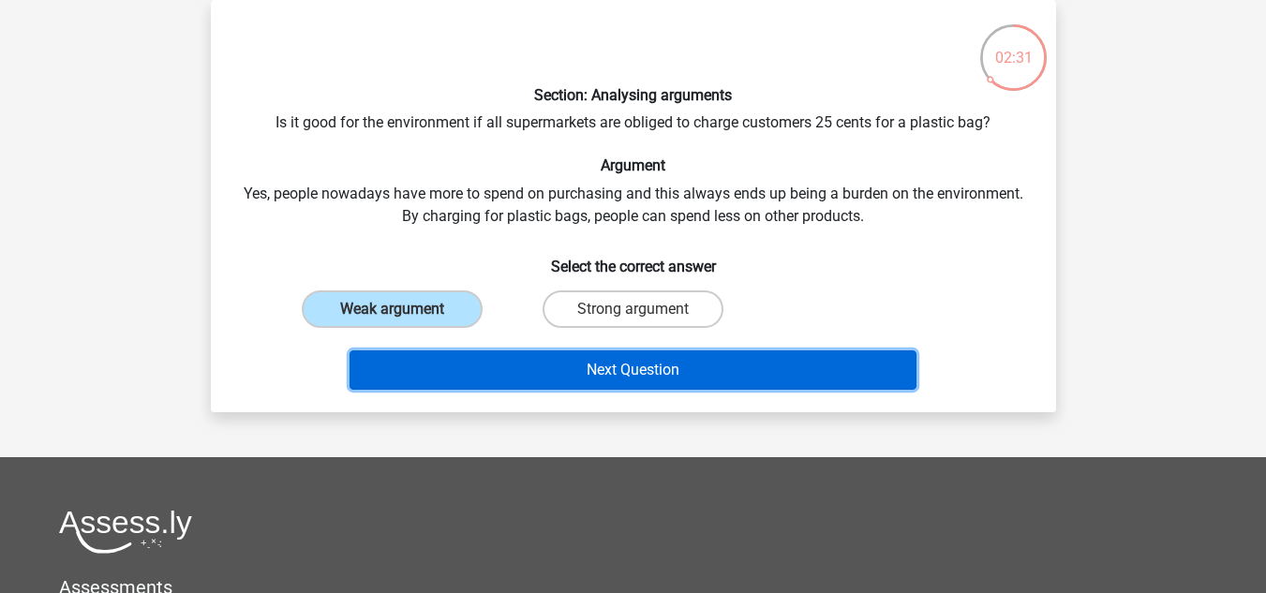
click at [572, 368] on button "Next Question" at bounding box center [633, 370] width 567 height 39
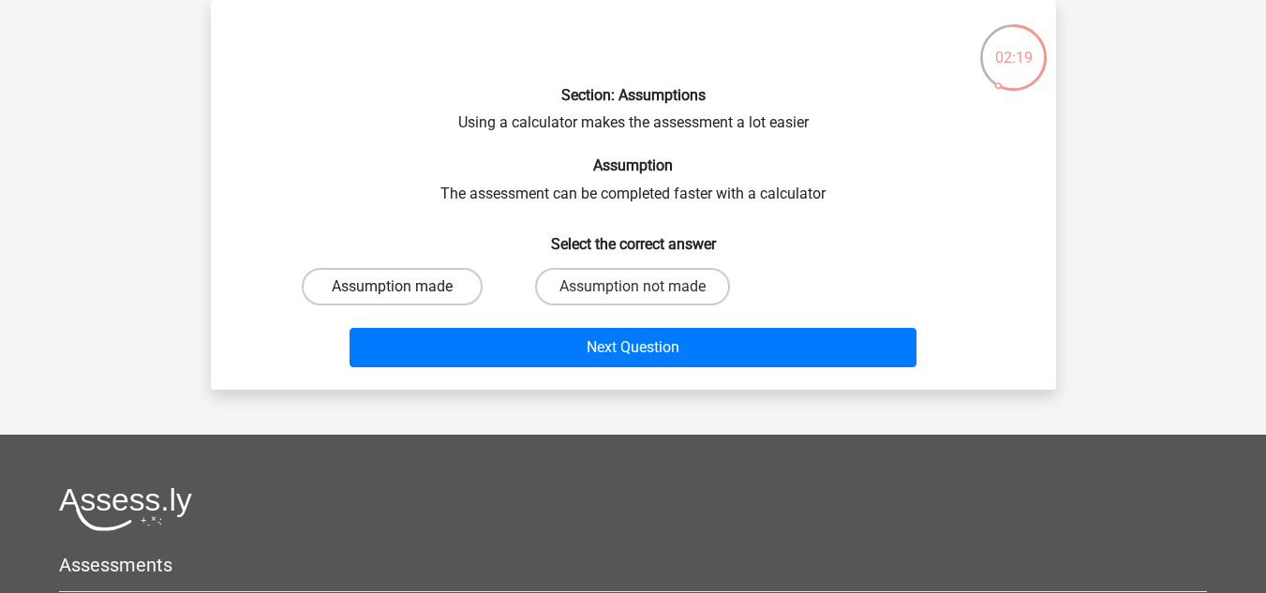
click at [466, 287] on label "Assumption made" at bounding box center [392, 286] width 181 height 37
click at [404, 287] on input "Assumption made" at bounding box center [398, 293] width 12 height 12
radio input "true"
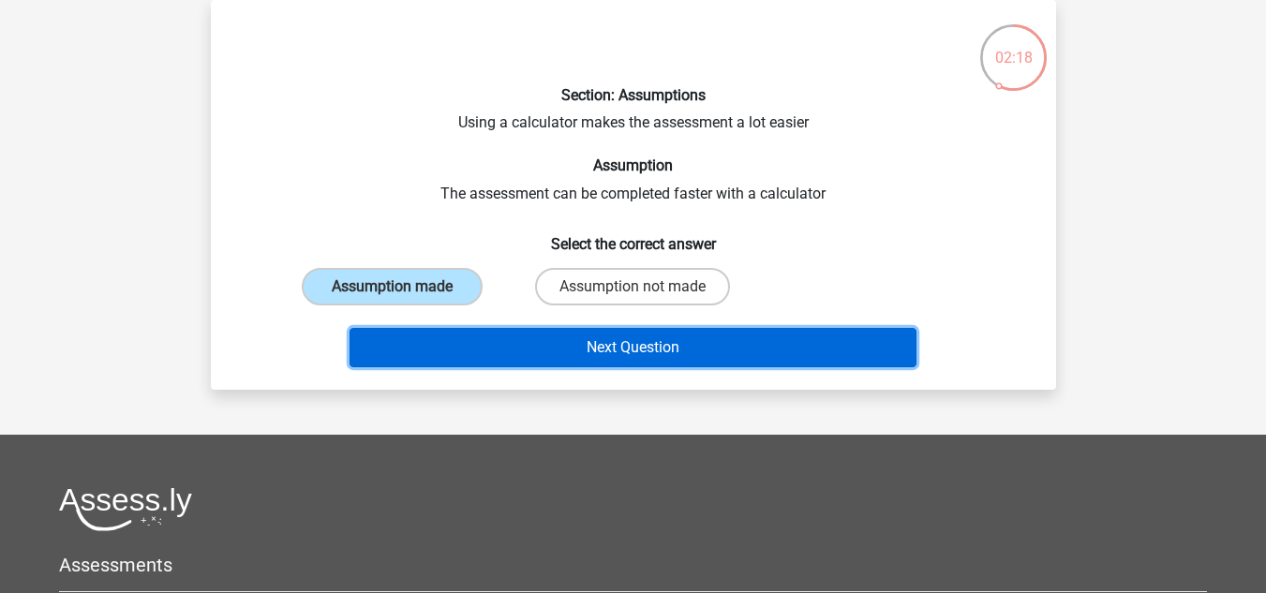
click at [550, 341] on button "Next Question" at bounding box center [633, 347] width 567 height 39
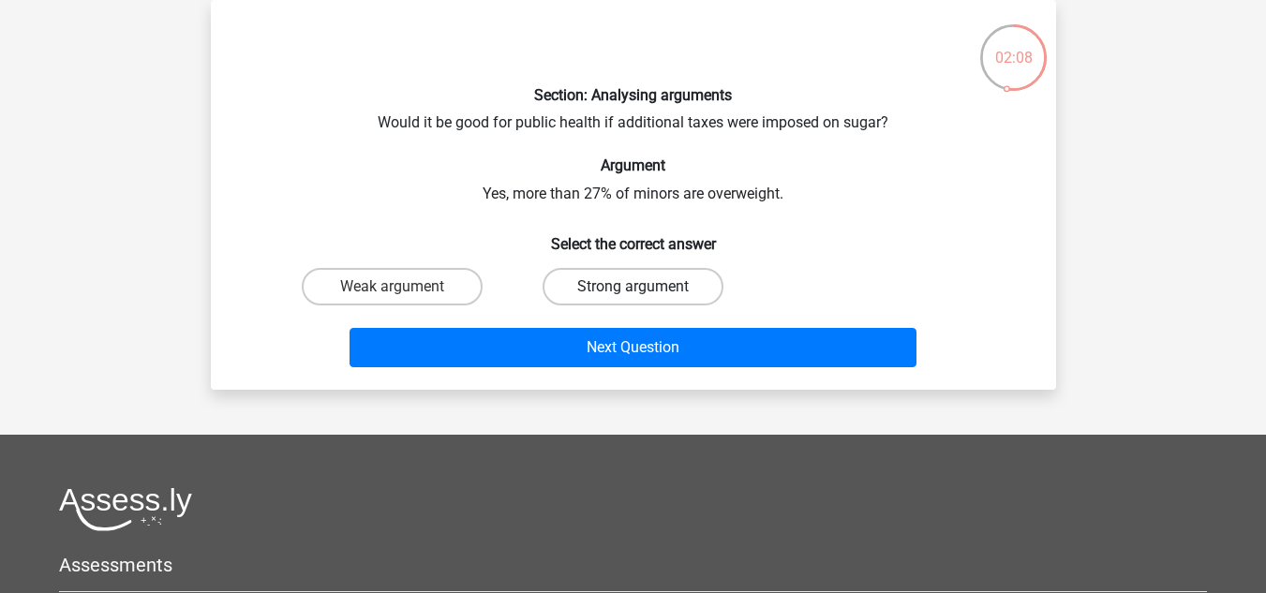
click at [577, 283] on label "Strong argument" at bounding box center [633, 286] width 181 height 37
click at [633, 287] on input "Strong argument" at bounding box center [639, 293] width 12 height 12
radio input "true"
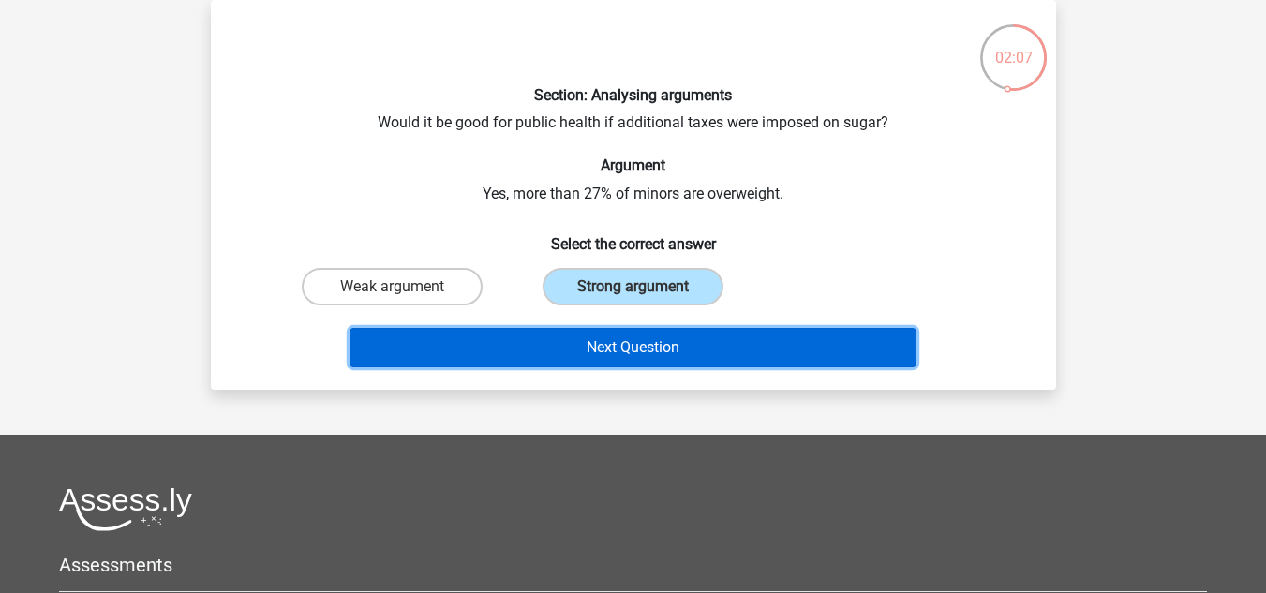
click at [594, 342] on button "Next Question" at bounding box center [633, 347] width 567 height 39
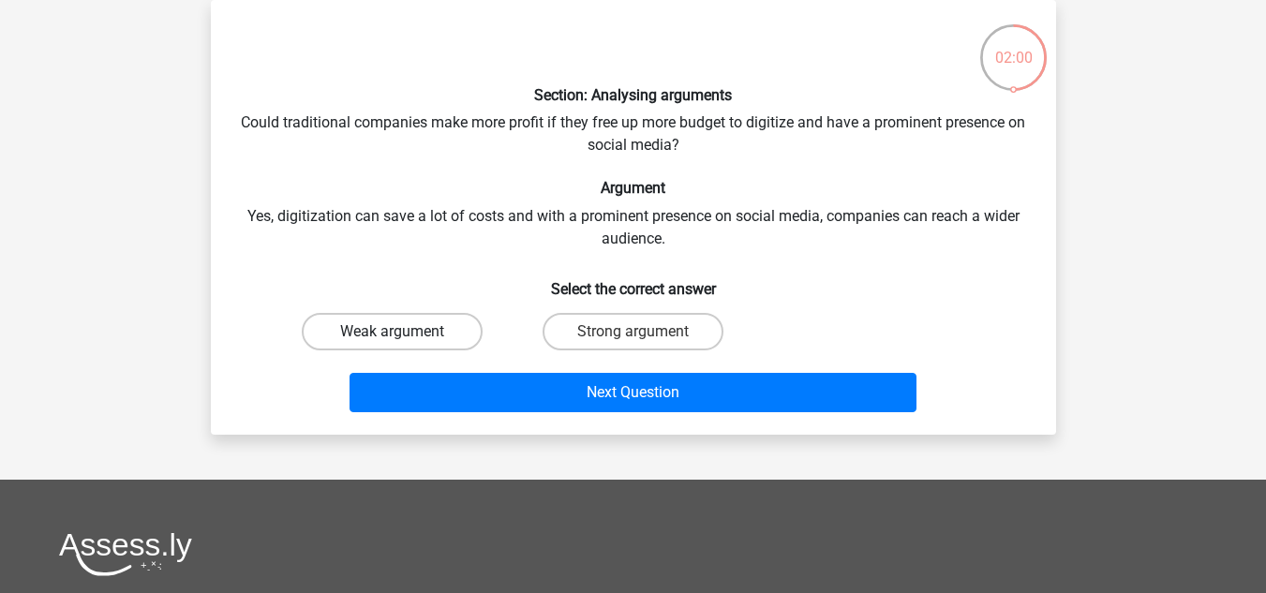
click at [453, 327] on label "Weak argument" at bounding box center [392, 331] width 181 height 37
click at [404, 332] on input "Weak argument" at bounding box center [398, 338] width 12 height 12
radio input "true"
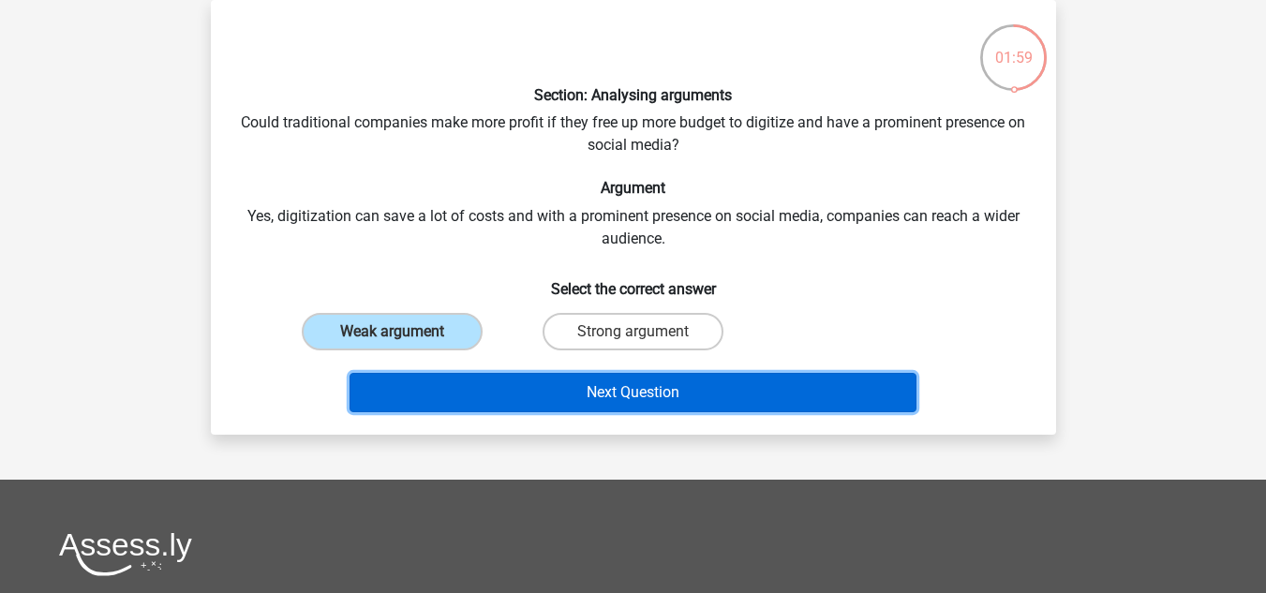
click at [544, 390] on button "Next Question" at bounding box center [633, 392] width 567 height 39
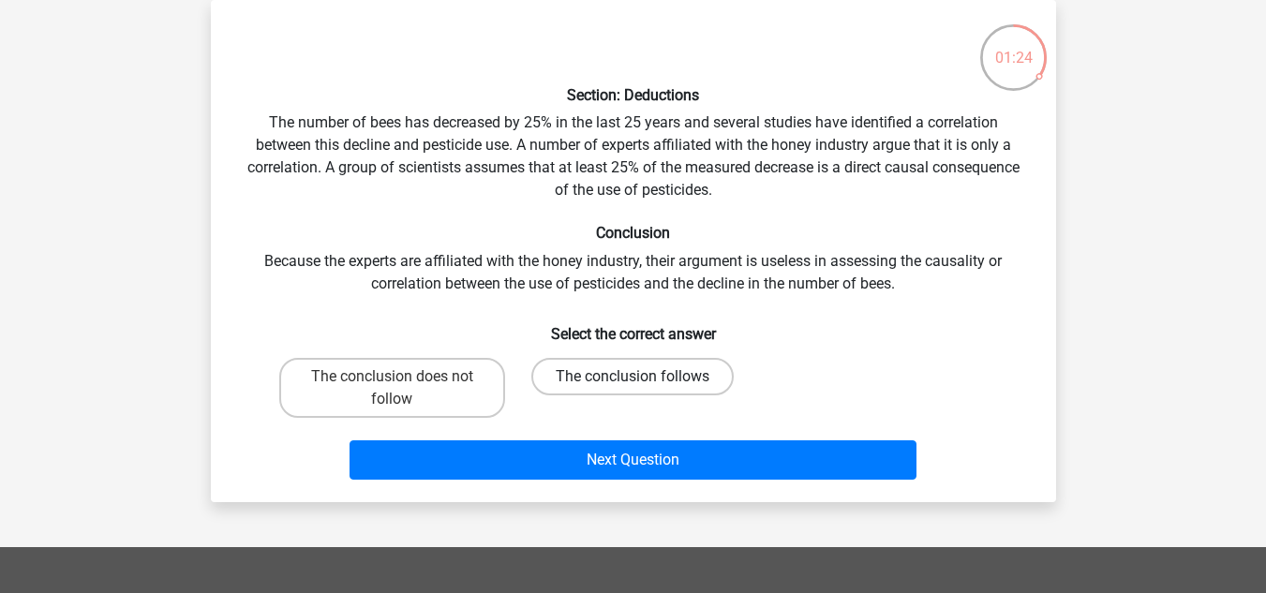
click at [585, 377] on label "The conclusion follows" at bounding box center [633, 376] width 202 height 37
click at [633, 377] on input "The conclusion follows" at bounding box center [639, 383] width 12 height 12
radio input "true"
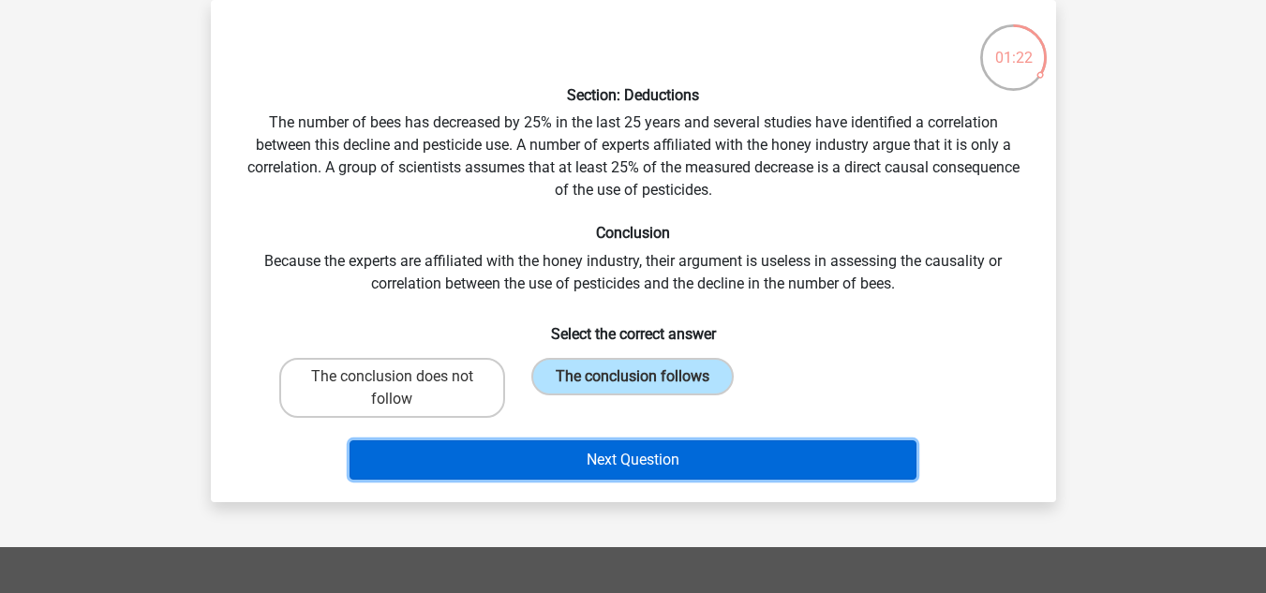
click at [605, 446] on button "Next Question" at bounding box center [633, 460] width 567 height 39
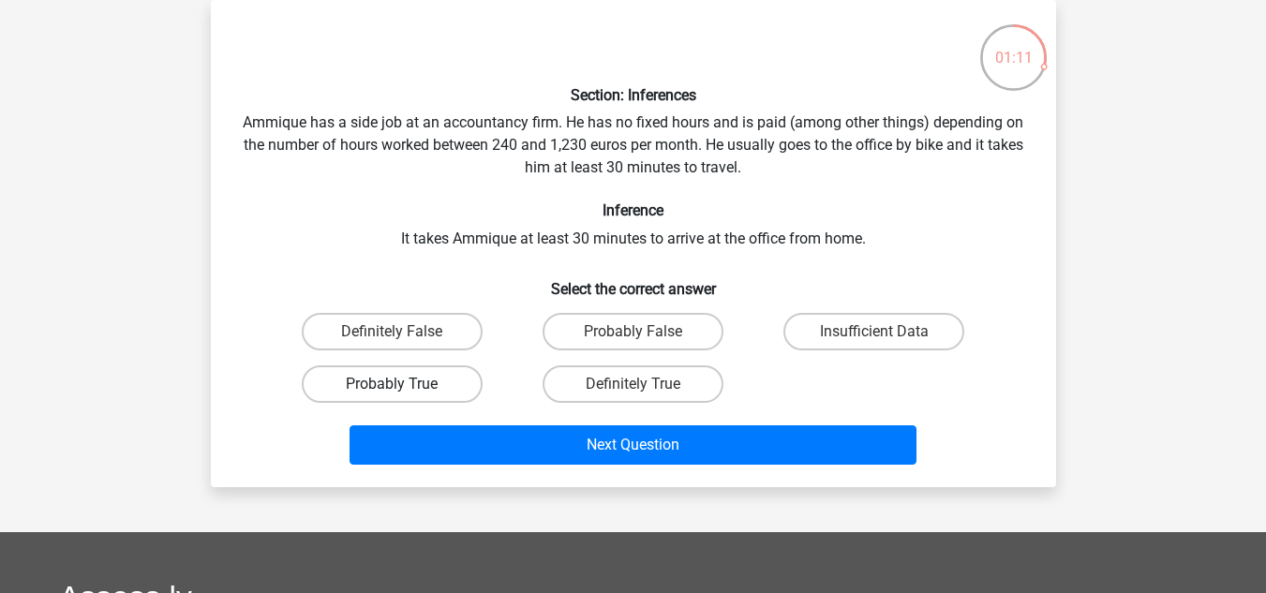
click at [445, 382] on label "Probably True" at bounding box center [392, 384] width 181 height 37
click at [404, 384] on input "Probably True" at bounding box center [398, 390] width 12 height 12
radio input "true"
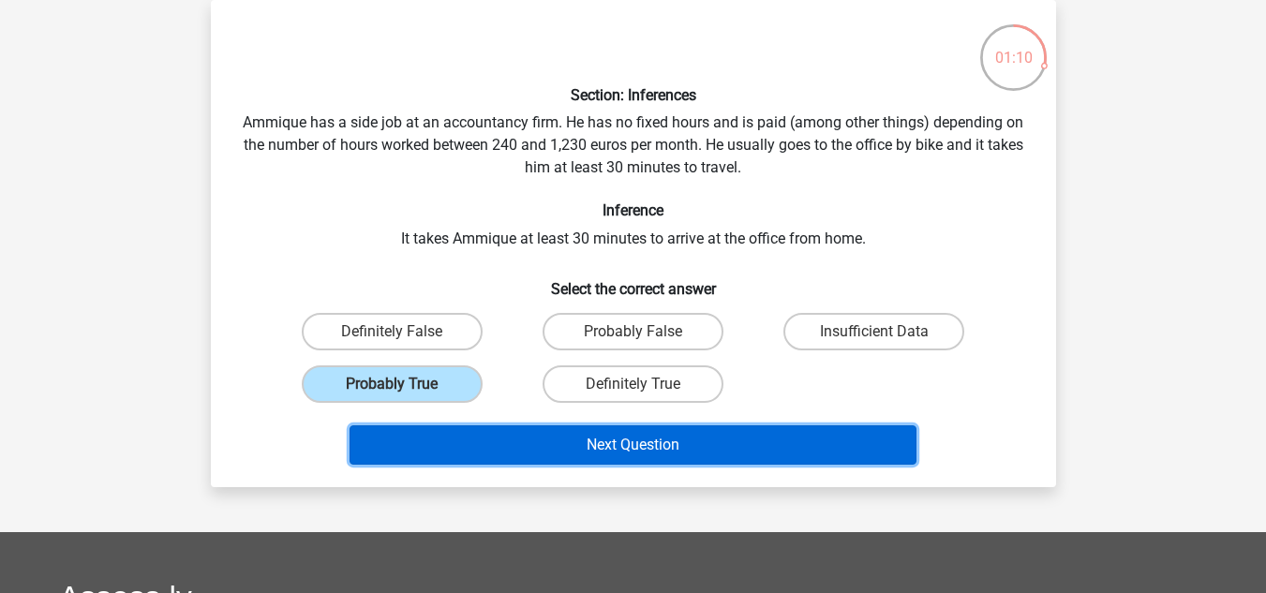
click at [582, 438] on button "Next Question" at bounding box center [633, 445] width 567 height 39
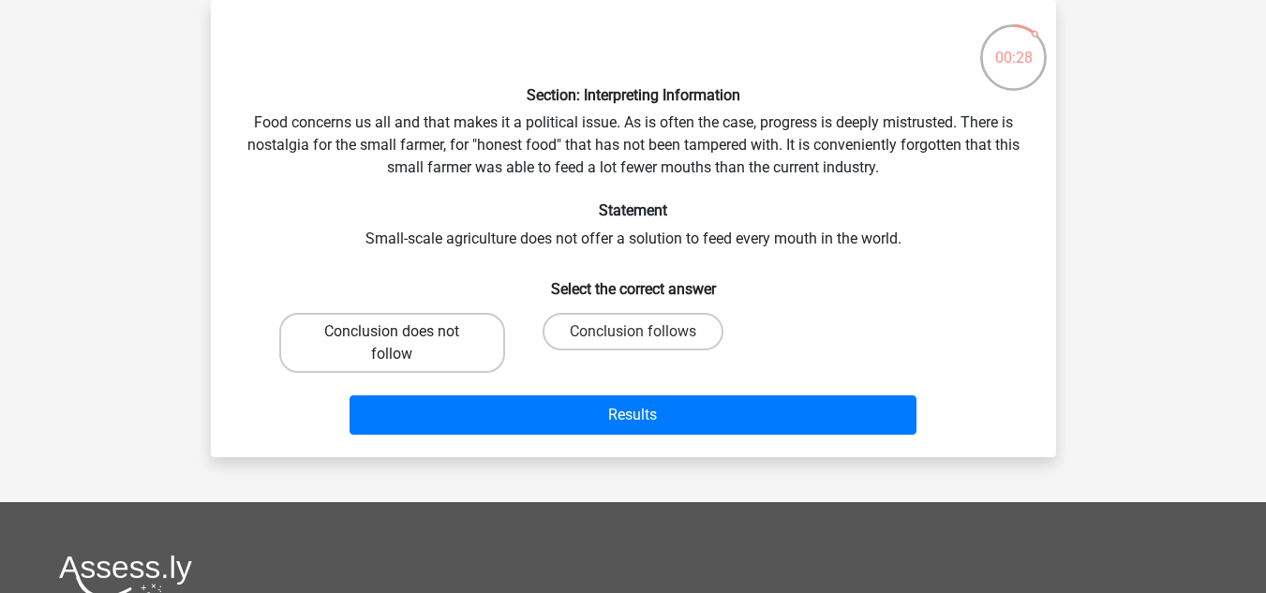
click at [473, 342] on label "Conclusion does not follow" at bounding box center [392, 343] width 226 height 60
click at [404, 342] on input "Conclusion does not follow" at bounding box center [398, 338] width 12 height 12
radio input "true"
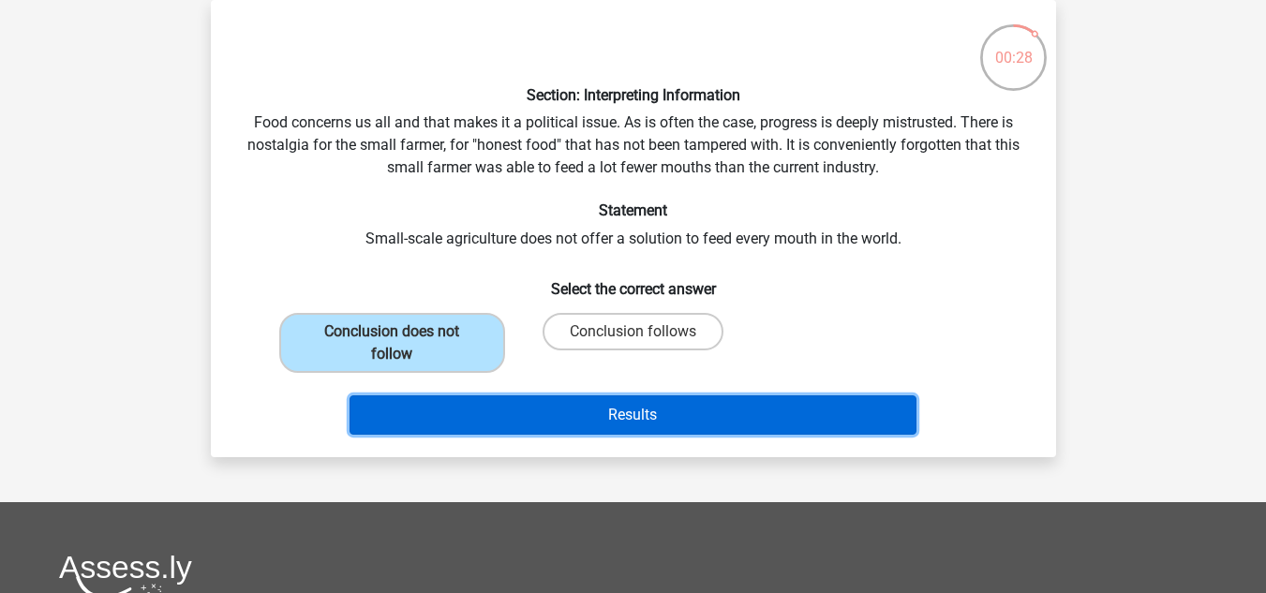
click at [526, 406] on button "Results" at bounding box center [633, 415] width 567 height 39
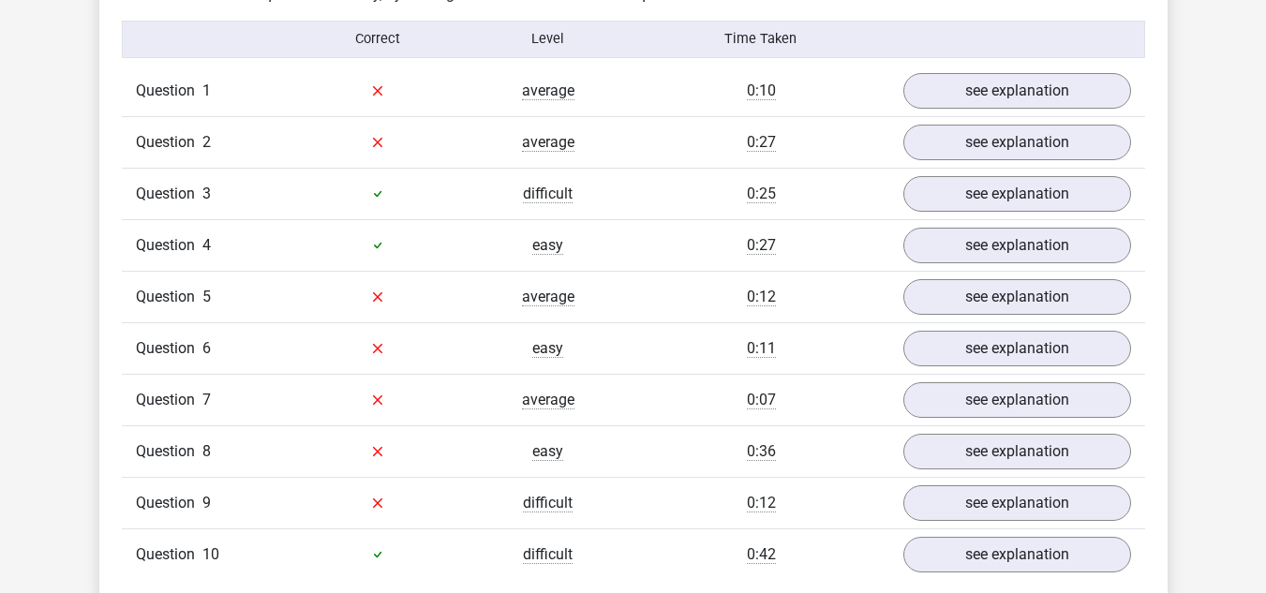
scroll to position [1219, 0]
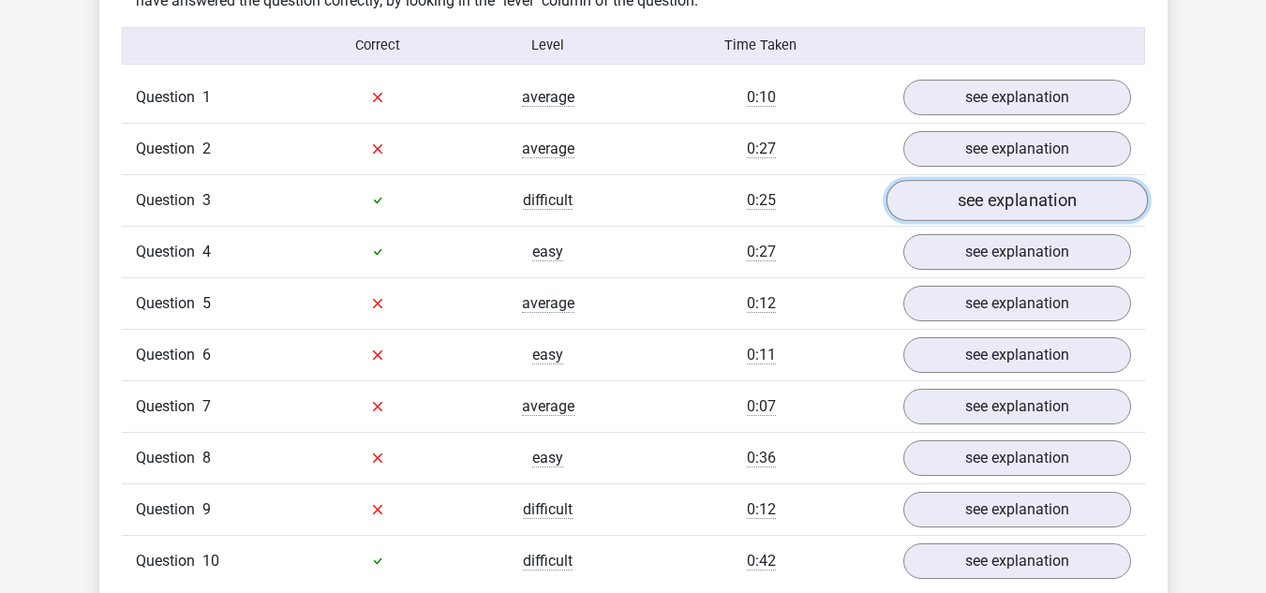
click at [962, 208] on link "see explanation" at bounding box center [1017, 200] width 262 height 41
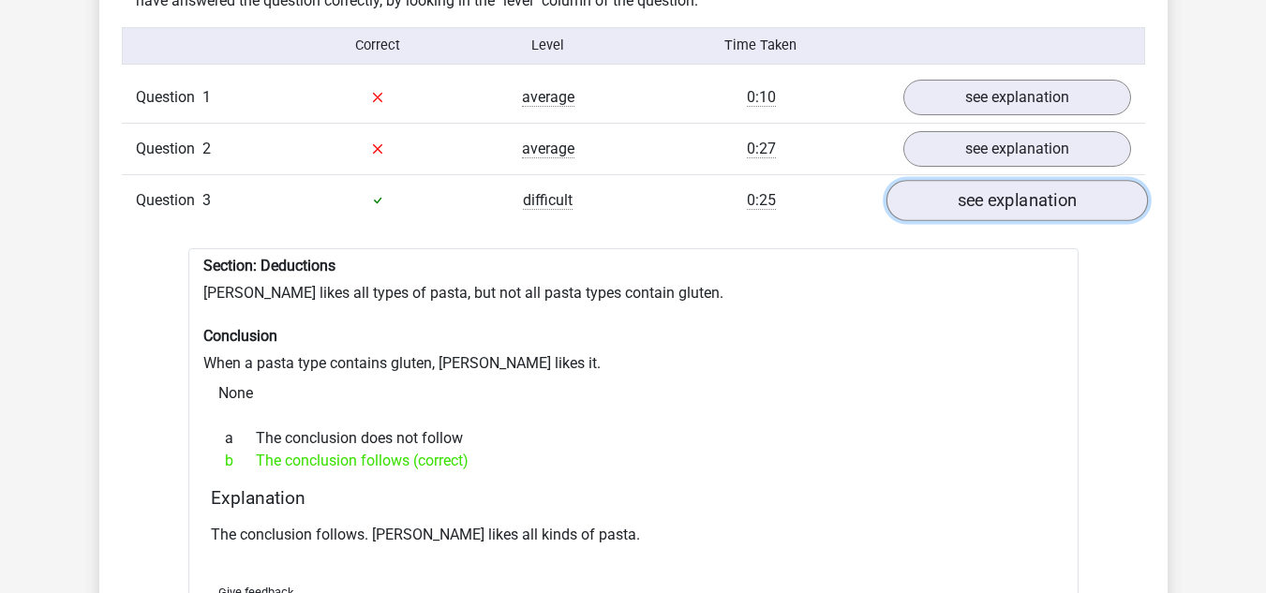
click at [941, 212] on link "see explanation" at bounding box center [1017, 200] width 262 height 41
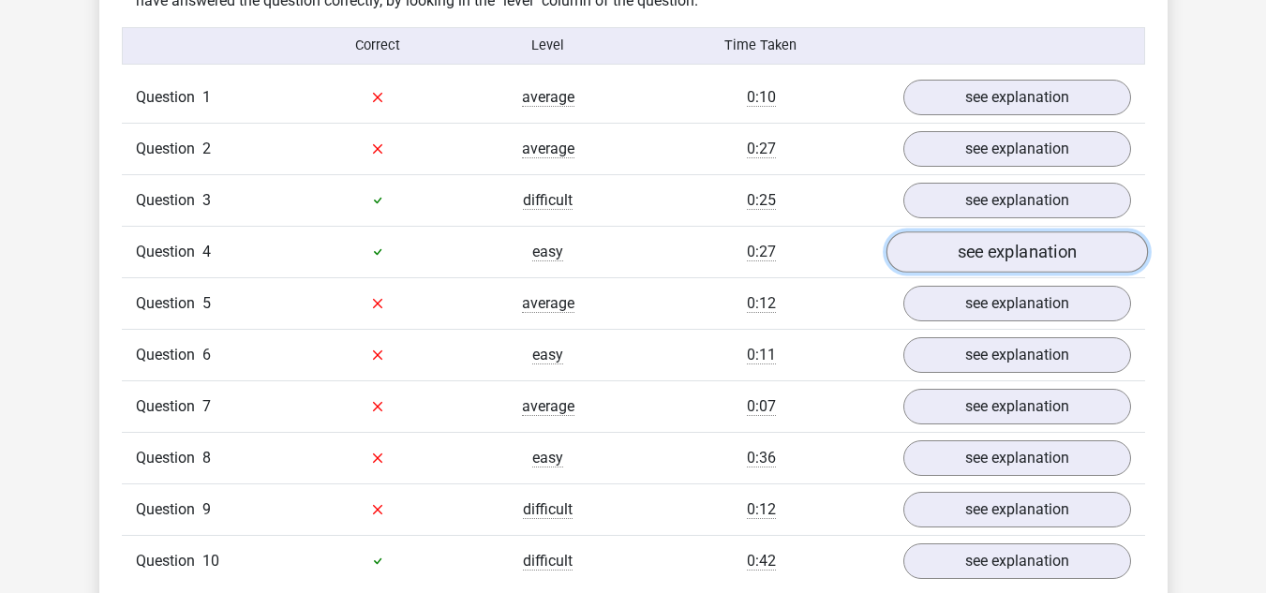
click at [938, 262] on link "see explanation" at bounding box center [1017, 252] width 262 height 41
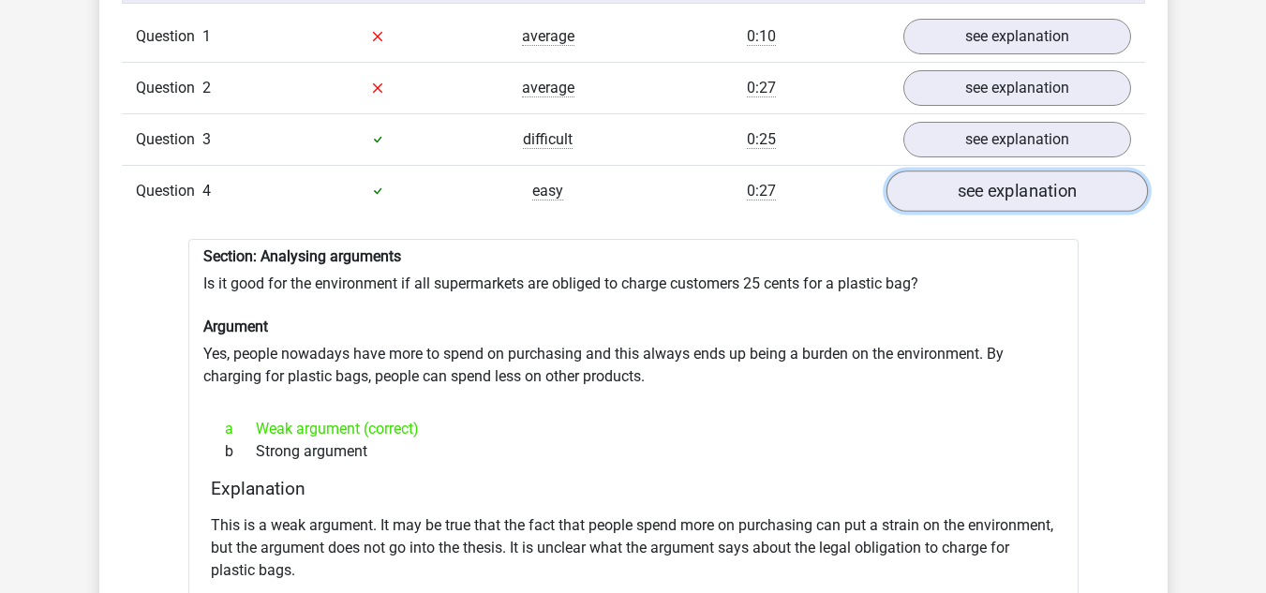
scroll to position [1312, 0]
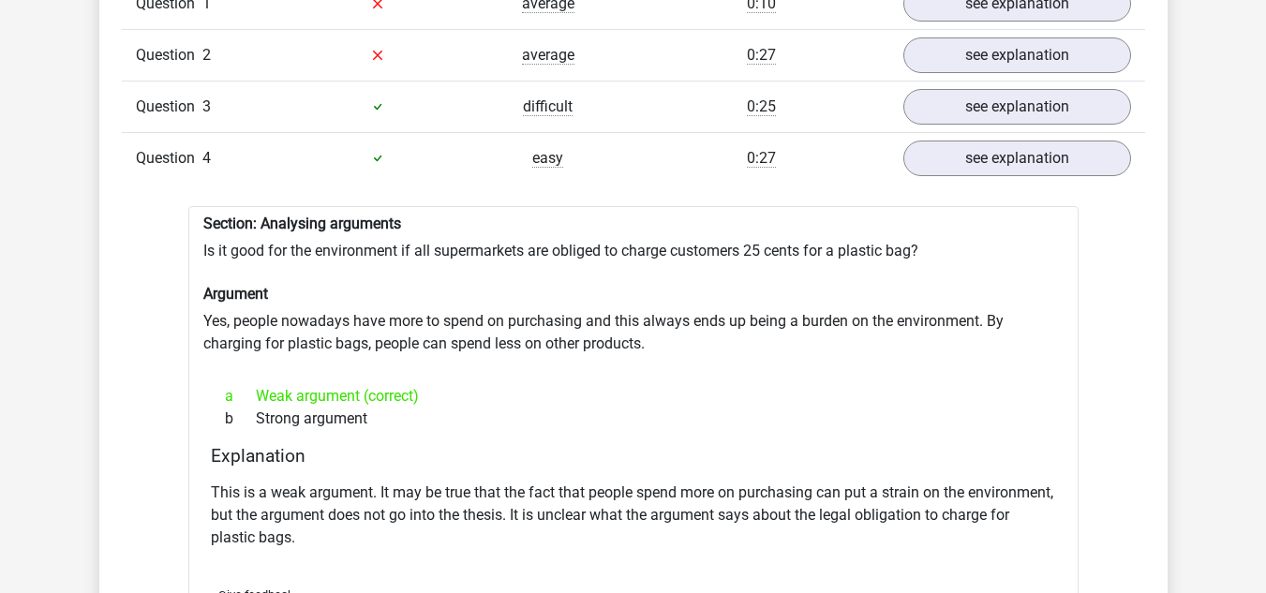
click at [983, 177] on div "Question 4 easy 0:27 see explanation" at bounding box center [634, 158] width 1024 height 52
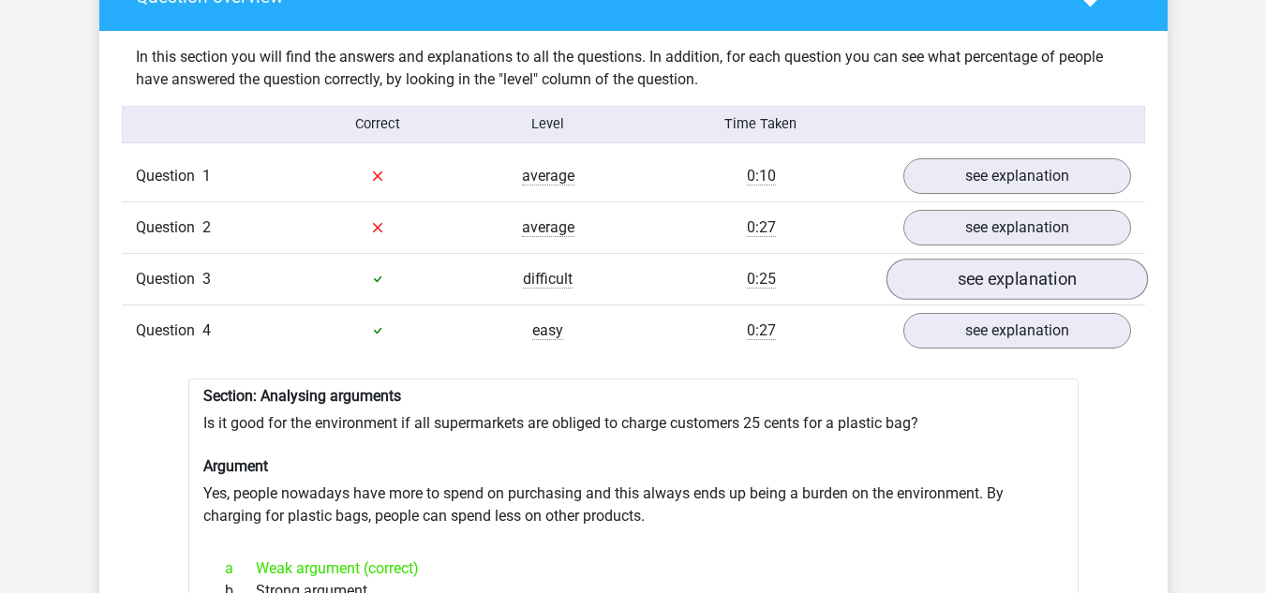
scroll to position [1125, 0]
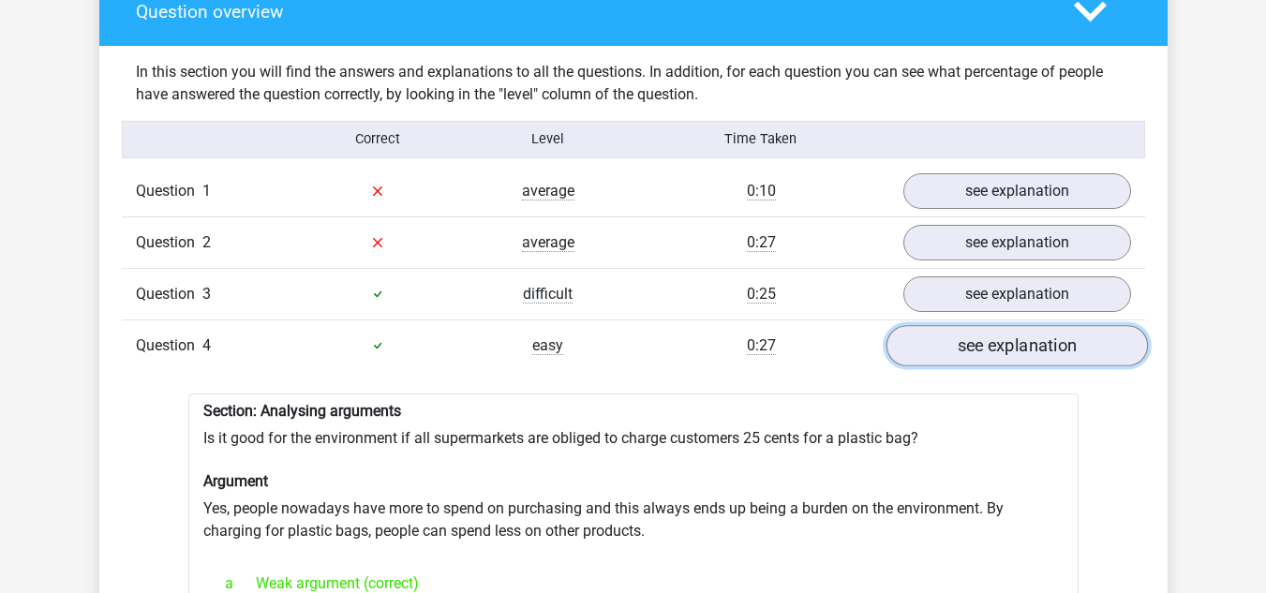
click at [952, 335] on link "see explanation" at bounding box center [1017, 345] width 262 height 41
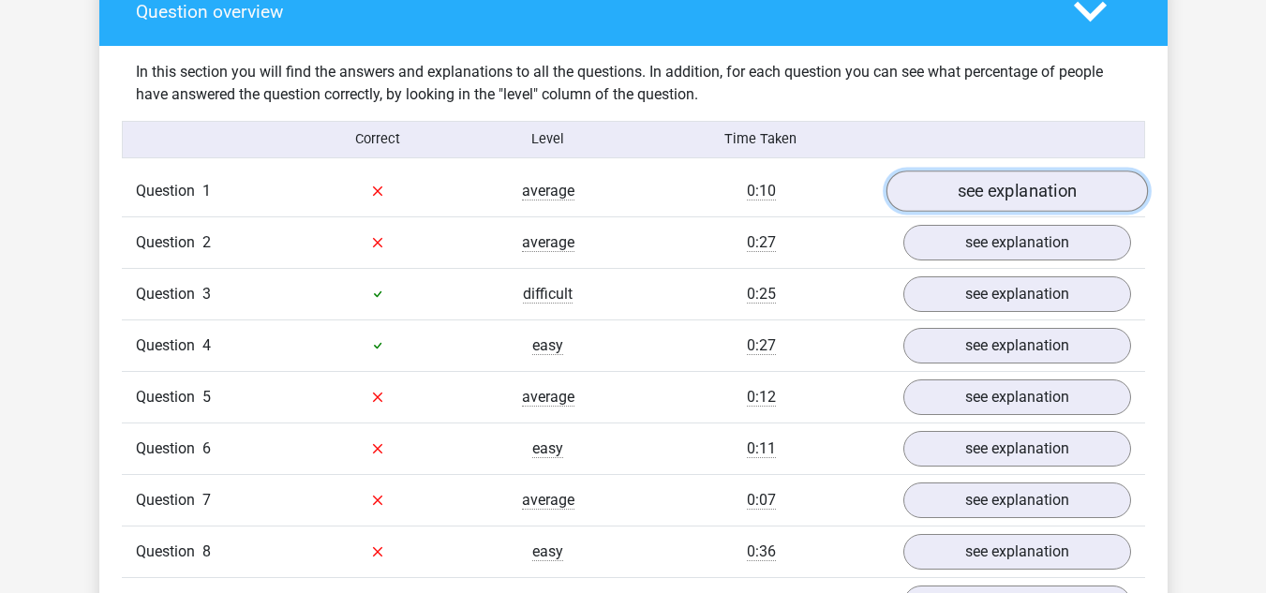
click at [961, 202] on link "see explanation" at bounding box center [1017, 191] width 262 height 41
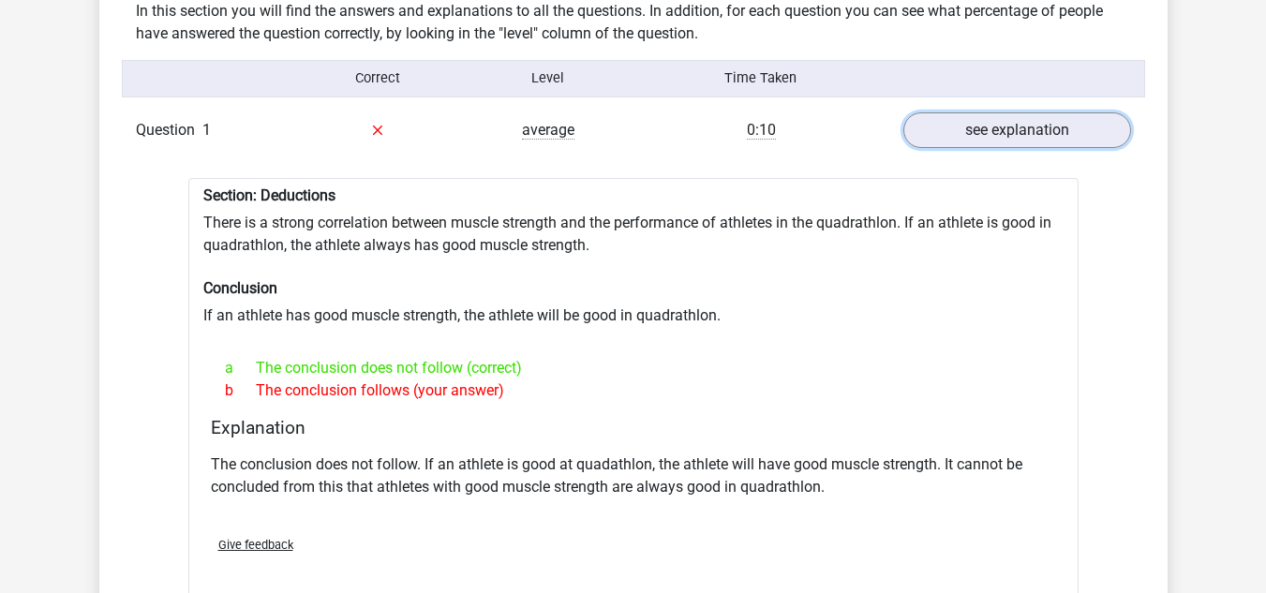
scroll to position [1219, 0]
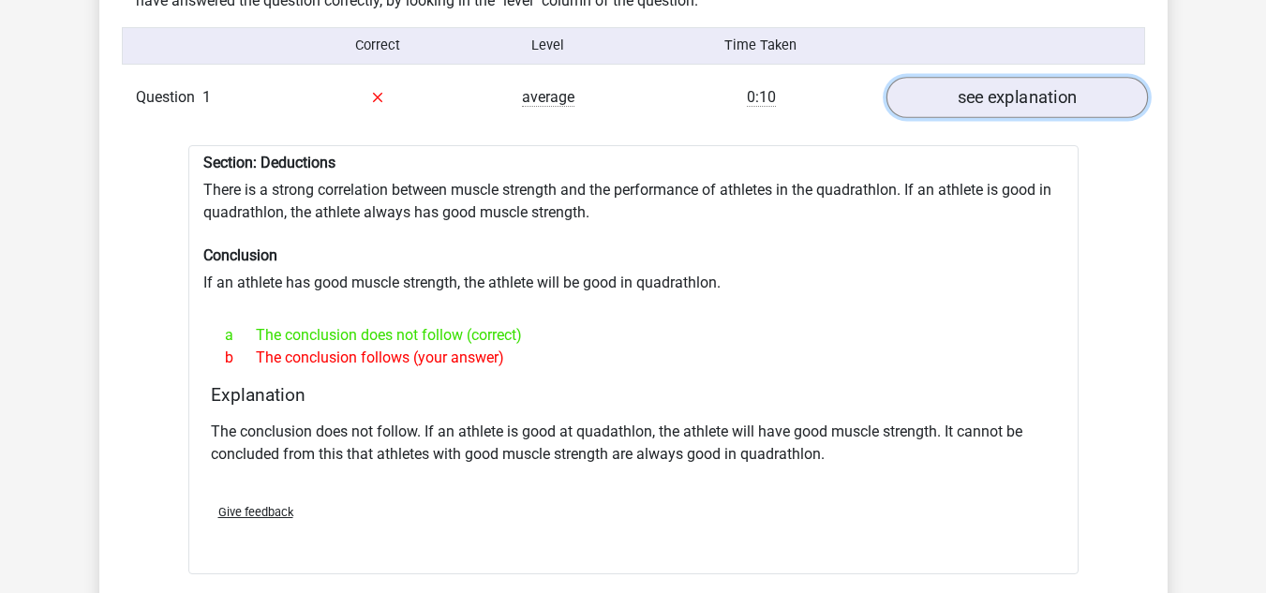
click at [960, 102] on link "see explanation" at bounding box center [1017, 97] width 262 height 41
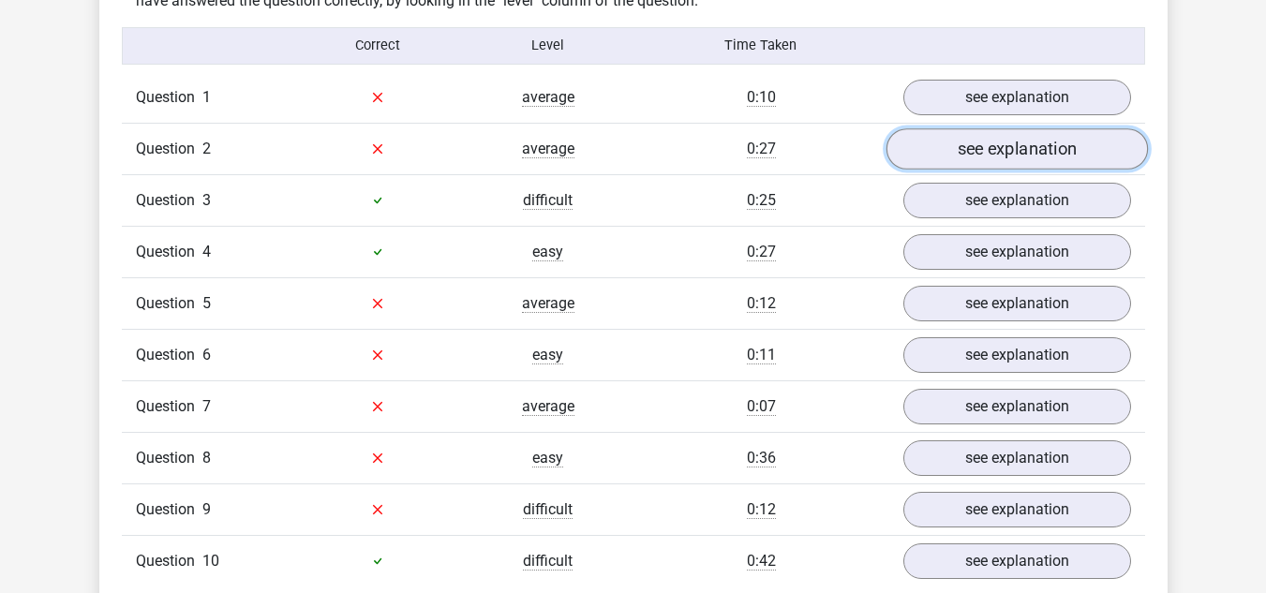
click at [935, 157] on link "see explanation" at bounding box center [1017, 148] width 262 height 41
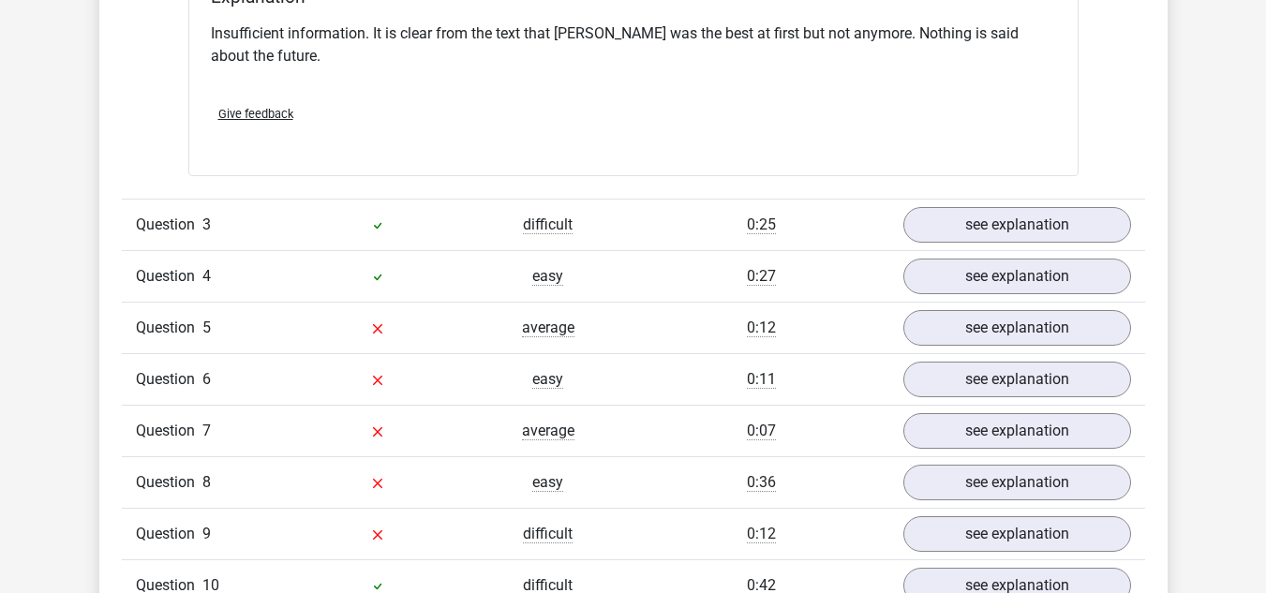
scroll to position [1969, 0]
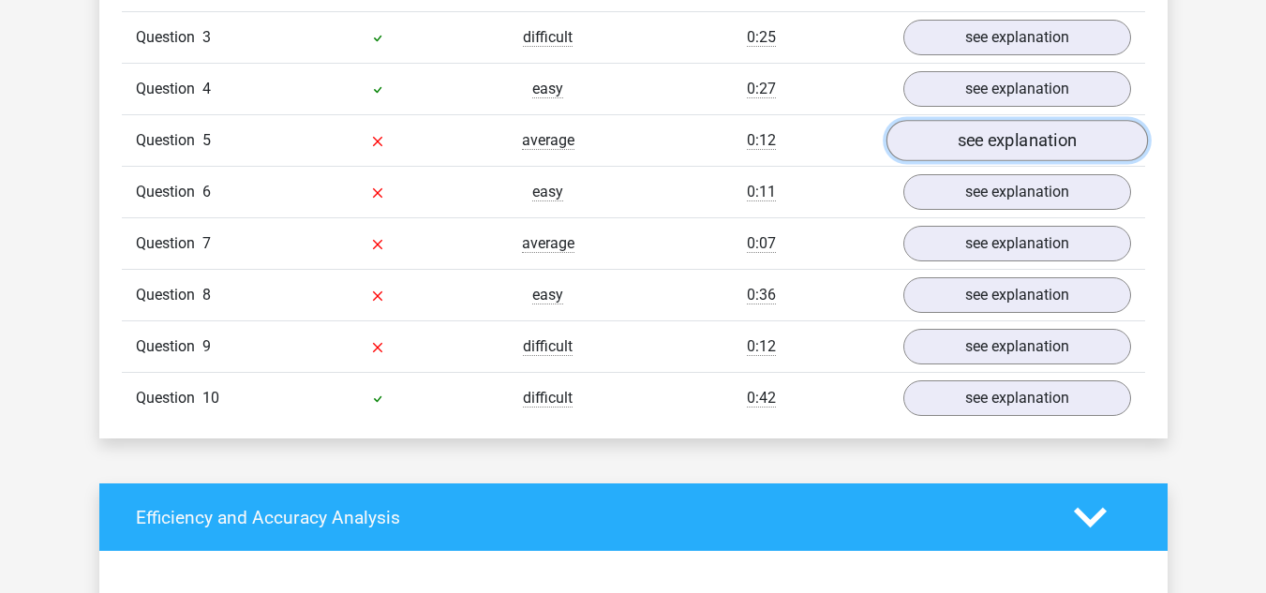
click at [934, 161] on link "see explanation" at bounding box center [1017, 140] width 262 height 41
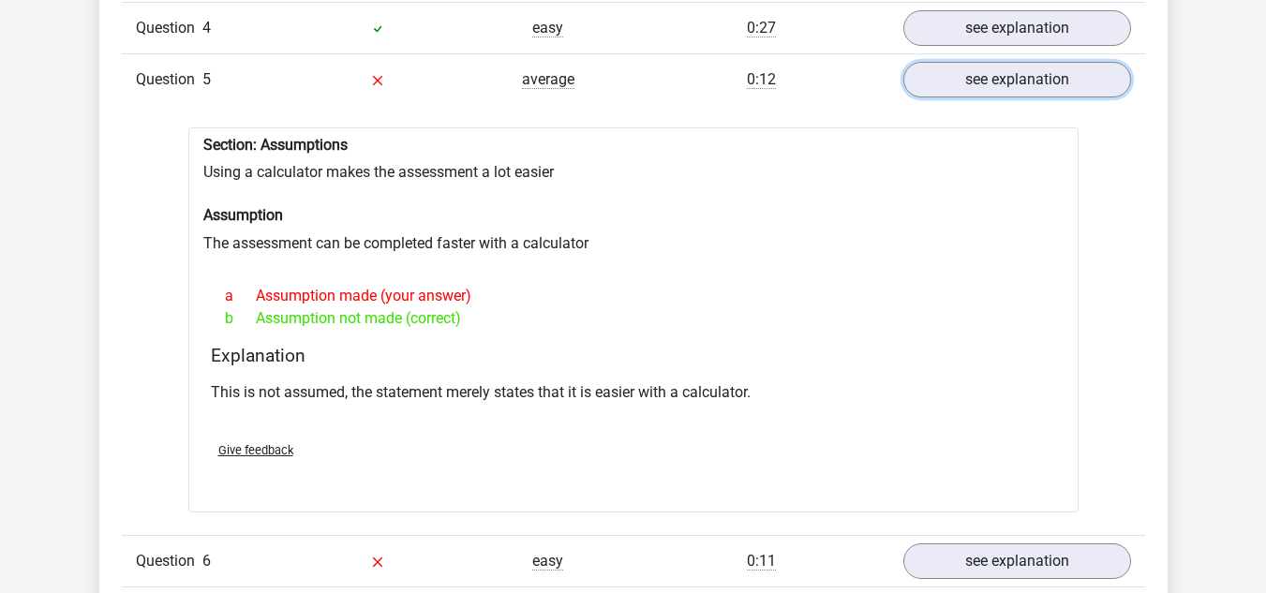
scroll to position [2062, 0]
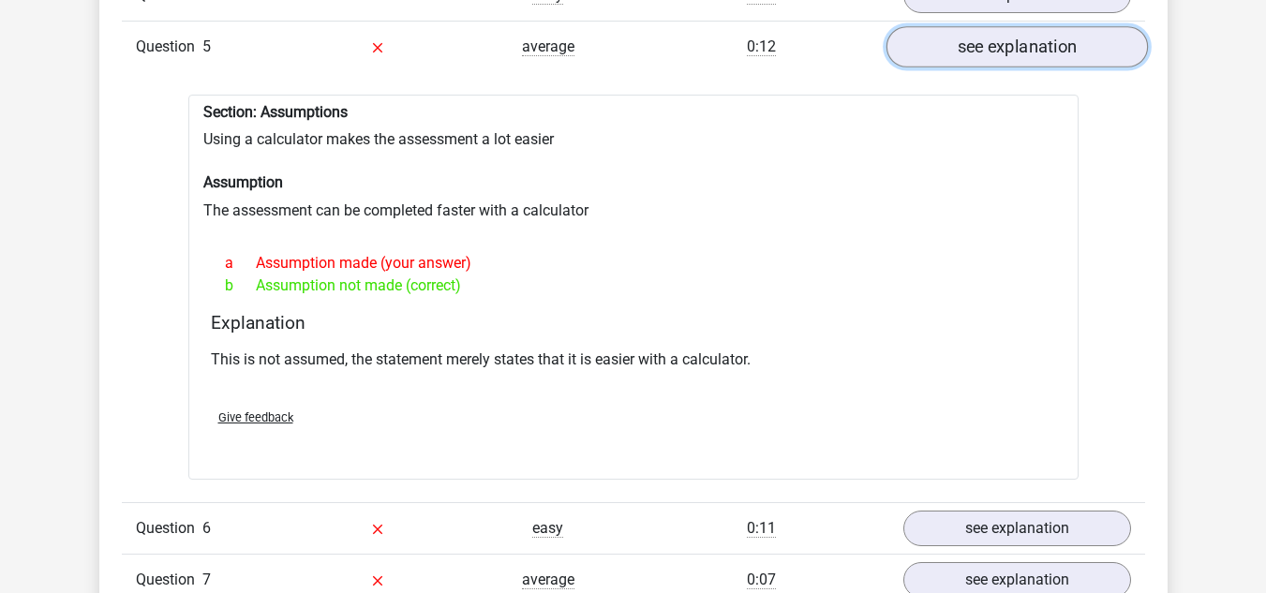
click at [945, 67] on link "see explanation" at bounding box center [1017, 46] width 262 height 41
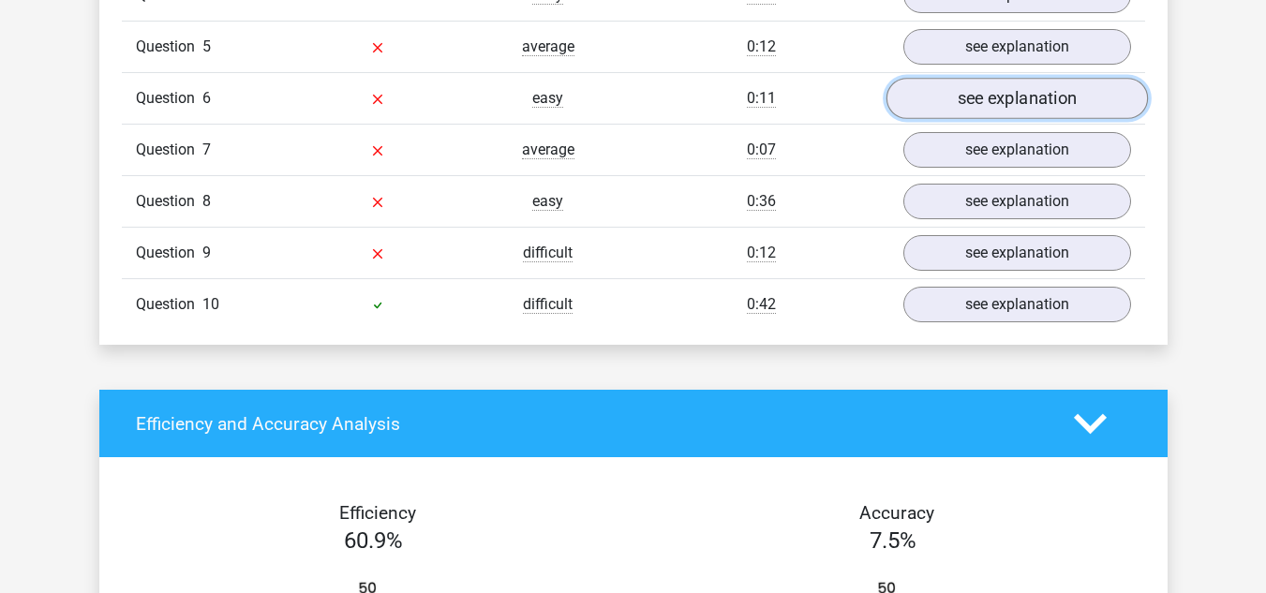
click at [949, 119] on link "see explanation" at bounding box center [1017, 98] width 262 height 41
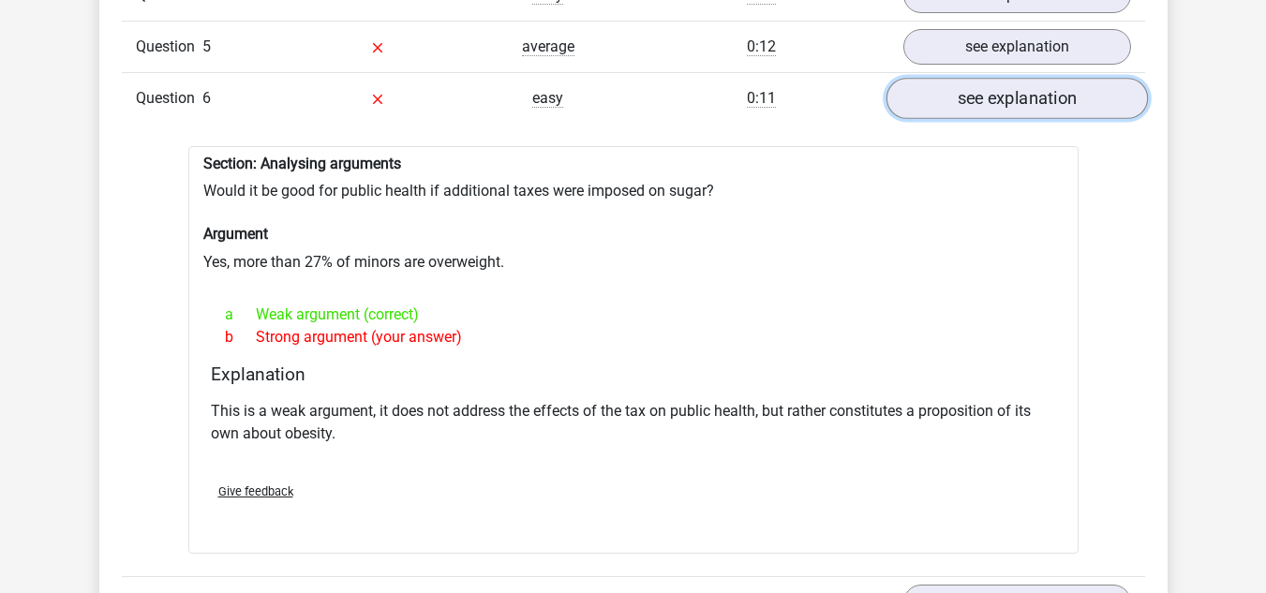
click at [952, 119] on link "see explanation" at bounding box center [1017, 98] width 262 height 41
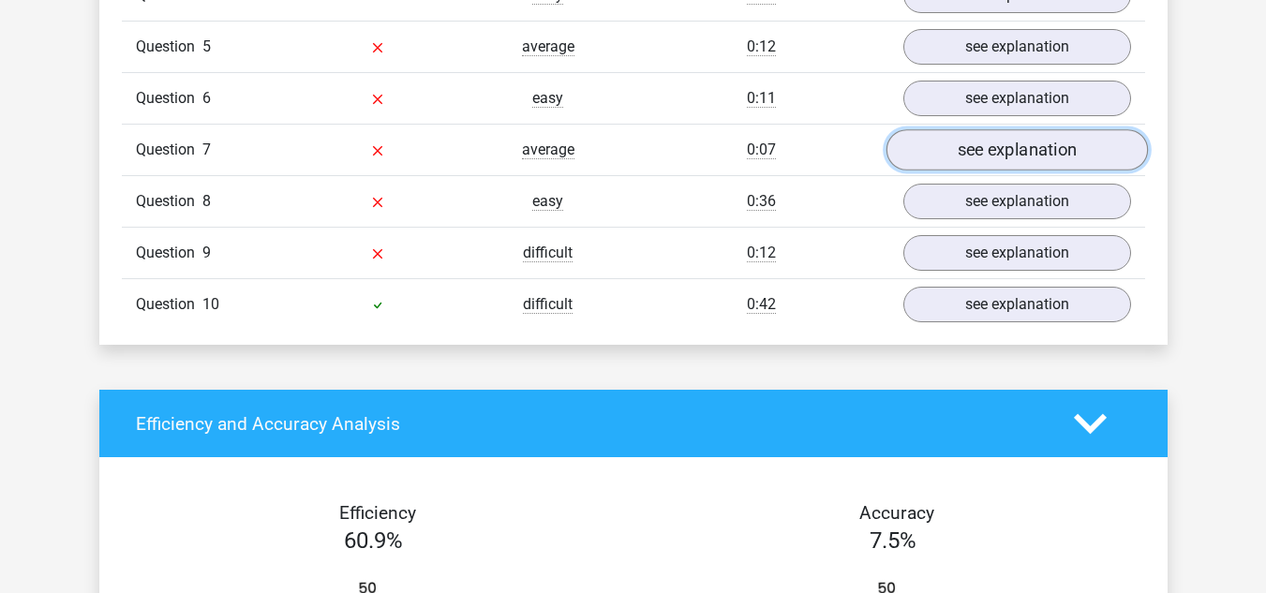
click at [955, 171] on link "see explanation" at bounding box center [1017, 149] width 262 height 41
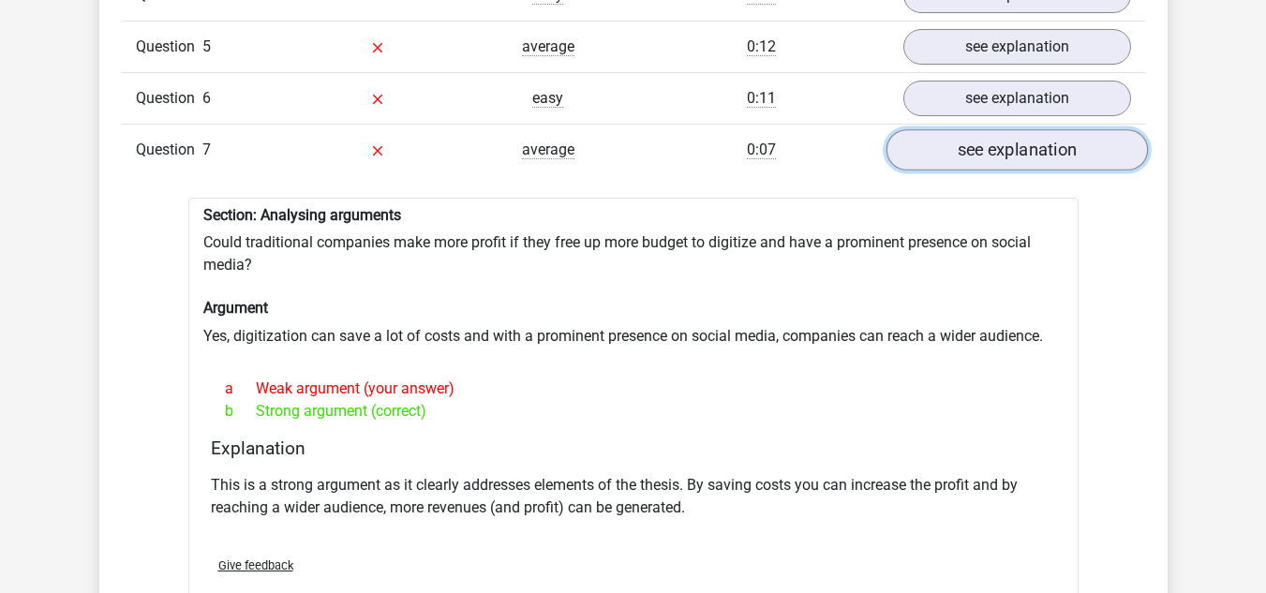
click at [958, 171] on link "see explanation" at bounding box center [1017, 149] width 262 height 41
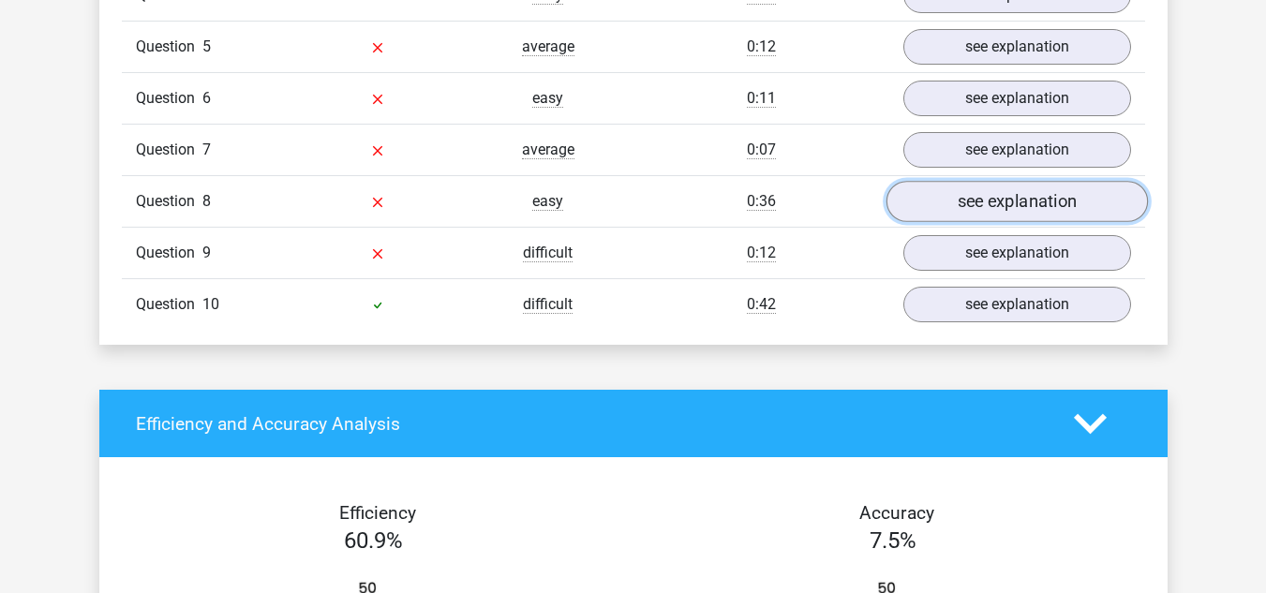
click at [945, 222] on link "see explanation" at bounding box center [1017, 201] width 262 height 41
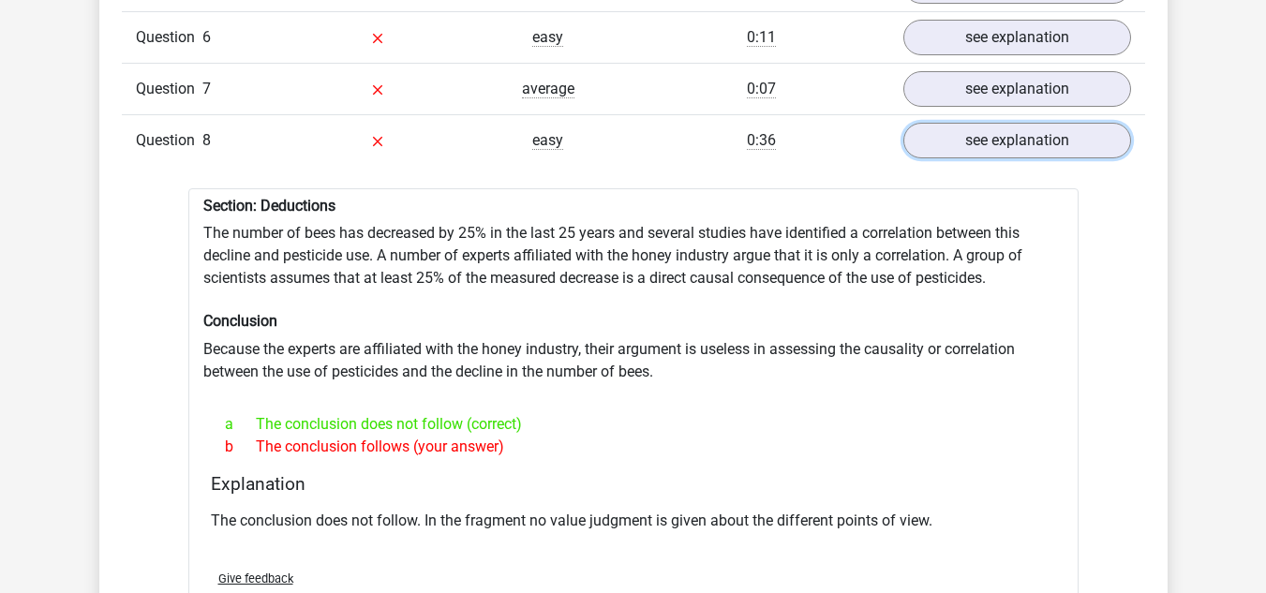
scroll to position [2156, 0]
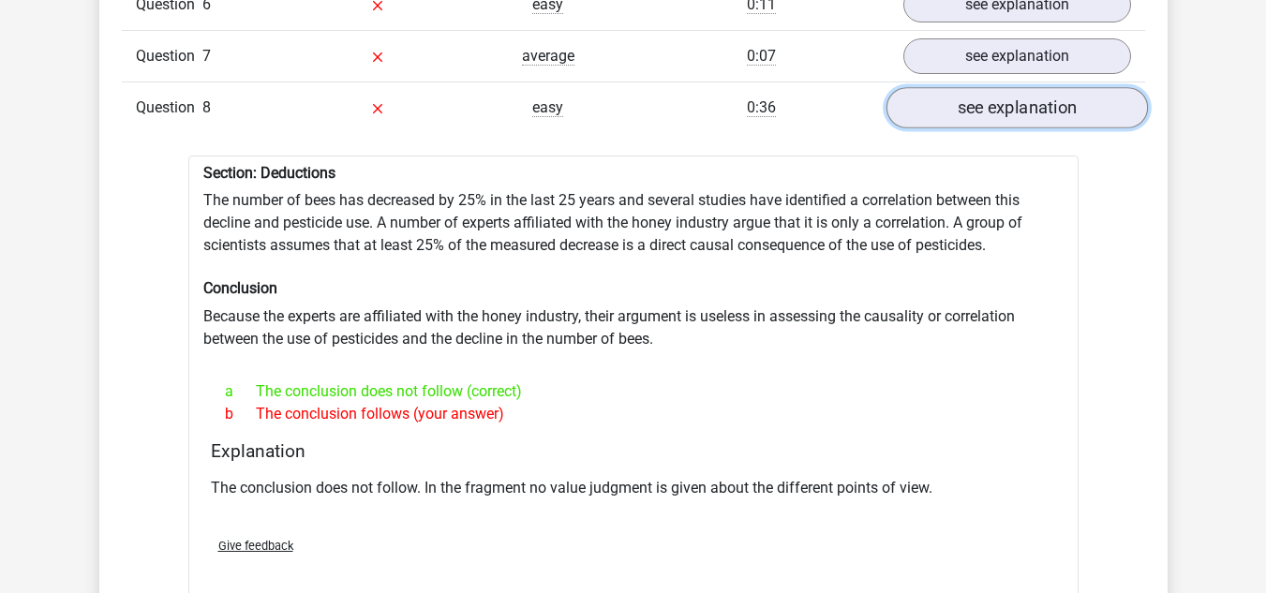
click at [966, 128] on link "see explanation" at bounding box center [1017, 107] width 262 height 41
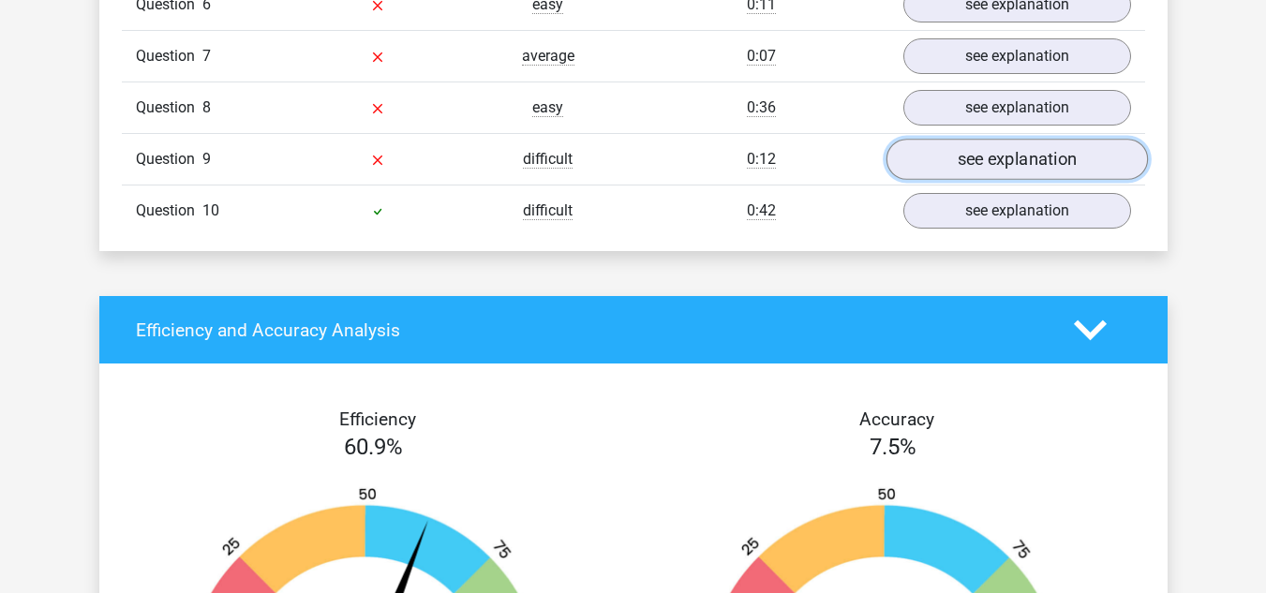
click at [947, 180] on link "see explanation" at bounding box center [1017, 159] width 262 height 41
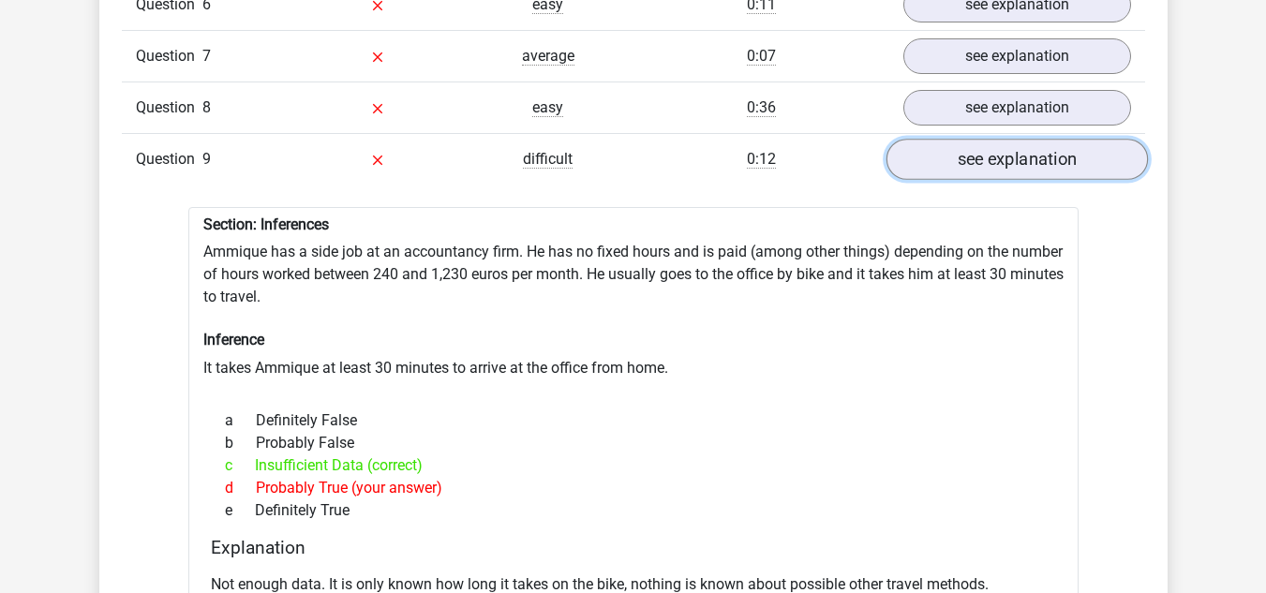
click at [949, 180] on link "see explanation" at bounding box center [1017, 159] width 262 height 41
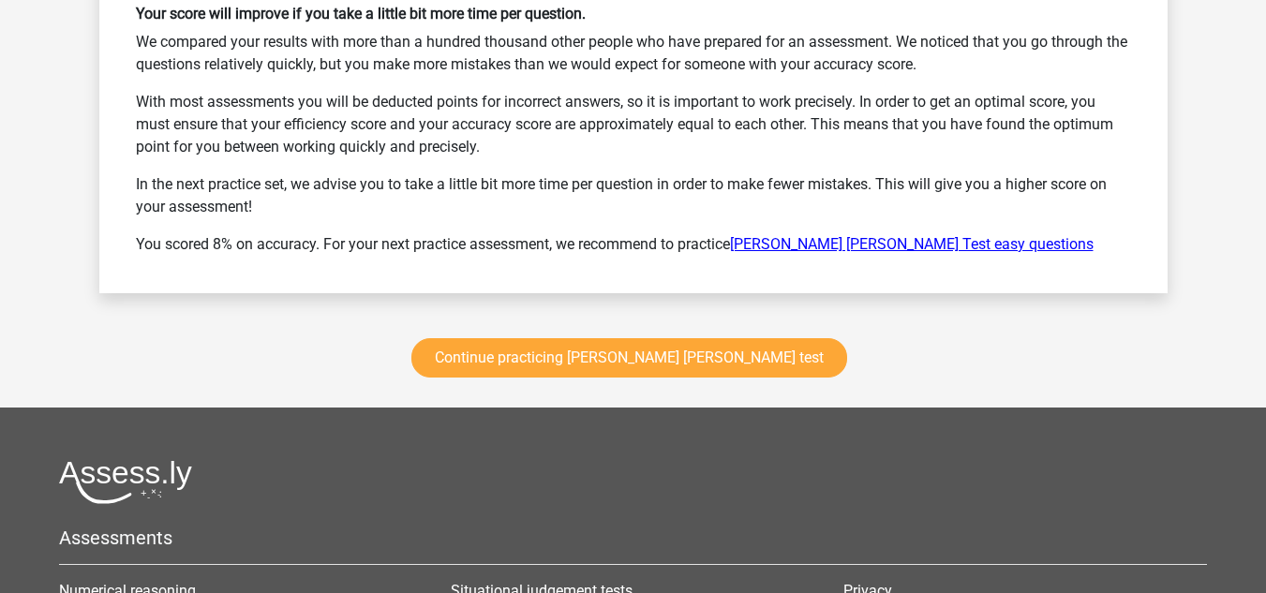
scroll to position [3187, 0]
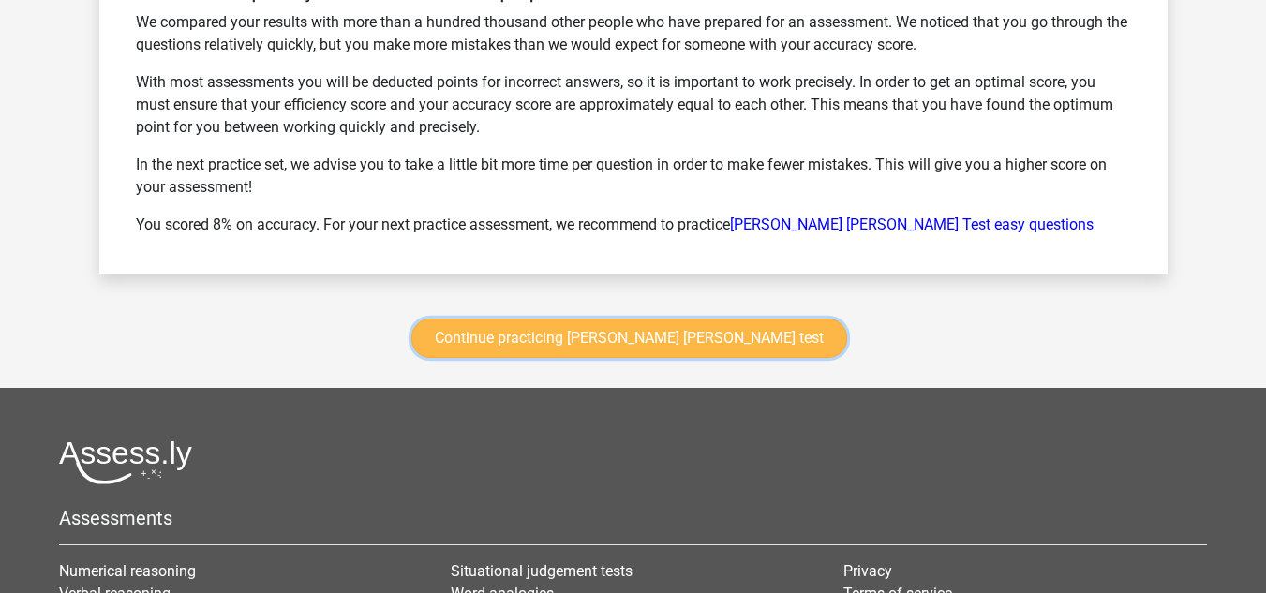
click at [710, 350] on link "Continue practicing watson glaser test" at bounding box center [630, 338] width 436 height 39
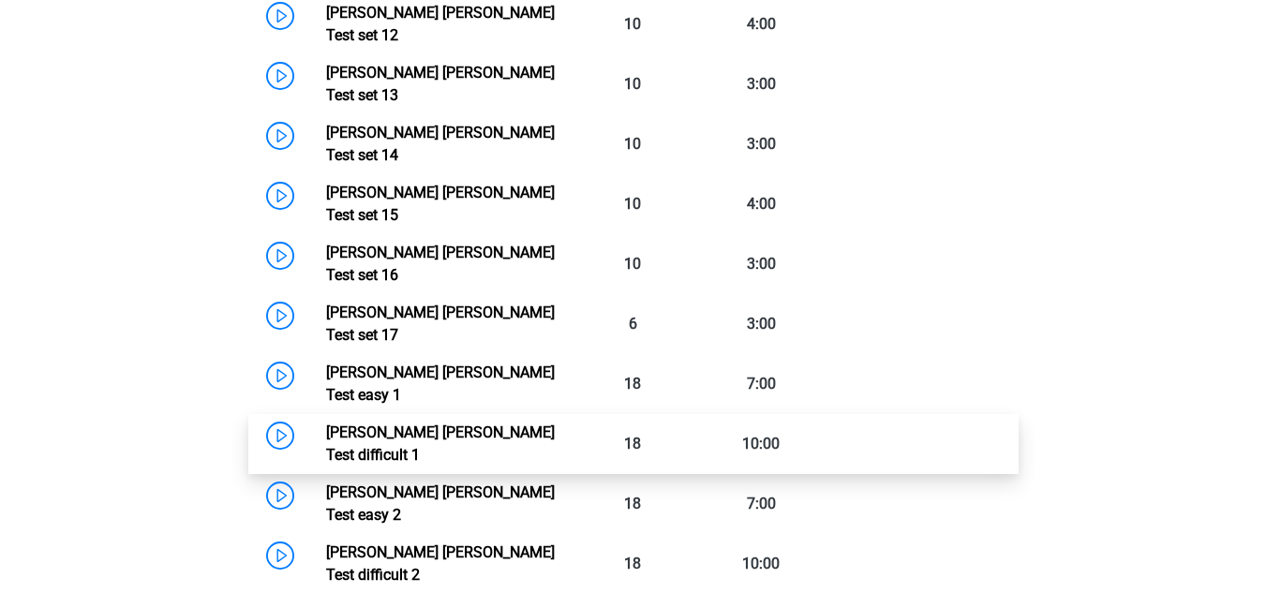
scroll to position [1635, 0]
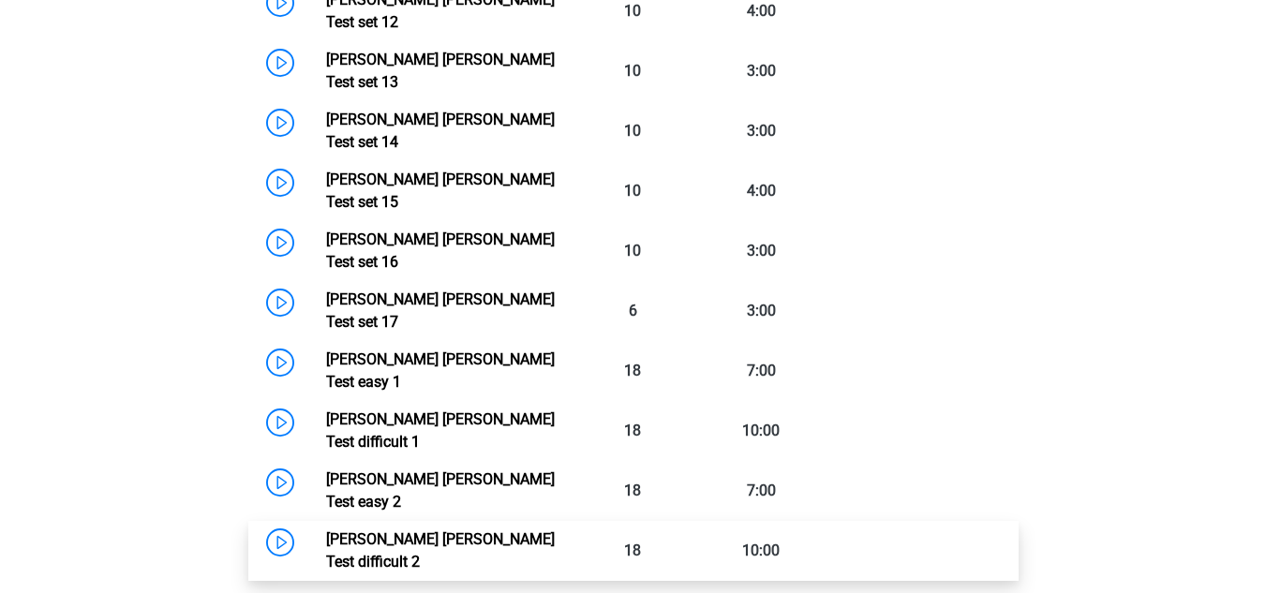
click at [326, 531] on link "[PERSON_NAME] [PERSON_NAME] Test difficult 2" at bounding box center [440, 551] width 229 height 40
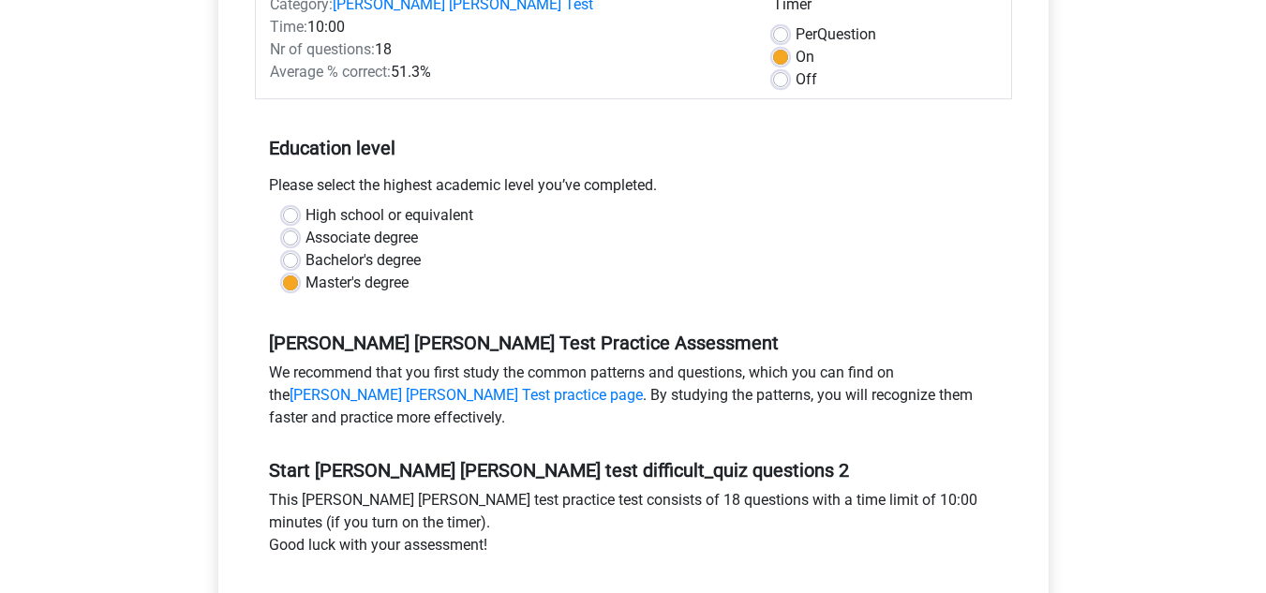
scroll to position [469, 0]
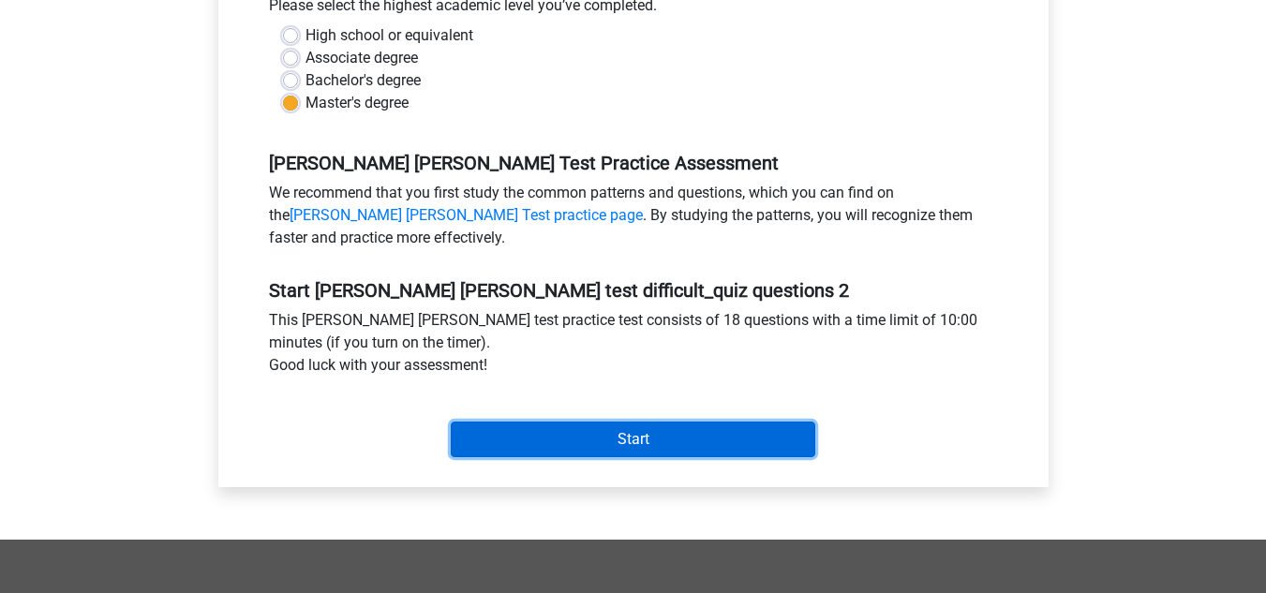
click at [564, 422] on input "Start" at bounding box center [633, 440] width 365 height 36
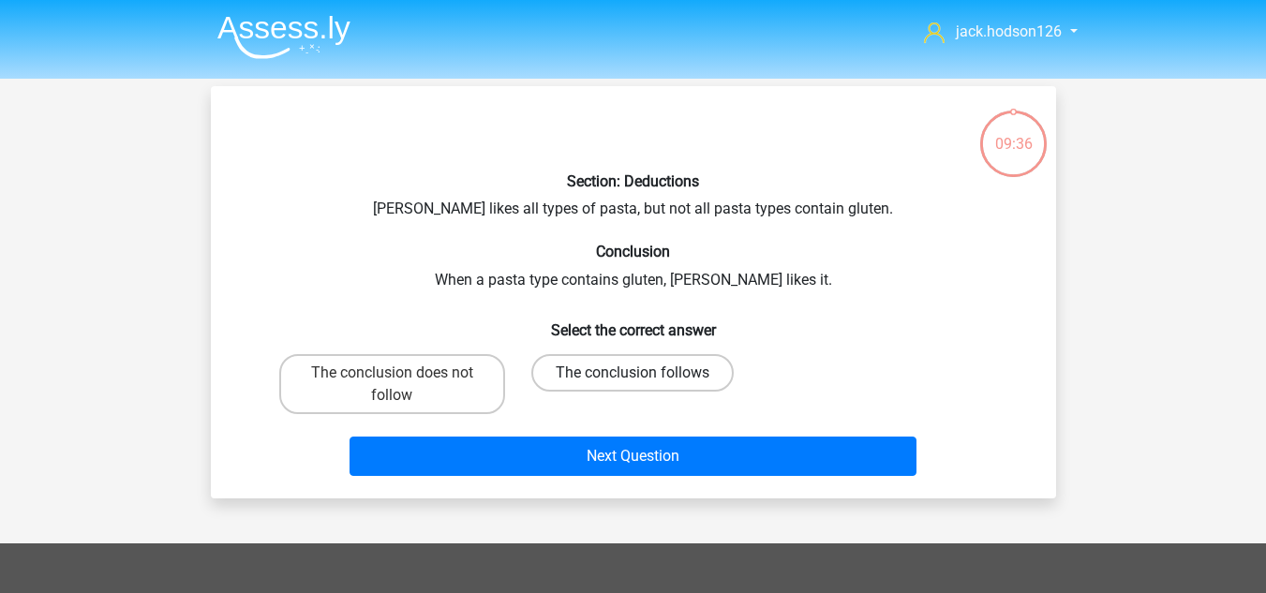
click at [574, 374] on label "The conclusion follows" at bounding box center [633, 372] width 202 height 37
click at [633, 374] on input "The conclusion follows" at bounding box center [639, 379] width 12 height 12
radio input "true"
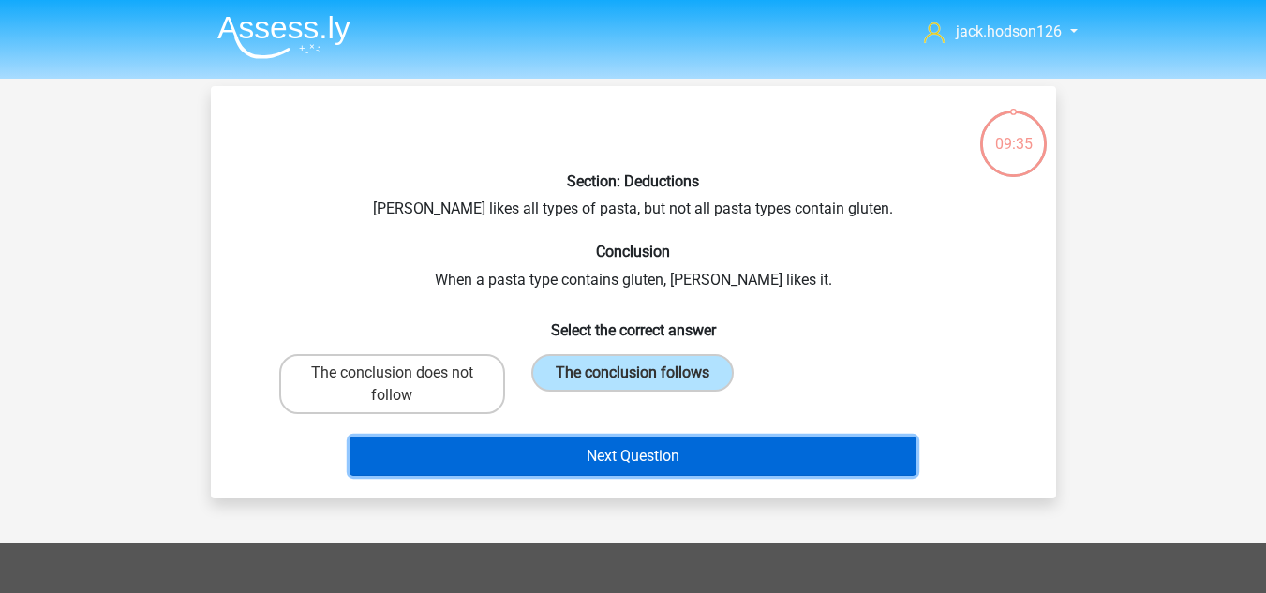
click at [605, 455] on button "Next Question" at bounding box center [633, 456] width 567 height 39
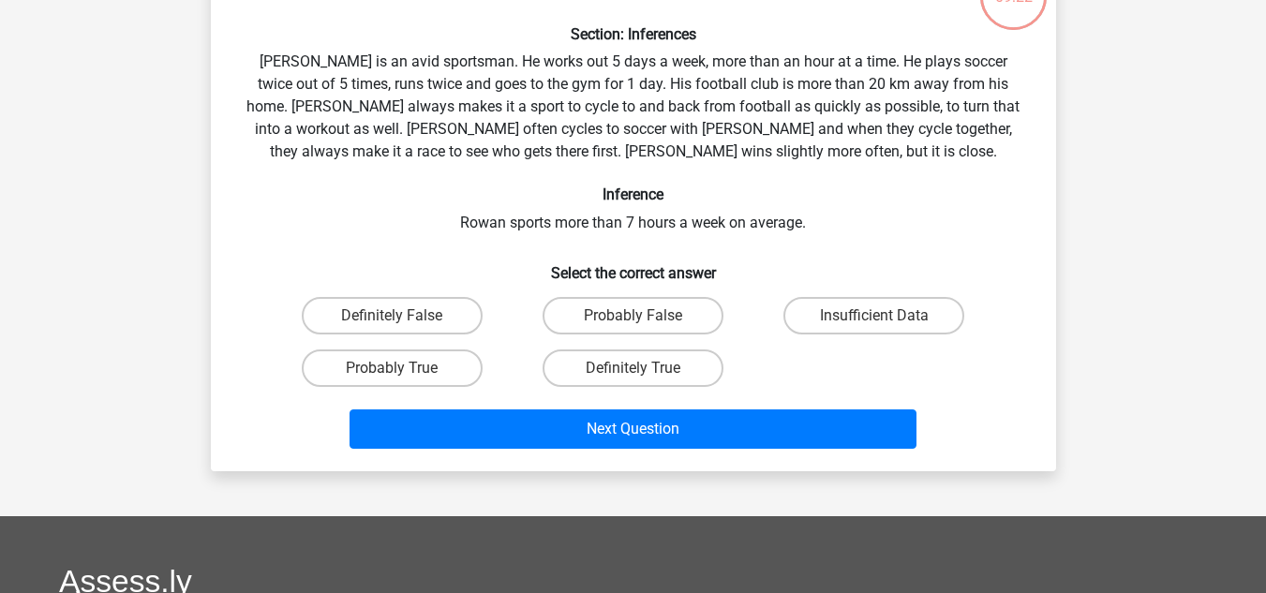
scroll to position [180, 0]
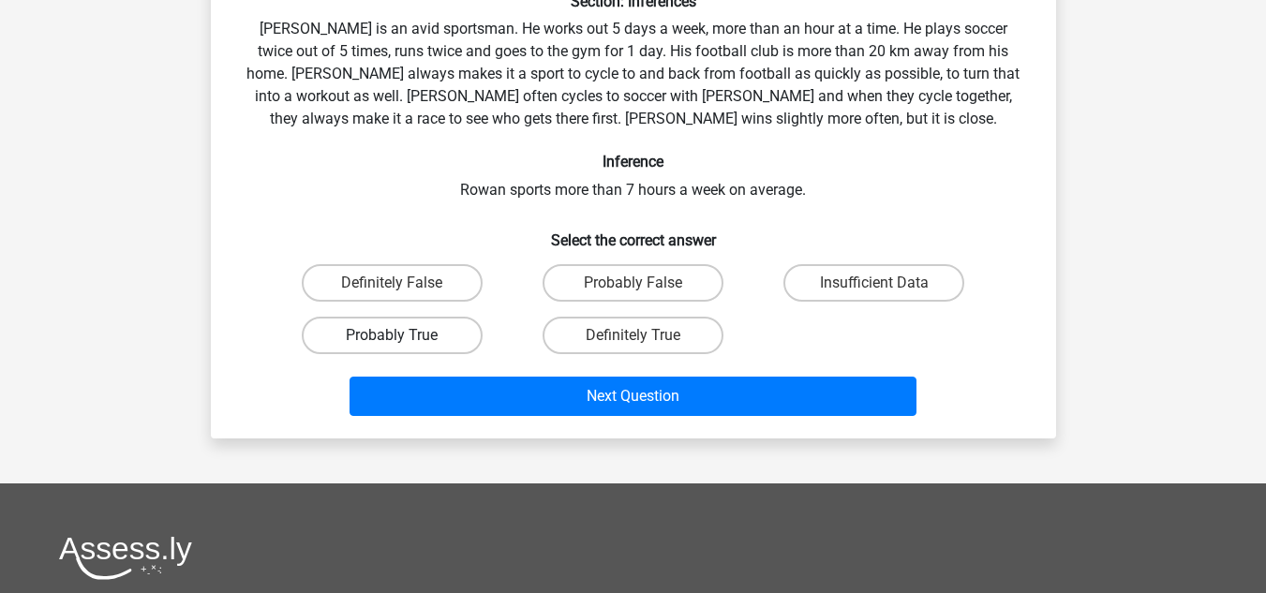
click at [440, 342] on label "Probably True" at bounding box center [392, 335] width 181 height 37
click at [404, 342] on input "Probably True" at bounding box center [398, 342] width 12 height 12
radio input "true"
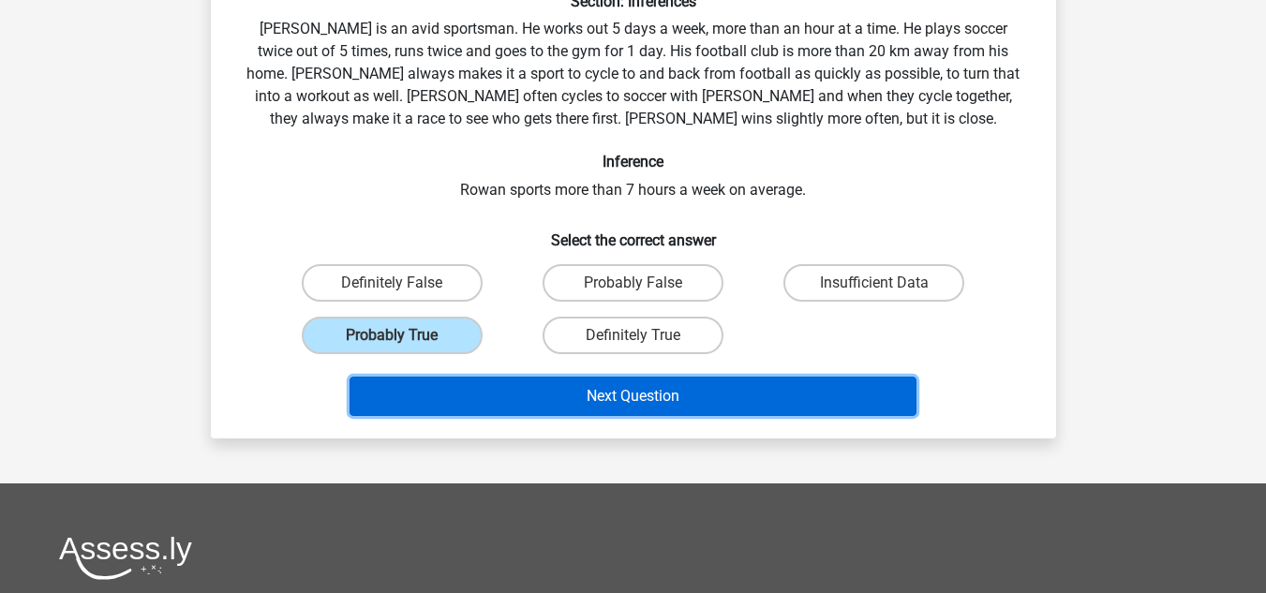
click at [518, 395] on button "Next Question" at bounding box center [633, 396] width 567 height 39
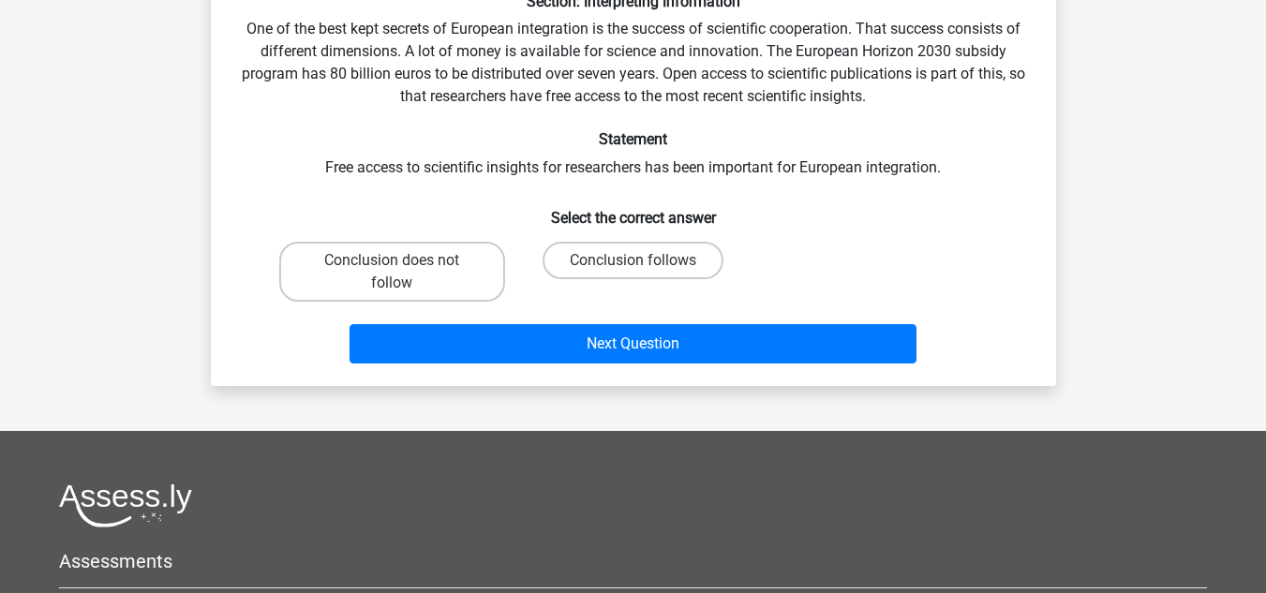
scroll to position [86, 0]
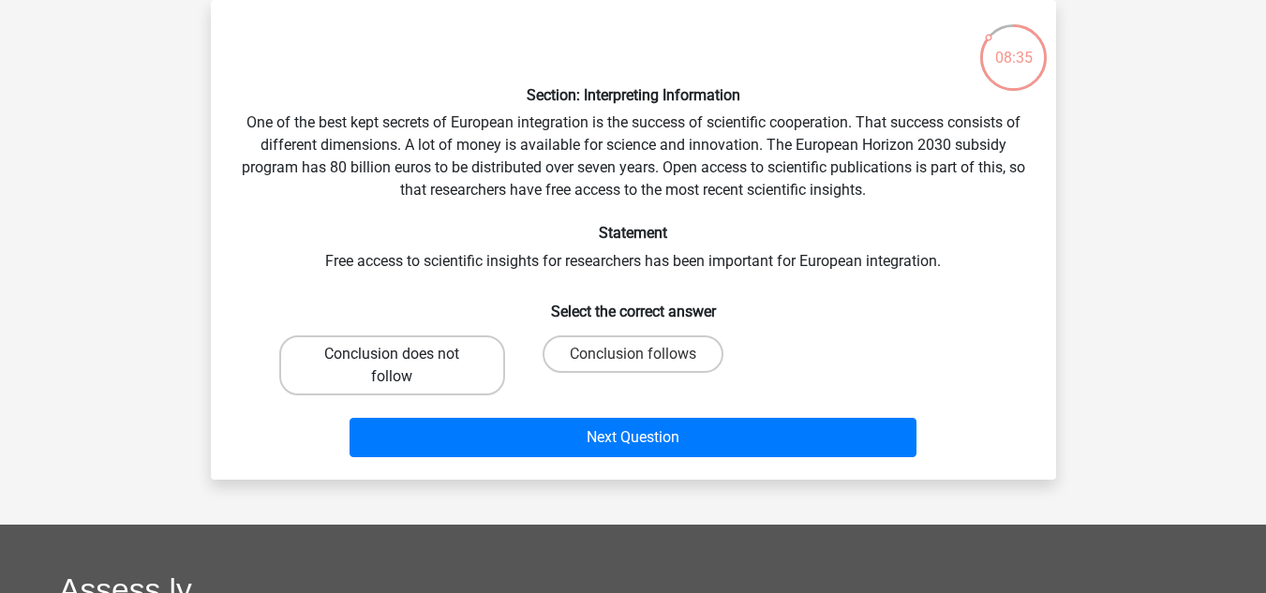
click at [476, 355] on label "Conclusion does not follow" at bounding box center [392, 366] width 226 height 60
click at [404, 355] on input "Conclusion does not follow" at bounding box center [398, 360] width 12 height 12
radio input "true"
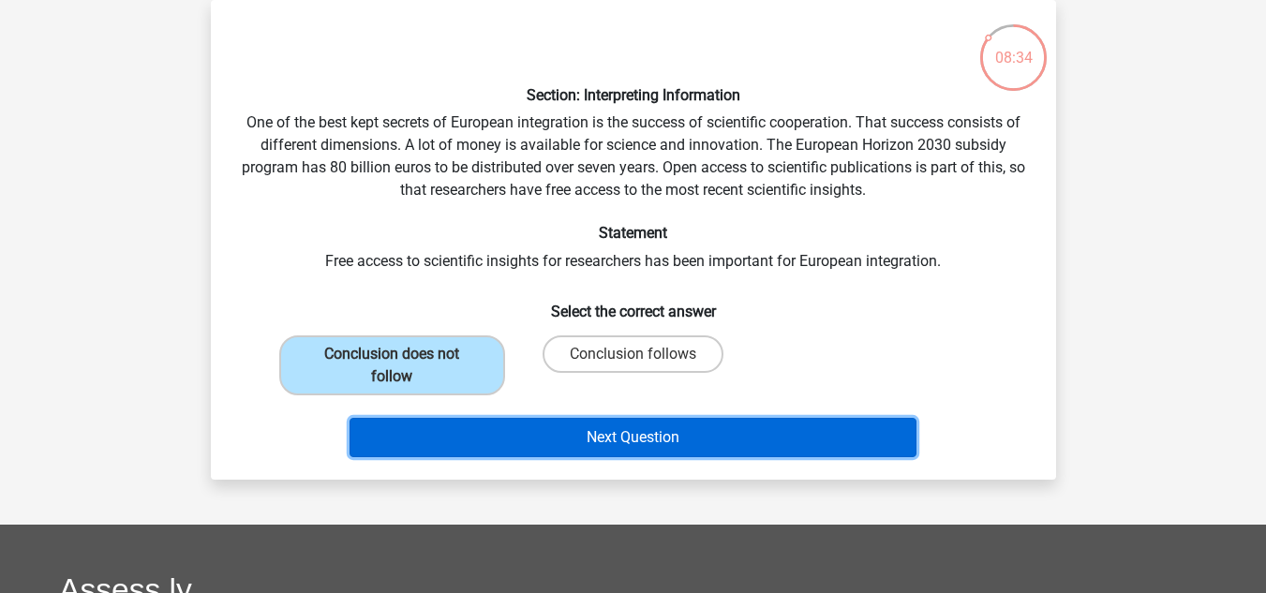
click at [551, 436] on button "Next Question" at bounding box center [633, 437] width 567 height 39
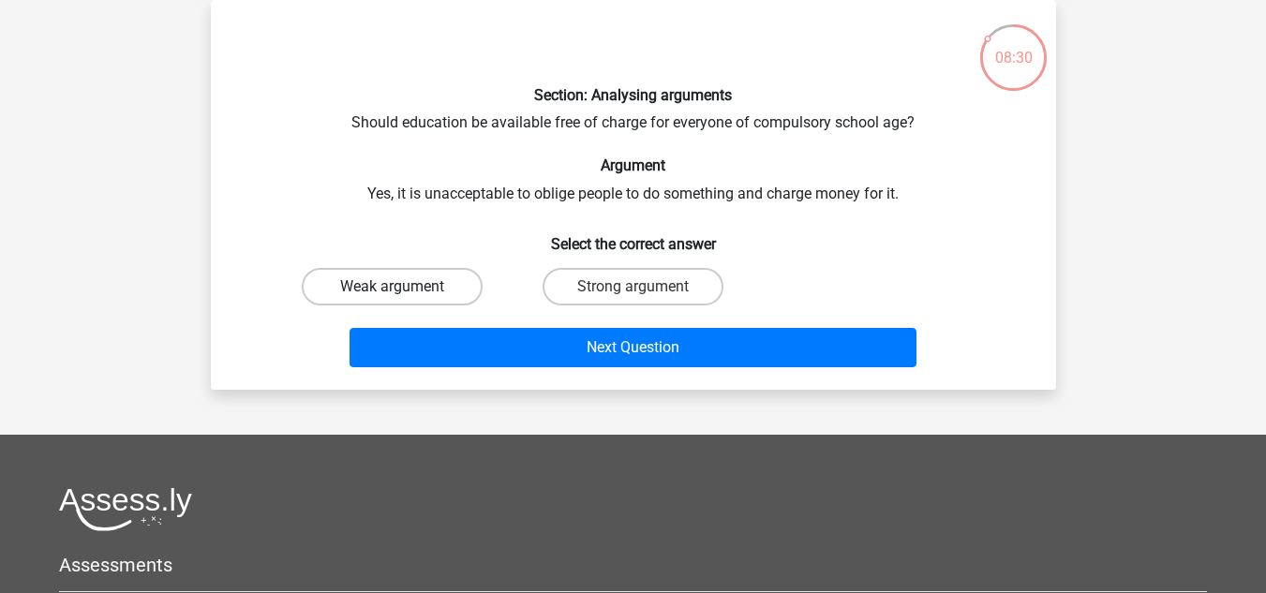
click at [424, 288] on label "Weak argument" at bounding box center [392, 286] width 181 height 37
click at [404, 288] on input "Weak argument" at bounding box center [398, 293] width 12 height 12
radio input "true"
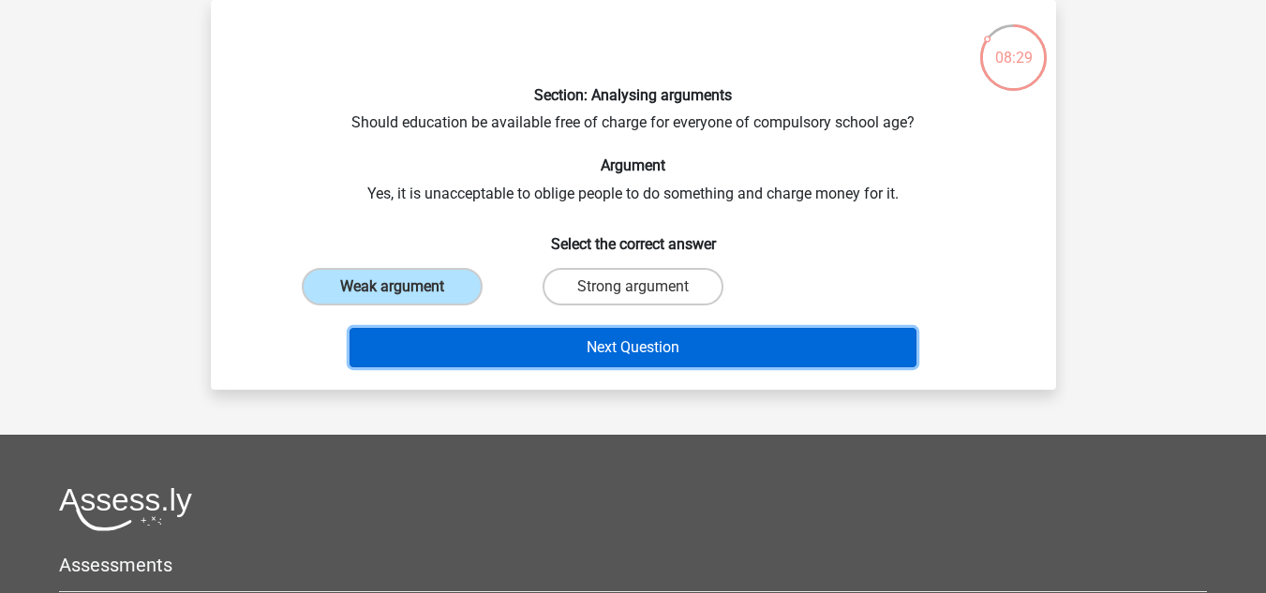
click at [521, 344] on button "Next Question" at bounding box center [633, 347] width 567 height 39
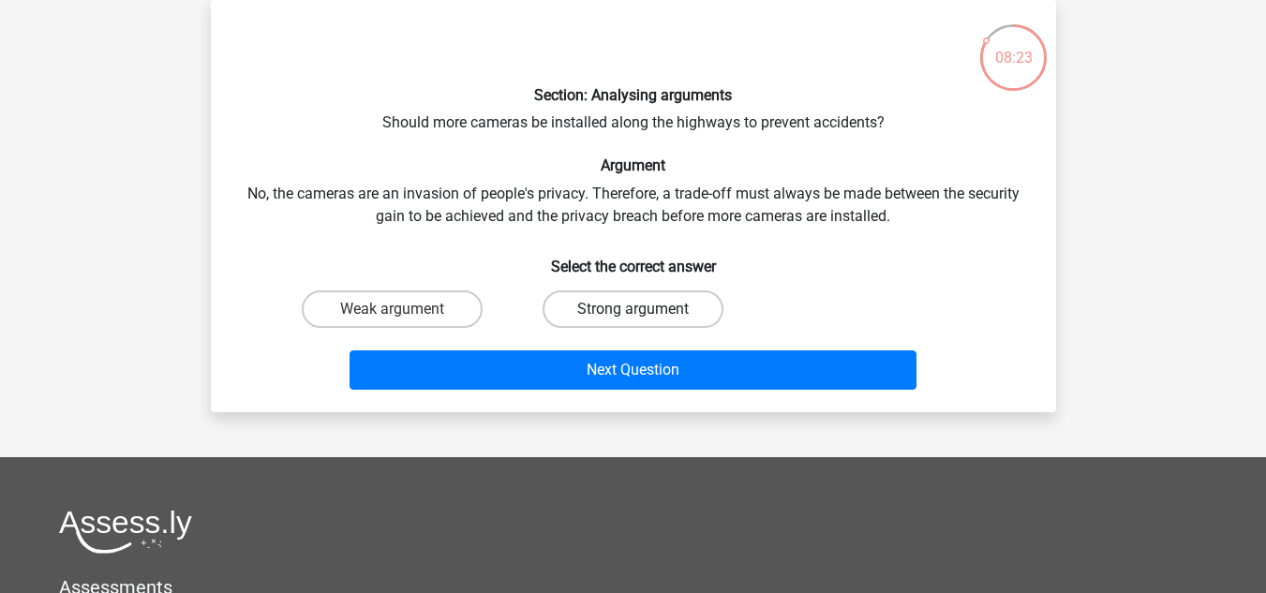
click at [589, 312] on label "Strong argument" at bounding box center [633, 309] width 181 height 37
click at [633, 312] on input "Strong argument" at bounding box center [639, 315] width 12 height 12
radio input "true"
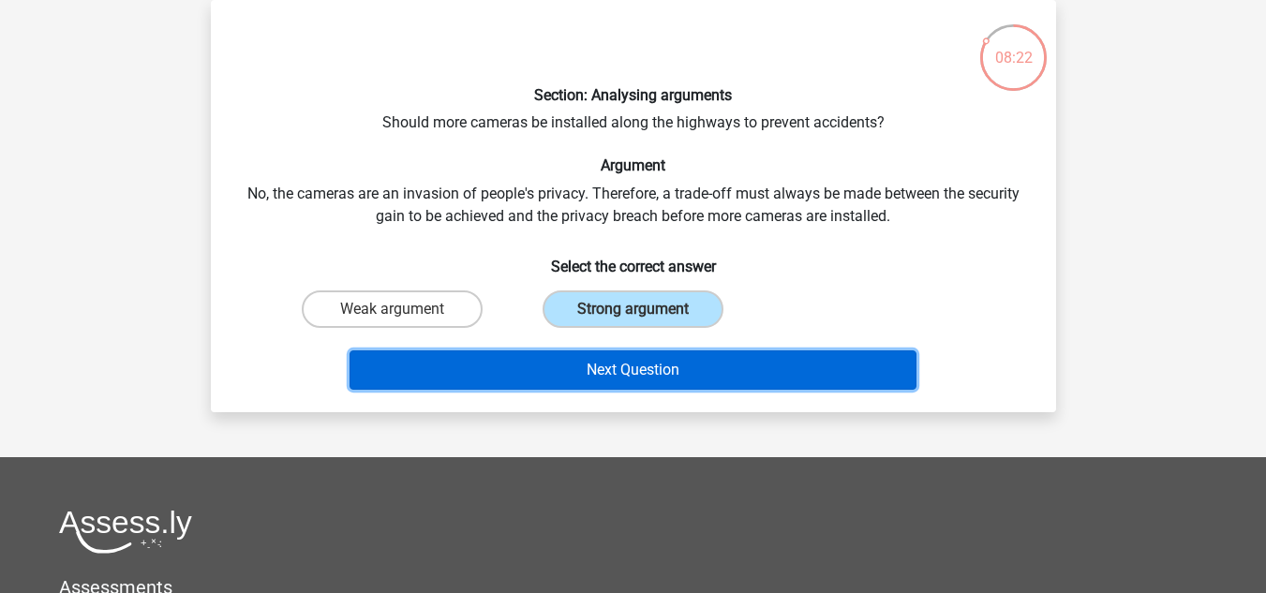
click at [600, 361] on button "Next Question" at bounding box center [633, 370] width 567 height 39
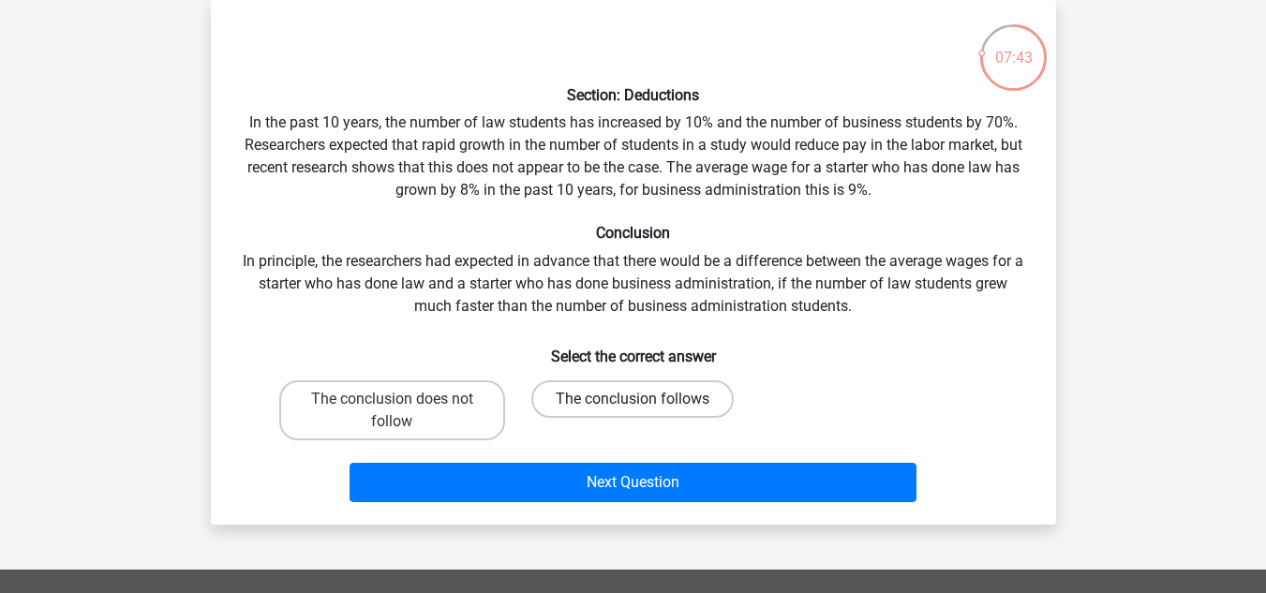
click at [689, 392] on label "The conclusion follows" at bounding box center [633, 399] width 202 height 37
click at [645, 399] on input "The conclusion follows" at bounding box center [639, 405] width 12 height 12
radio input "true"
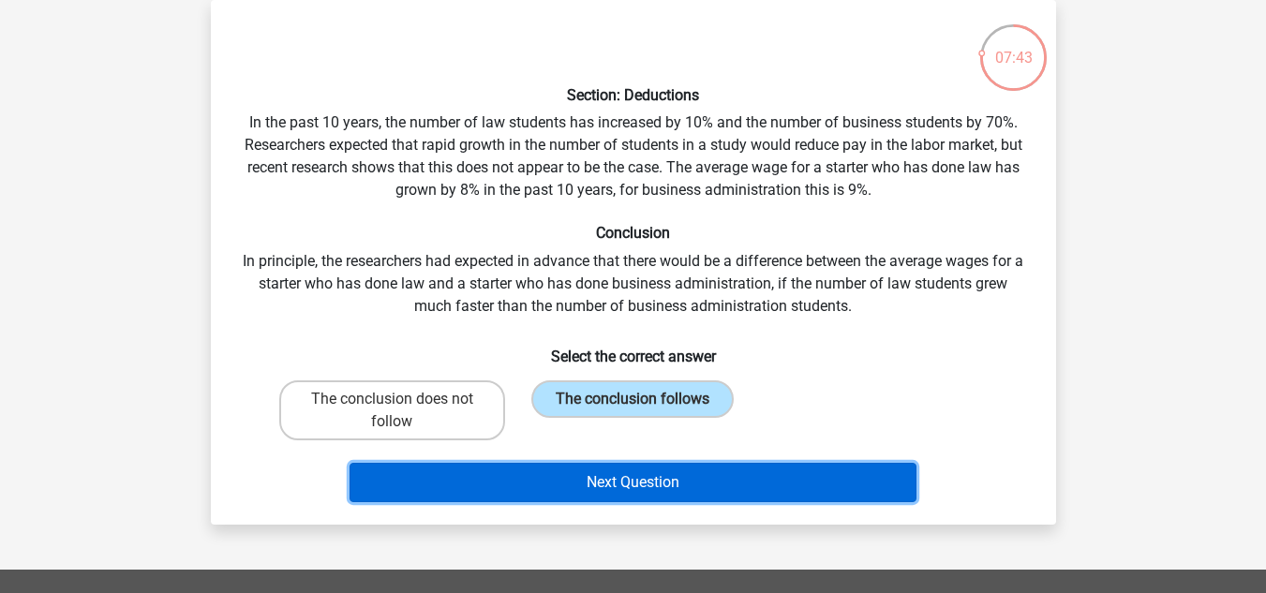
click at [703, 473] on button "Next Question" at bounding box center [633, 482] width 567 height 39
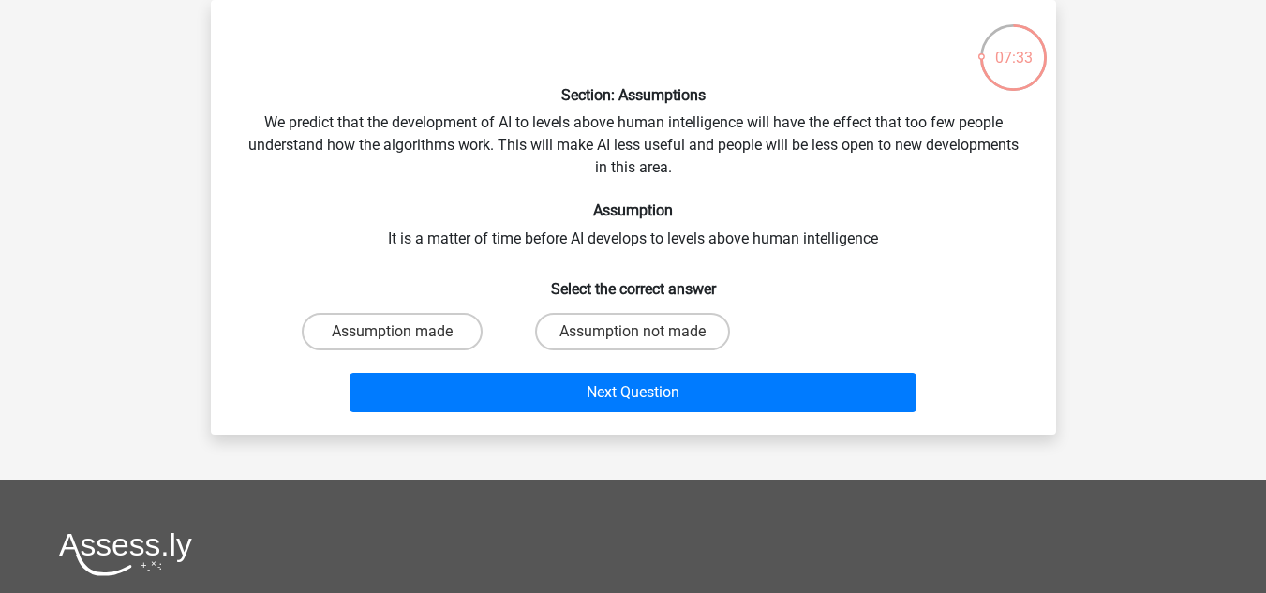
click at [633, 339] on input "Assumption not made" at bounding box center [639, 338] width 12 height 12
radio input "true"
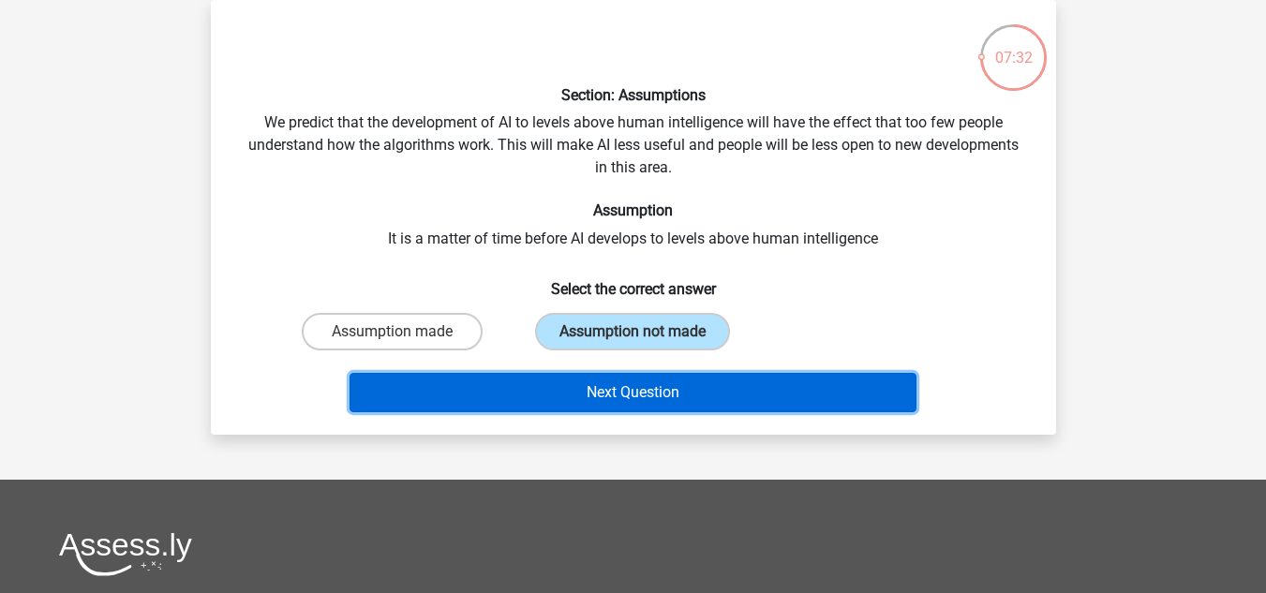
click at [651, 384] on button "Next Question" at bounding box center [633, 392] width 567 height 39
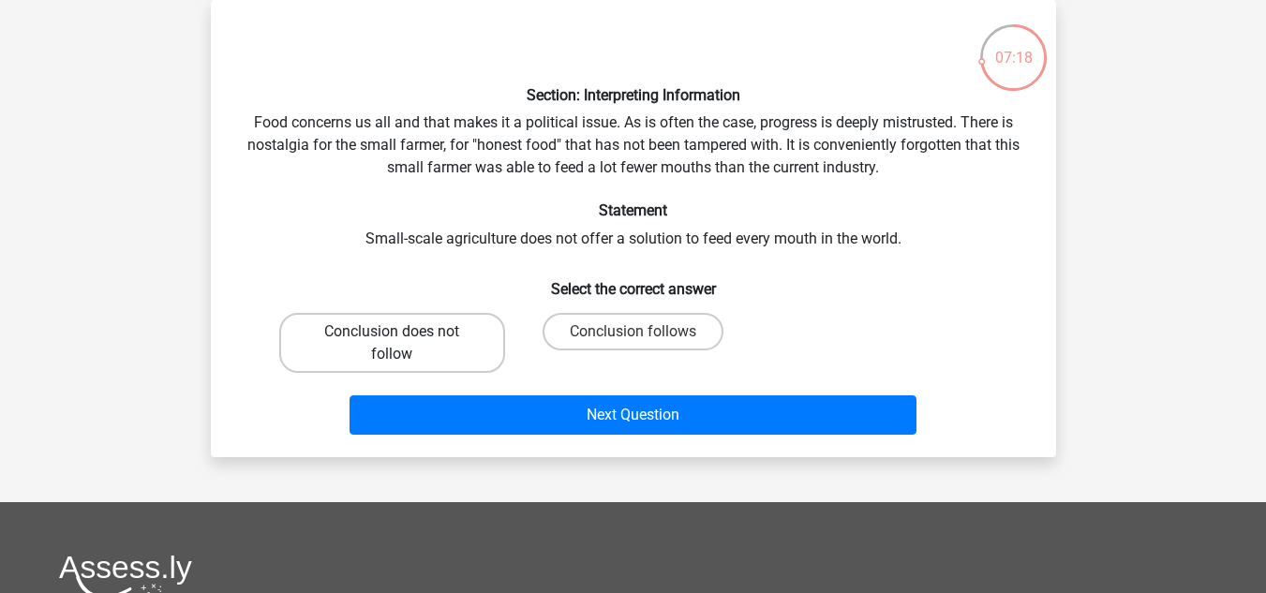
click at [457, 334] on label "Conclusion does not follow" at bounding box center [392, 343] width 226 height 60
click at [404, 334] on input "Conclusion does not follow" at bounding box center [398, 338] width 12 height 12
radio input "true"
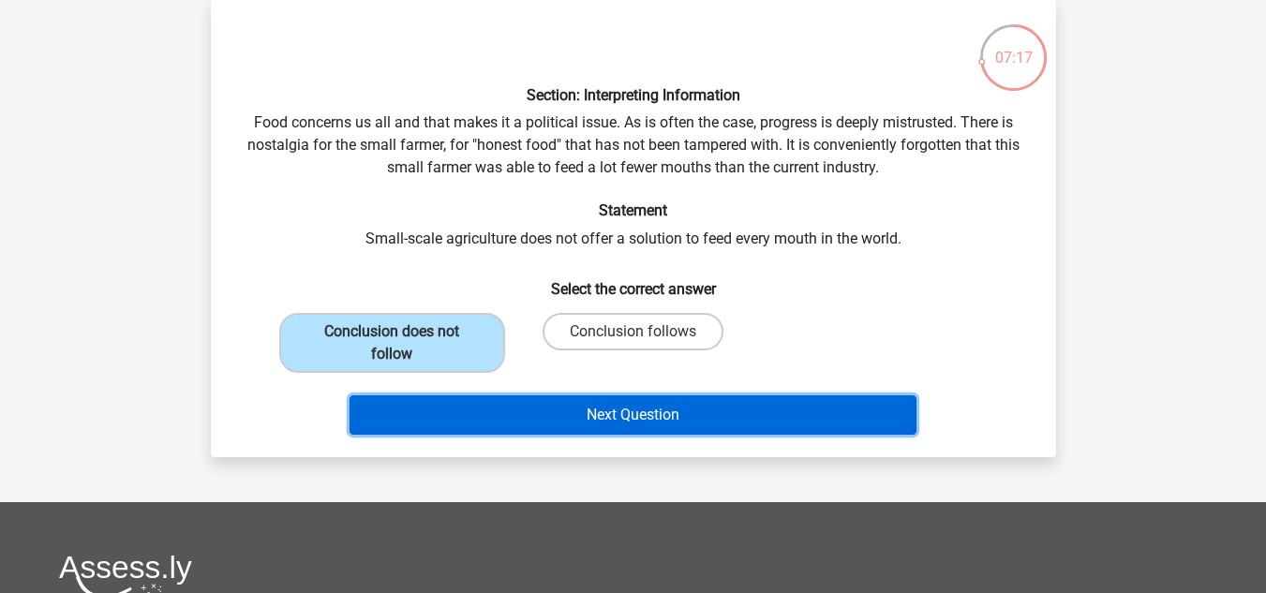
click at [595, 419] on button "Next Question" at bounding box center [633, 415] width 567 height 39
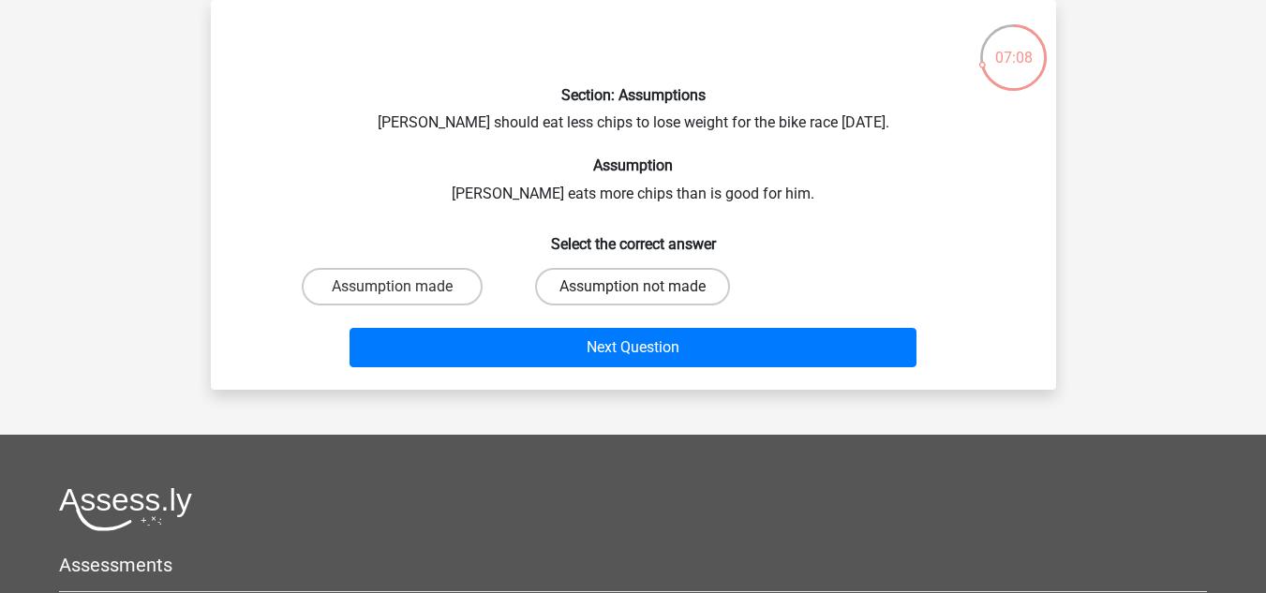
click at [613, 299] on label "Assumption not made" at bounding box center [632, 286] width 195 height 37
click at [633, 299] on input "Assumption not made" at bounding box center [639, 293] width 12 height 12
radio input "true"
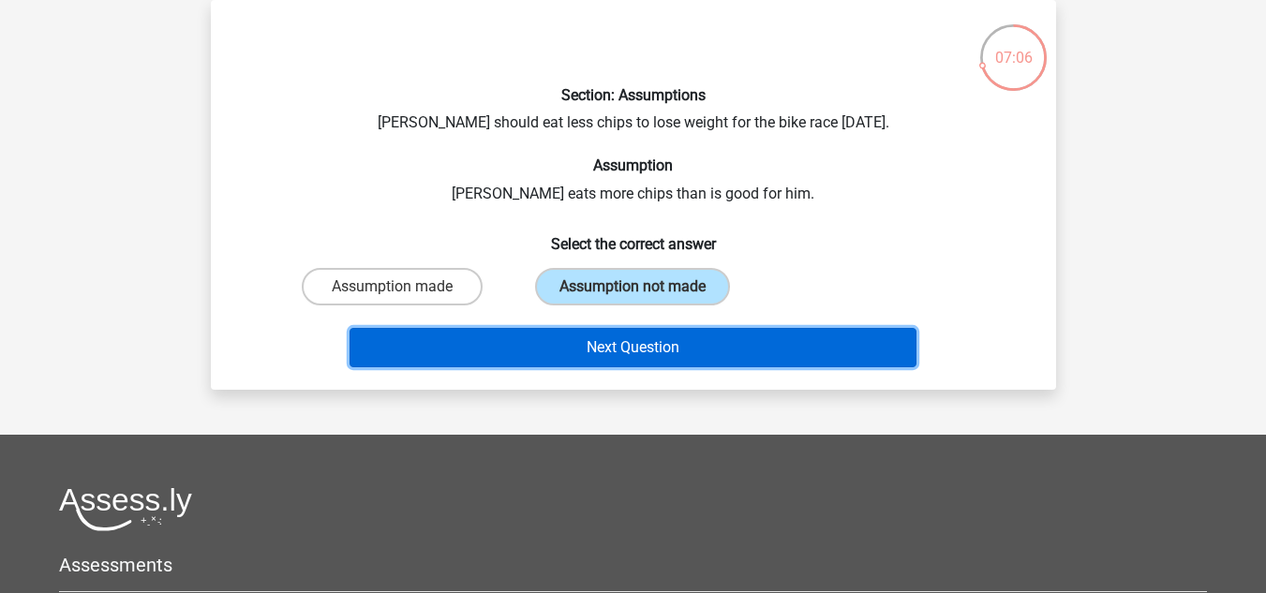
click at [612, 353] on button "Next Question" at bounding box center [633, 347] width 567 height 39
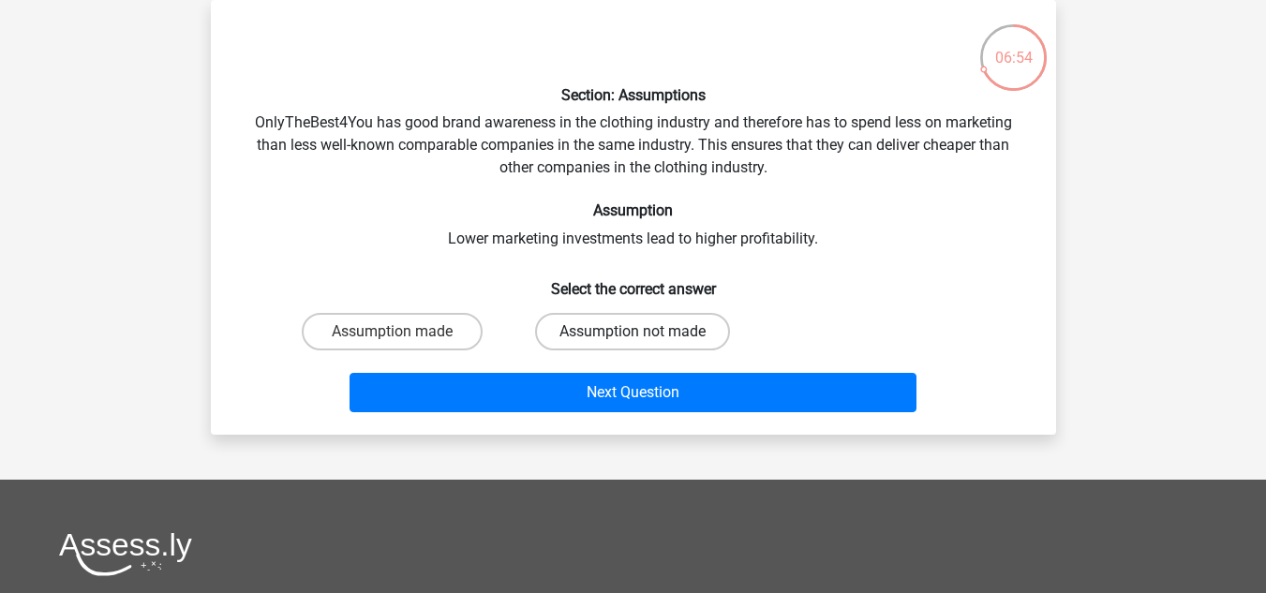
click at [596, 333] on label "Assumption not made" at bounding box center [632, 331] width 195 height 37
click at [633, 333] on input "Assumption not made" at bounding box center [639, 338] width 12 height 12
radio input "true"
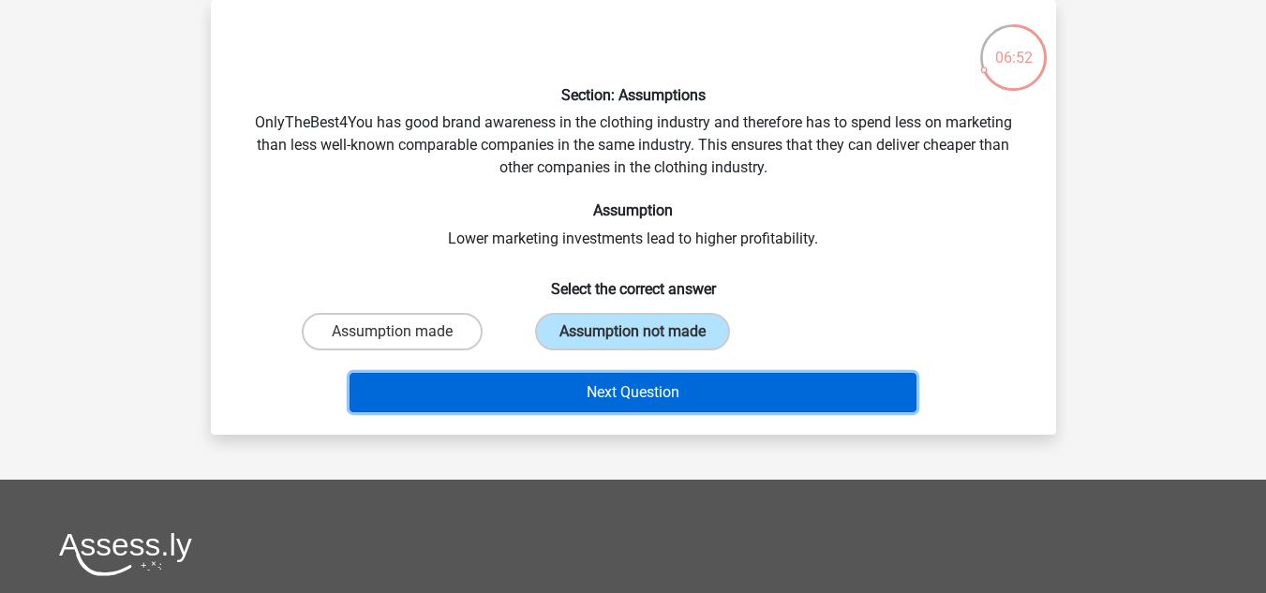
click at [631, 397] on button "Next Question" at bounding box center [633, 392] width 567 height 39
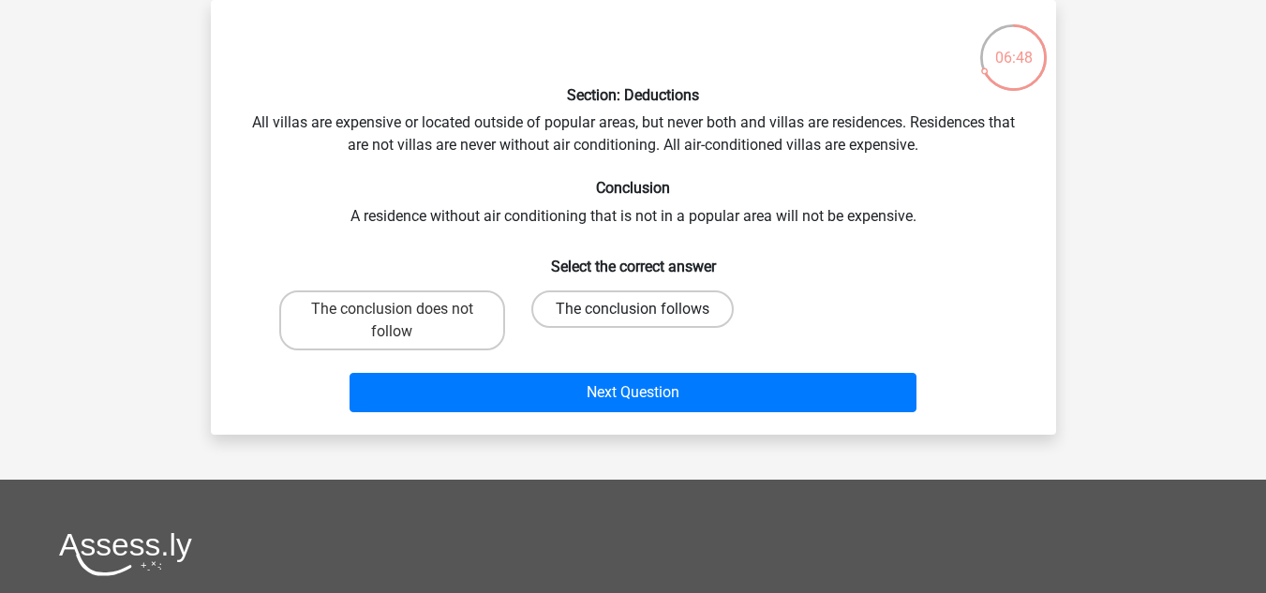
click at [576, 309] on label "The conclusion follows" at bounding box center [633, 309] width 202 height 37
click at [633, 309] on input "The conclusion follows" at bounding box center [639, 315] width 12 height 12
radio input "true"
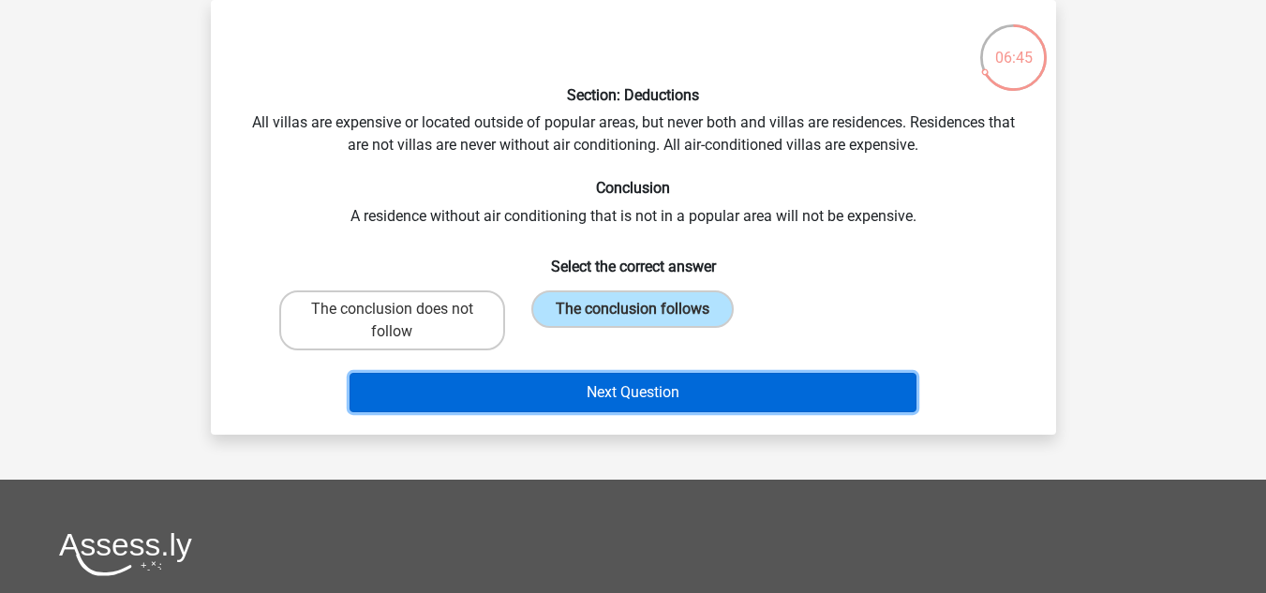
click at [619, 384] on button "Next Question" at bounding box center [633, 392] width 567 height 39
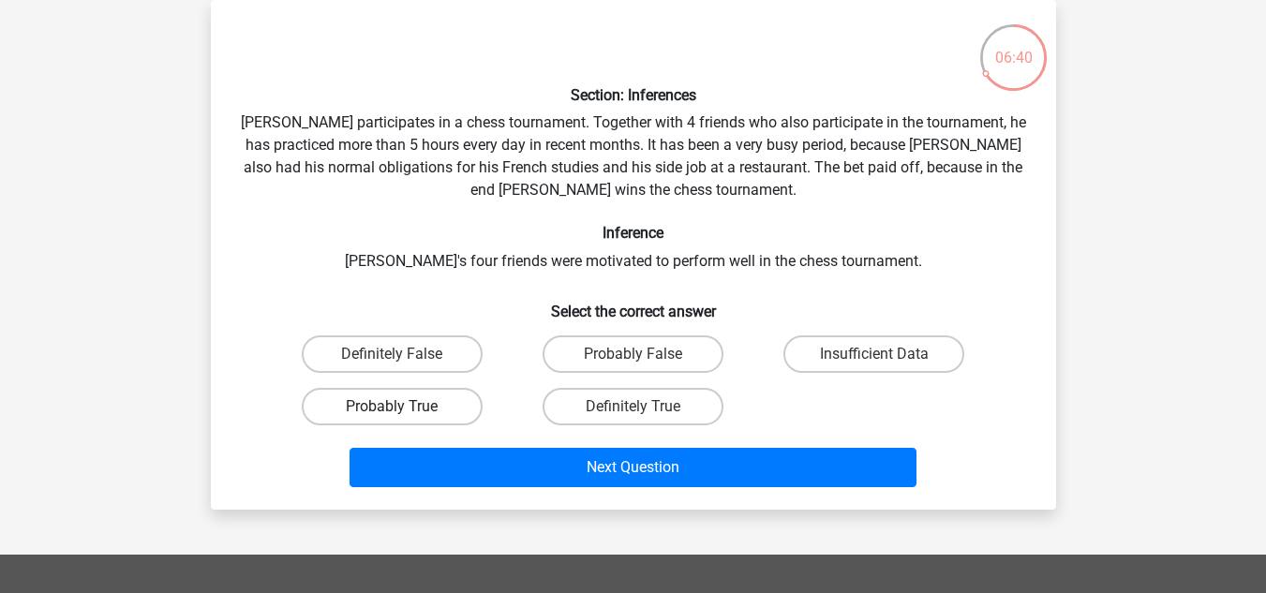
click at [466, 401] on label "Probably True" at bounding box center [392, 406] width 181 height 37
click at [404, 407] on input "Probably True" at bounding box center [398, 413] width 12 height 12
radio input "true"
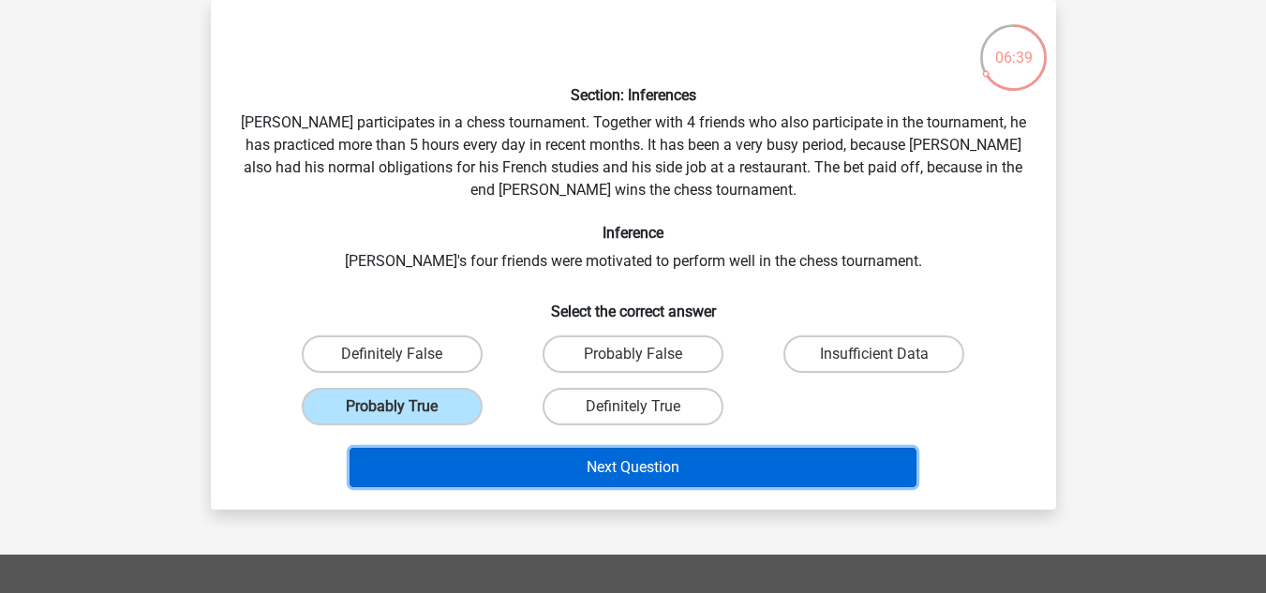
click at [562, 464] on button "Next Question" at bounding box center [633, 467] width 567 height 39
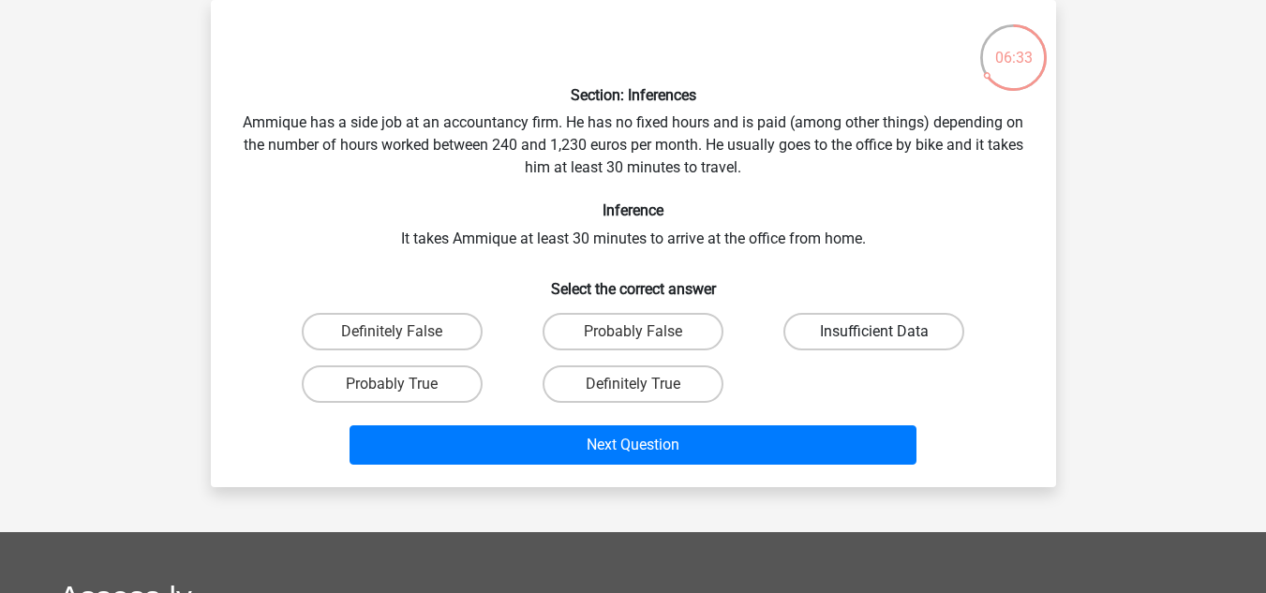
click at [816, 341] on label "Insufficient Data" at bounding box center [874, 331] width 181 height 37
click at [875, 341] on input "Insufficient Data" at bounding box center [881, 338] width 12 height 12
radio input "true"
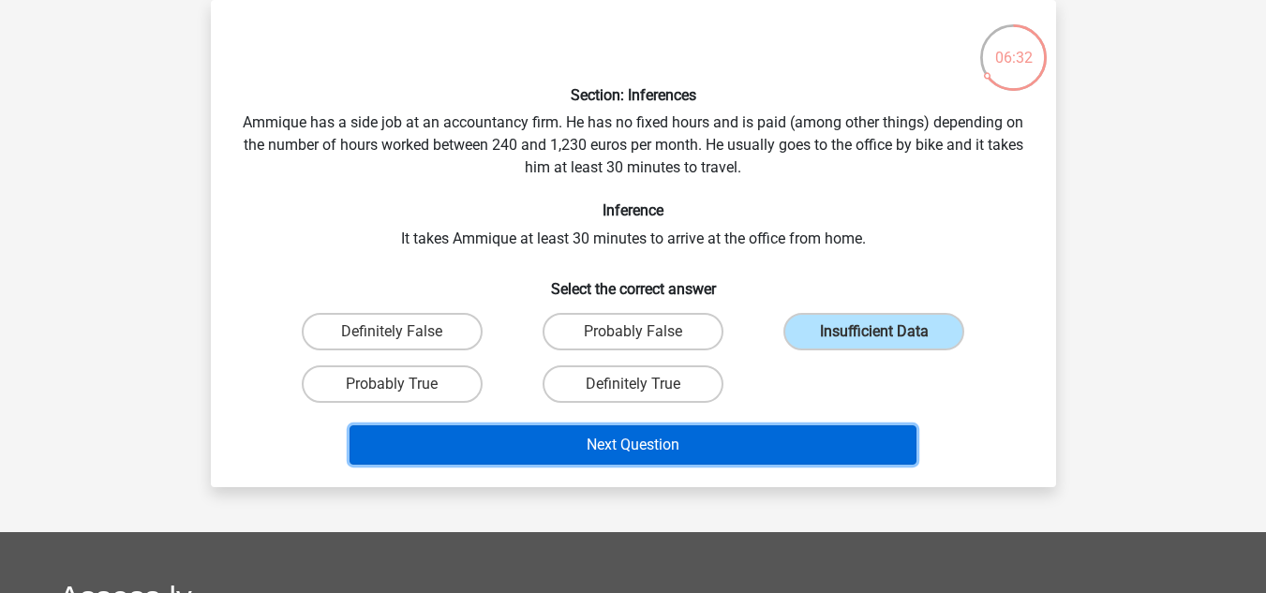
click at [749, 444] on button "Next Question" at bounding box center [633, 445] width 567 height 39
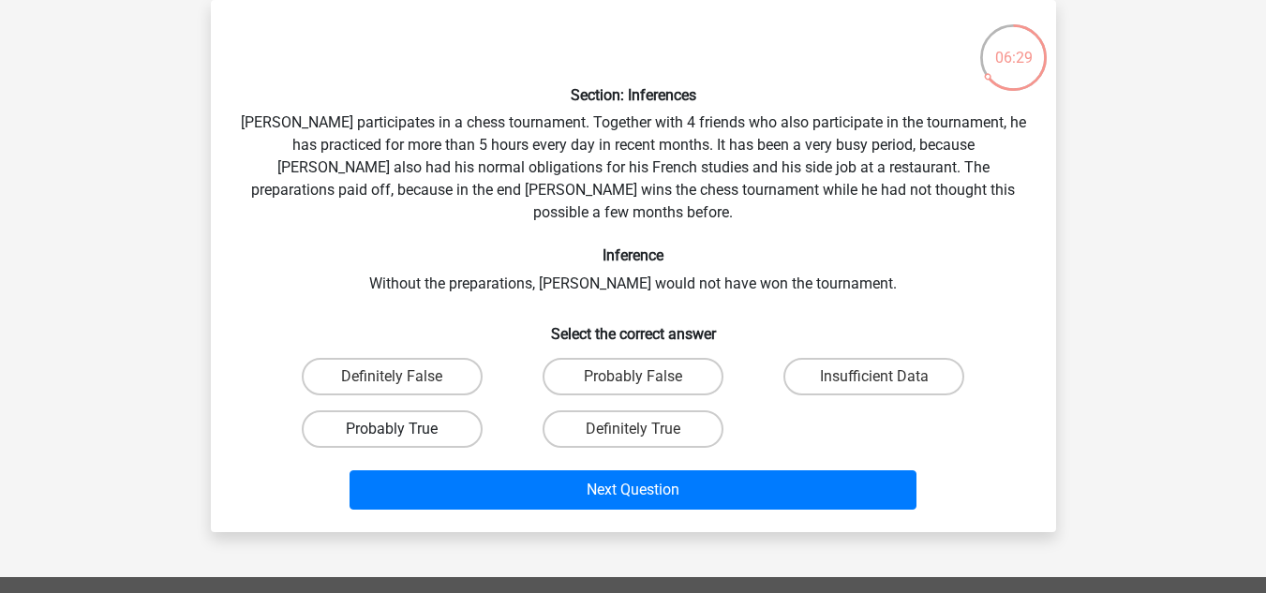
click at [447, 411] on label "Probably True" at bounding box center [392, 429] width 181 height 37
click at [404, 429] on input "Probably True" at bounding box center [398, 435] width 12 height 12
radio input "true"
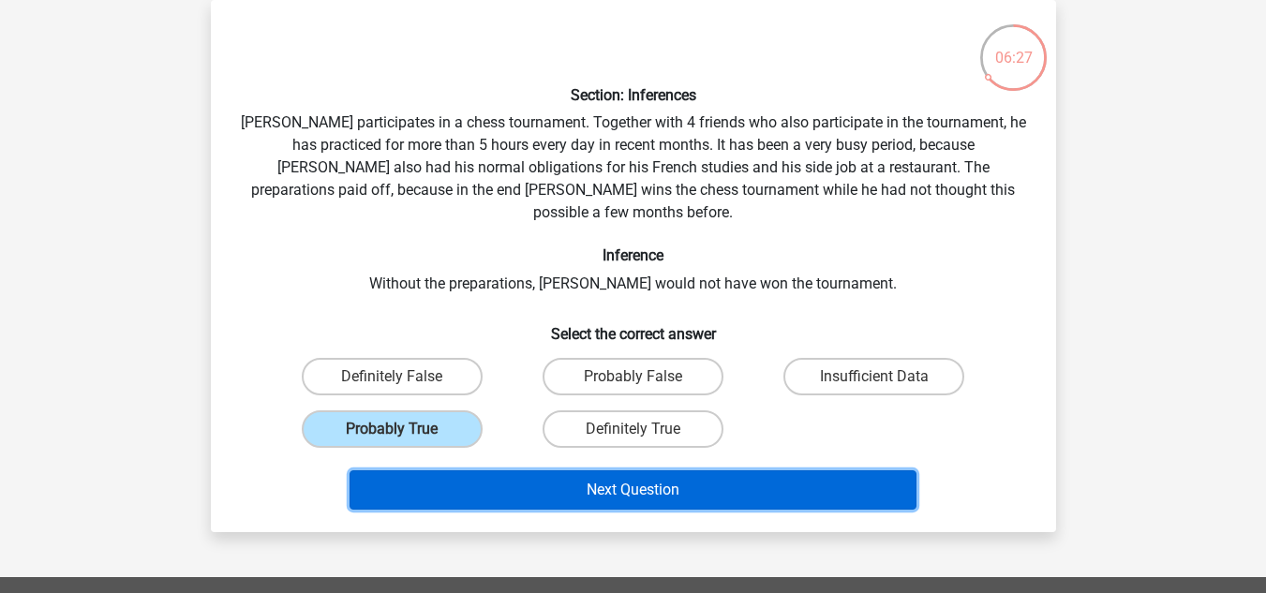
click at [632, 471] on button "Next Question" at bounding box center [633, 490] width 567 height 39
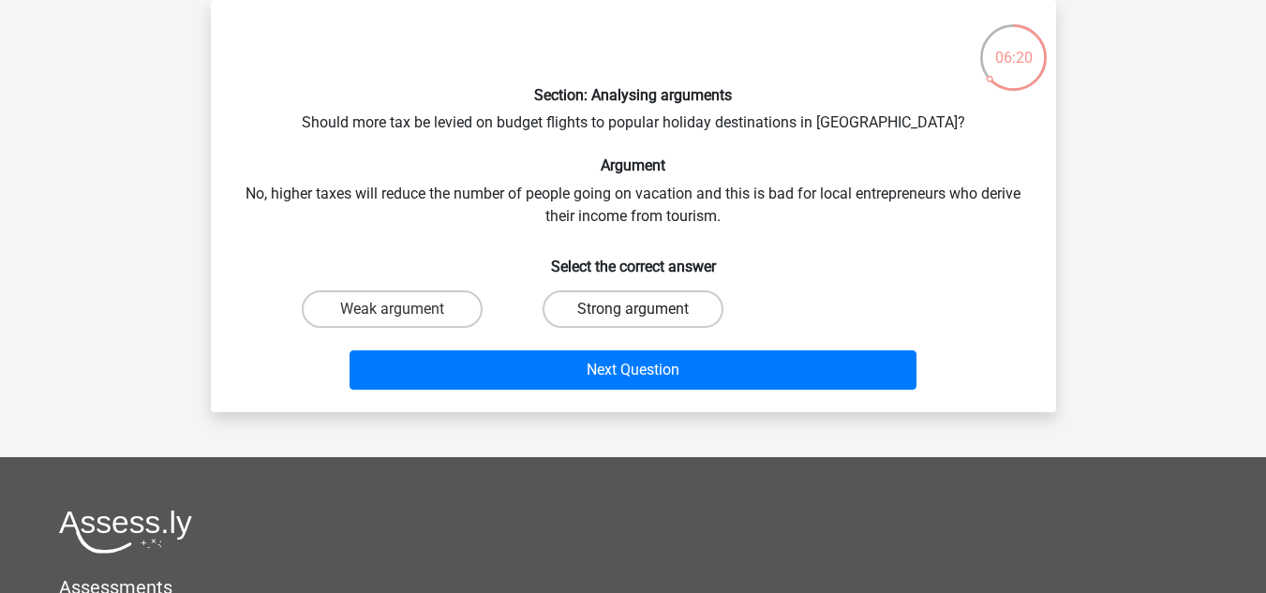
click at [586, 307] on label "Strong argument" at bounding box center [633, 309] width 181 height 37
click at [633, 309] on input "Strong argument" at bounding box center [639, 315] width 12 height 12
radio input "true"
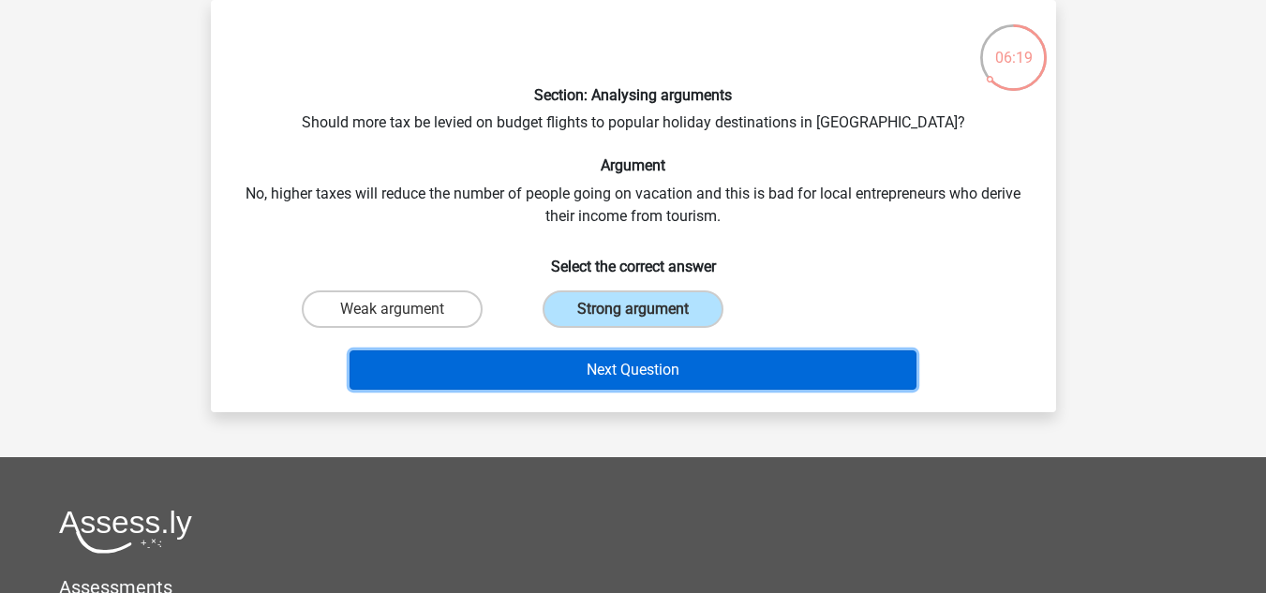
click at [607, 367] on button "Next Question" at bounding box center [633, 370] width 567 height 39
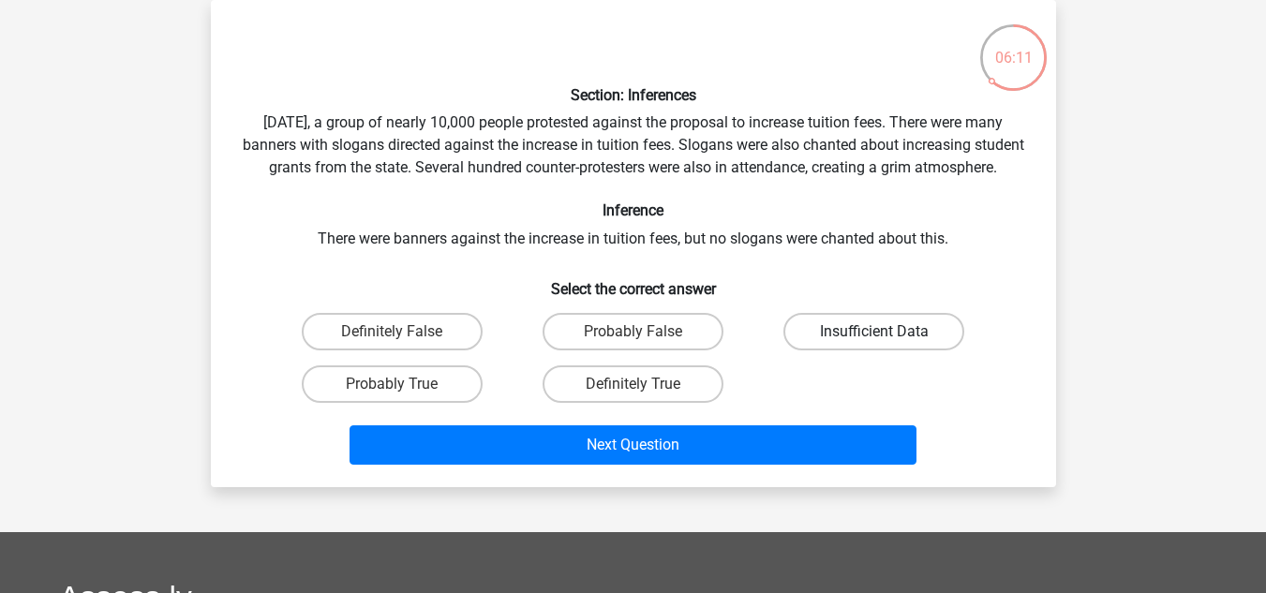
click at [812, 351] on label "Insufficient Data" at bounding box center [874, 331] width 181 height 37
click at [875, 344] on input "Insufficient Data" at bounding box center [881, 338] width 12 height 12
radio input "true"
click at [689, 351] on label "Probably False" at bounding box center [633, 331] width 181 height 37
click at [645, 344] on input "Probably False" at bounding box center [639, 338] width 12 height 12
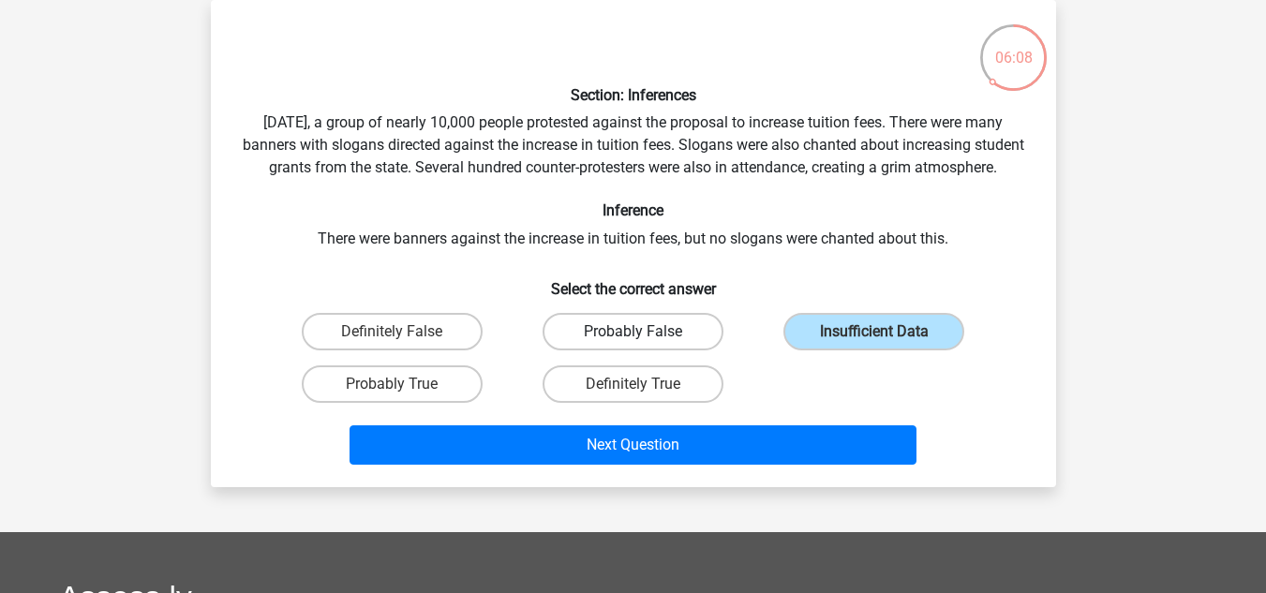
radio input "true"
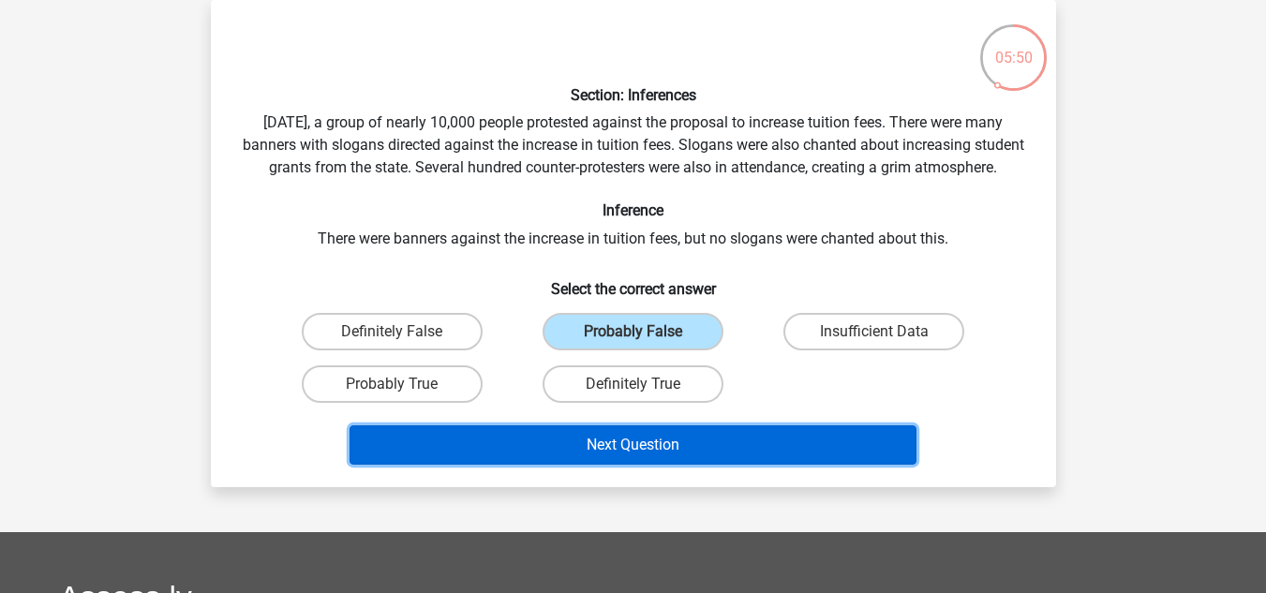
click at [631, 465] on button "Next Question" at bounding box center [633, 445] width 567 height 39
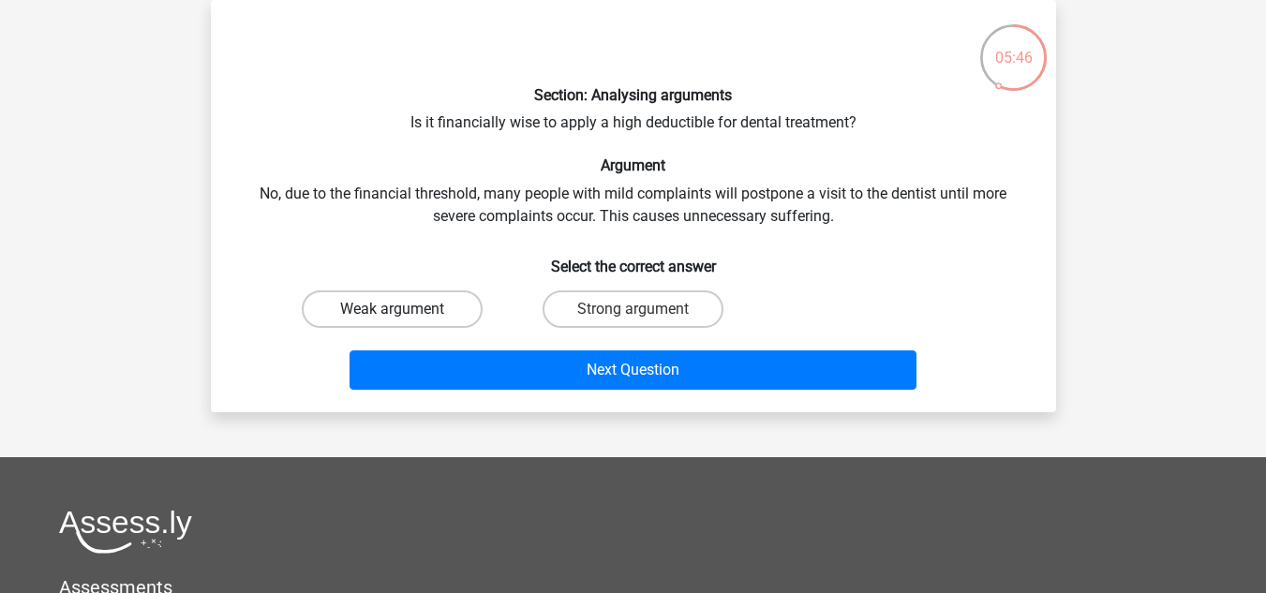
click at [457, 305] on label "Weak argument" at bounding box center [392, 309] width 181 height 37
click at [404, 309] on input "Weak argument" at bounding box center [398, 315] width 12 height 12
radio input "true"
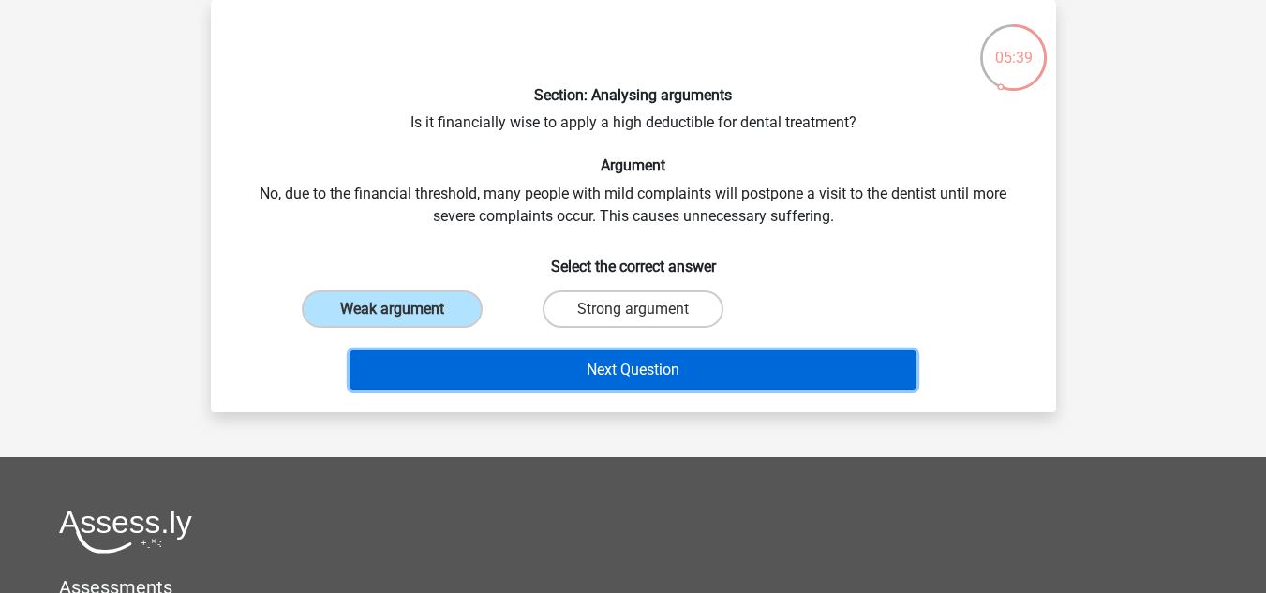
click at [573, 367] on button "Next Question" at bounding box center [633, 370] width 567 height 39
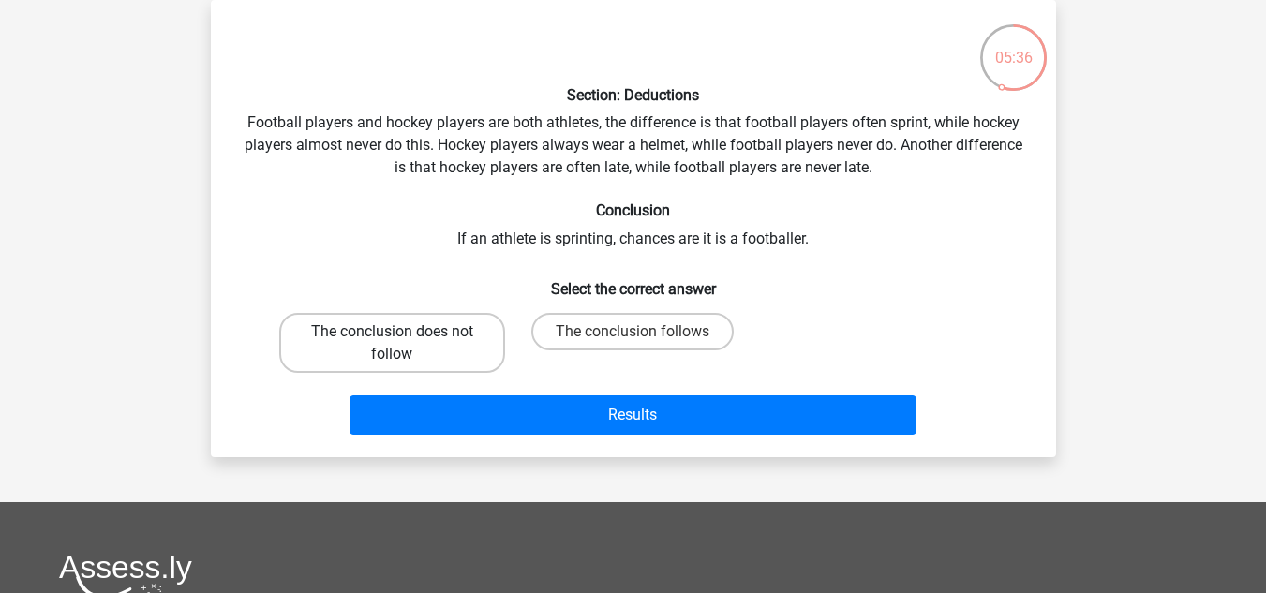
click at [471, 331] on label "The conclusion does not follow" at bounding box center [392, 343] width 226 height 60
click at [404, 332] on input "The conclusion does not follow" at bounding box center [398, 338] width 12 height 12
radio input "true"
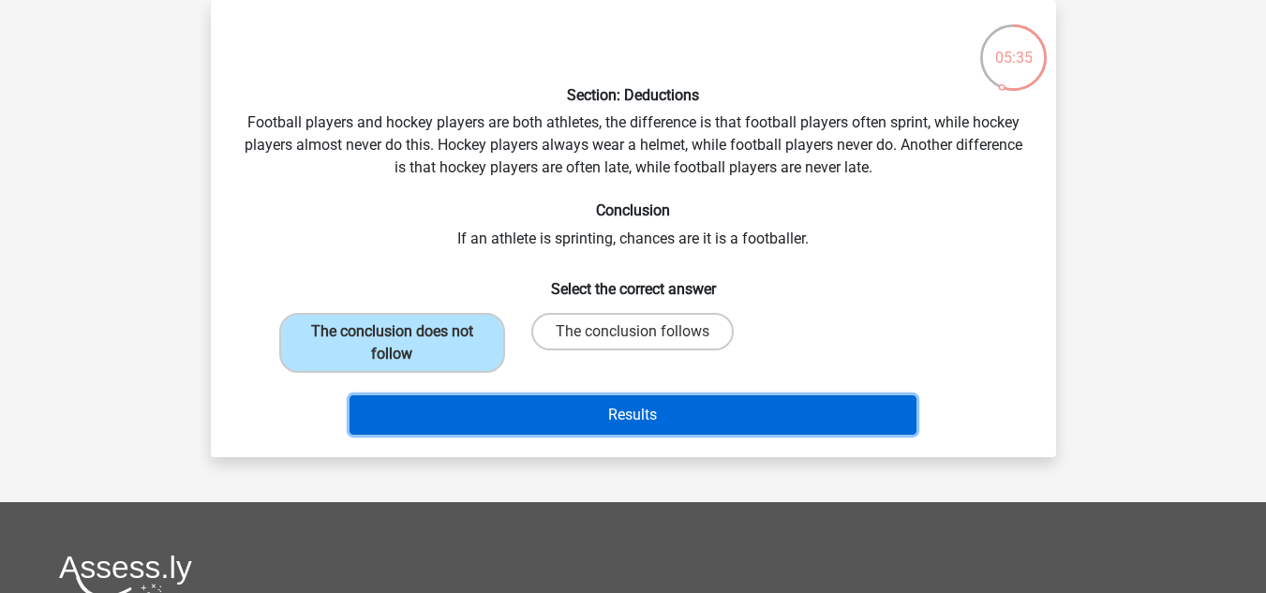
click at [535, 406] on button "Results" at bounding box center [633, 415] width 567 height 39
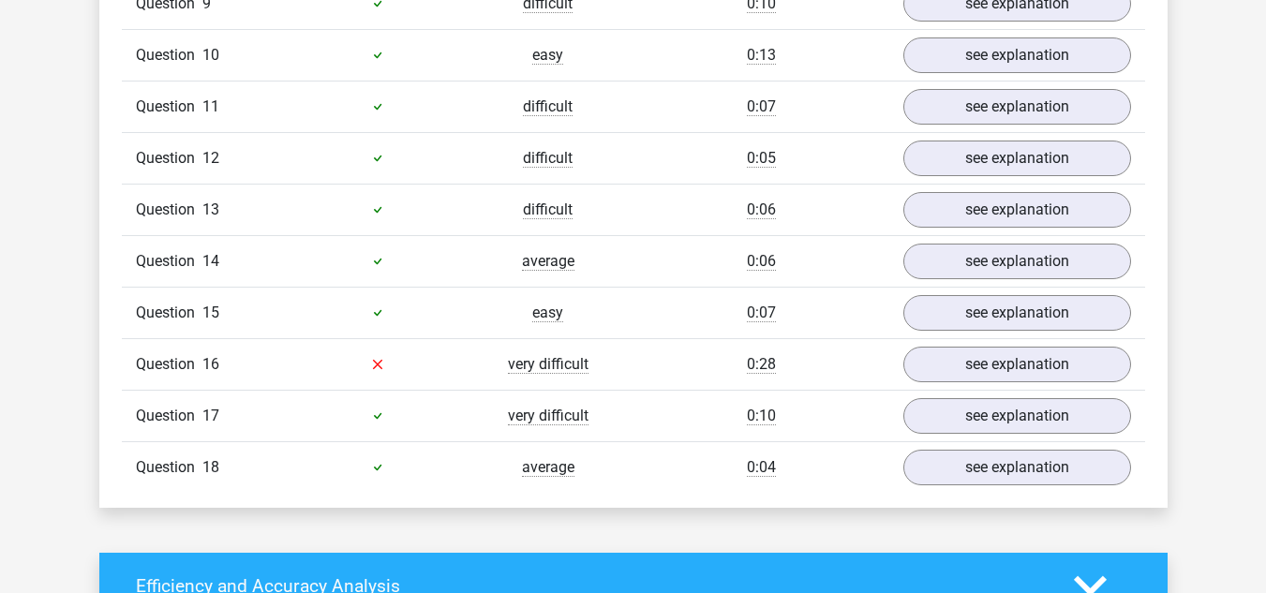
scroll to position [1781, 0]
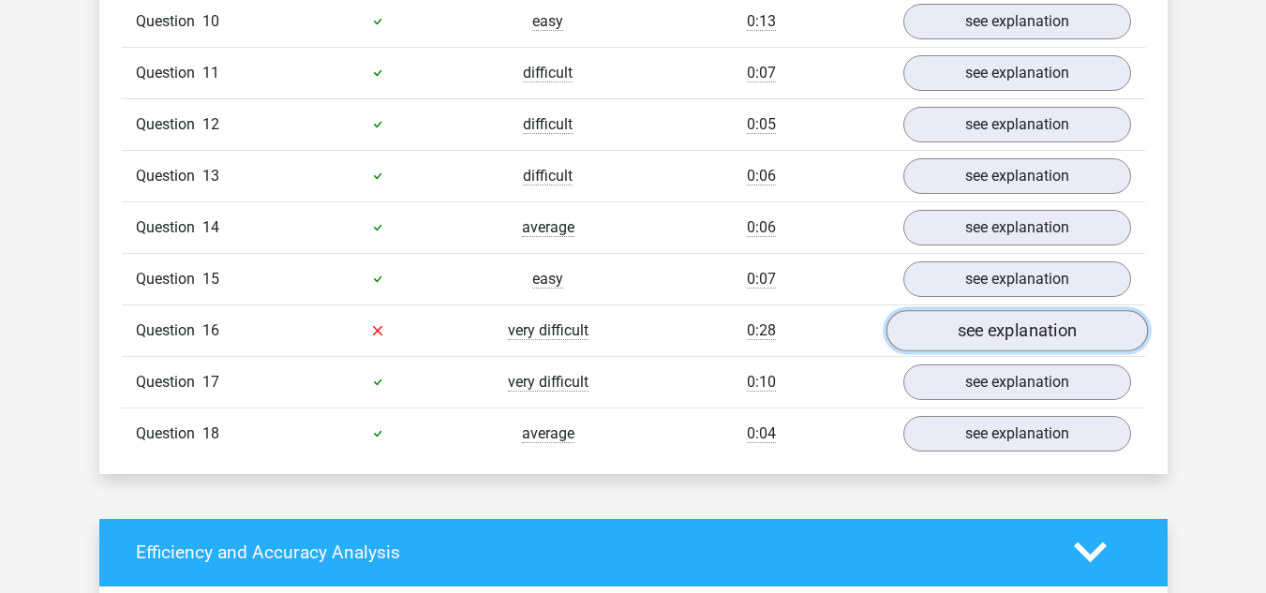
click at [940, 315] on link "see explanation" at bounding box center [1017, 330] width 262 height 41
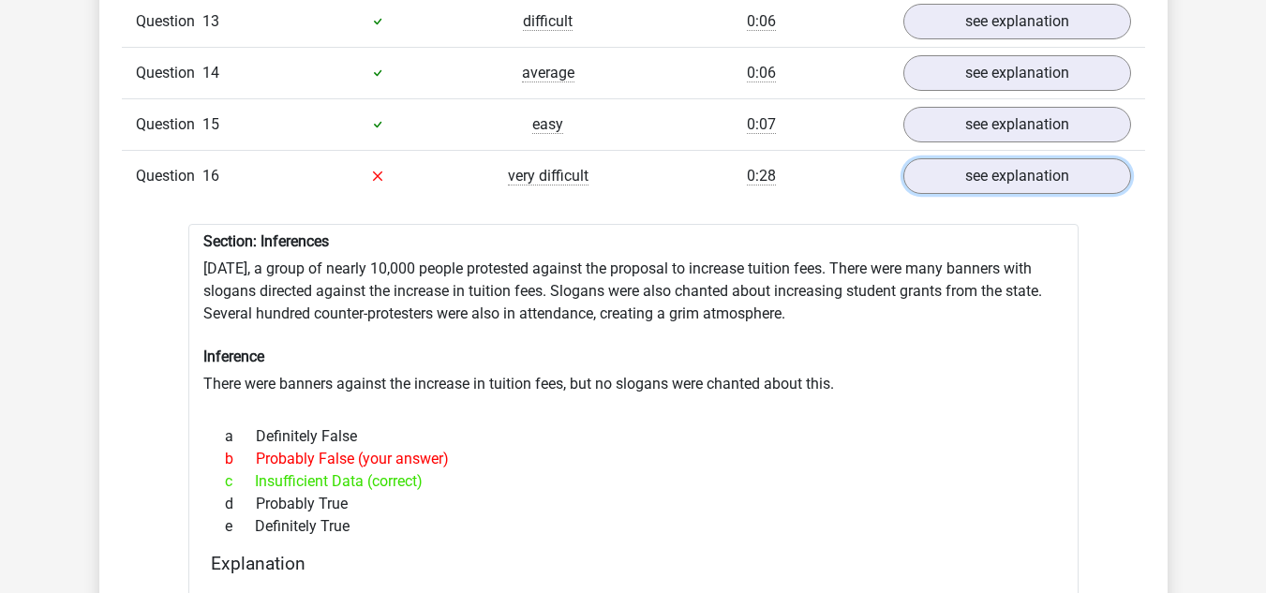
scroll to position [1969, 0]
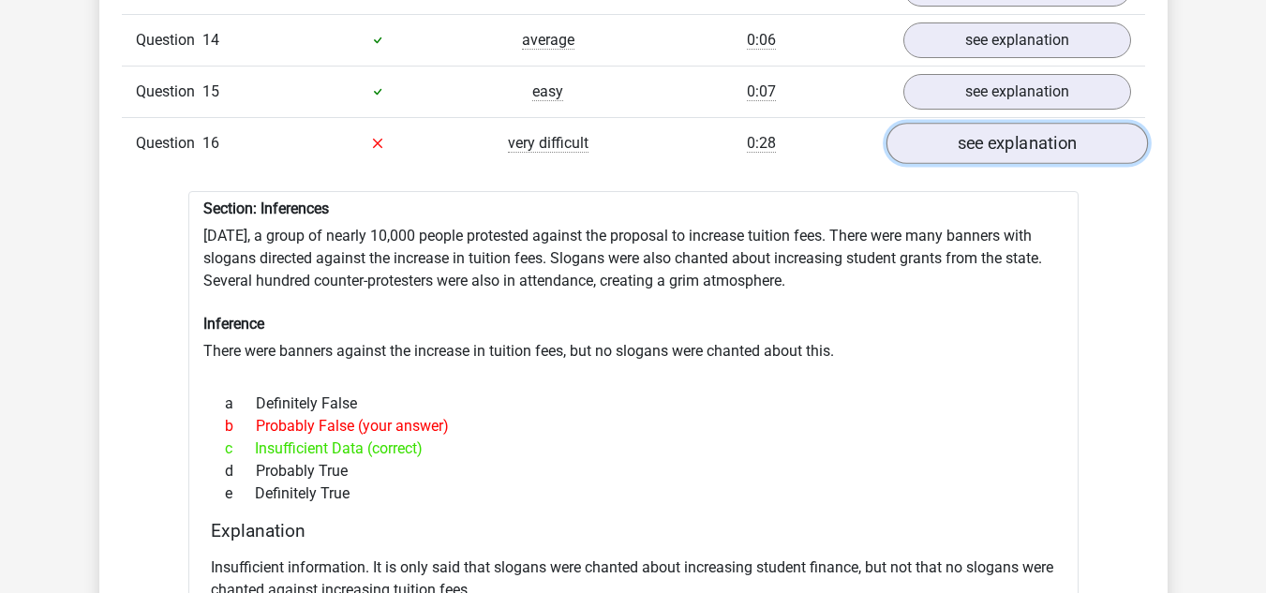
click at [936, 131] on link "see explanation" at bounding box center [1017, 143] width 262 height 41
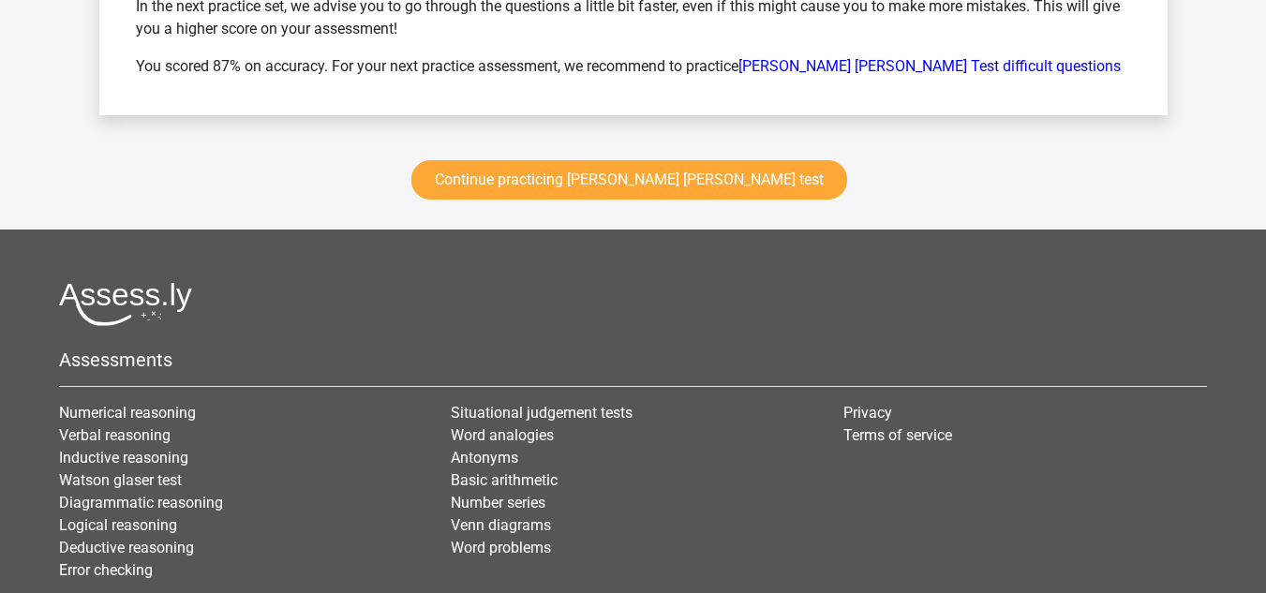
scroll to position [3302, 0]
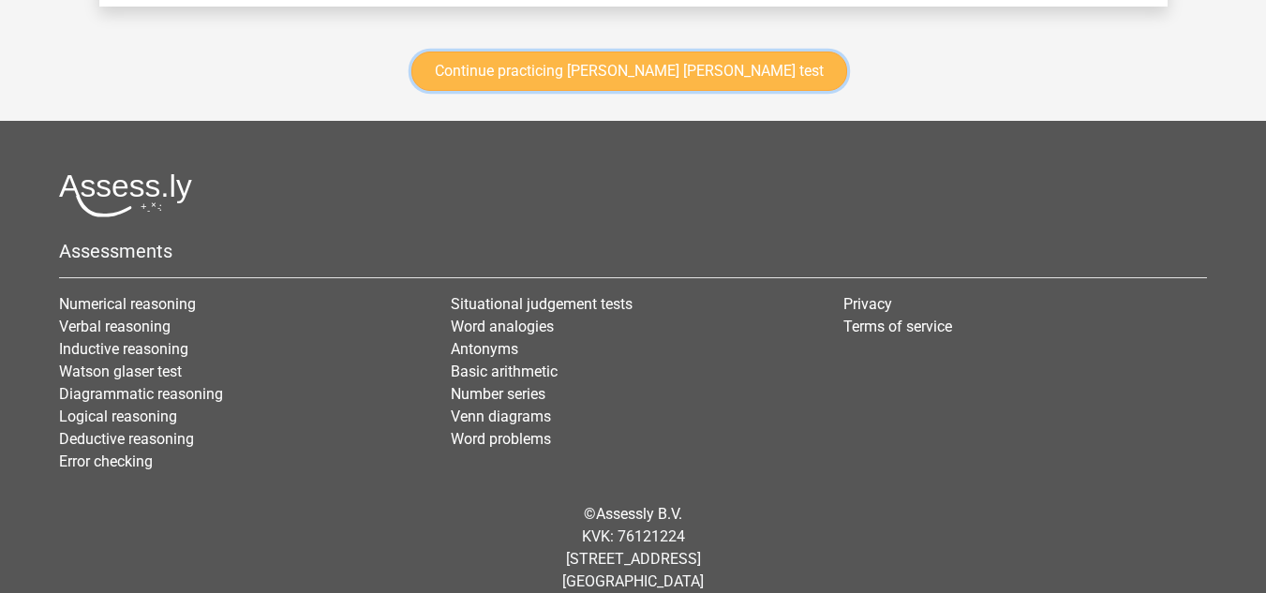
click at [649, 56] on link "Continue practicing watson glaser test" at bounding box center [630, 71] width 436 height 39
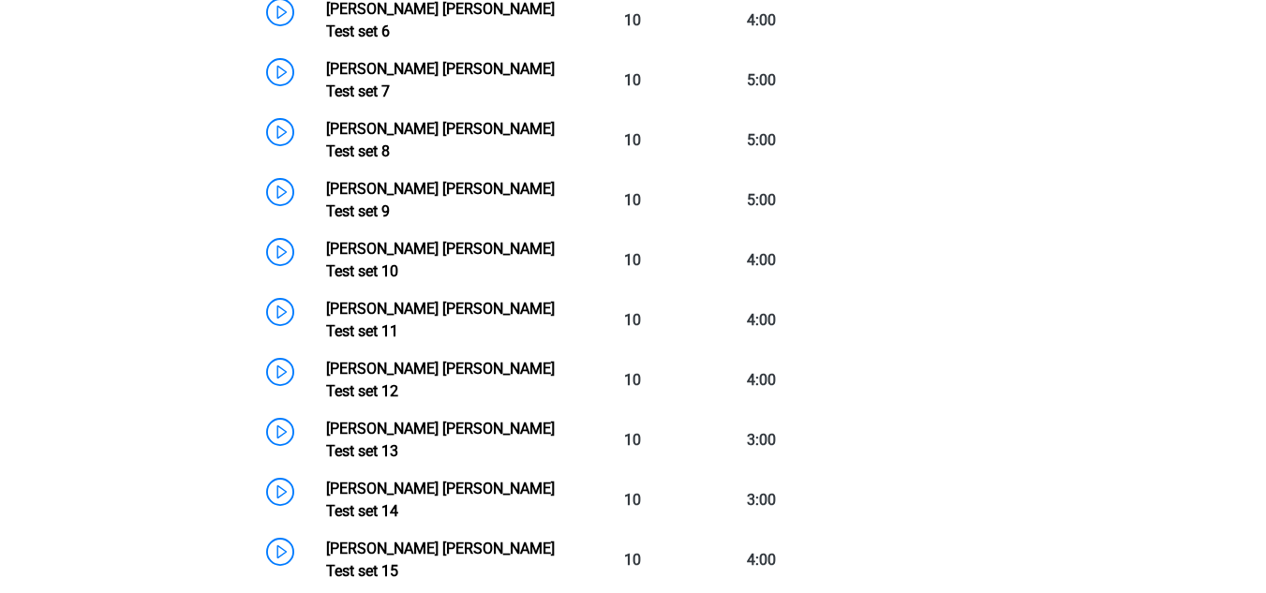
scroll to position [1264, 0]
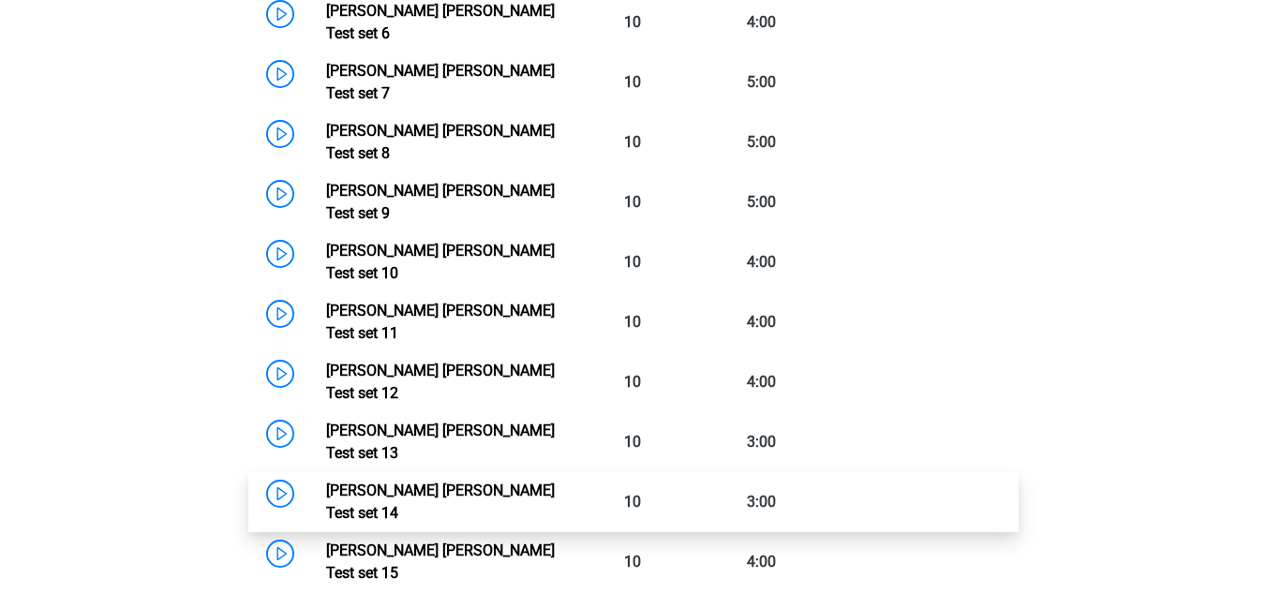
click at [517, 482] on link "Watson Glaser Test set 14" at bounding box center [440, 502] width 229 height 40
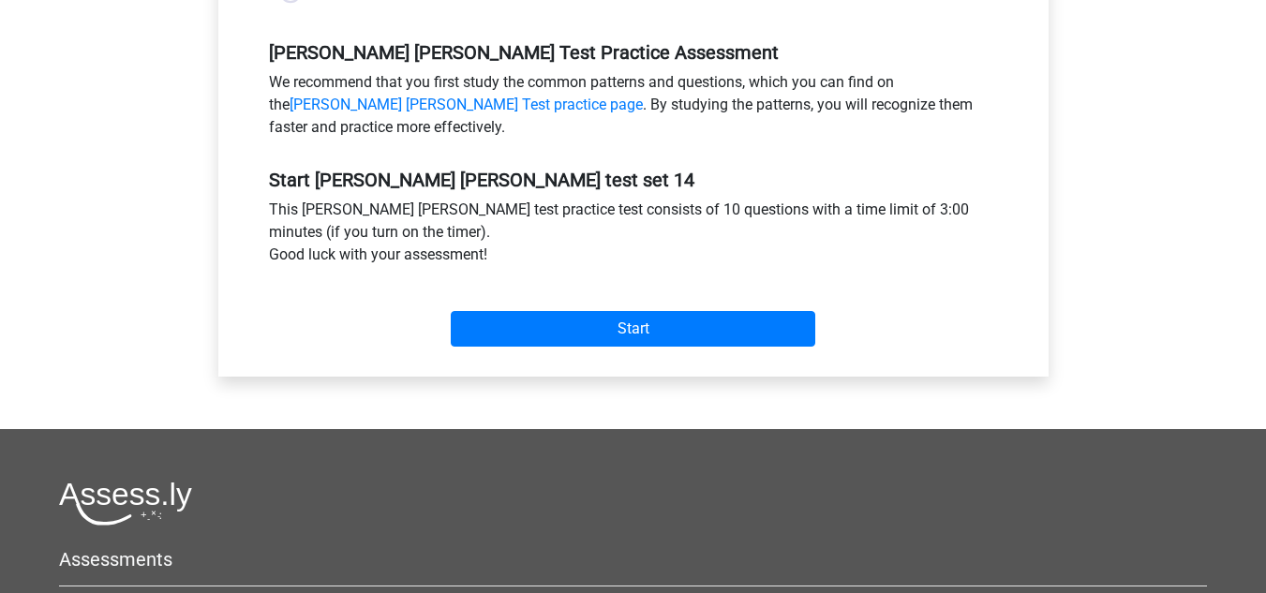
scroll to position [562, 0]
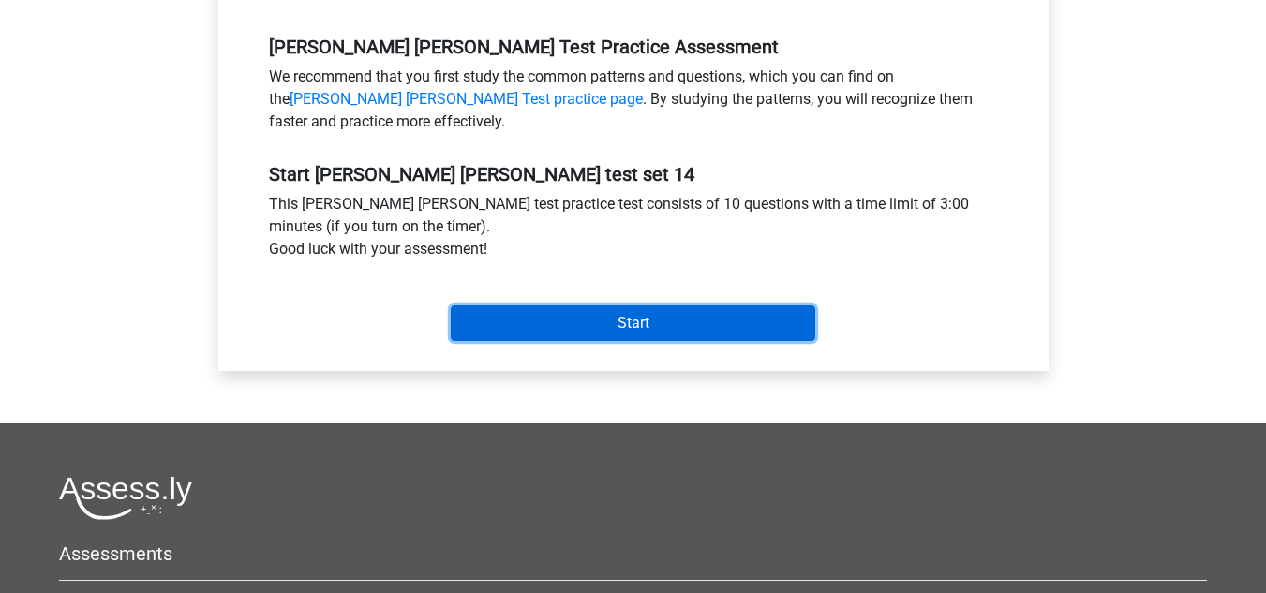
click at [613, 321] on input "Start" at bounding box center [633, 324] width 365 height 36
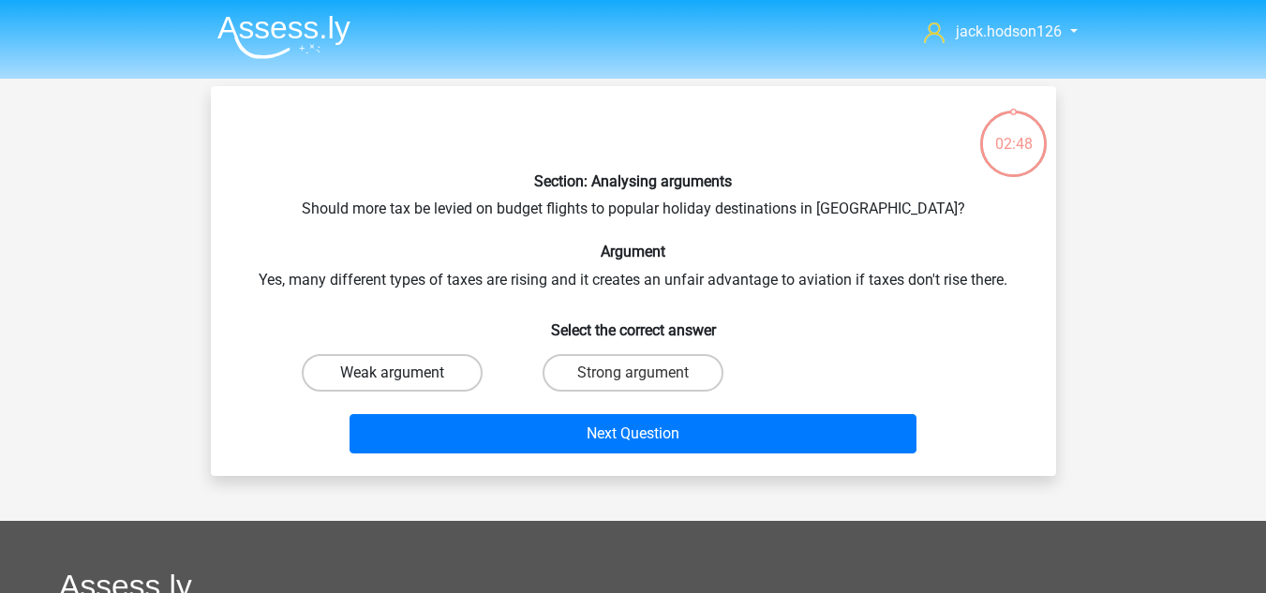
click at [443, 374] on label "Weak argument" at bounding box center [392, 372] width 181 height 37
click at [404, 374] on input "Weak argument" at bounding box center [398, 379] width 12 height 12
radio input "true"
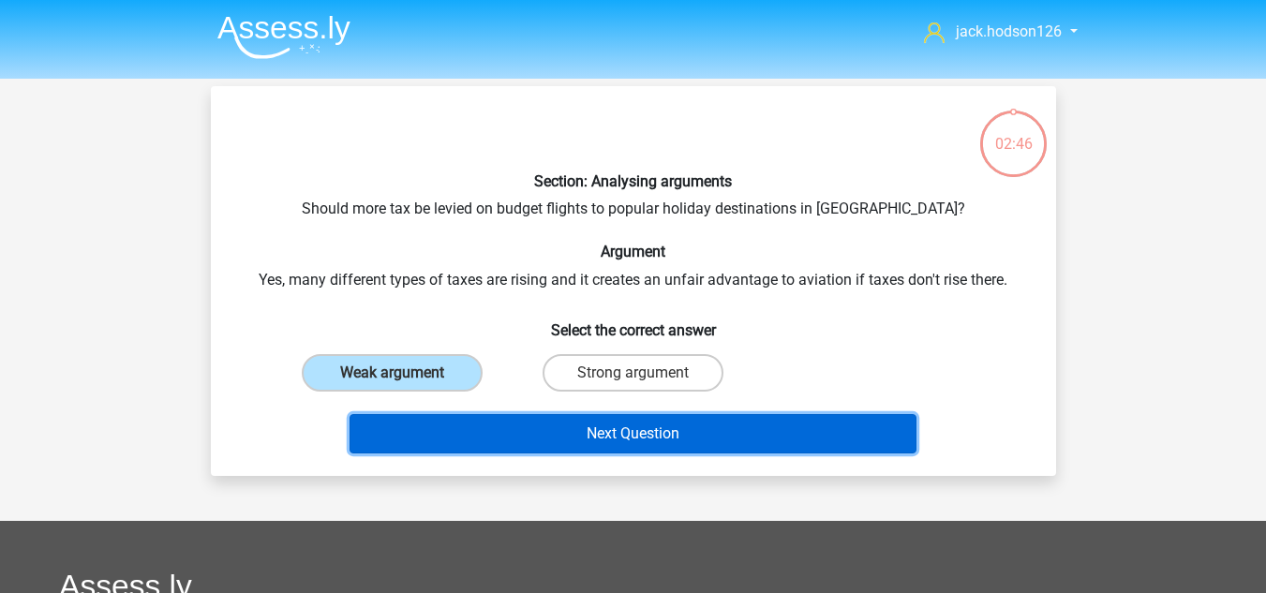
click at [547, 427] on button "Next Question" at bounding box center [633, 433] width 567 height 39
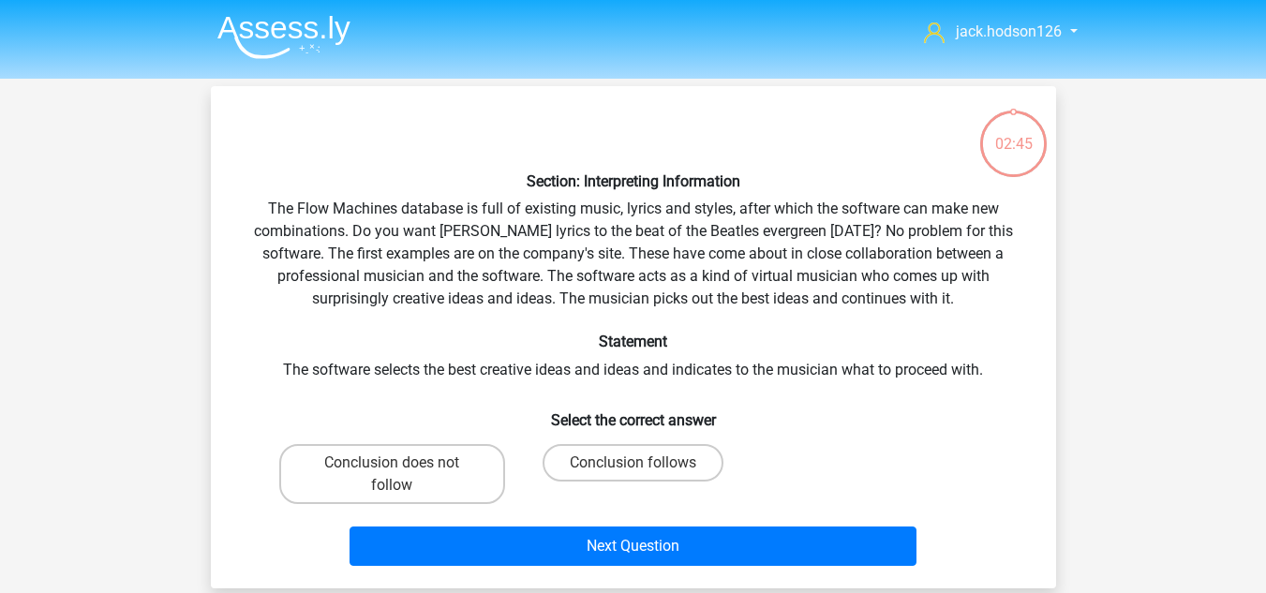
scroll to position [86, 0]
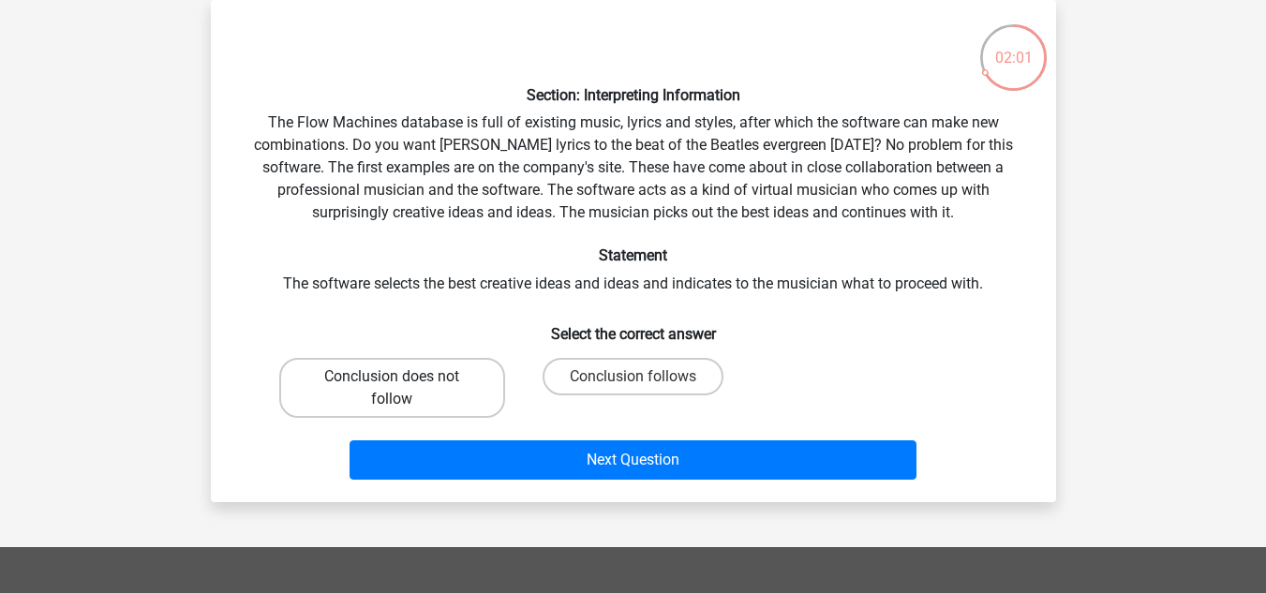
click at [453, 381] on label "Conclusion does not follow" at bounding box center [392, 388] width 226 height 60
click at [404, 381] on input "Conclusion does not follow" at bounding box center [398, 383] width 12 height 12
radio input "true"
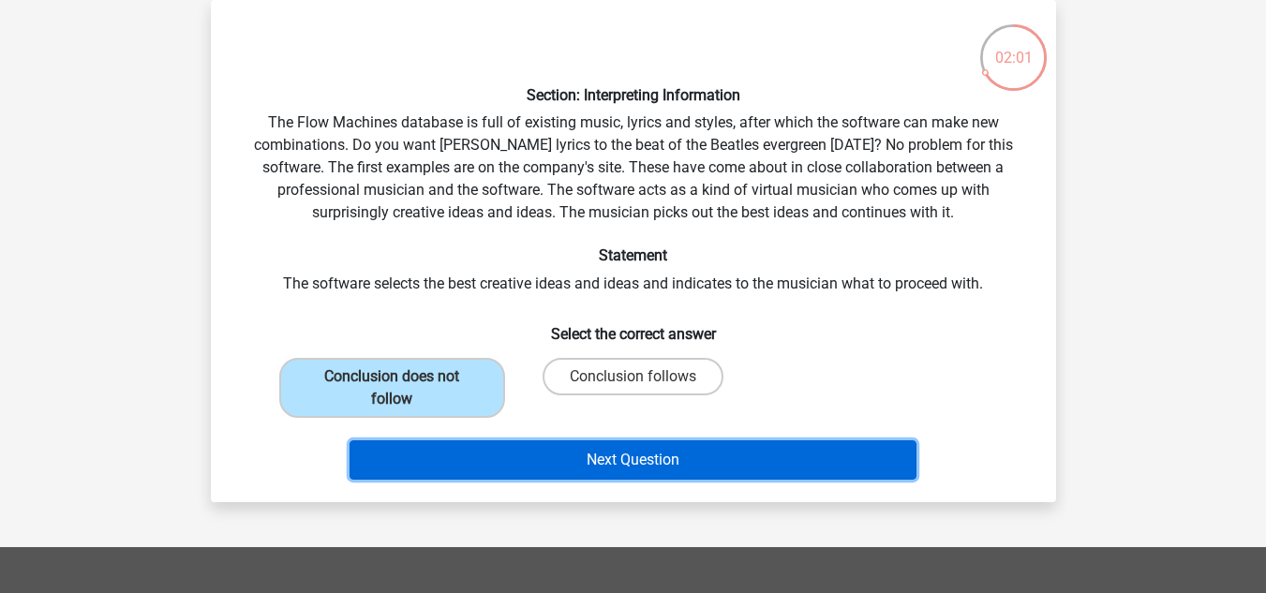
click at [570, 443] on button "Next Question" at bounding box center [633, 460] width 567 height 39
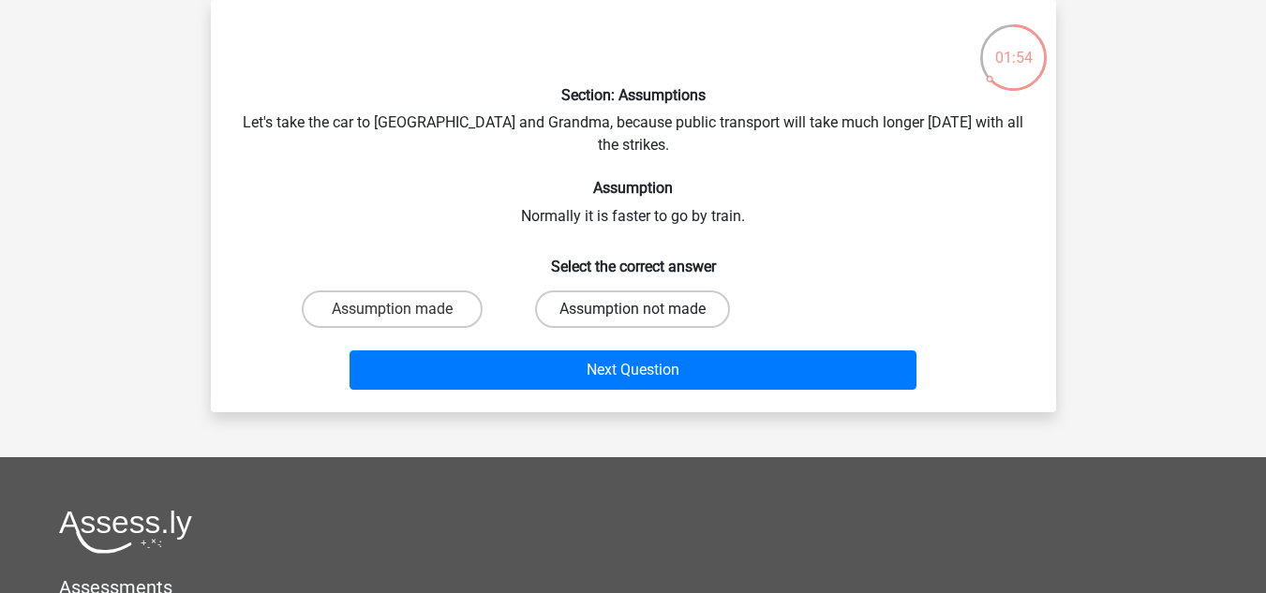
click at [580, 291] on label "Assumption not made" at bounding box center [632, 309] width 195 height 37
click at [633, 309] on input "Assumption not made" at bounding box center [639, 315] width 12 height 12
radio input "true"
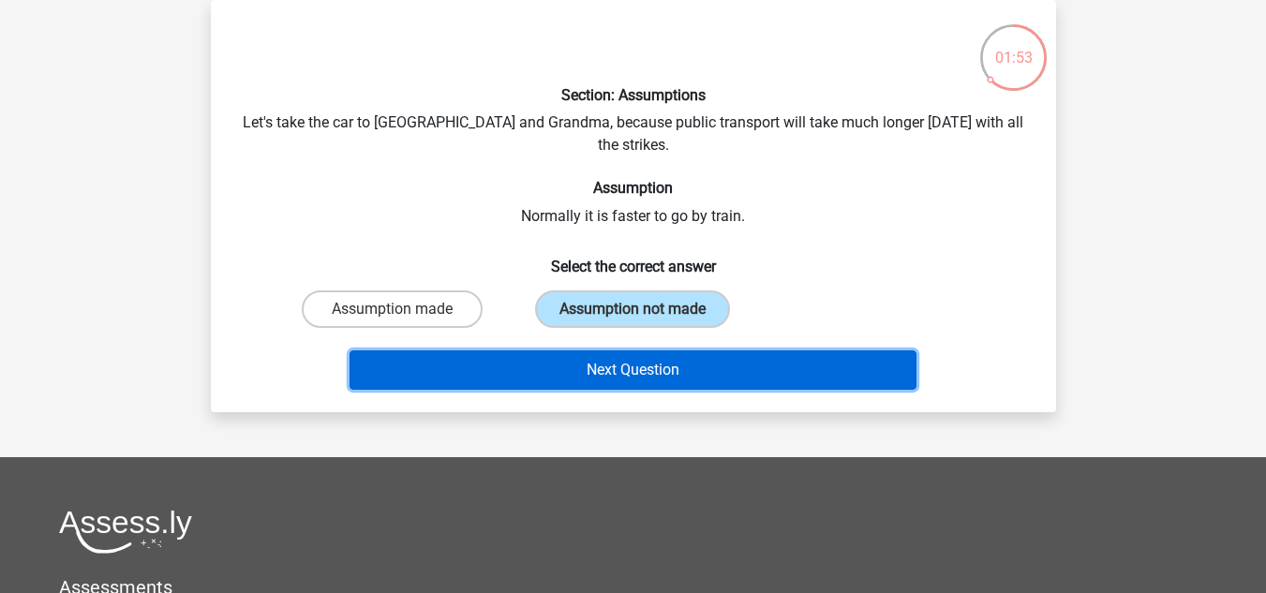
click at [600, 351] on button "Next Question" at bounding box center [633, 370] width 567 height 39
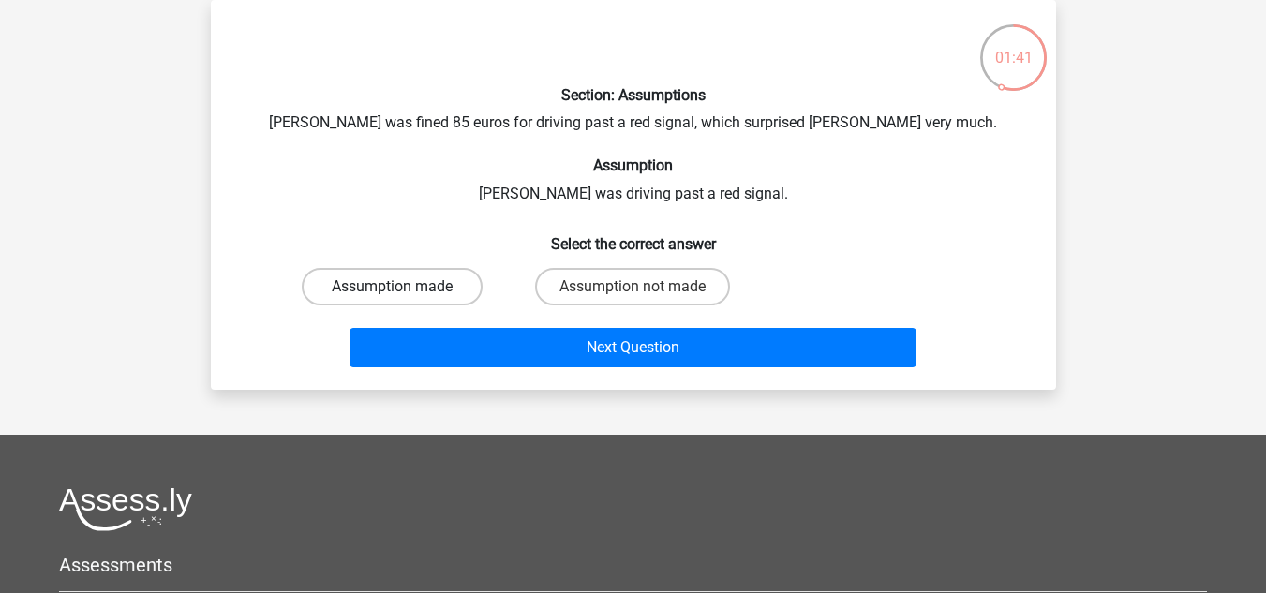
click at [445, 280] on label "Assumption made" at bounding box center [392, 286] width 181 height 37
click at [404, 287] on input "Assumption made" at bounding box center [398, 293] width 12 height 12
radio input "true"
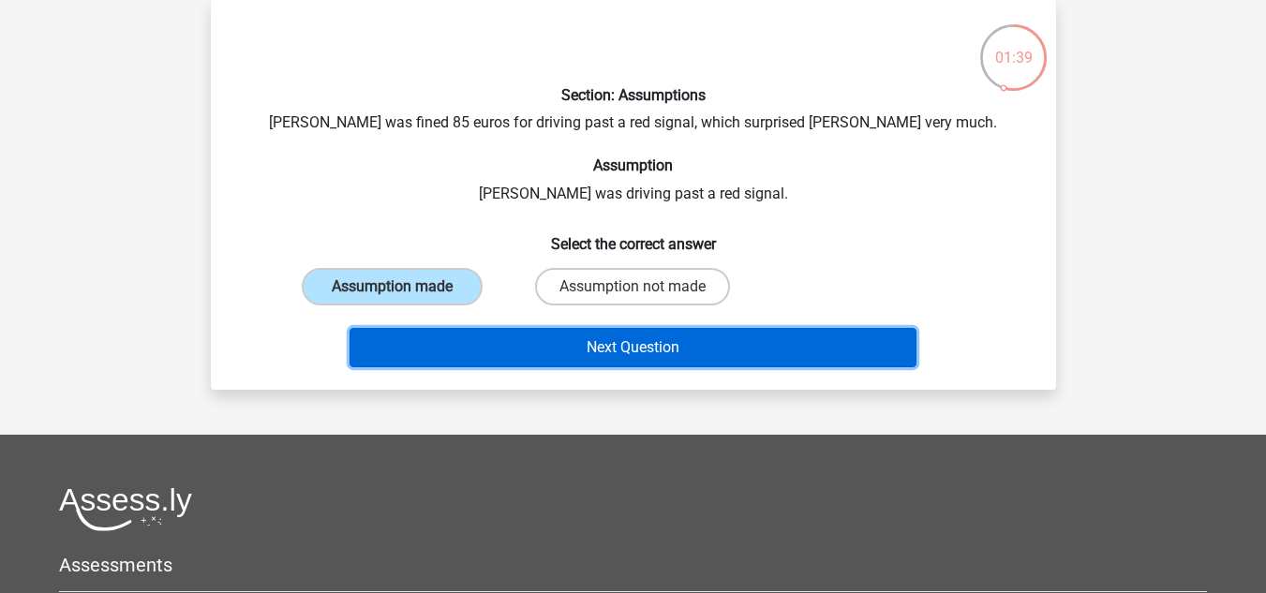
click at [557, 350] on button "Next Question" at bounding box center [633, 347] width 567 height 39
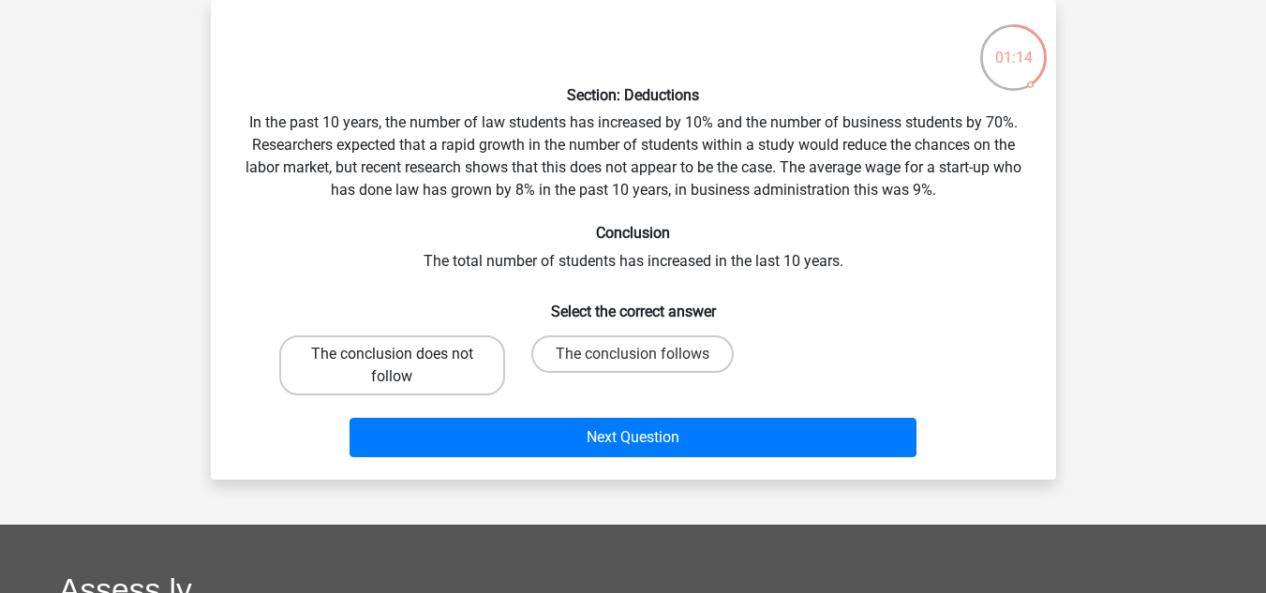
click at [483, 365] on label "The conclusion does not follow" at bounding box center [392, 366] width 226 height 60
click at [404, 365] on input "The conclusion does not follow" at bounding box center [398, 360] width 12 height 12
radio input "true"
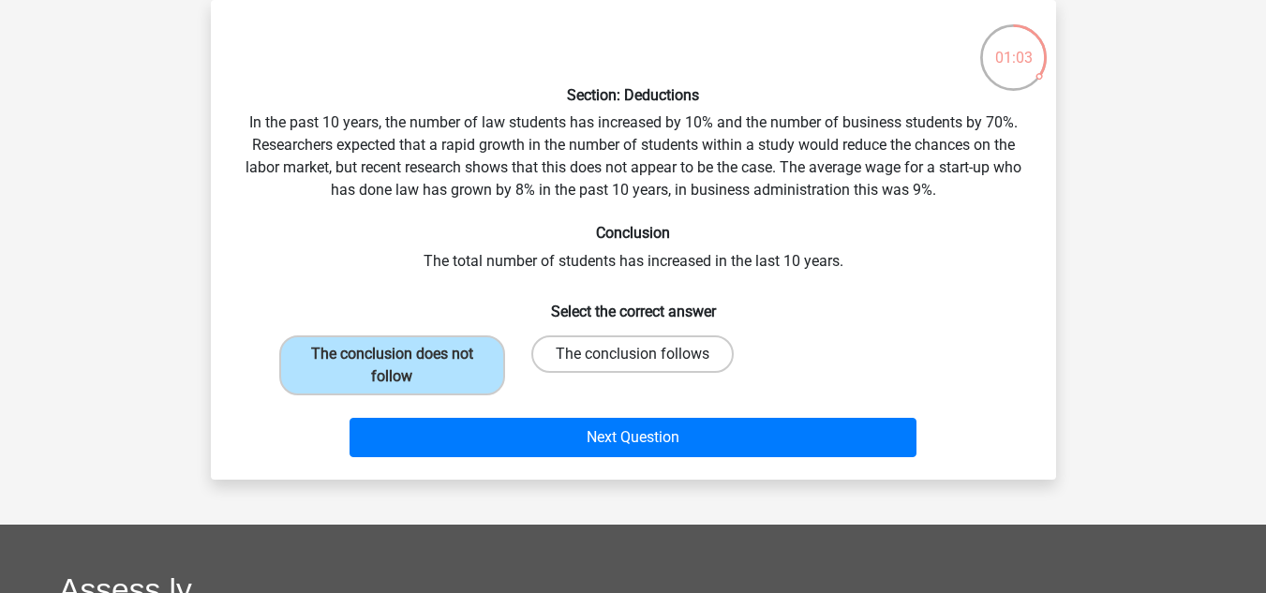
click at [587, 359] on label "The conclusion follows" at bounding box center [633, 354] width 202 height 37
click at [633, 359] on input "The conclusion follows" at bounding box center [639, 360] width 12 height 12
radio input "true"
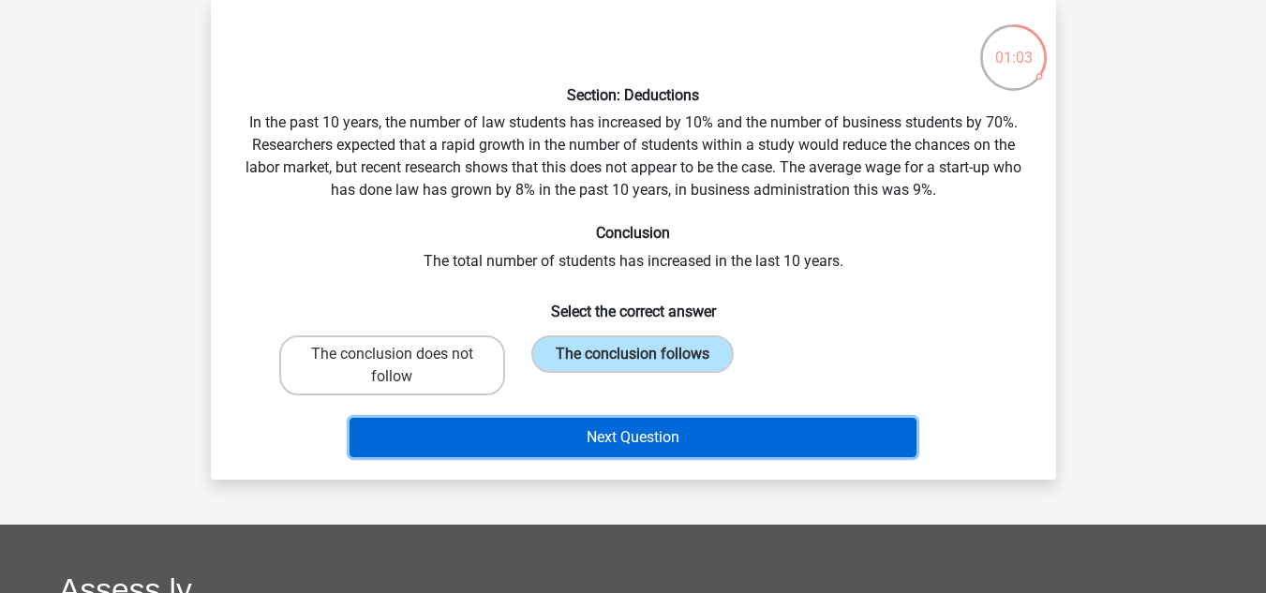
click at [612, 440] on button "Next Question" at bounding box center [633, 437] width 567 height 39
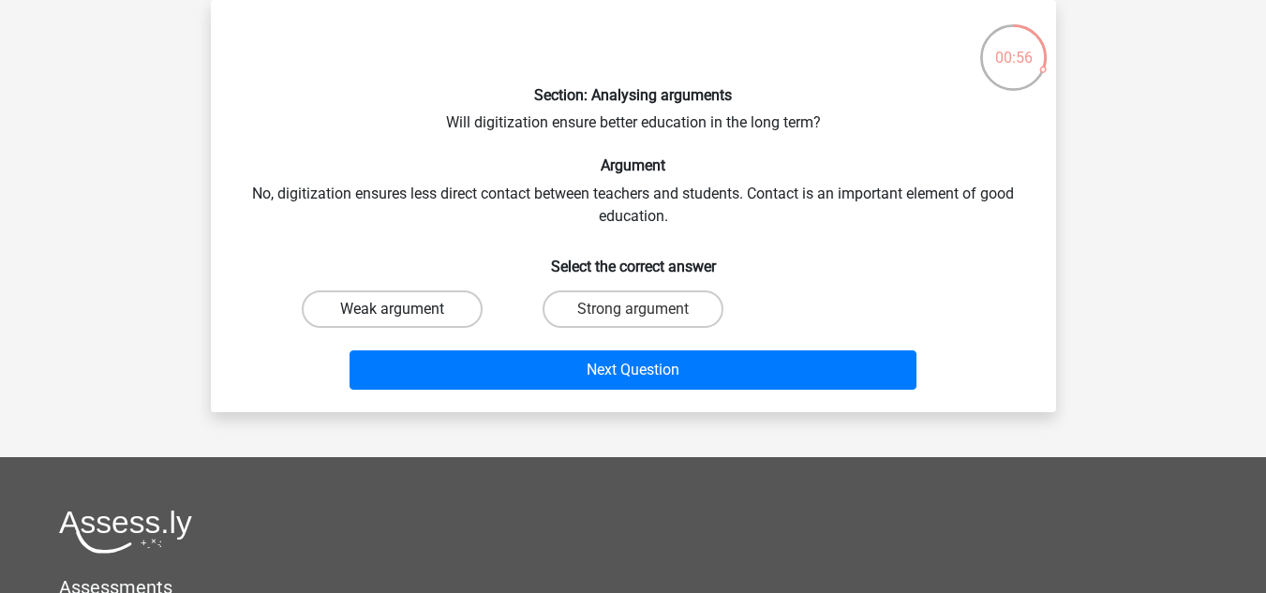
click at [464, 310] on label "Weak argument" at bounding box center [392, 309] width 181 height 37
click at [404, 310] on input "Weak argument" at bounding box center [398, 315] width 12 height 12
radio input "true"
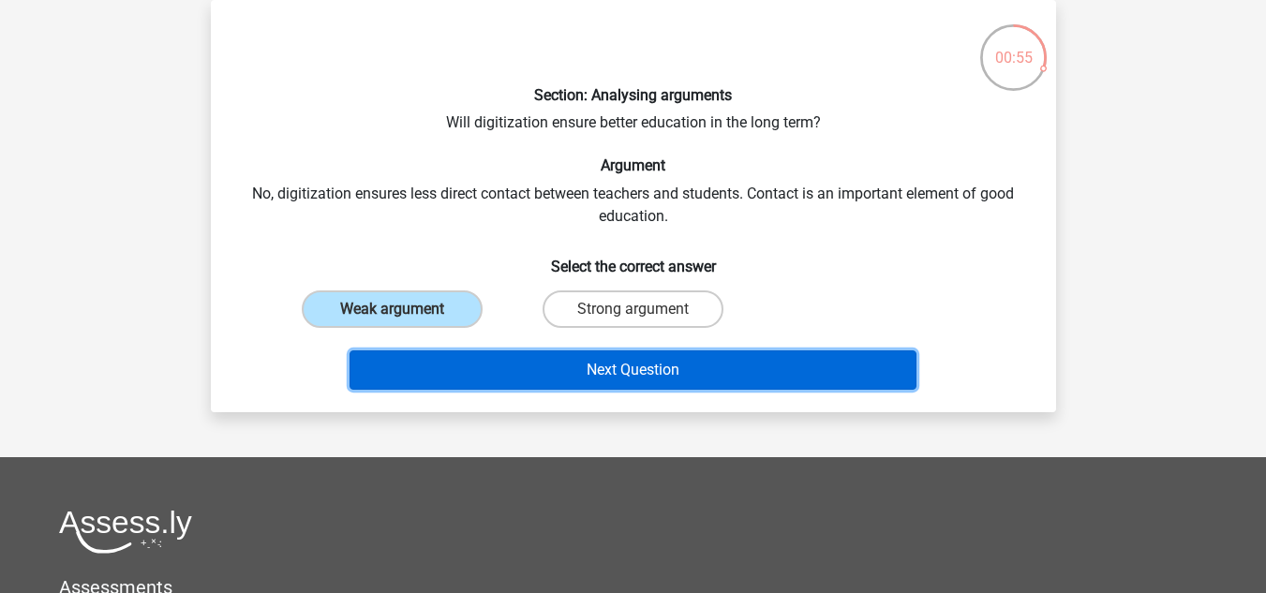
click at [550, 367] on button "Next Question" at bounding box center [633, 370] width 567 height 39
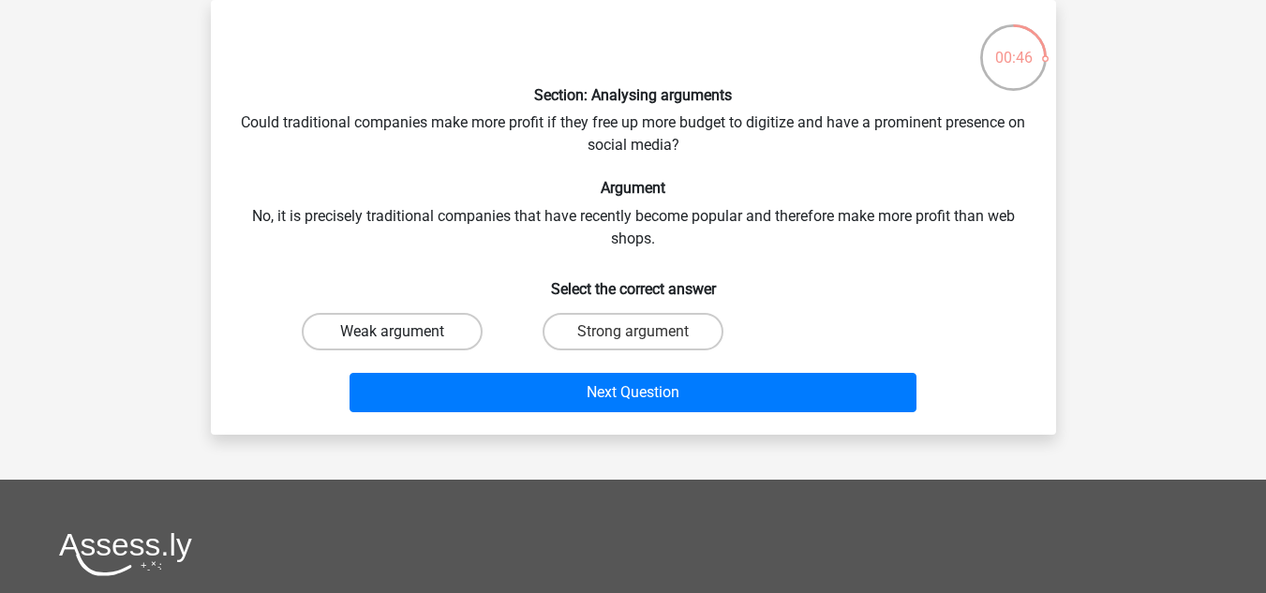
click at [450, 327] on label "Weak argument" at bounding box center [392, 331] width 181 height 37
click at [404, 332] on input "Weak argument" at bounding box center [398, 338] width 12 height 12
radio input "true"
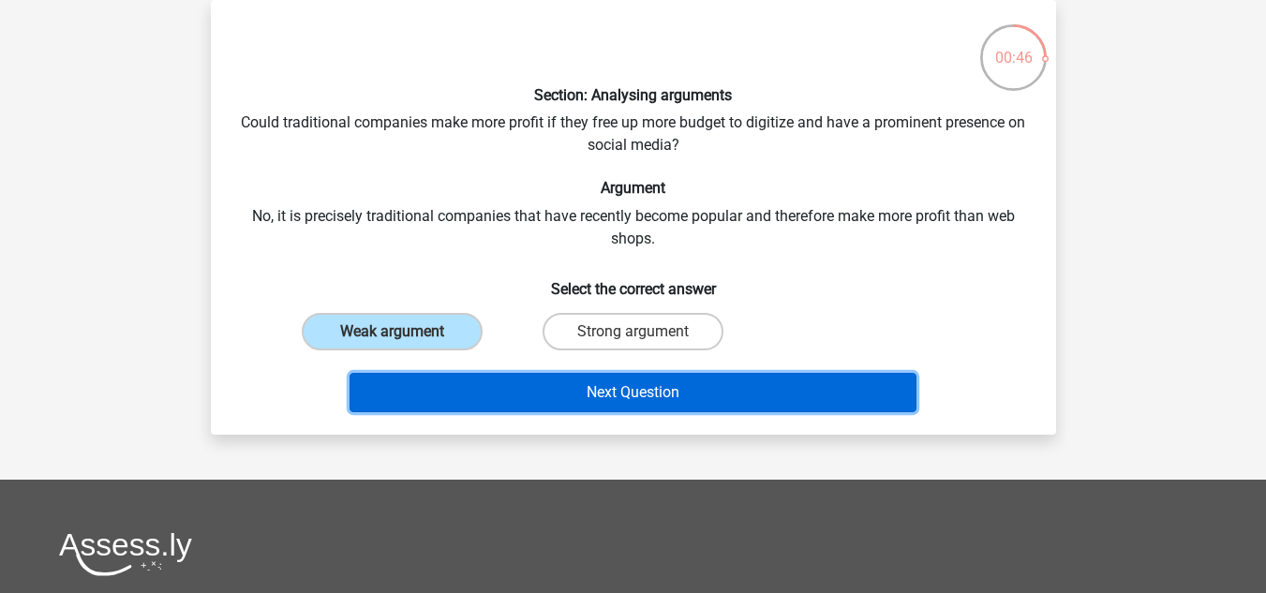
click at [566, 394] on button "Next Question" at bounding box center [633, 392] width 567 height 39
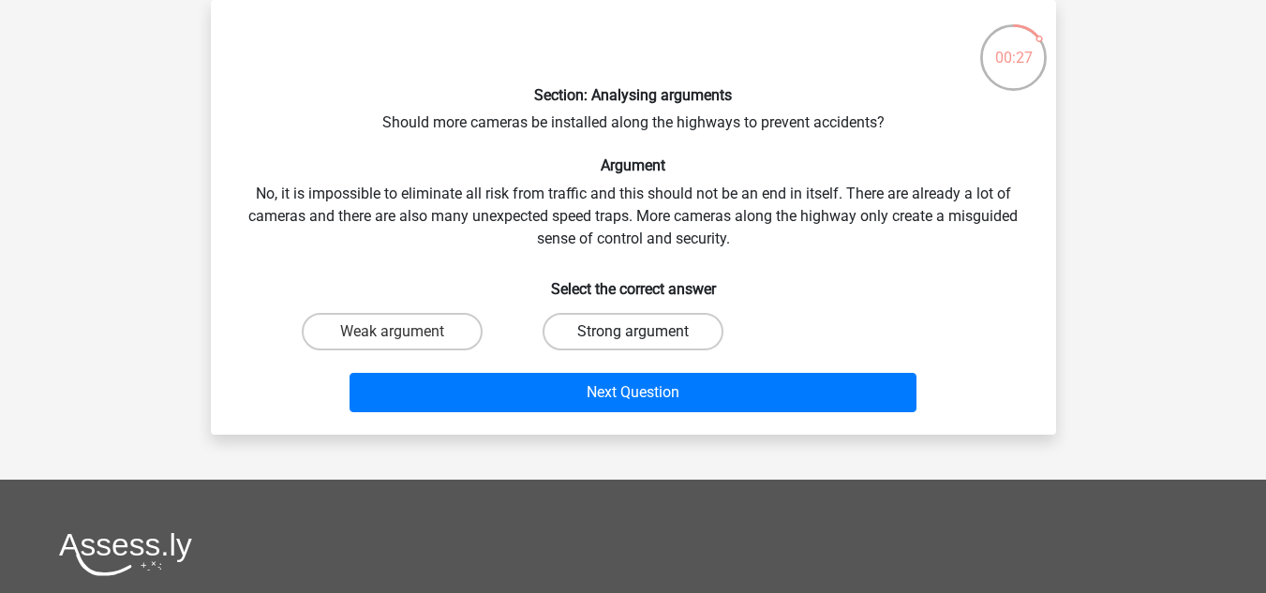
click at [575, 332] on label "Strong argument" at bounding box center [633, 331] width 181 height 37
click at [633, 332] on input "Strong argument" at bounding box center [639, 338] width 12 height 12
radio input "true"
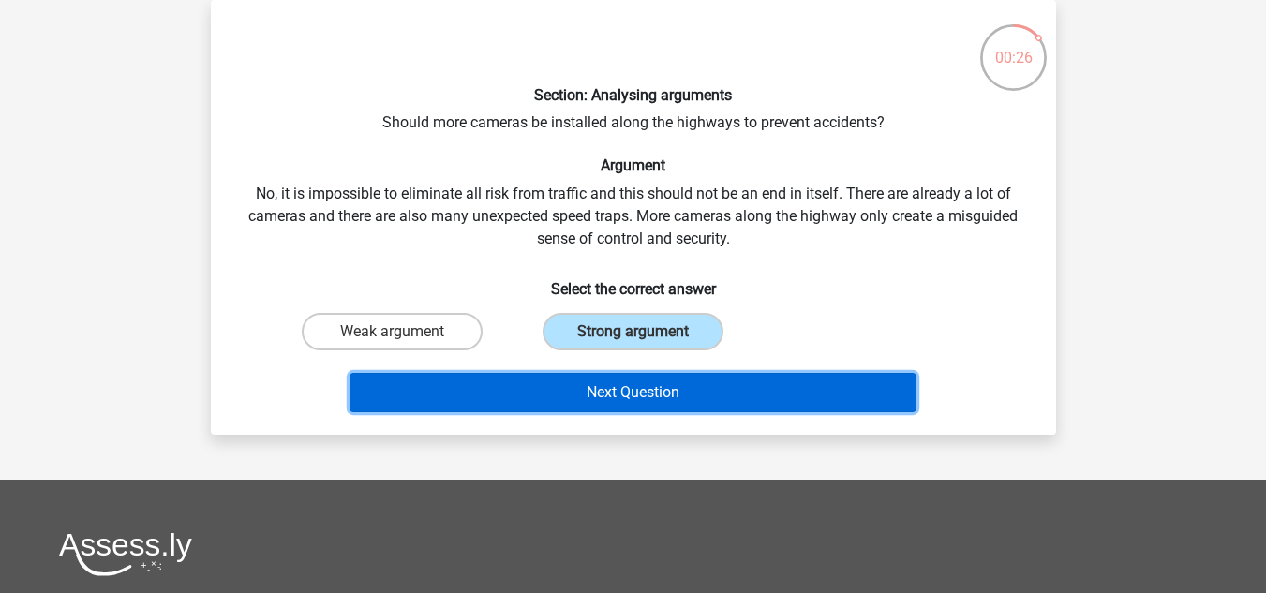
click at [580, 376] on button "Next Question" at bounding box center [633, 392] width 567 height 39
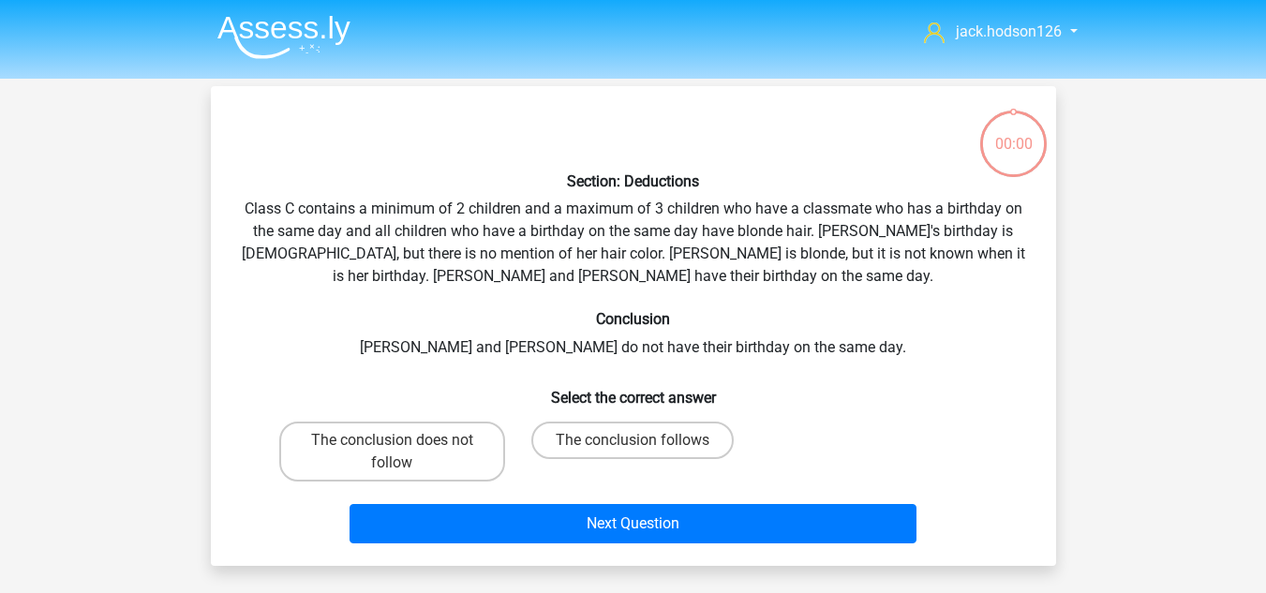
scroll to position [86, 0]
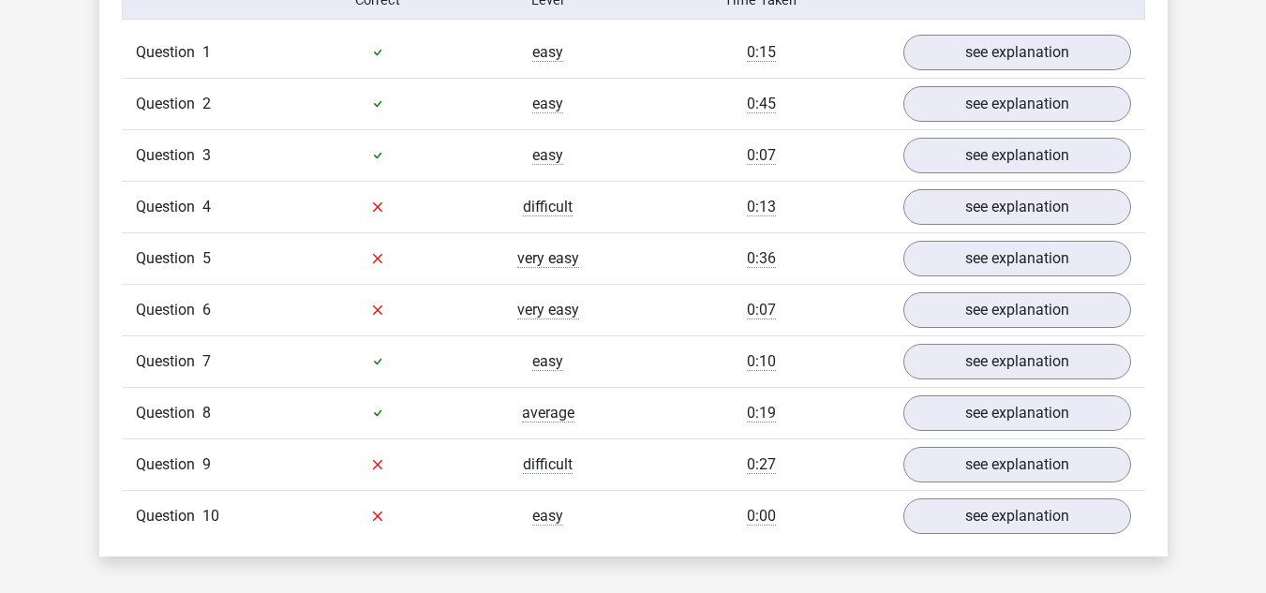
scroll to position [1219, 0]
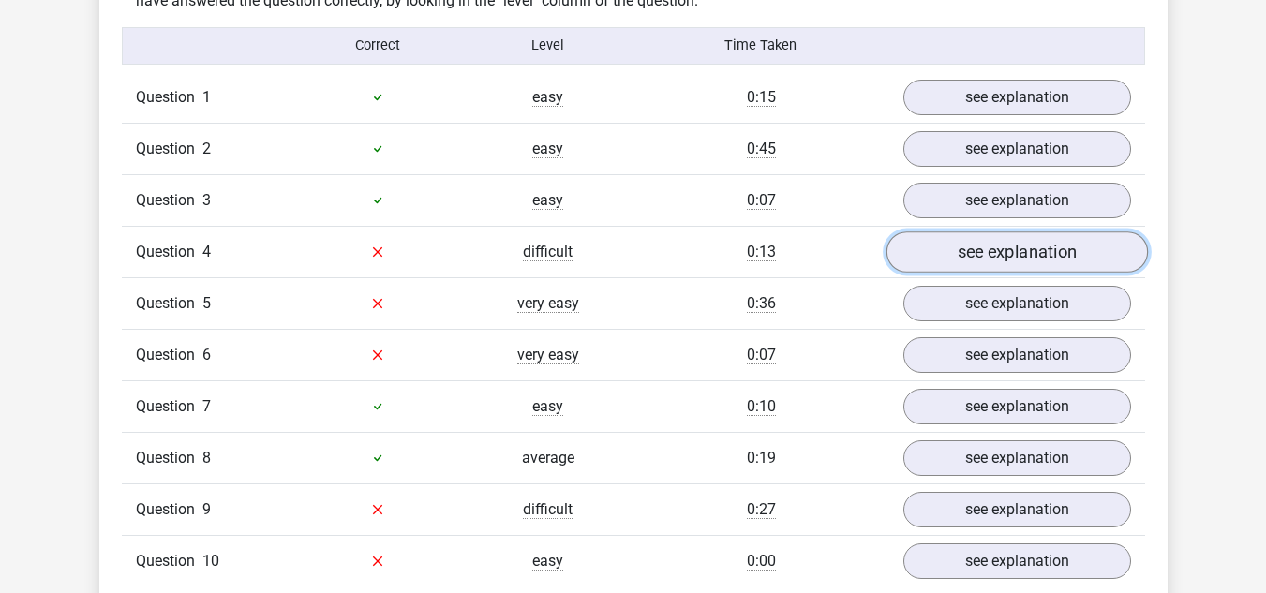
click at [947, 256] on link "see explanation" at bounding box center [1017, 252] width 262 height 41
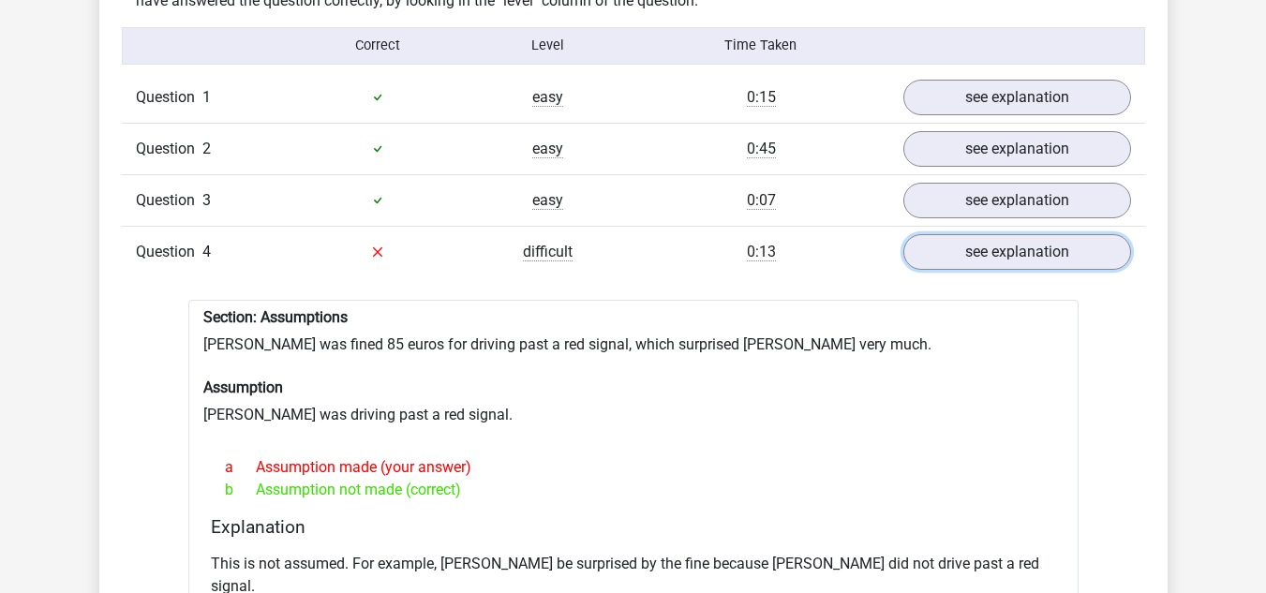
scroll to position [1312, 0]
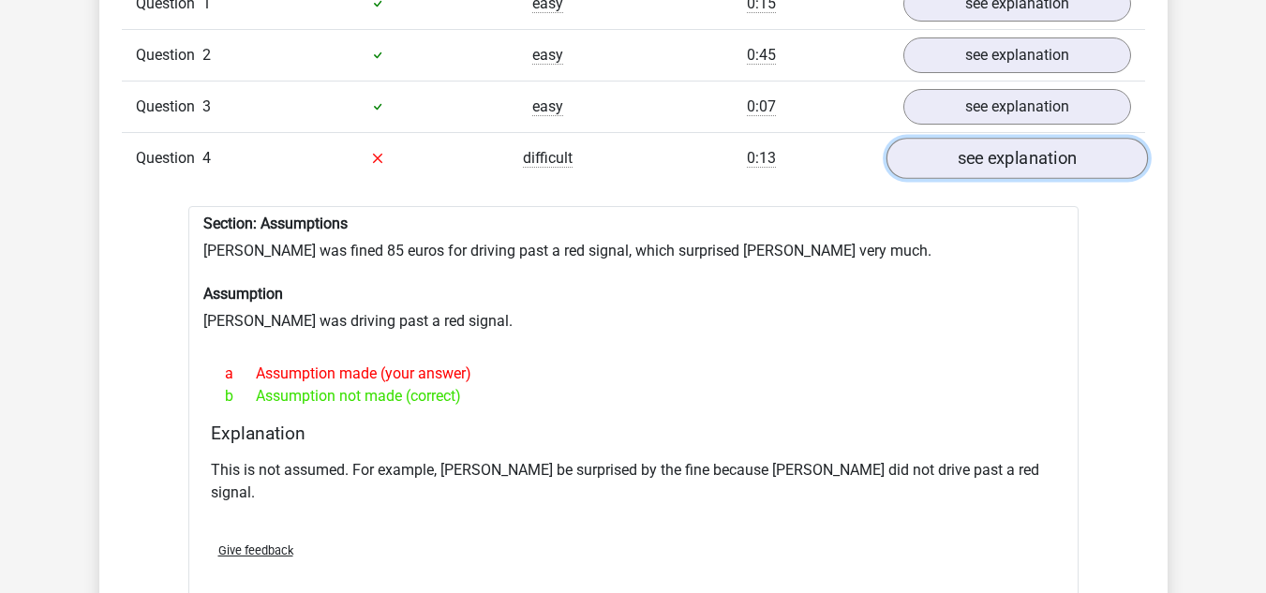
drag, startPoint x: 997, startPoint y: 166, endPoint x: 973, endPoint y: 166, distance: 24.4
click at [997, 166] on link "see explanation" at bounding box center [1017, 158] width 262 height 41
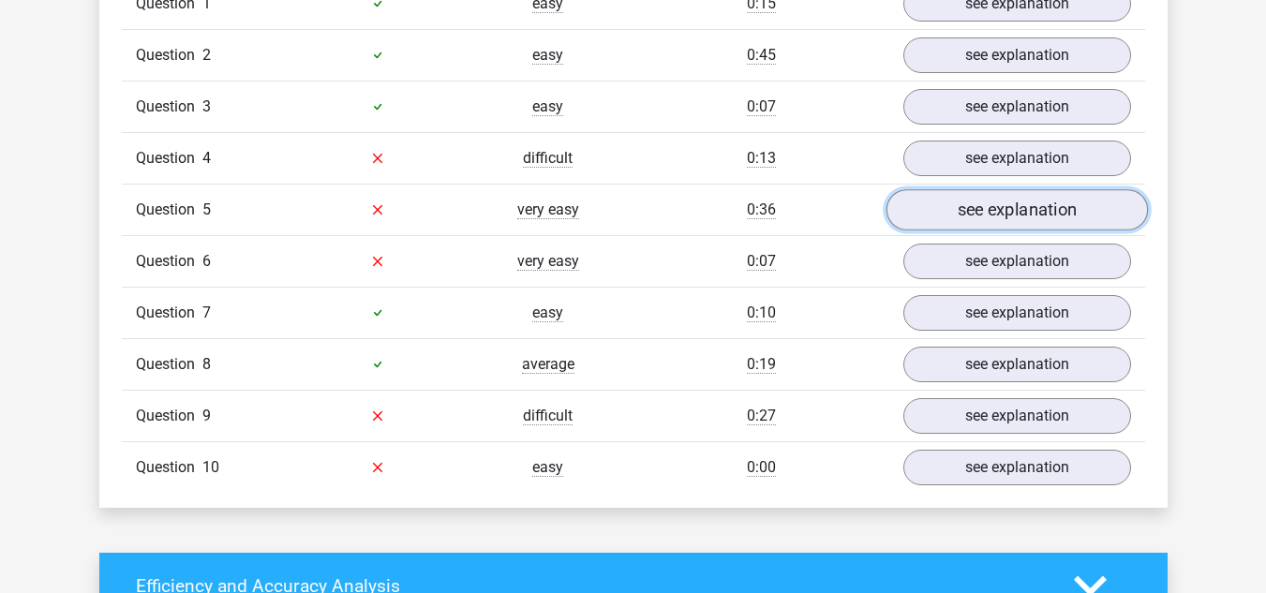
click at [959, 216] on link "see explanation" at bounding box center [1017, 209] width 262 height 41
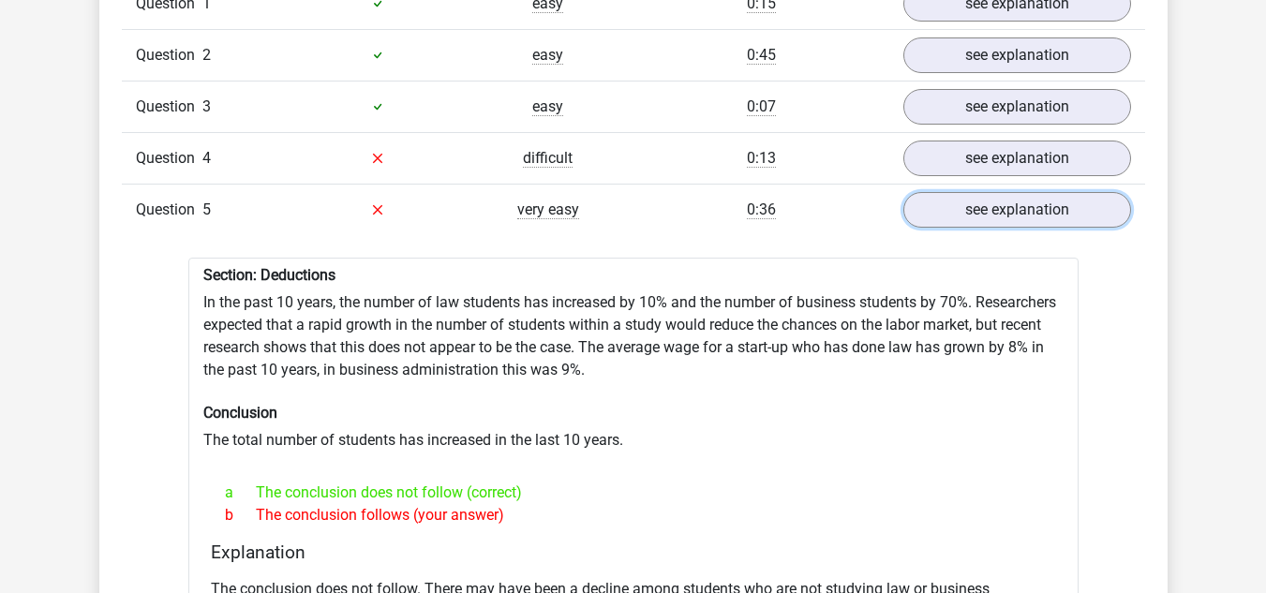
scroll to position [1406, 0]
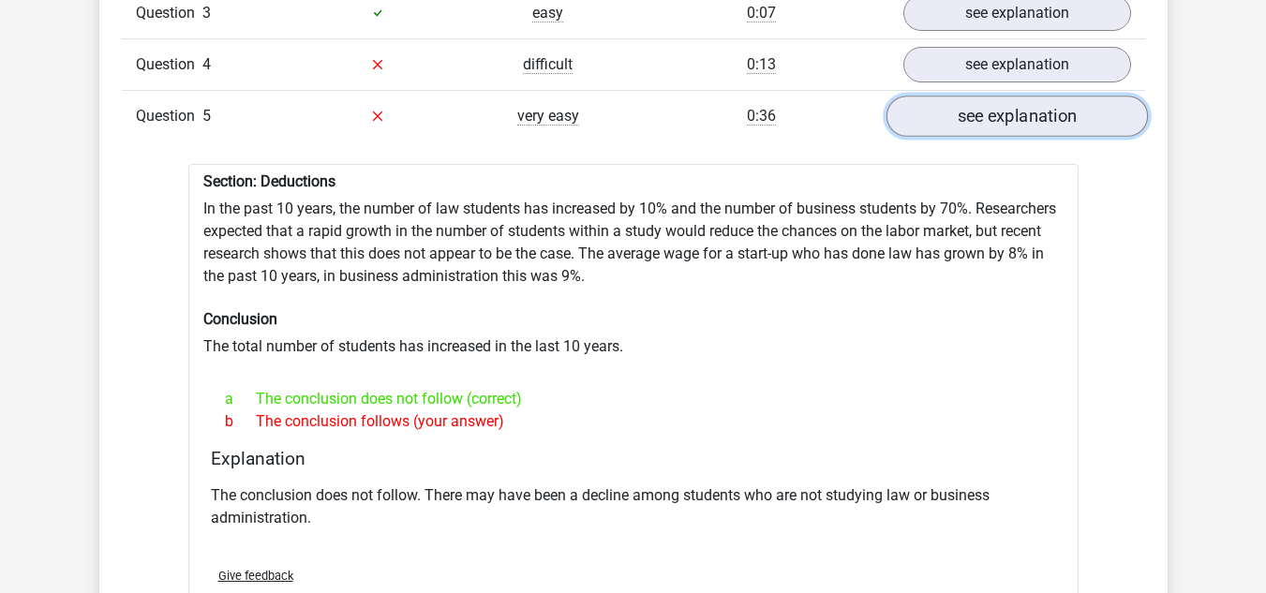
click at [931, 127] on link "see explanation" at bounding box center [1017, 116] width 262 height 41
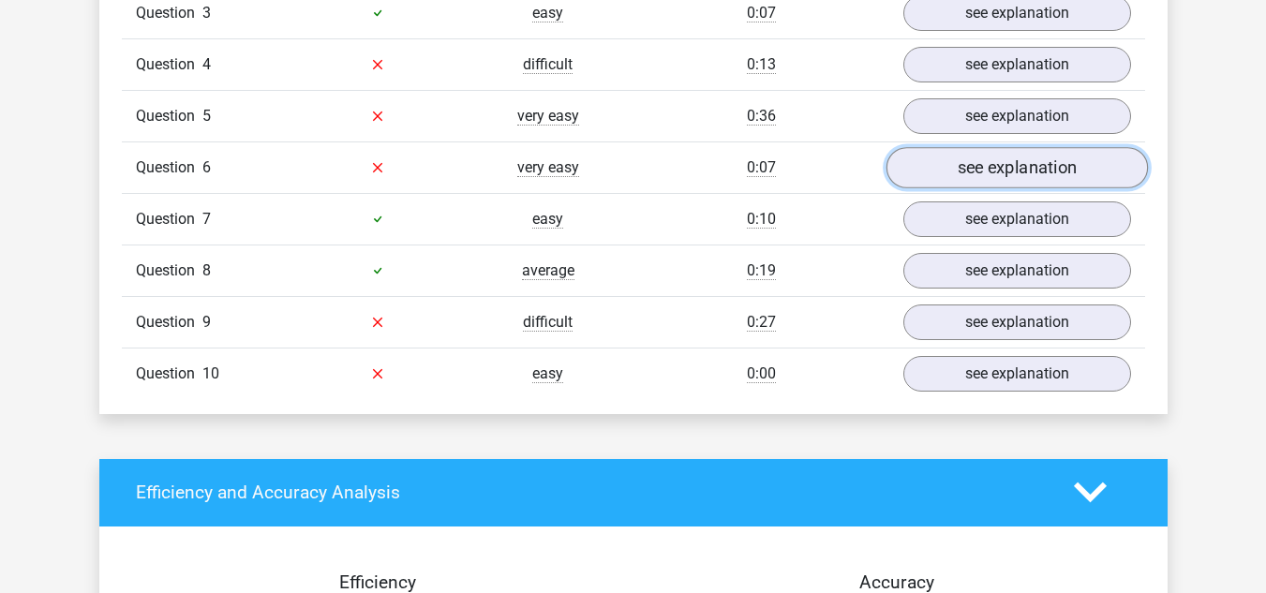
click at [937, 175] on link "see explanation" at bounding box center [1017, 167] width 262 height 41
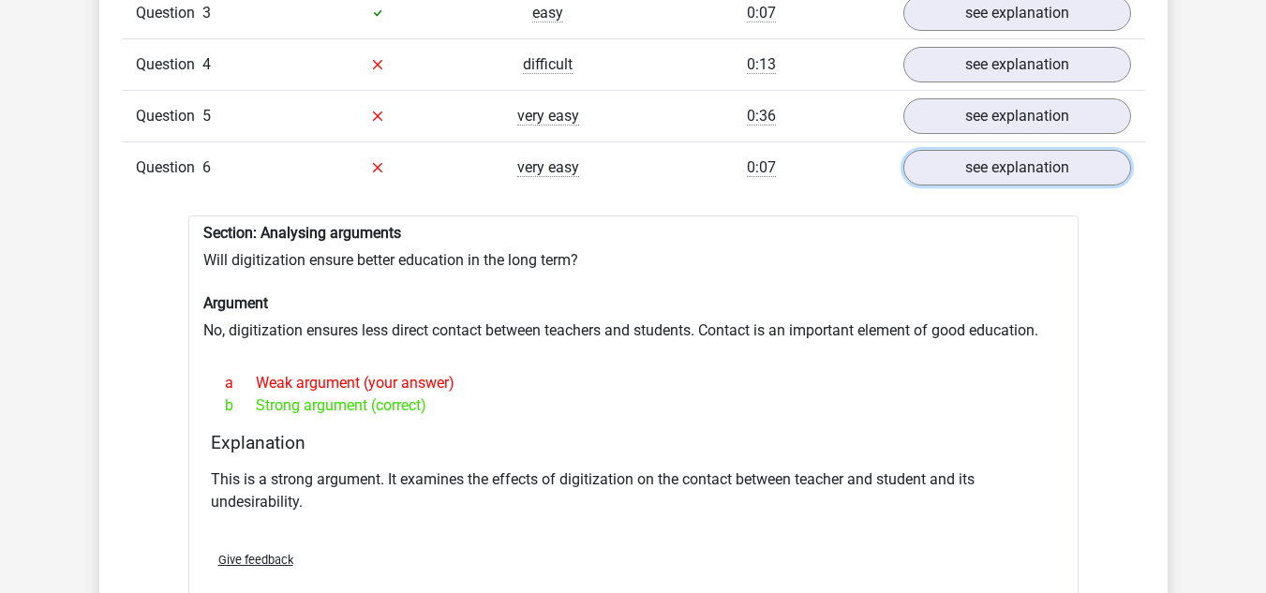
scroll to position [1500, 0]
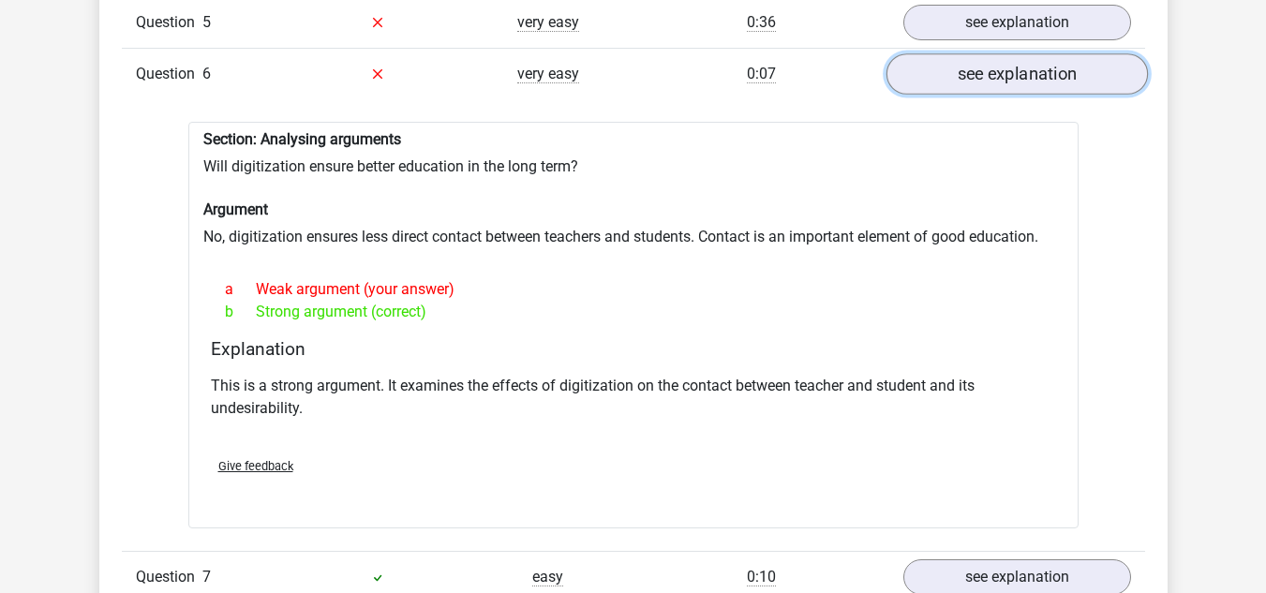
click at [953, 80] on link "see explanation" at bounding box center [1017, 73] width 262 height 41
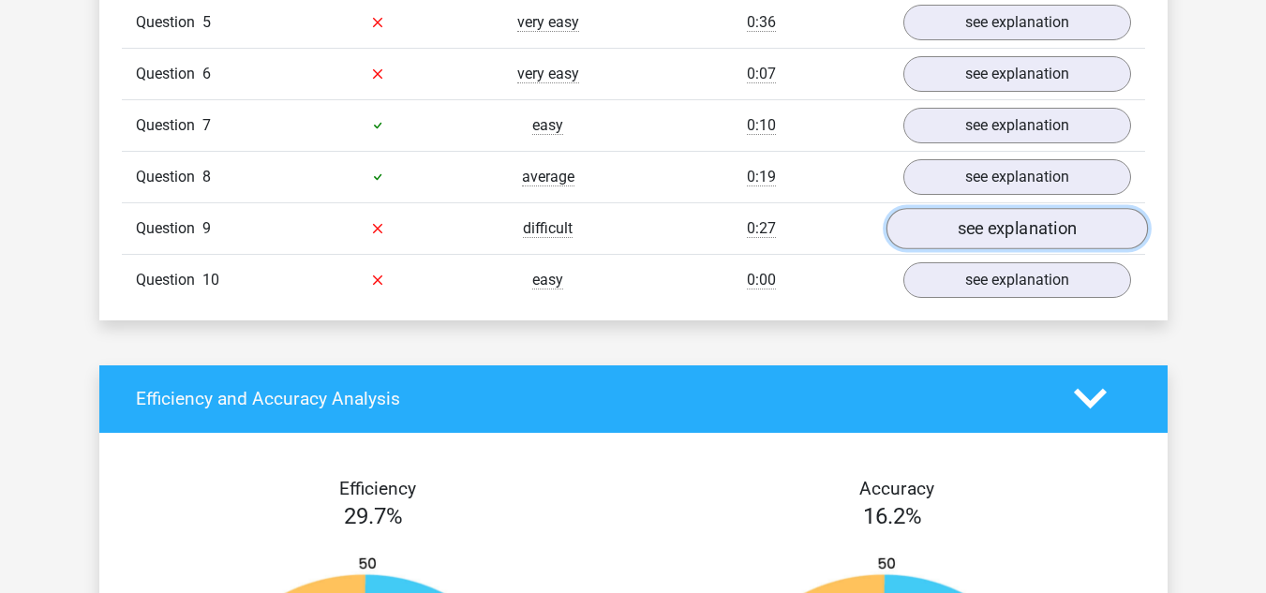
click at [935, 220] on link "see explanation" at bounding box center [1017, 228] width 262 height 41
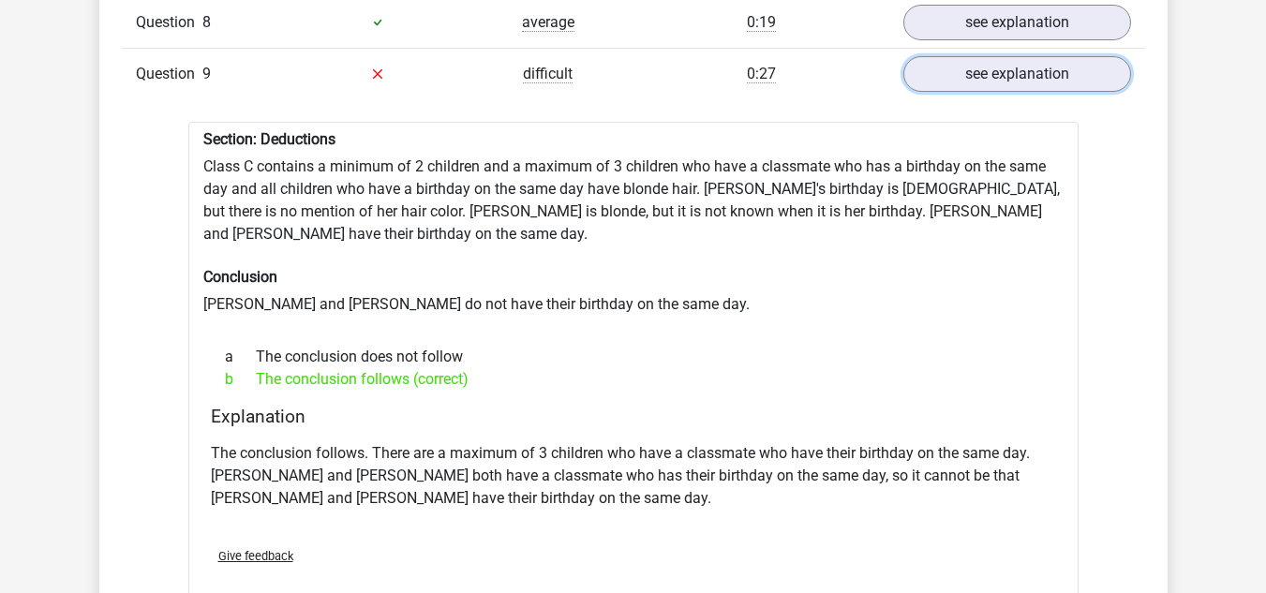
scroll to position [1687, 0]
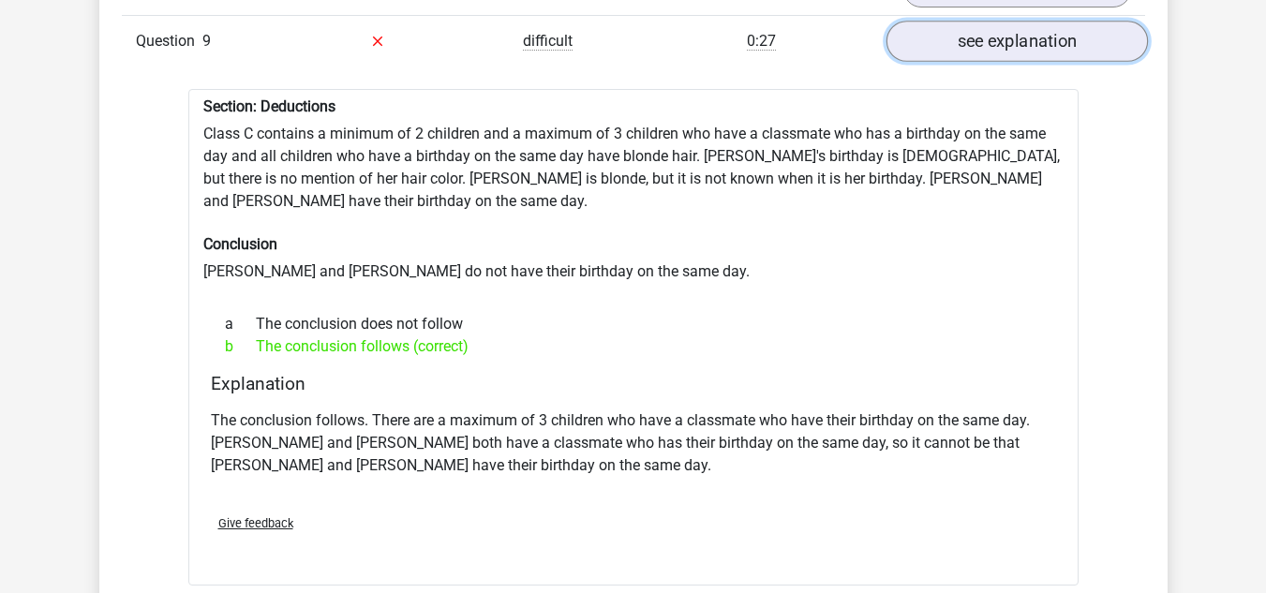
click at [942, 42] on link "see explanation" at bounding box center [1017, 41] width 262 height 41
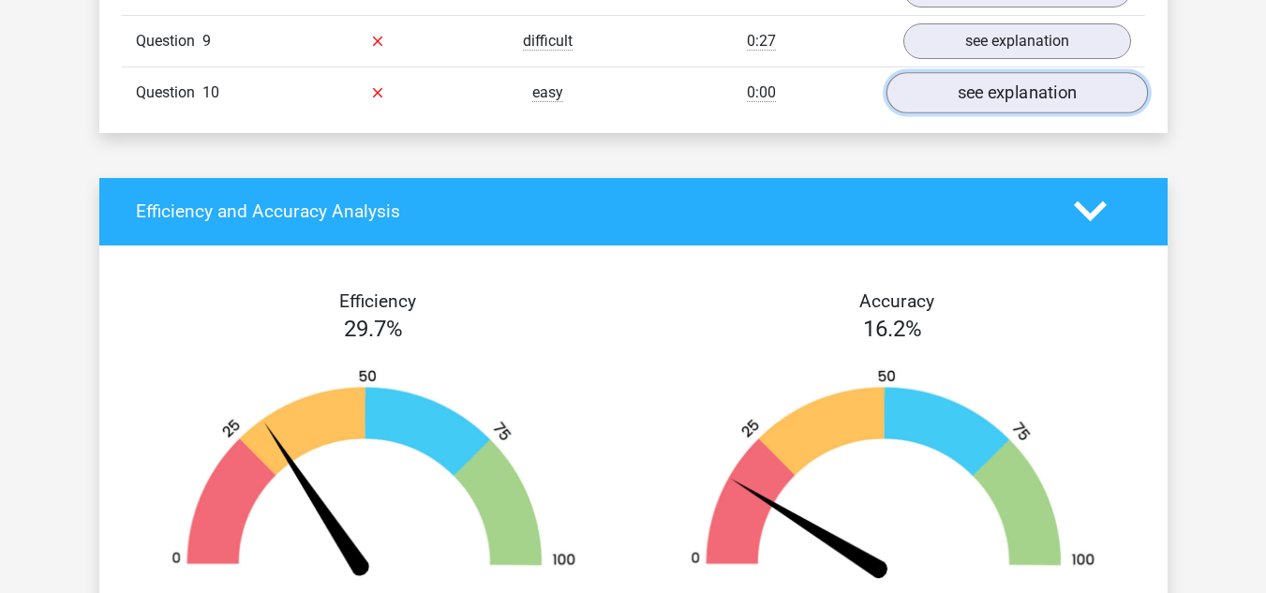
click at [955, 94] on link "see explanation" at bounding box center [1017, 92] width 262 height 41
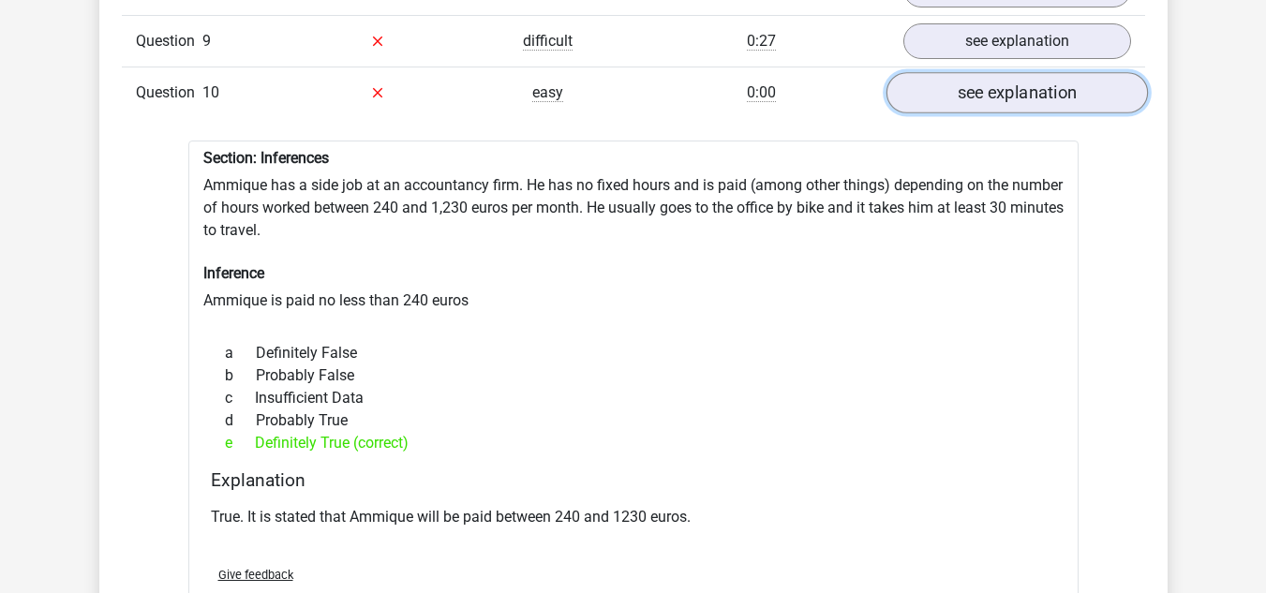
click at [940, 91] on link "see explanation" at bounding box center [1017, 92] width 262 height 41
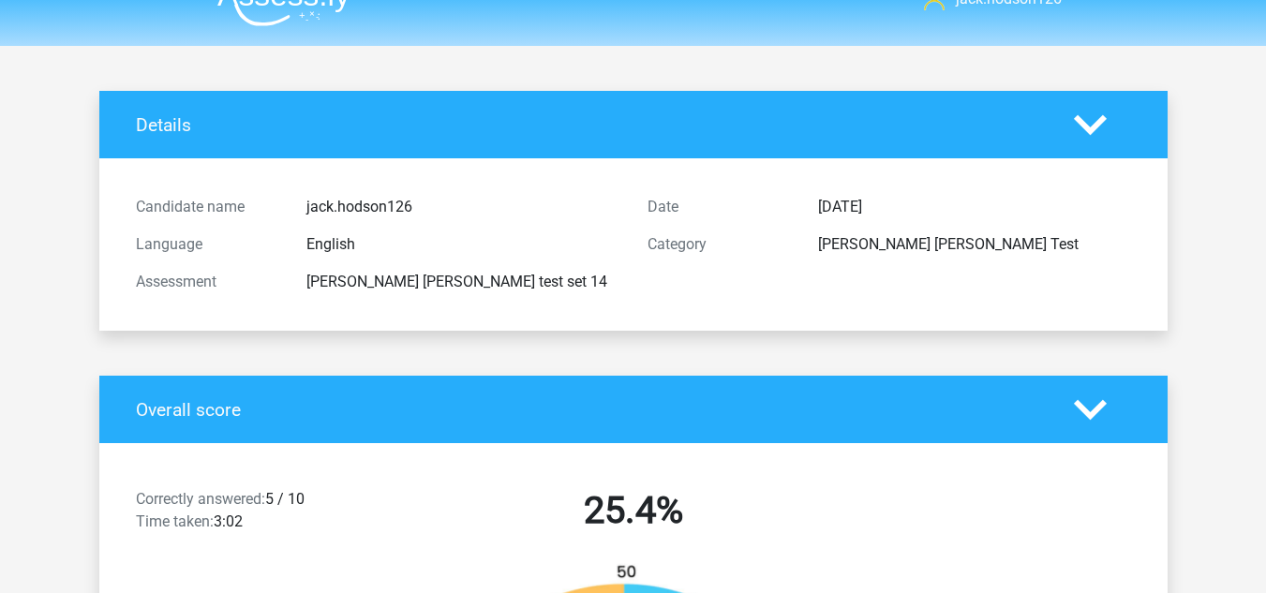
scroll to position [0, 0]
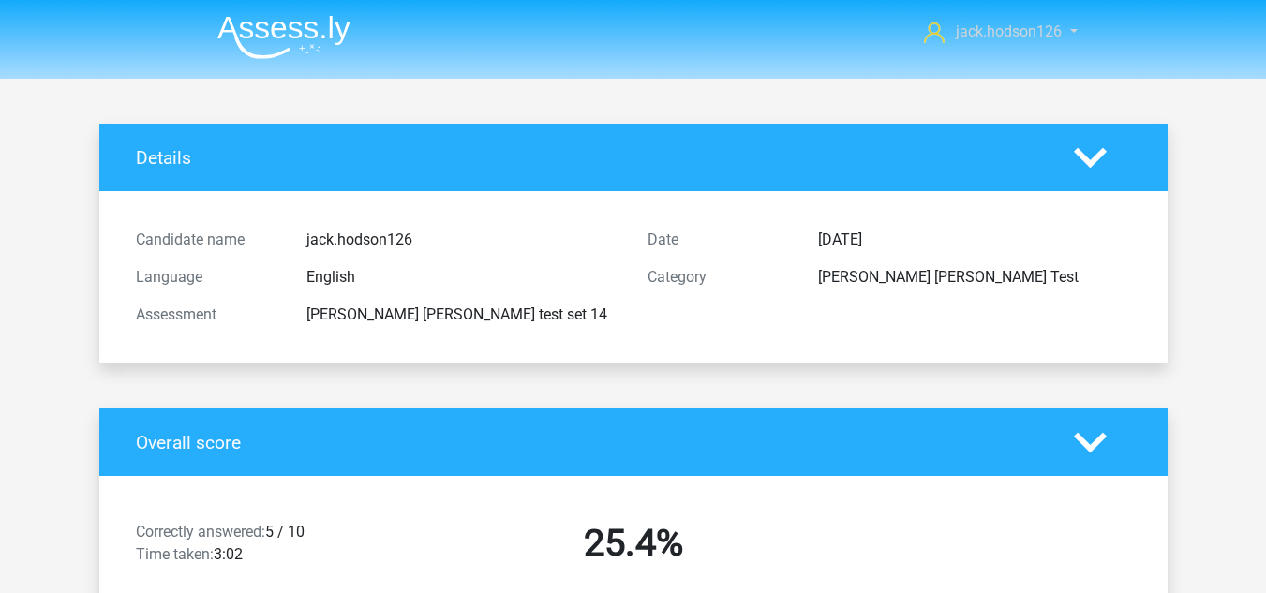
click at [1064, 30] on link "jack.hodson126" at bounding box center [990, 32] width 147 height 22
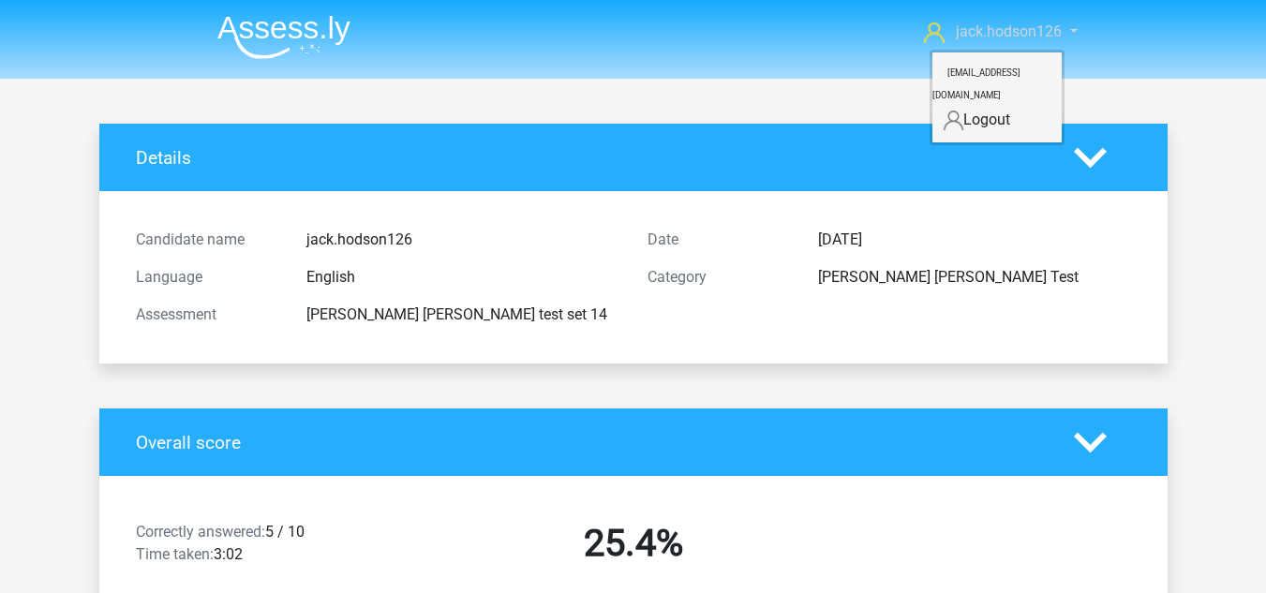
click at [1064, 30] on link "jack.hodson126" at bounding box center [990, 32] width 147 height 22
